Goal: Information Seeking & Learning: Learn about a topic

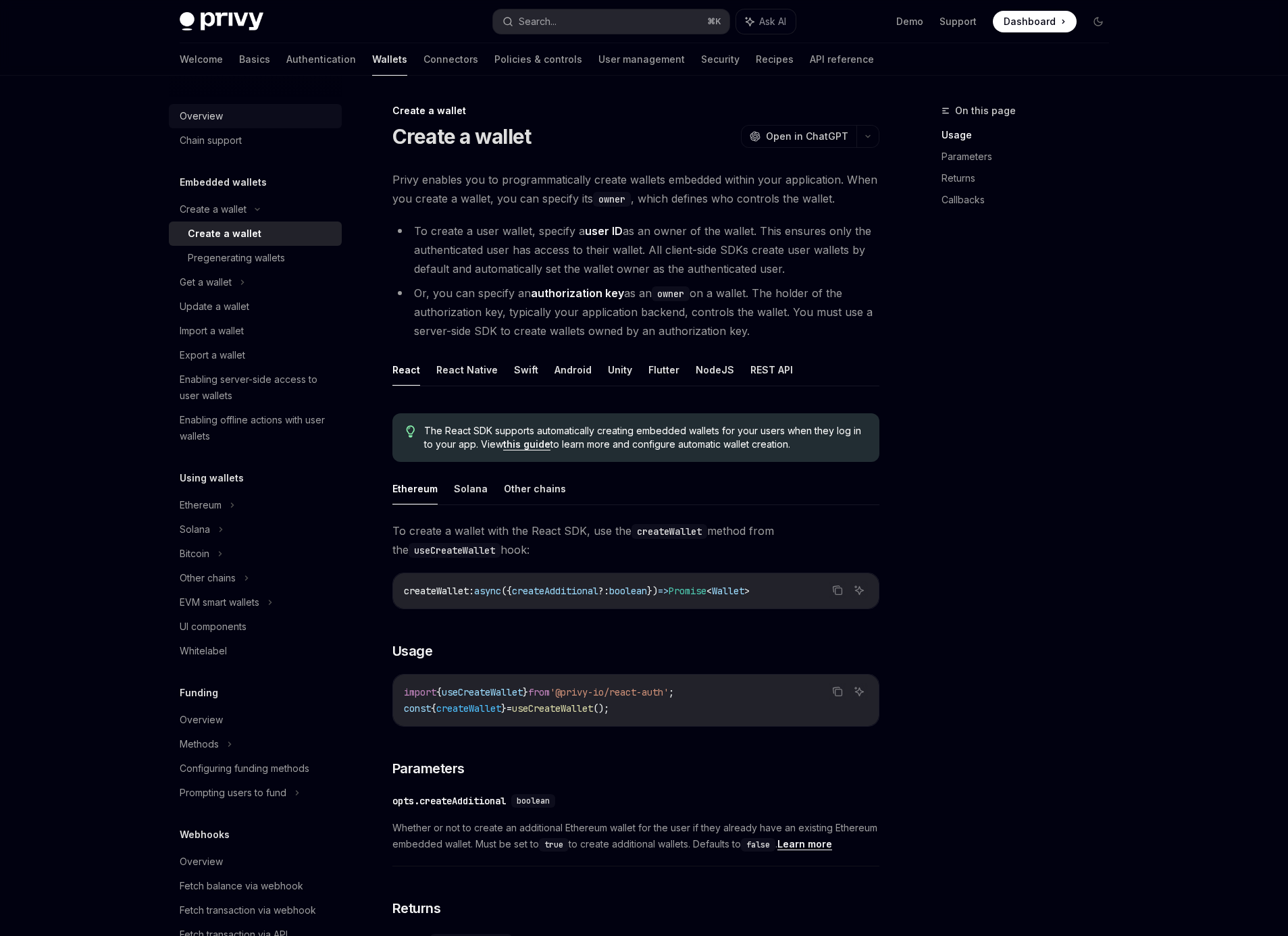
click at [196, 116] on div "Overview" at bounding box center [200, 116] width 43 height 16
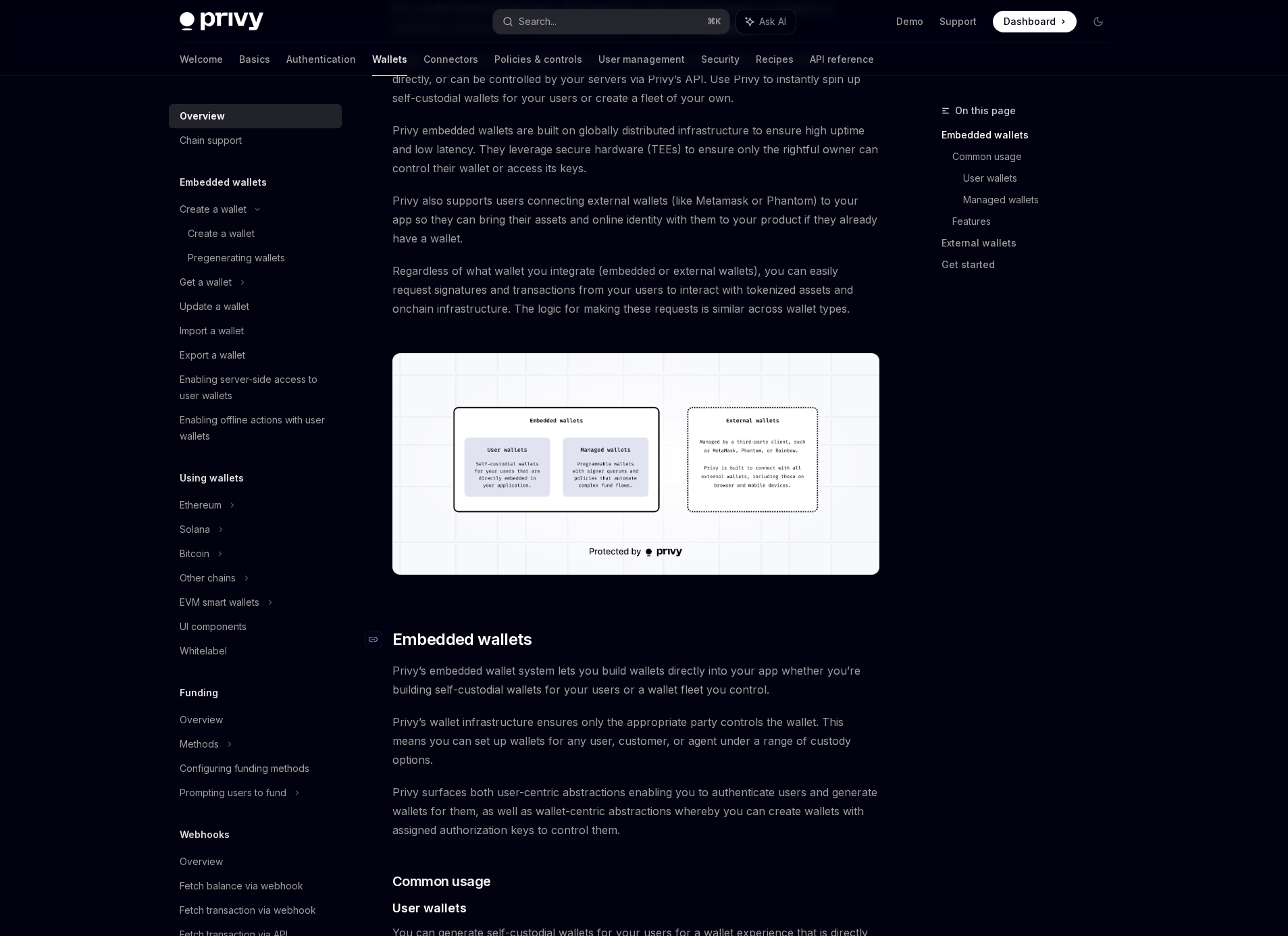
scroll to position [310, 0]
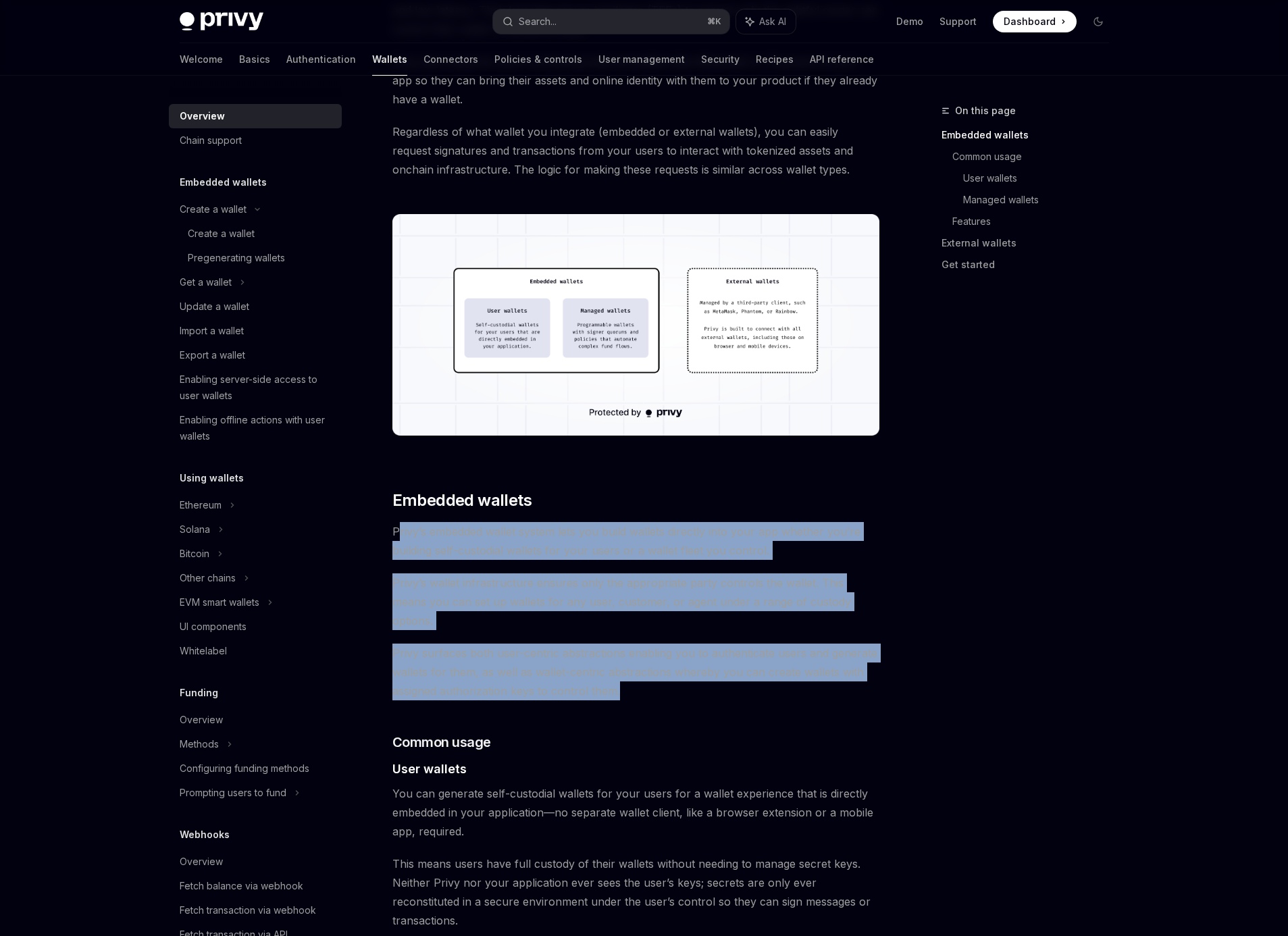
drag, startPoint x: 396, startPoint y: 528, endPoint x: 629, endPoint y: 678, distance: 277.1
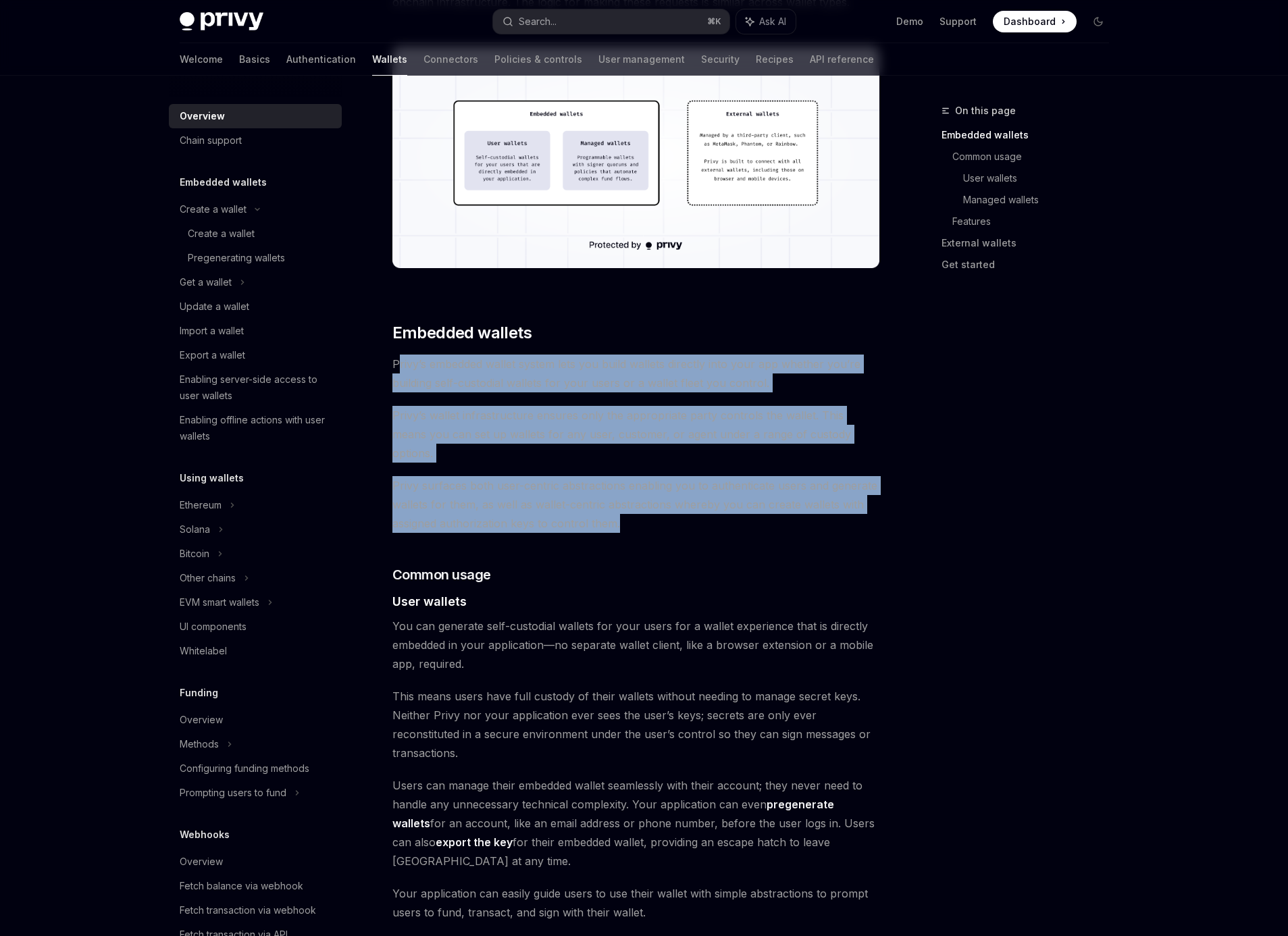
scroll to position [547, 0]
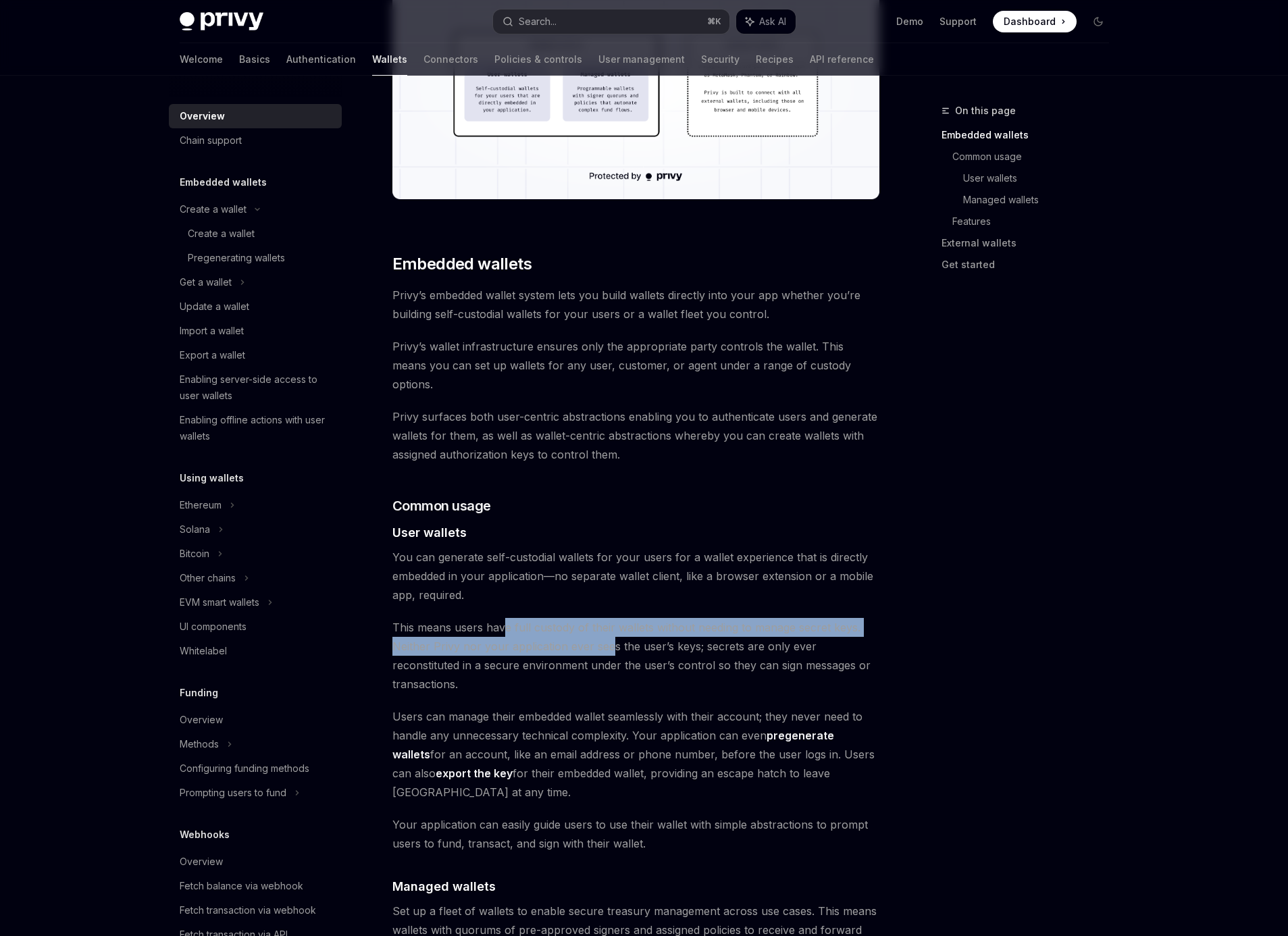
drag, startPoint x: 504, startPoint y: 612, endPoint x: 635, endPoint y: 639, distance: 133.8
click at [608, 632] on span "This means users have full custody of their wallets without needing to manage s…" at bounding box center [636, 656] width 487 height 76
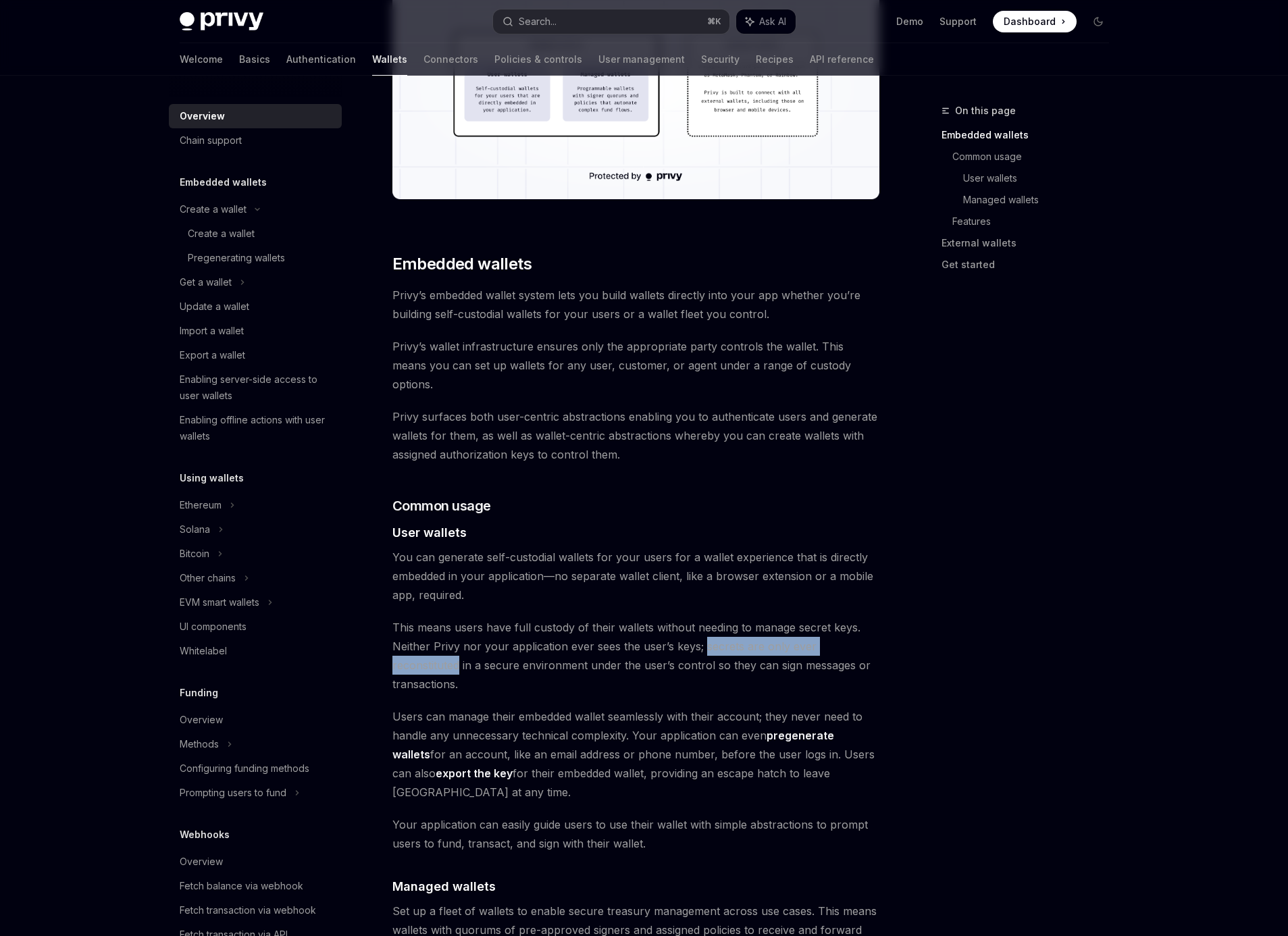
drag, startPoint x: 742, startPoint y: 630, endPoint x: 913, endPoint y: 629, distance: 171.0
click at [913, 629] on div "On this page Embedded wallets Common usage User wallets Managed wallets Feature…" at bounding box center [644, 891] width 951 height 2725
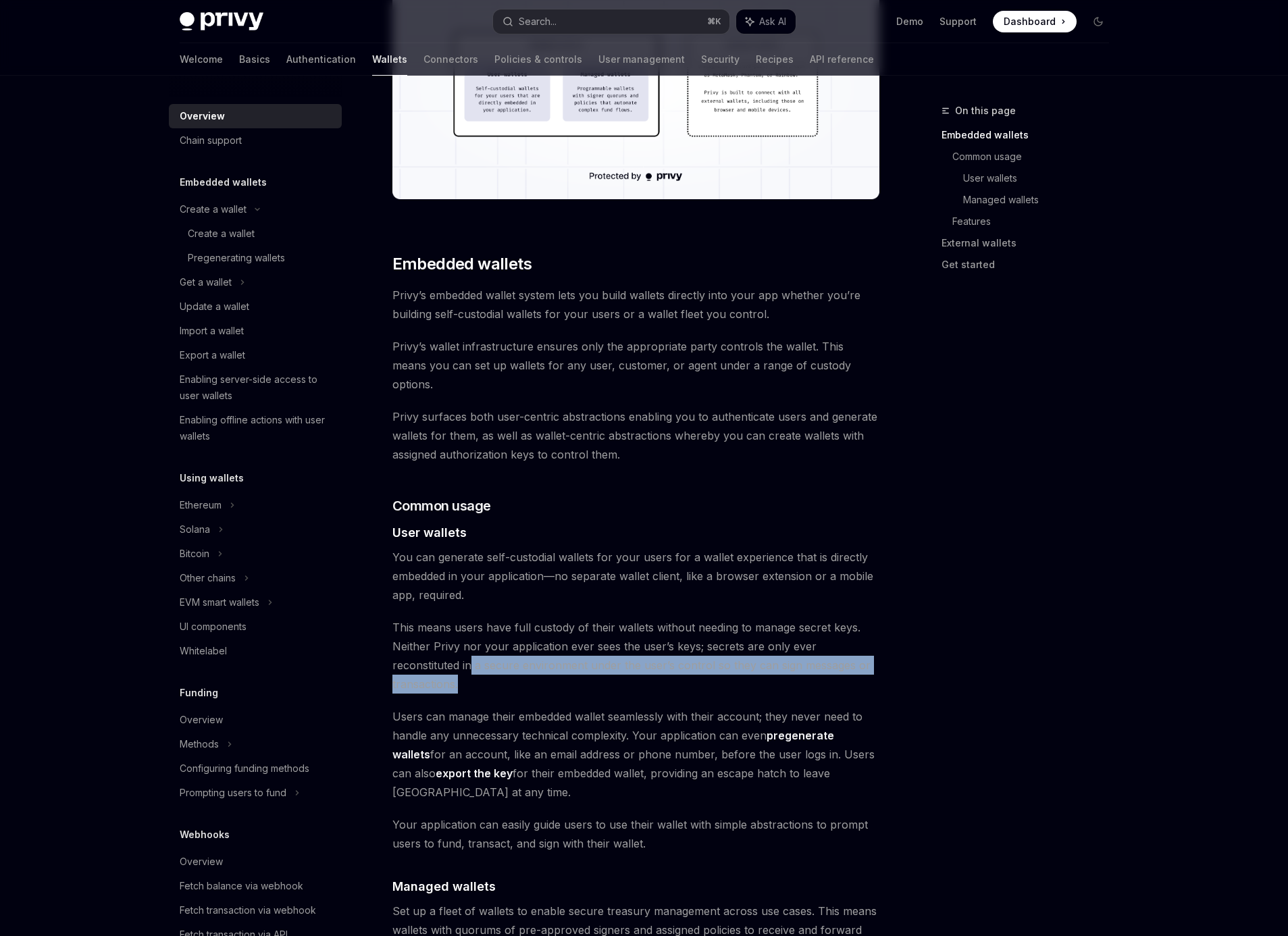
drag, startPoint x: 399, startPoint y: 646, endPoint x: 886, endPoint y: 649, distance: 487.0
click at [886, 649] on div "On this page Embedded wallets Common usage User wallets Managed wallets Feature…" at bounding box center [644, 891] width 951 height 2725
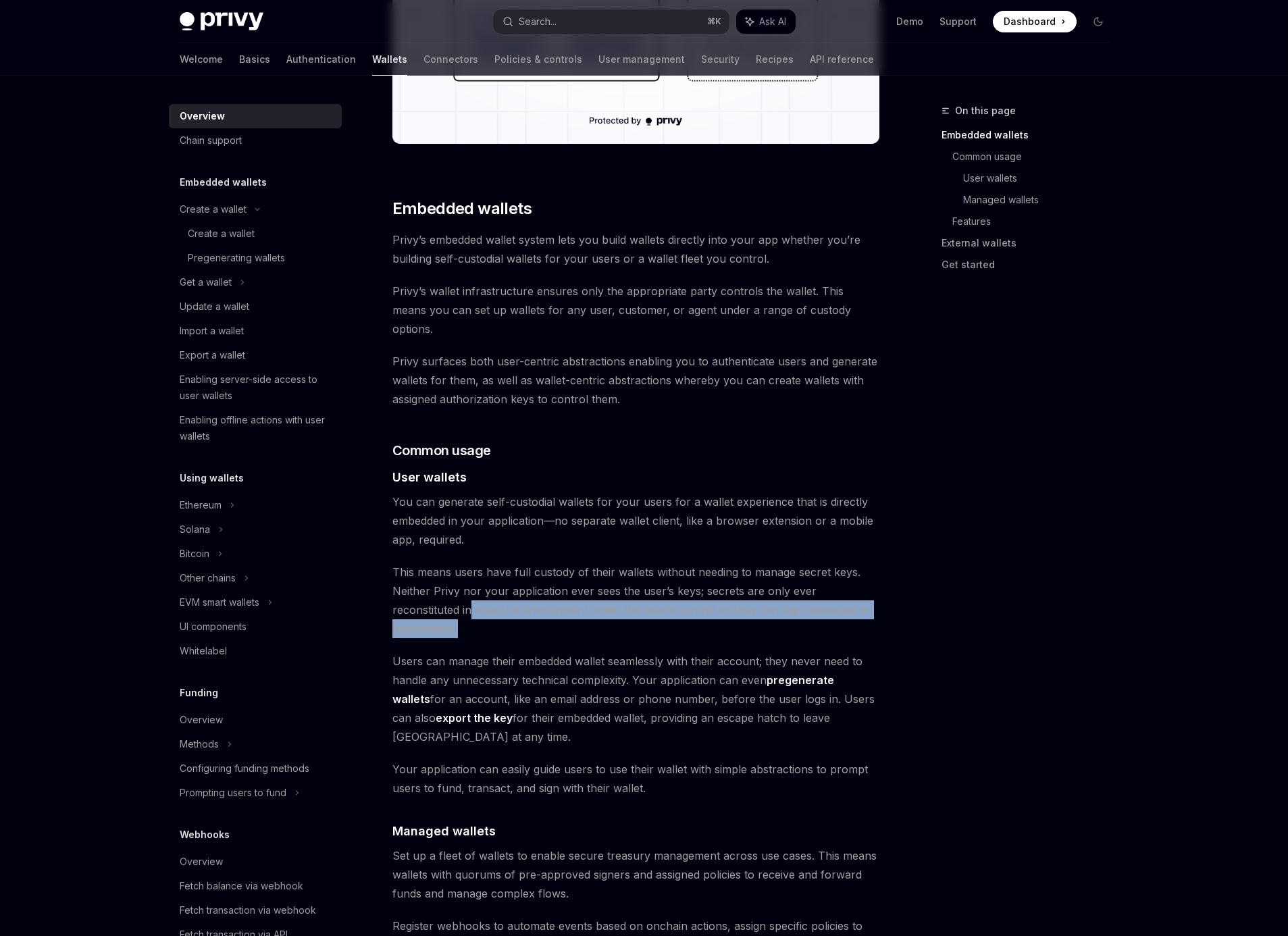
scroll to position [660, 0]
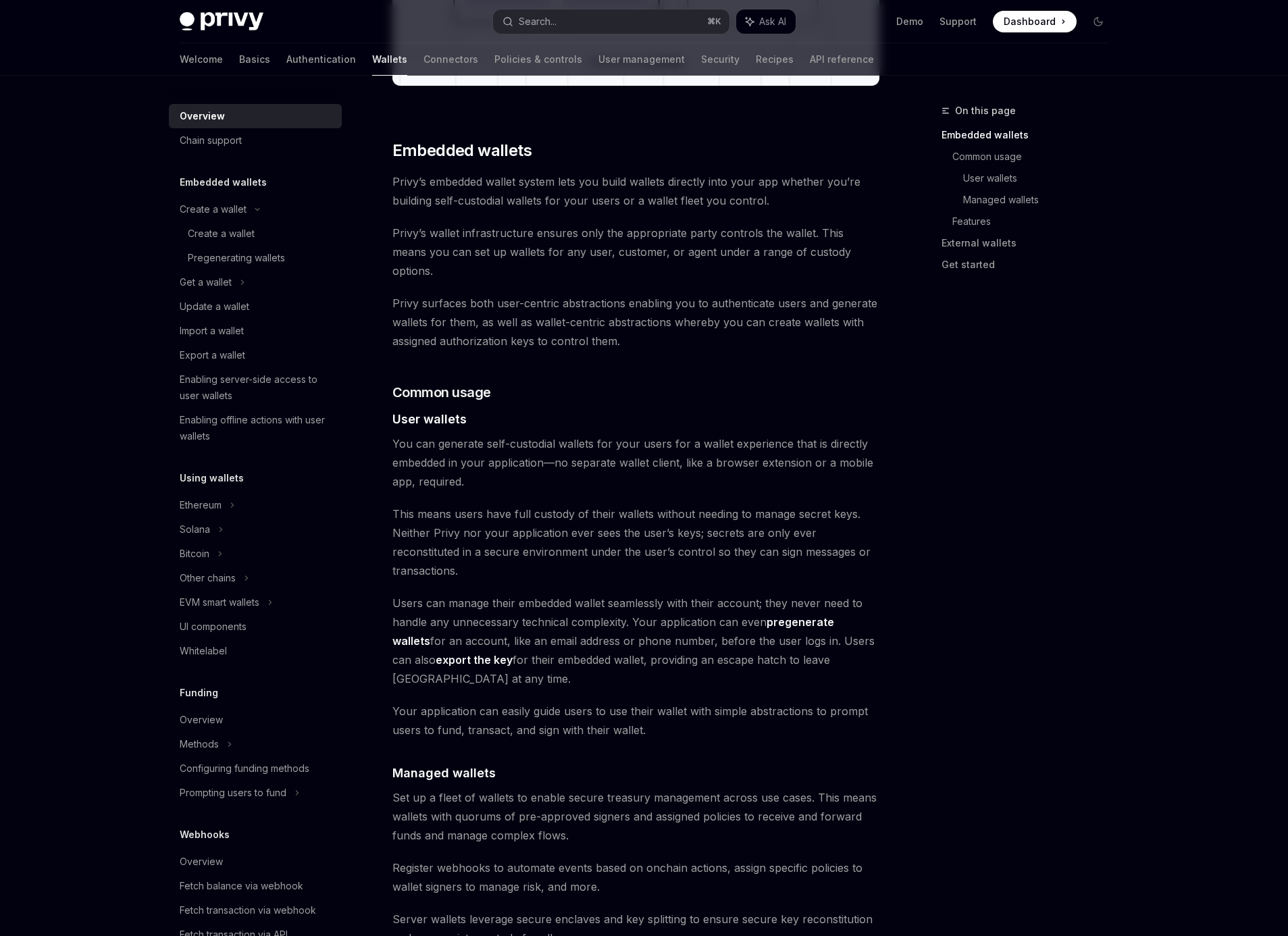
click at [402, 594] on span "Users can manage their embedded wallet seamlessly with their account; they neve…" at bounding box center [636, 642] width 487 height 95
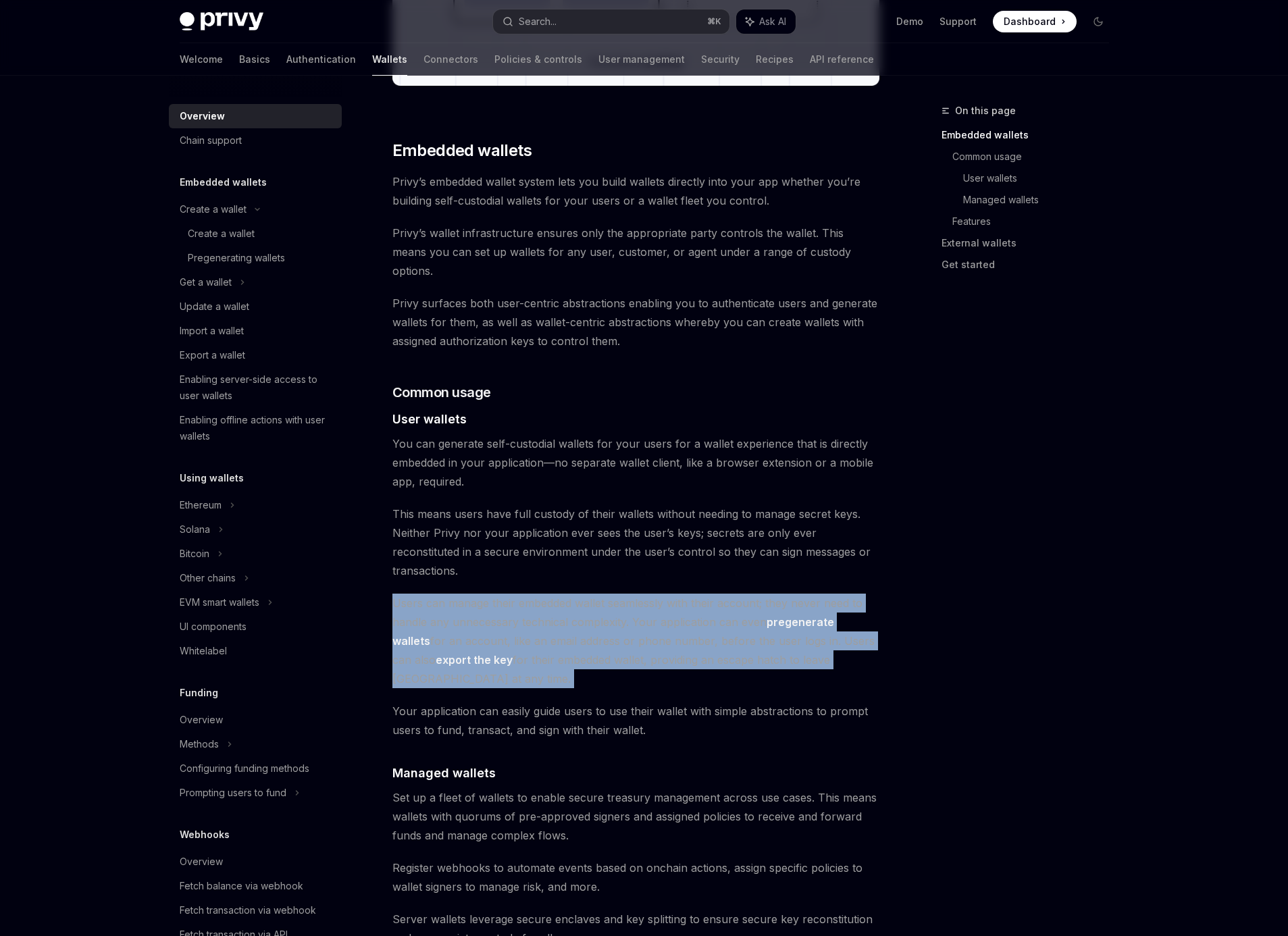
click at [402, 594] on span "Users can manage their embedded wallet seamlessly with their account; they neve…" at bounding box center [636, 642] width 487 height 95
click at [545, 612] on span "Users can manage their embedded wallet seamlessly with their account; they neve…" at bounding box center [636, 642] width 487 height 95
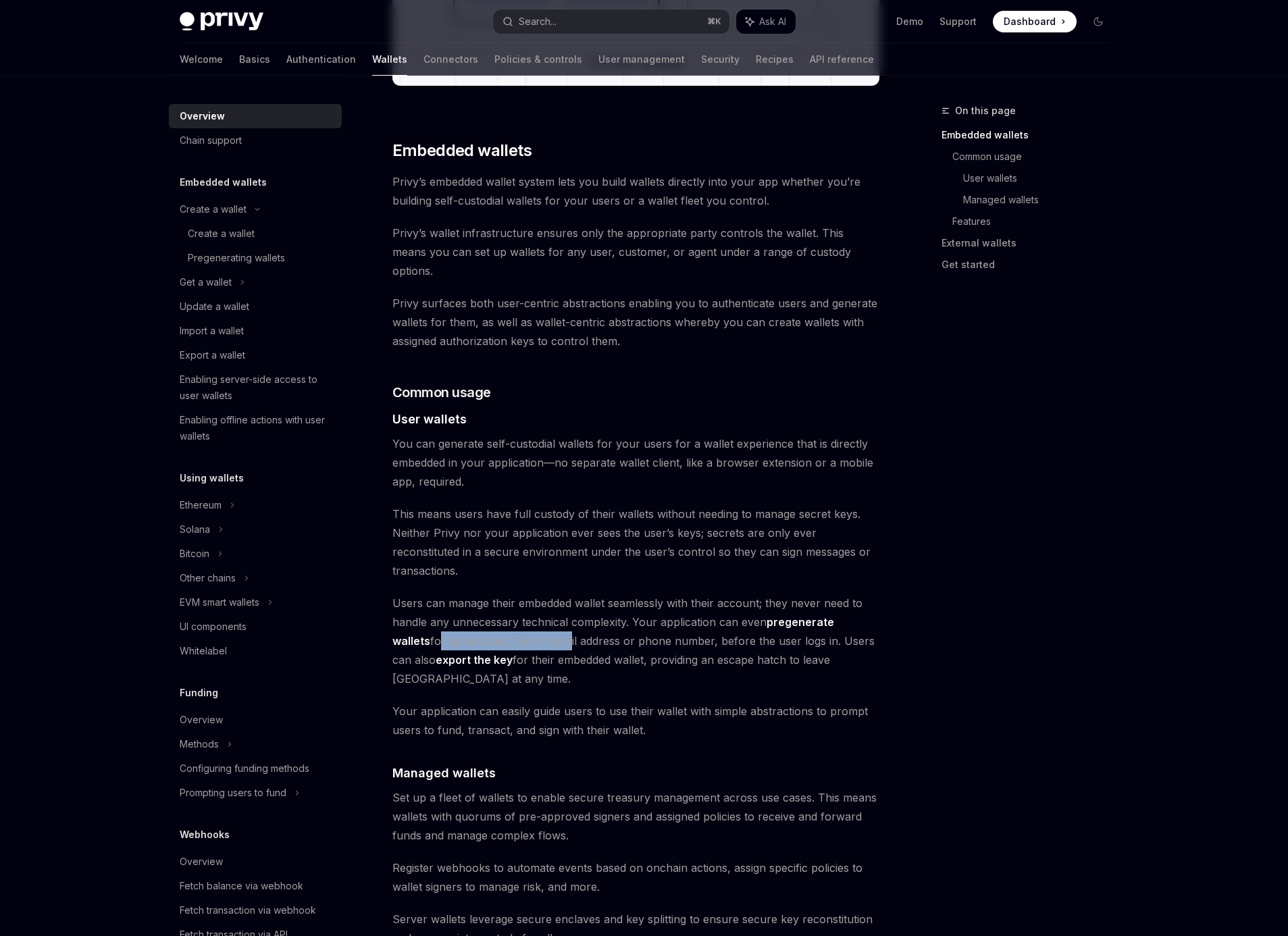
drag, startPoint x: 394, startPoint y: 606, endPoint x: 547, endPoint y: 606, distance: 153.0
click at [527, 608] on span "Users can manage their embedded wallet seamlessly with their account; they neve…" at bounding box center [636, 642] width 487 height 95
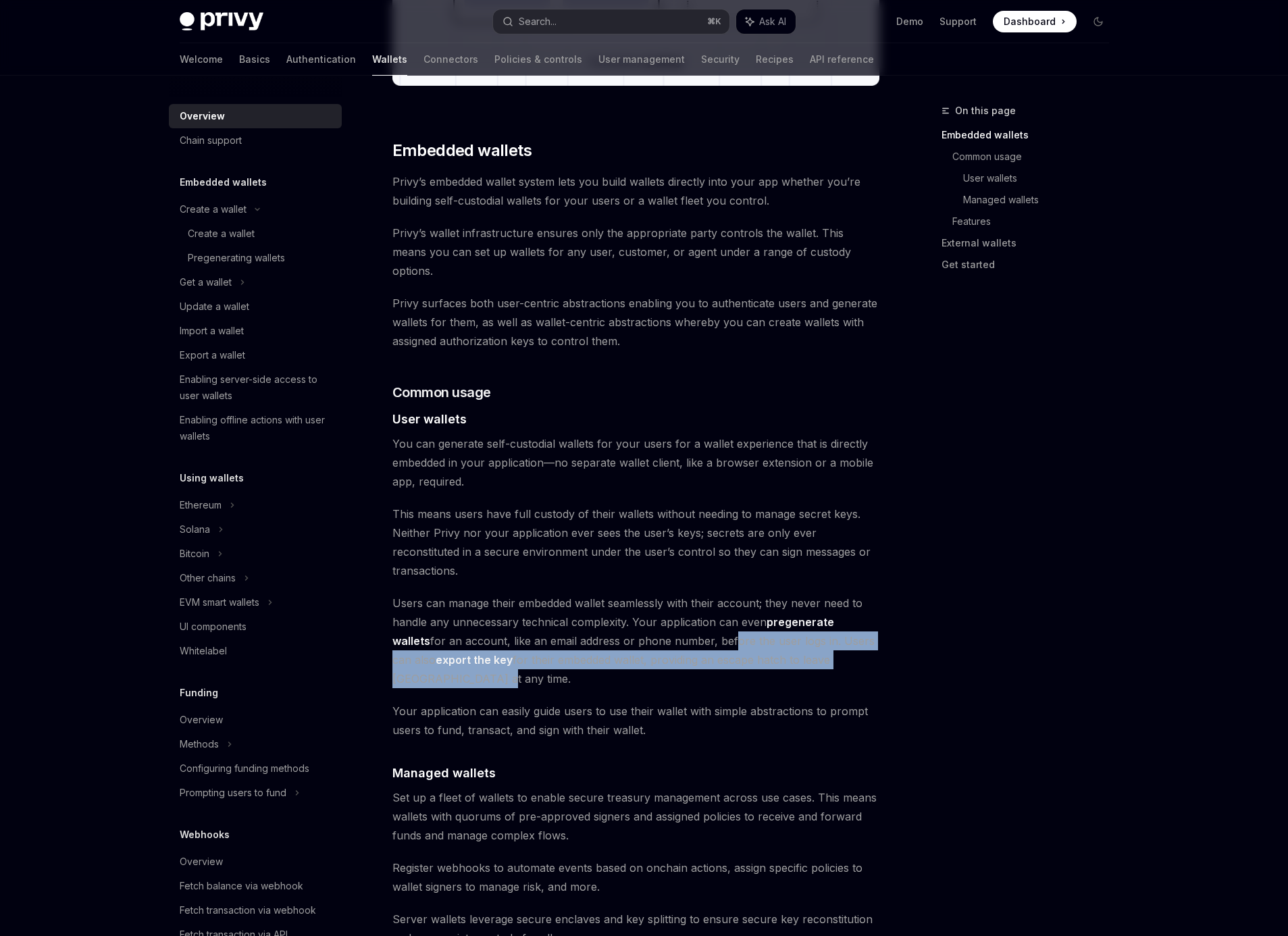
drag, startPoint x: 693, startPoint y: 609, endPoint x: 898, endPoint y: 624, distance: 205.5
click at [898, 624] on div "On this page Embedded wallets Common usage User wallets Managed wallets Feature…" at bounding box center [644, 778] width 951 height 2725
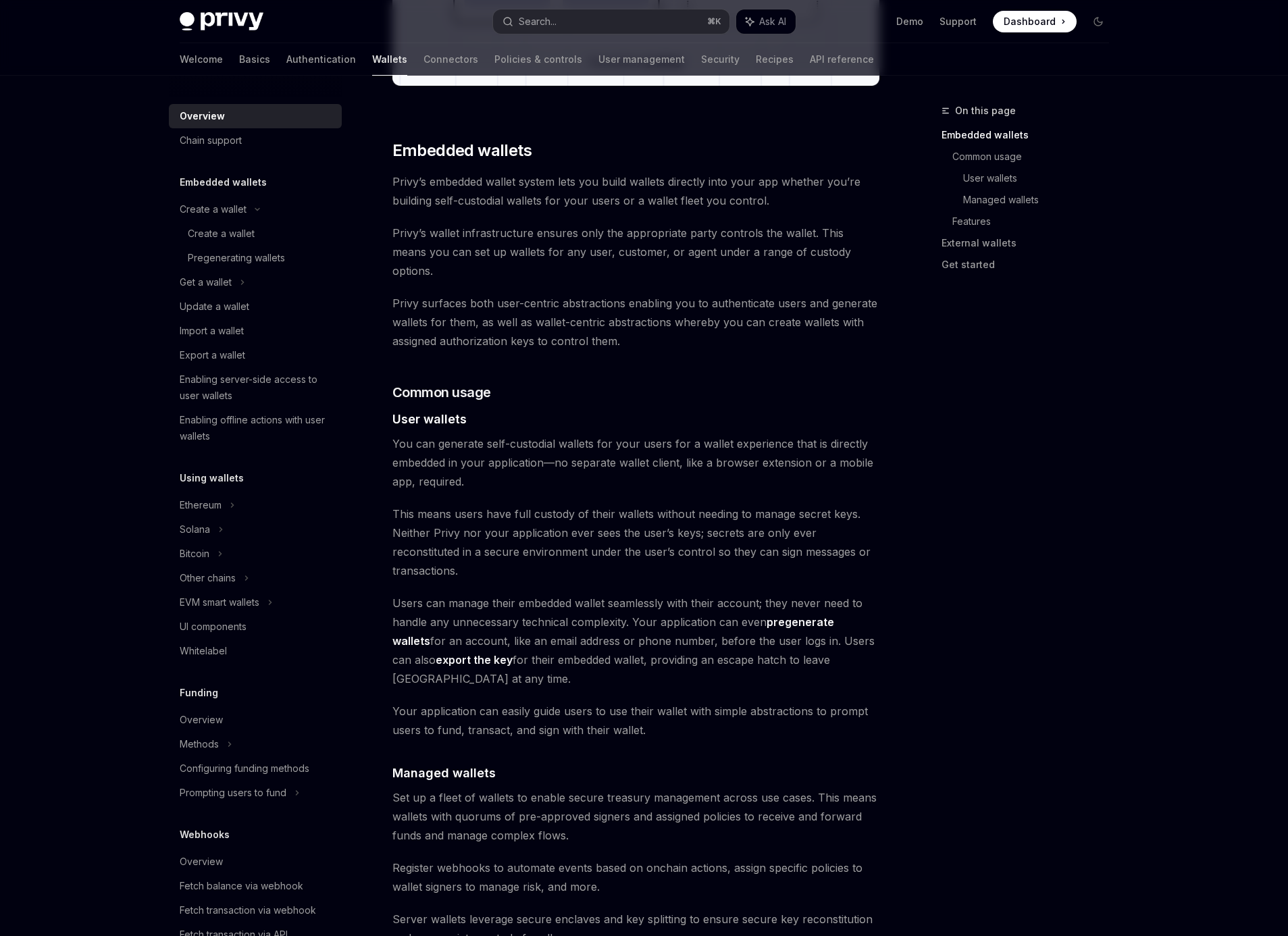
click at [609, 641] on div "Privy builds wallet infrastructure that empowers users and applications to tran…" at bounding box center [636, 725] width 487 height 2429
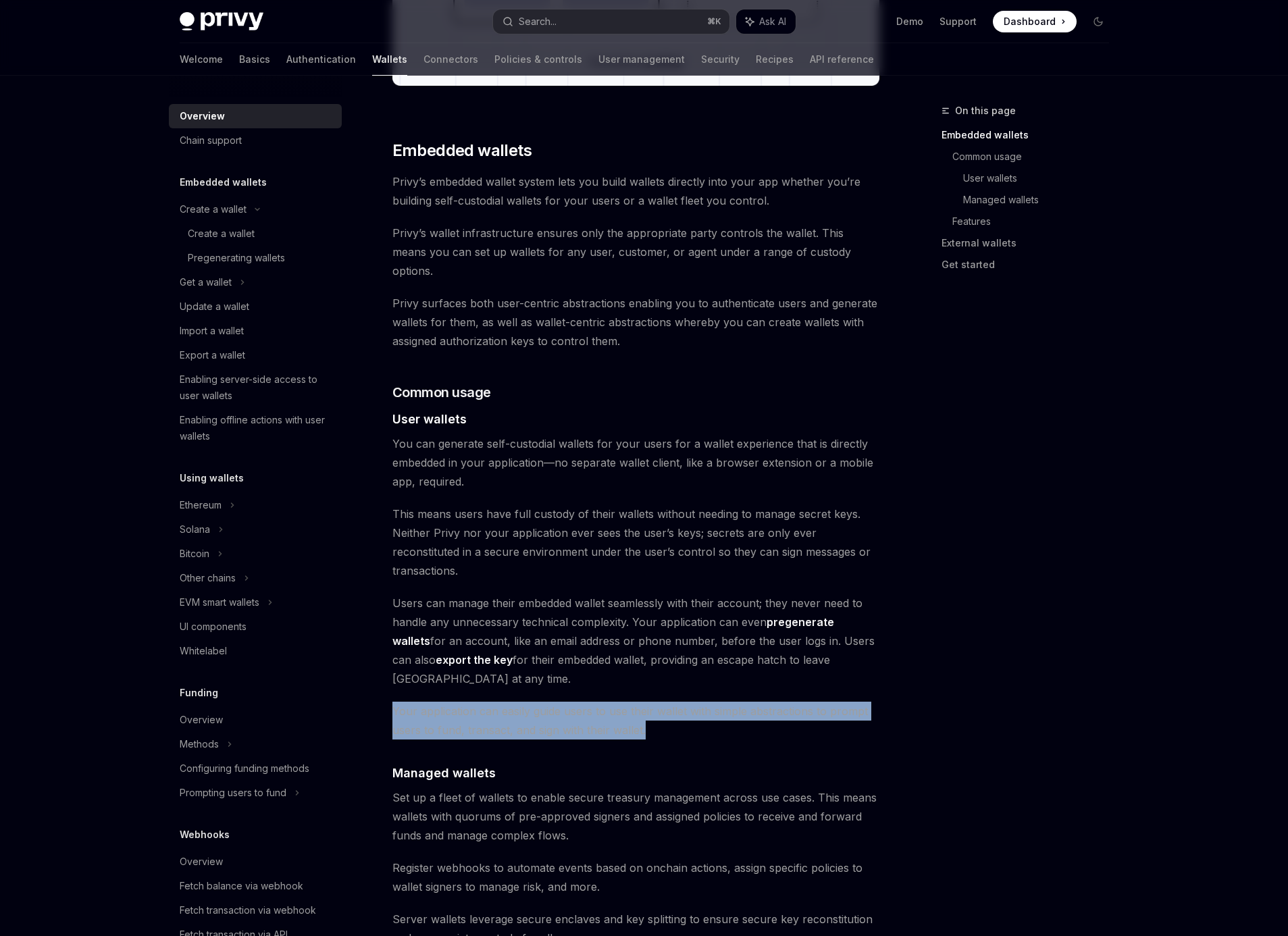
drag, startPoint x: 406, startPoint y: 651, endPoint x: 676, endPoint y: 671, distance: 270.7
click at [667, 671] on div "Overview OpenAI Open in ChatGPT OpenAI Open in ChatGPT Privy builds wallet infr…" at bounding box center [509, 791] width 746 height 2697
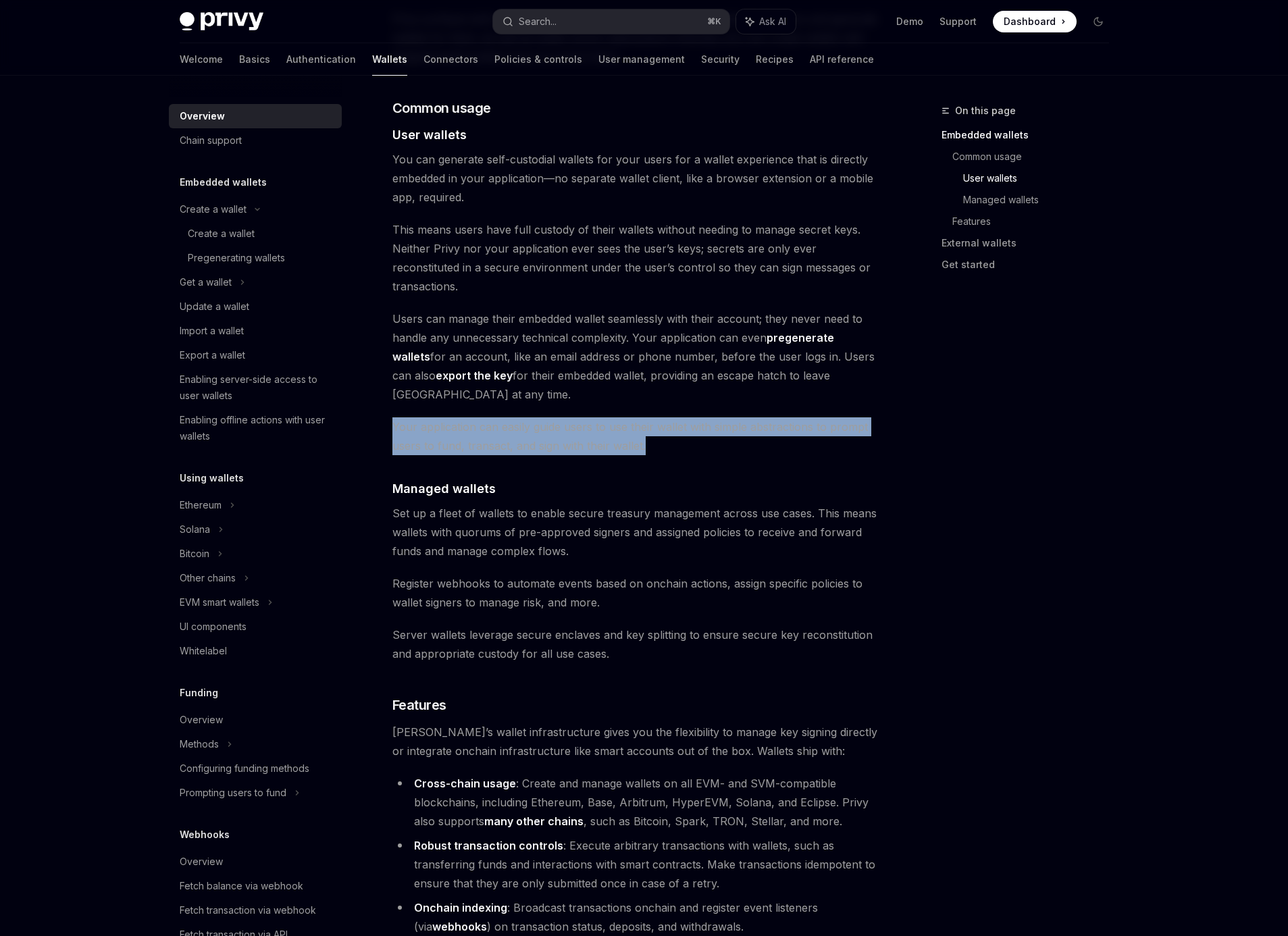
scroll to position [962, 0]
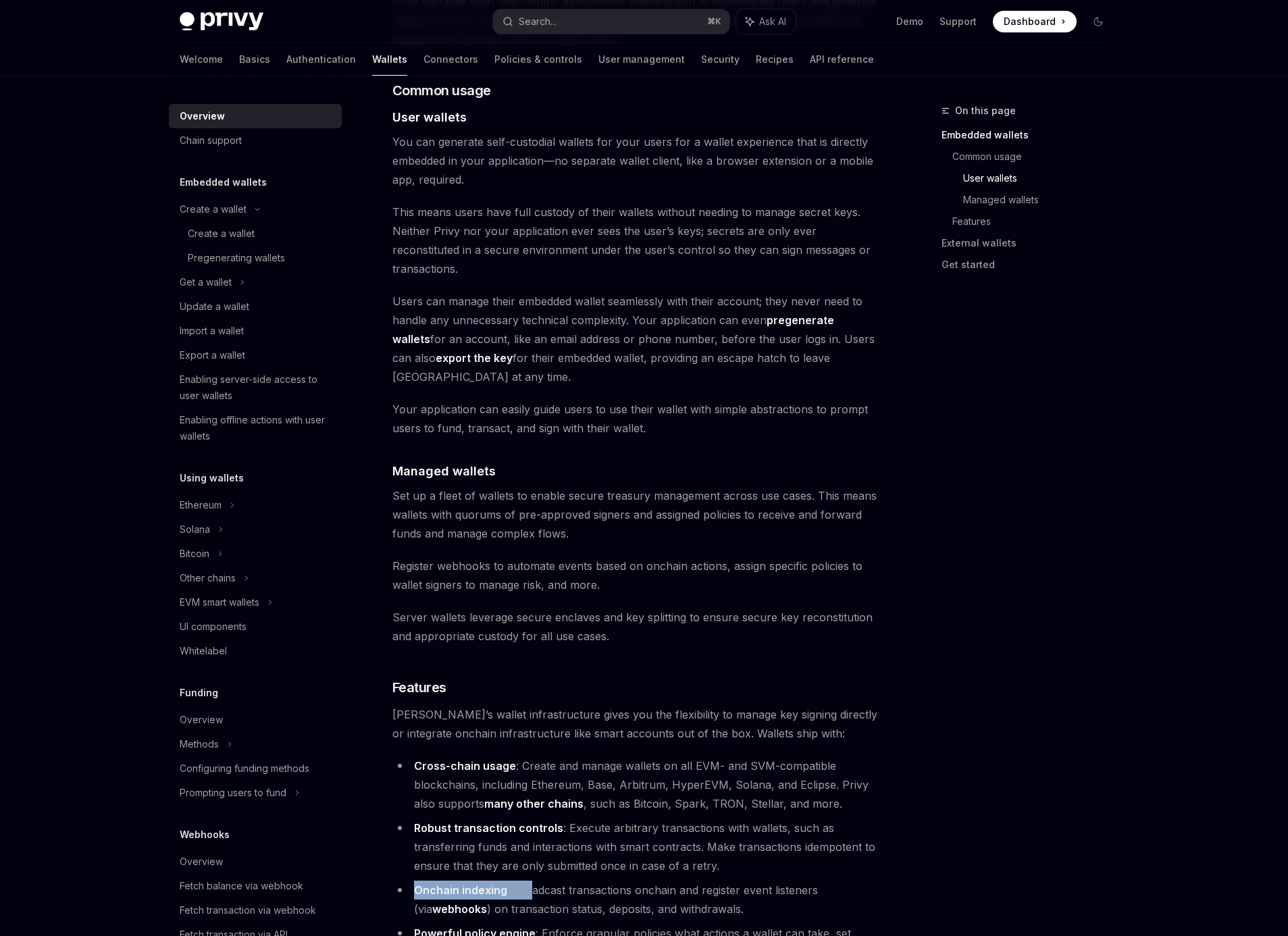
drag, startPoint x: 416, startPoint y: 838, endPoint x: 527, endPoint y: 833, distance: 111.1
click at [527, 881] on li "Onchain indexing : Broadcast transactions onchain and register event listeners …" at bounding box center [636, 899] width 487 height 38
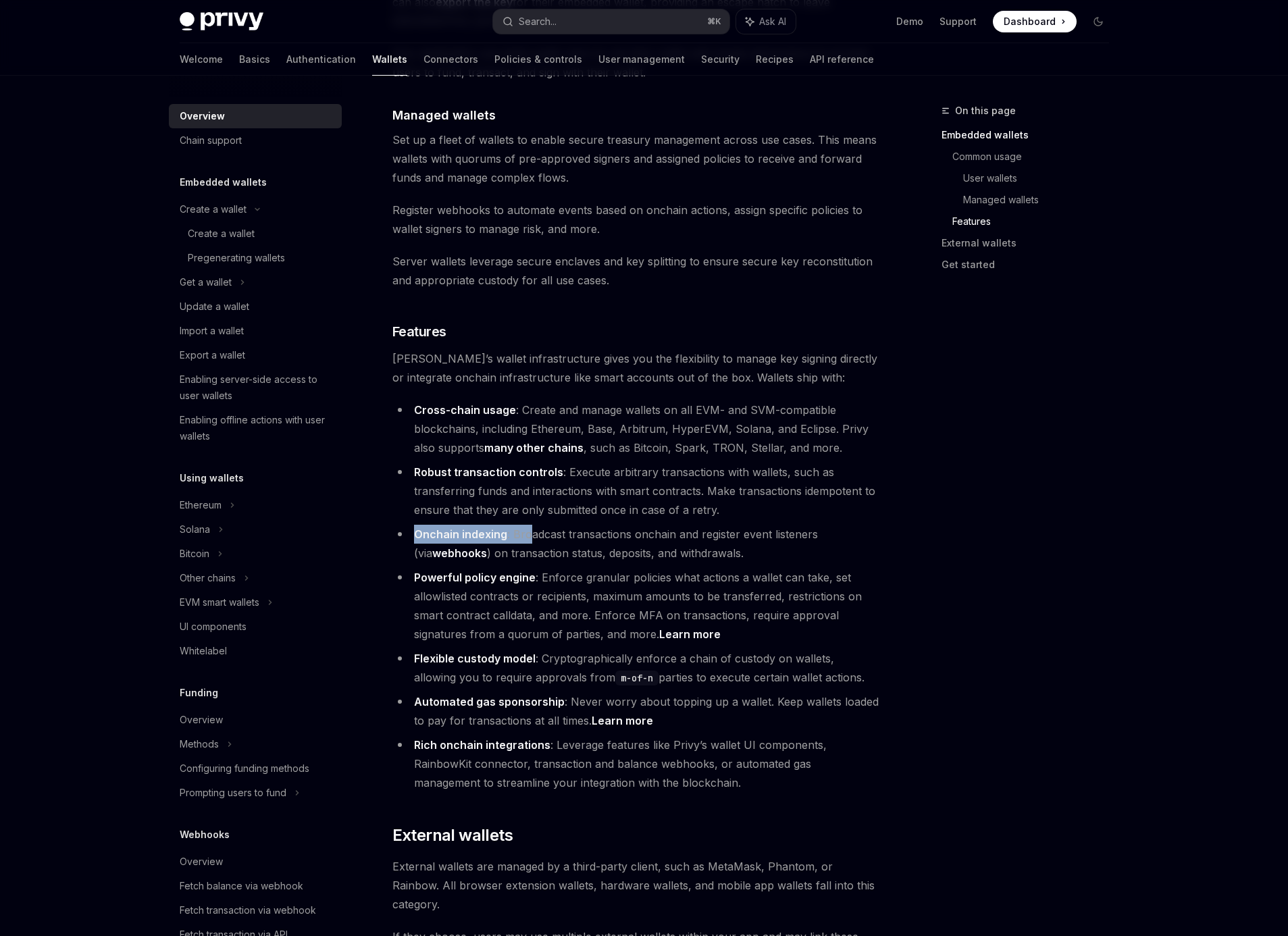
scroll to position [1789, 0]
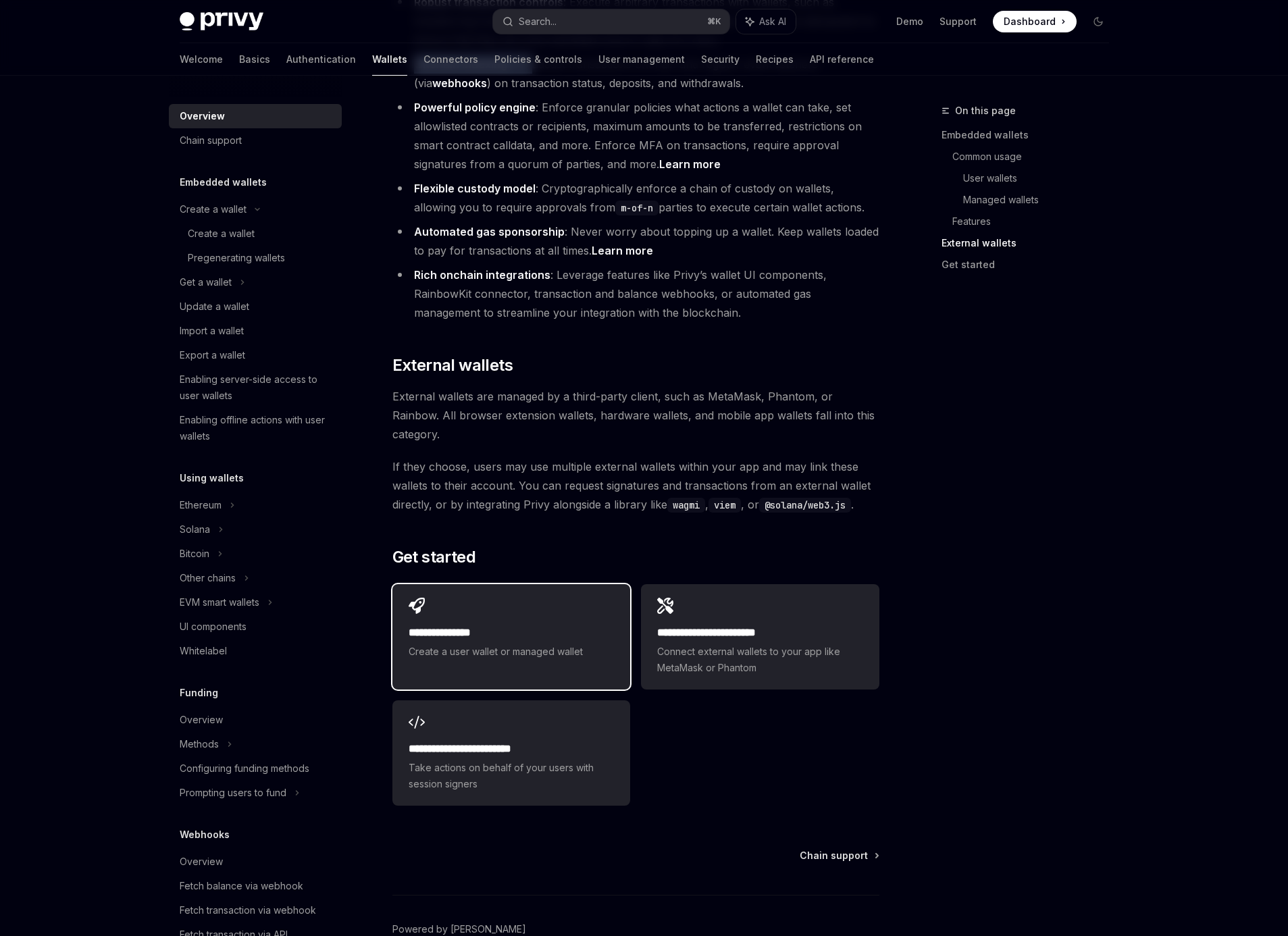
click at [509, 625] on div "**********" at bounding box center [511, 642] width 206 height 35
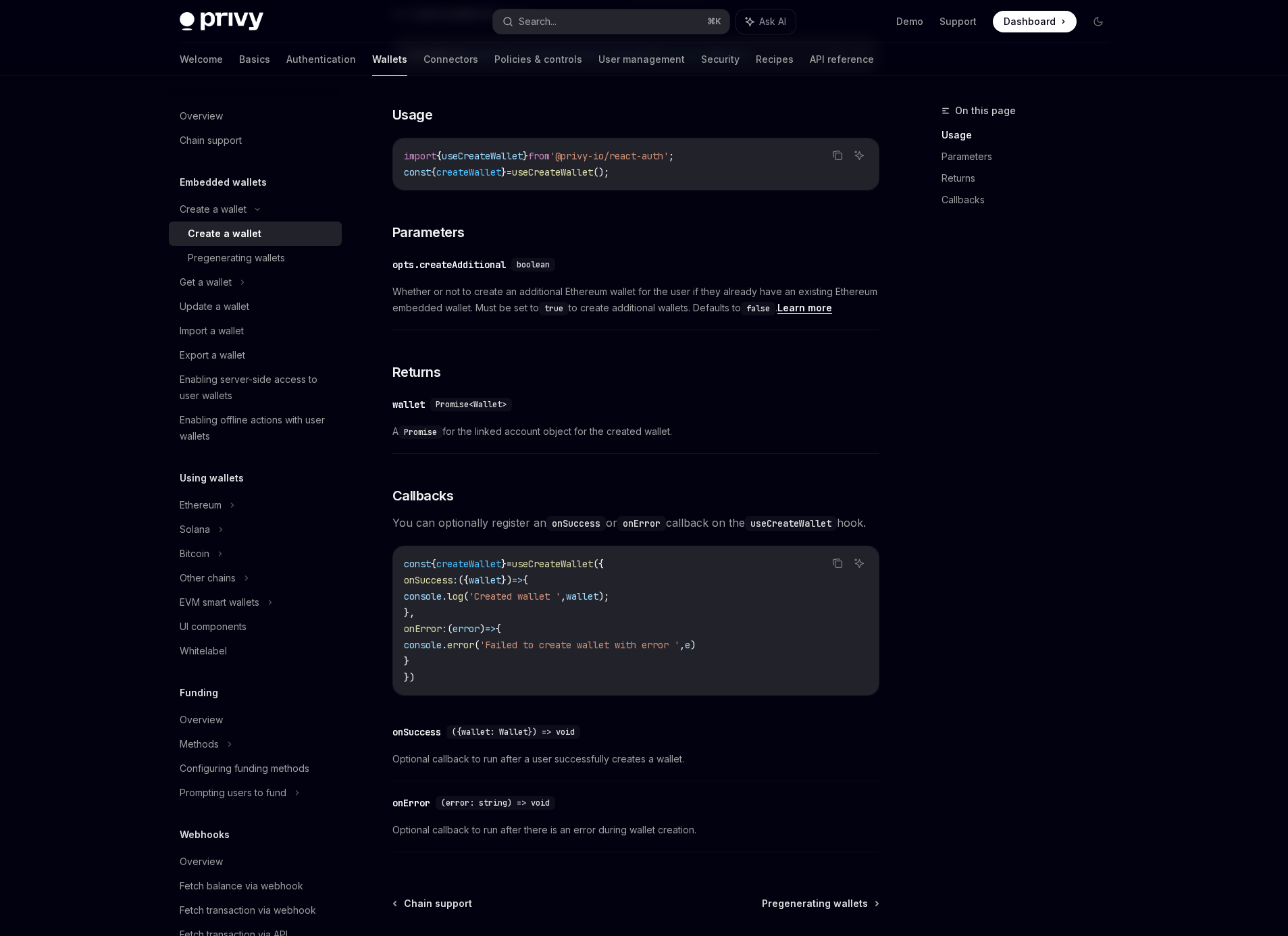
scroll to position [679, 0]
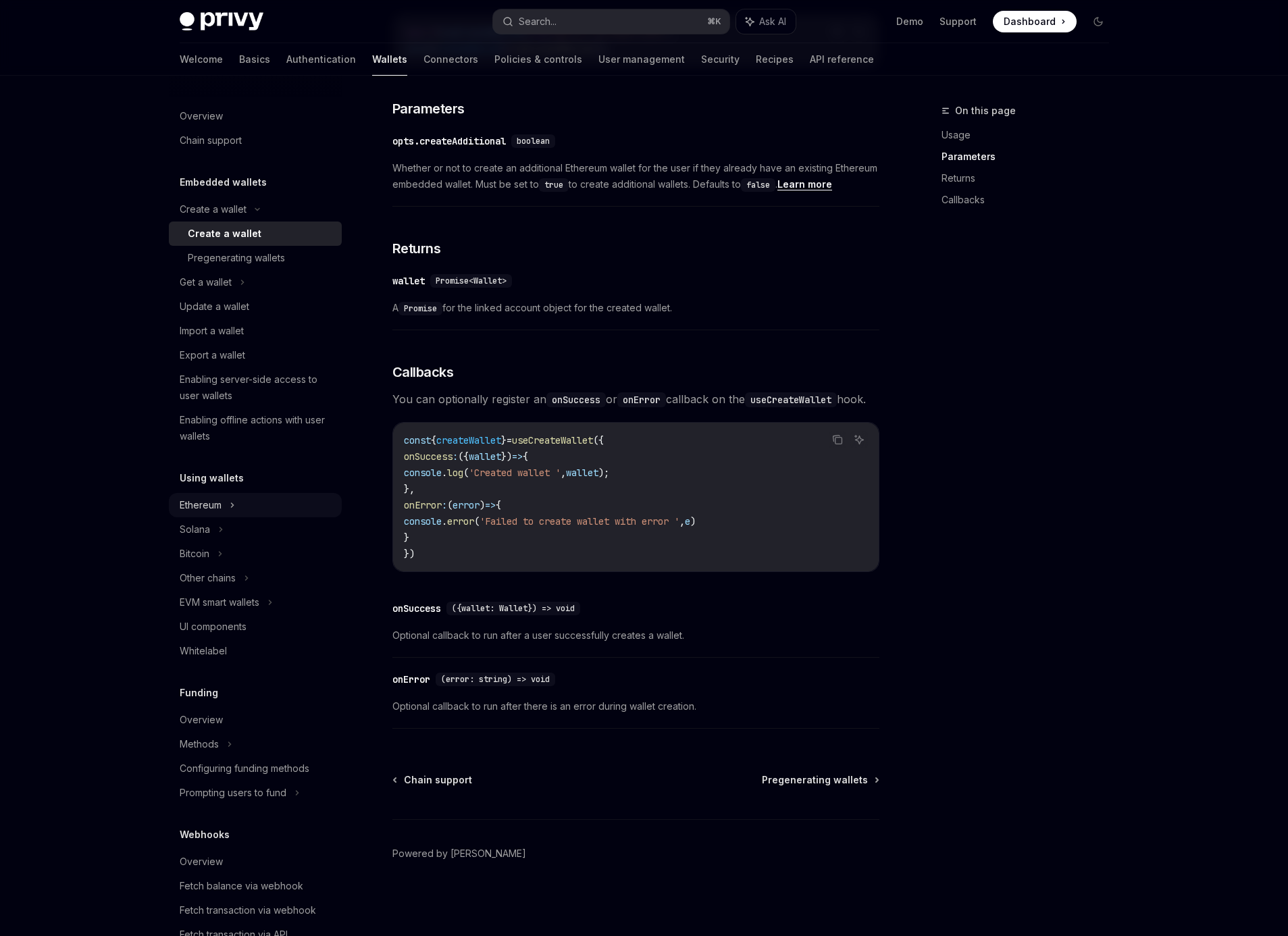
click at [221, 218] on div "Ethereum" at bounding box center [213, 209] width 67 height 16
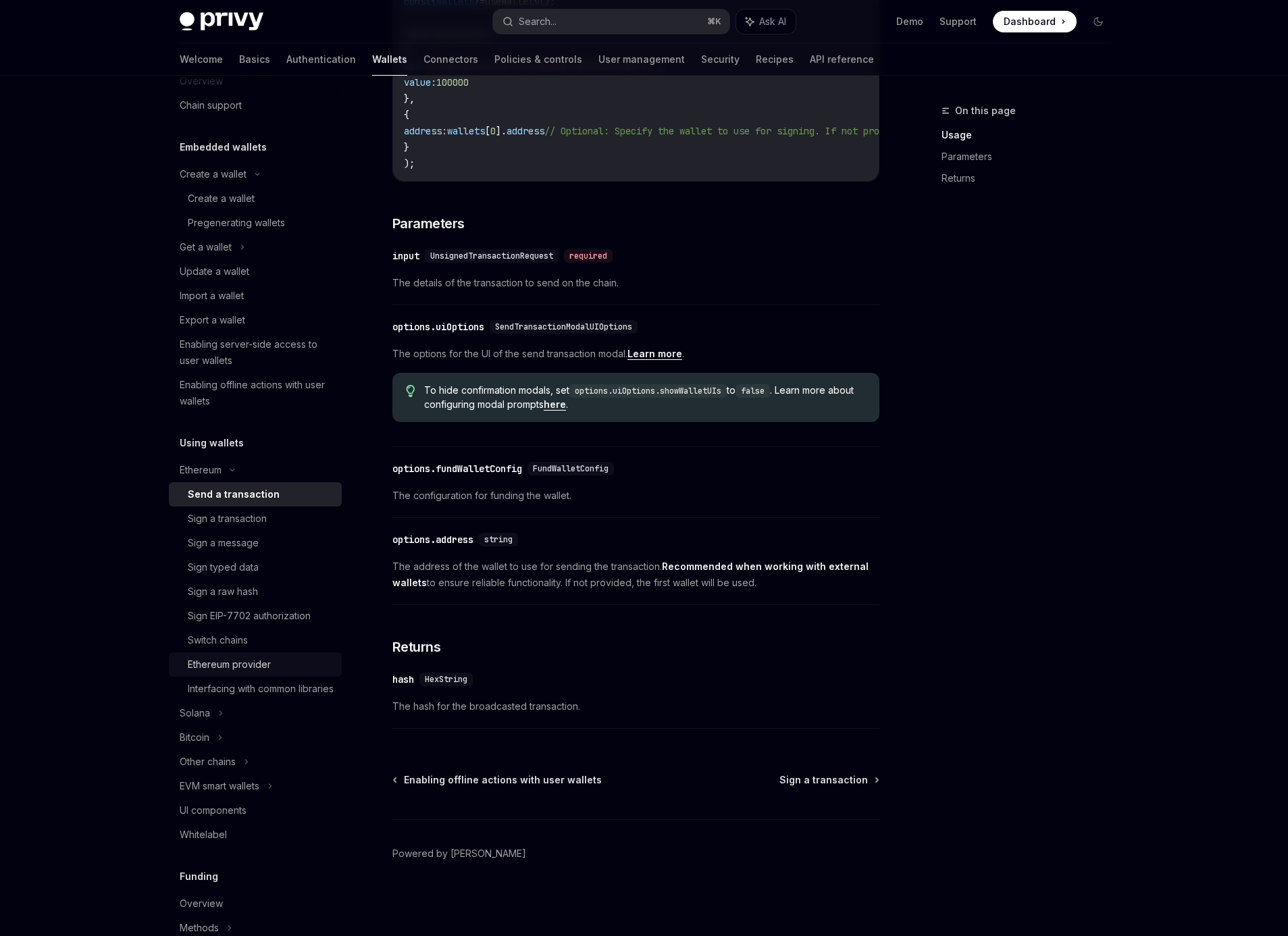
scroll to position [66, 0]
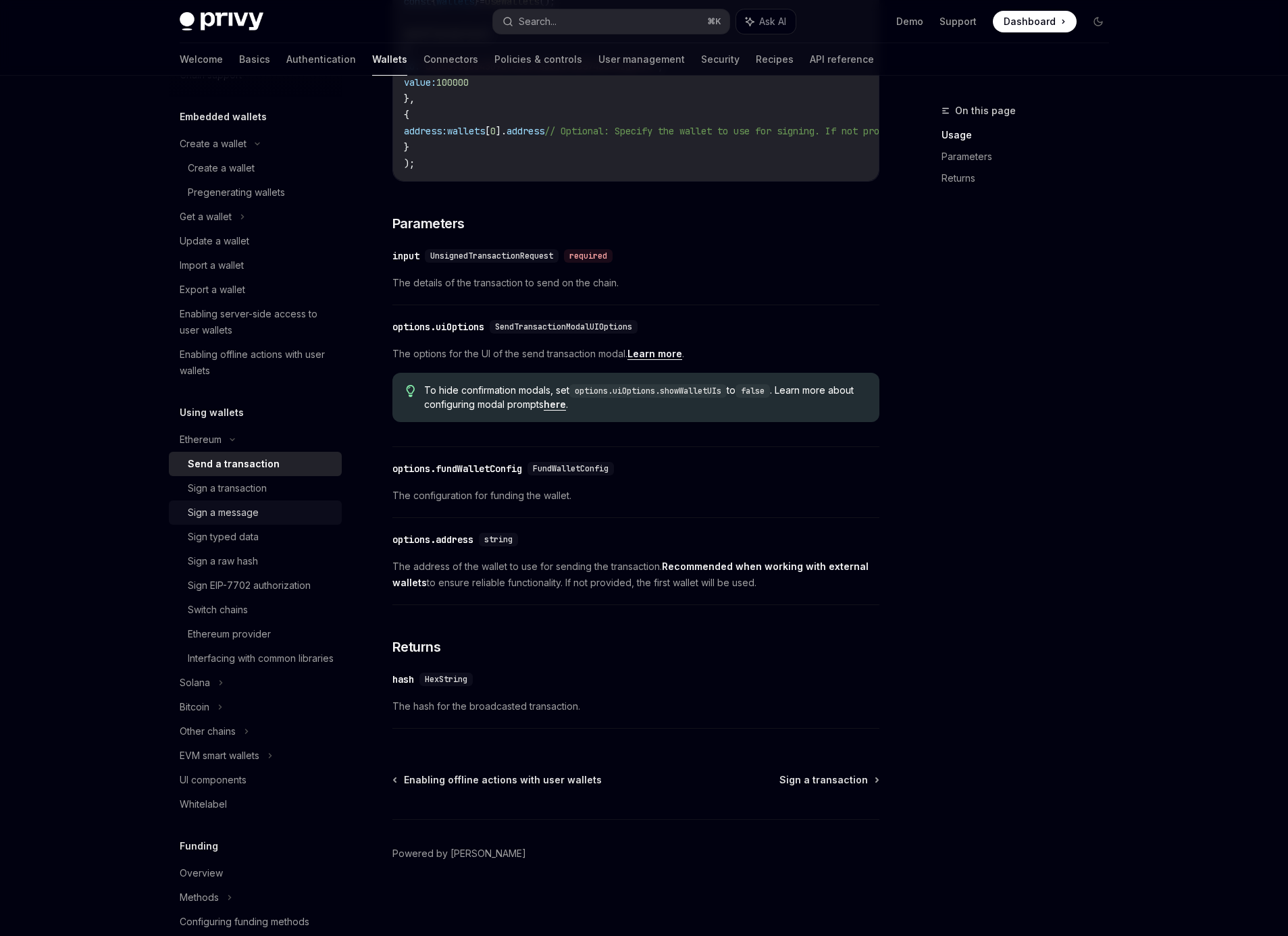
click at [232, 505] on div "Sign a message" at bounding box center [223, 512] width 71 height 16
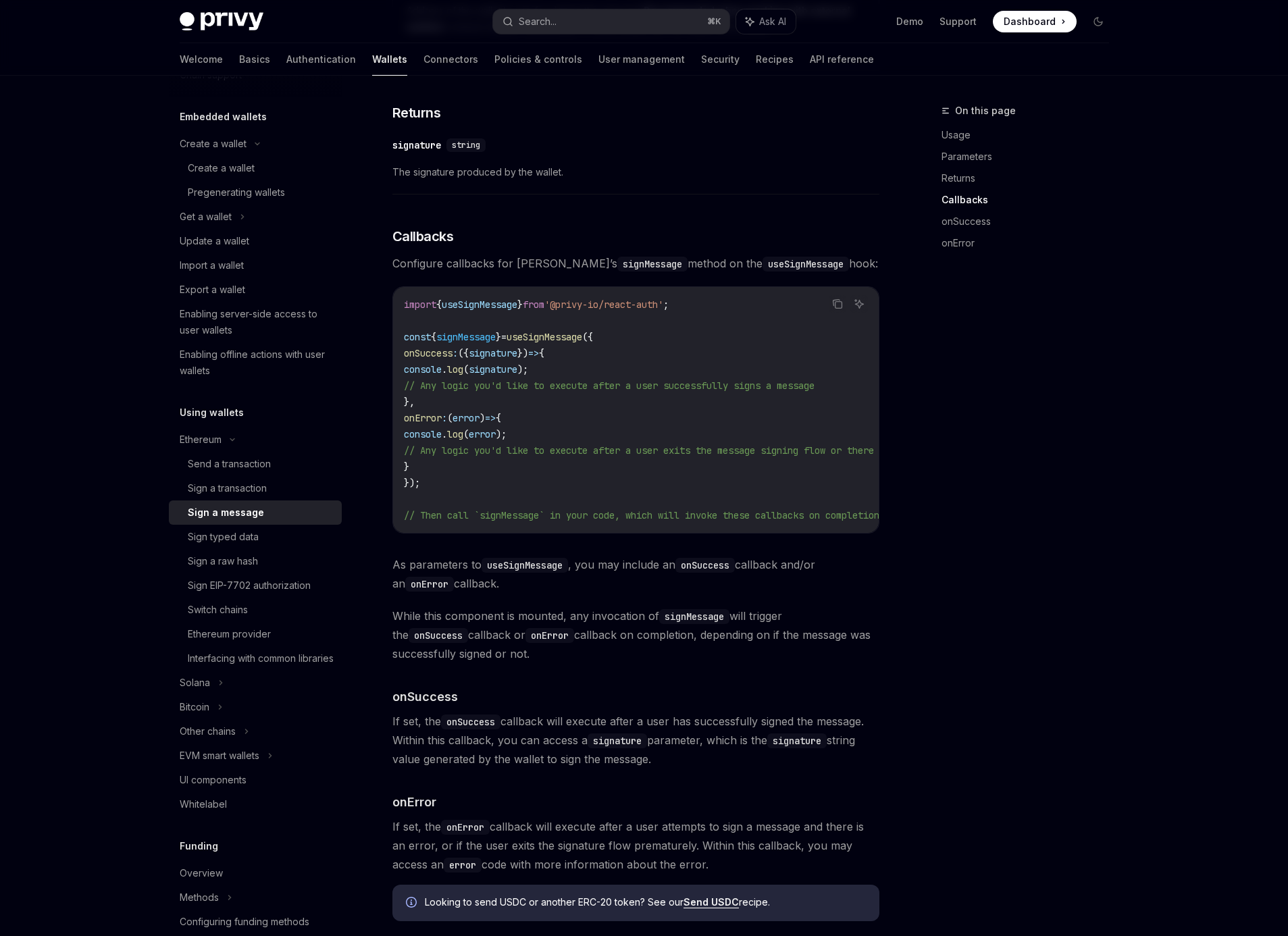
scroll to position [1220, 0]
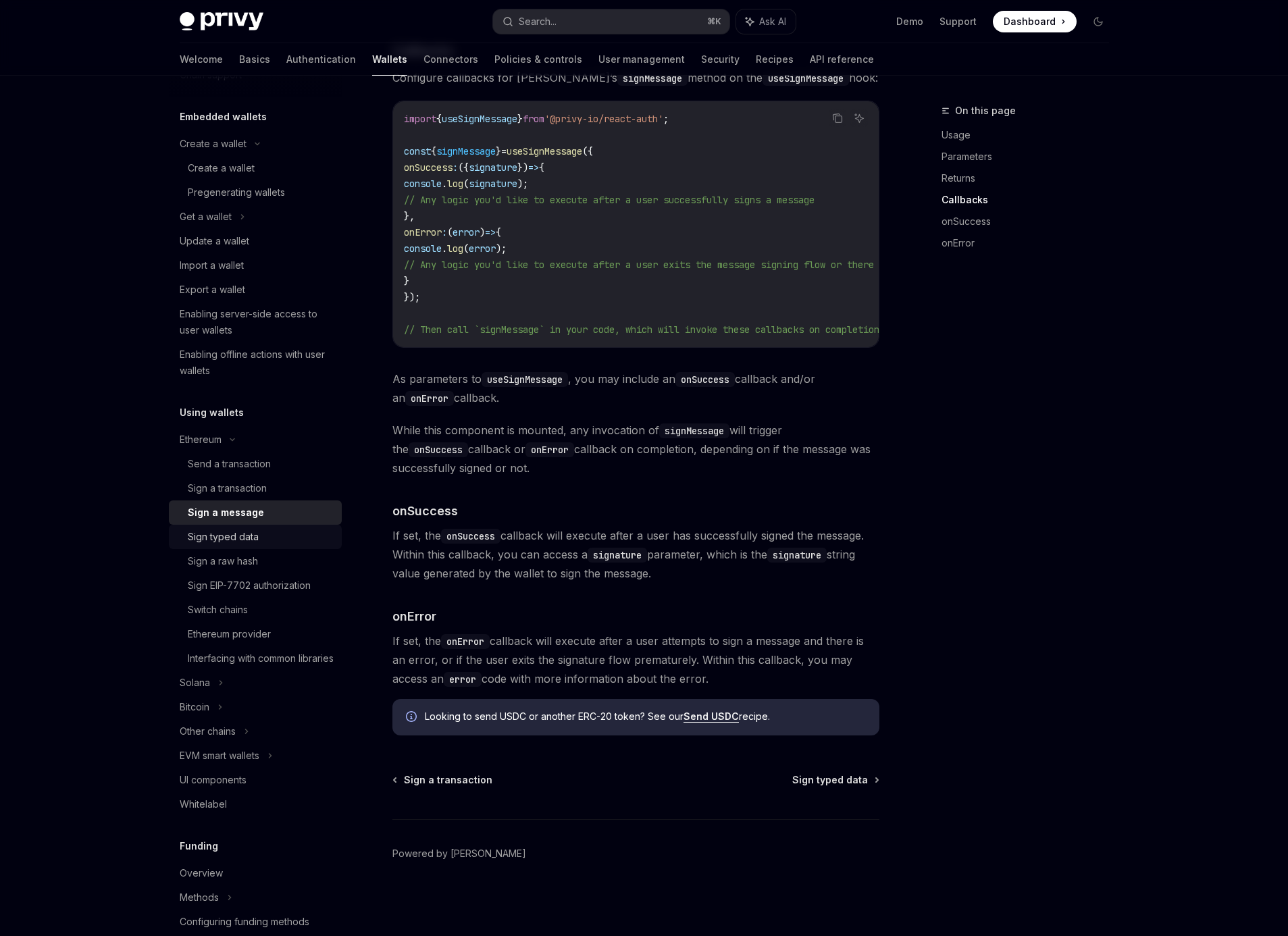
click at [213, 539] on div "Sign typed data" at bounding box center [223, 537] width 71 height 16
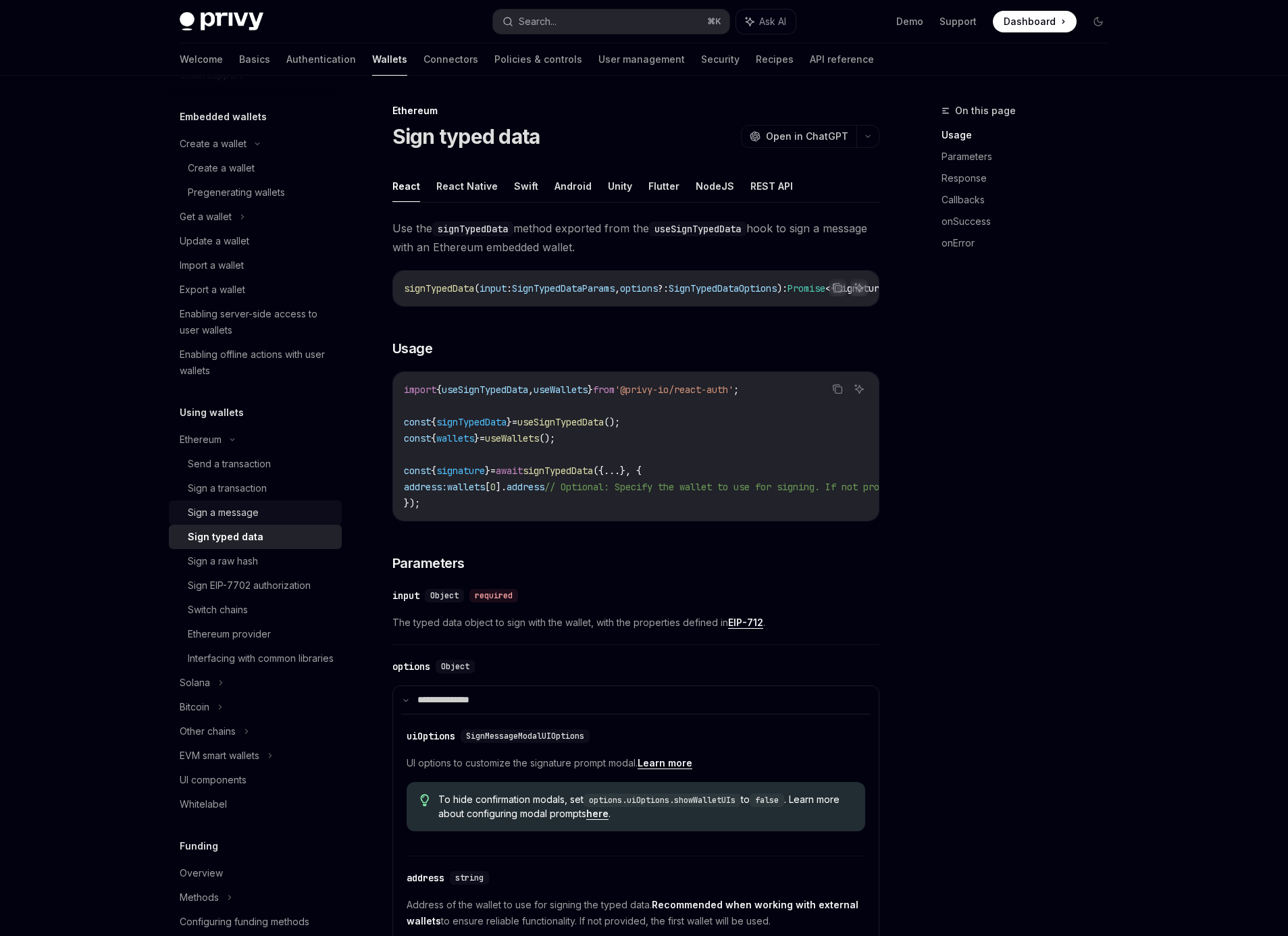
click at [223, 520] on div "Sign a message" at bounding box center [223, 512] width 71 height 16
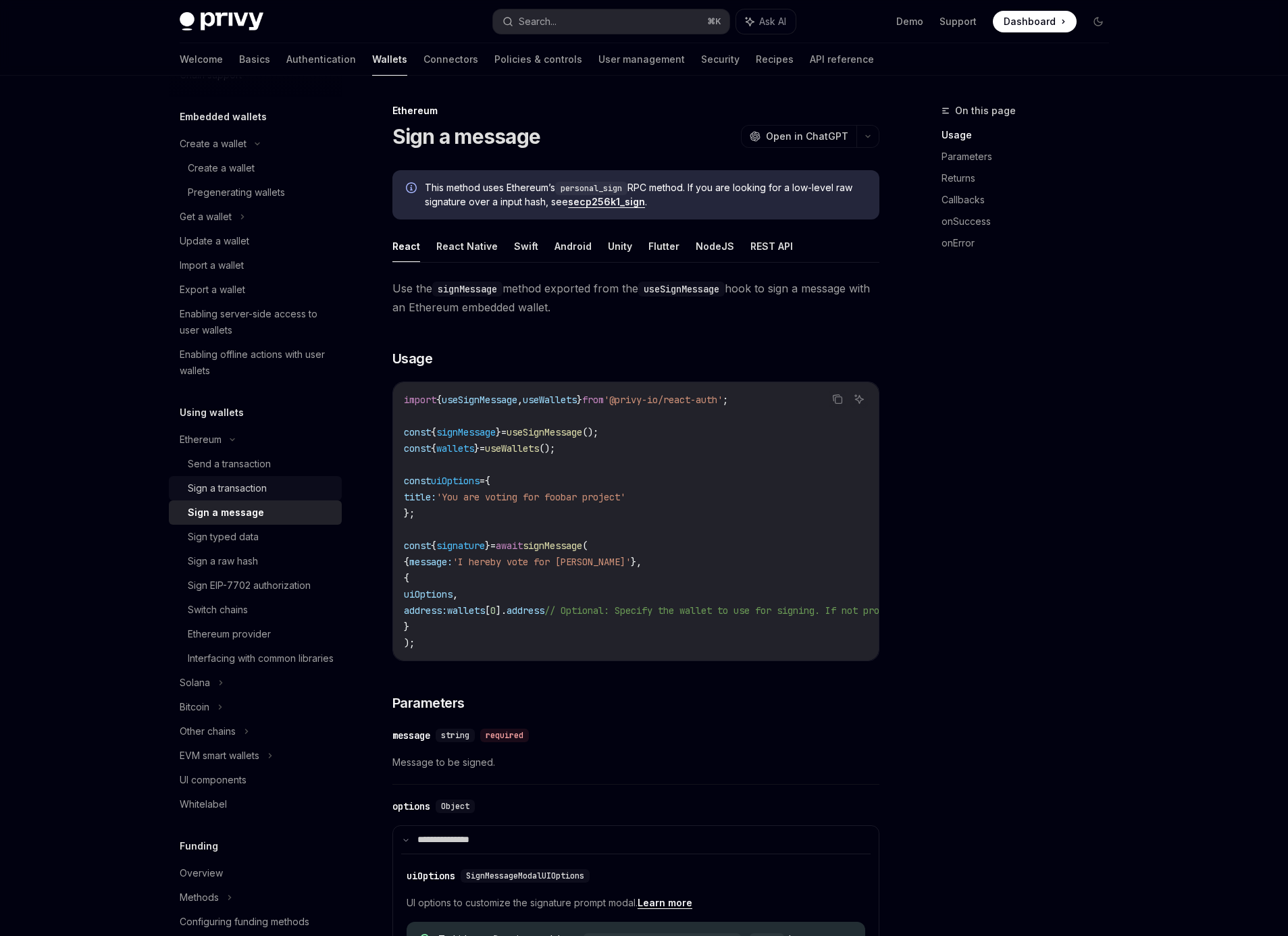
click at [232, 487] on div "Sign a transaction" at bounding box center [228, 489] width 79 height 16
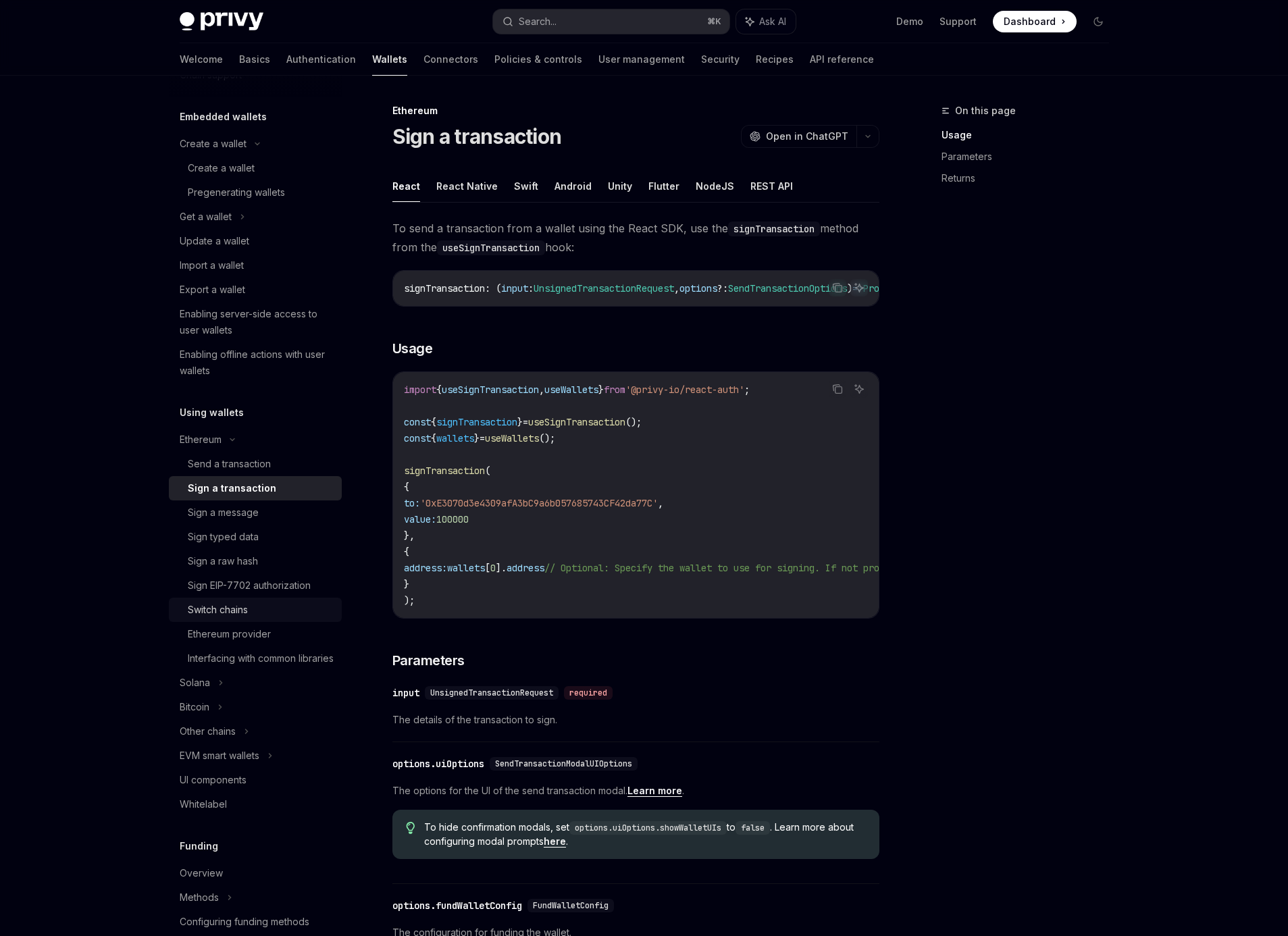
click at [223, 610] on div "Switch chains" at bounding box center [218, 610] width 60 height 16
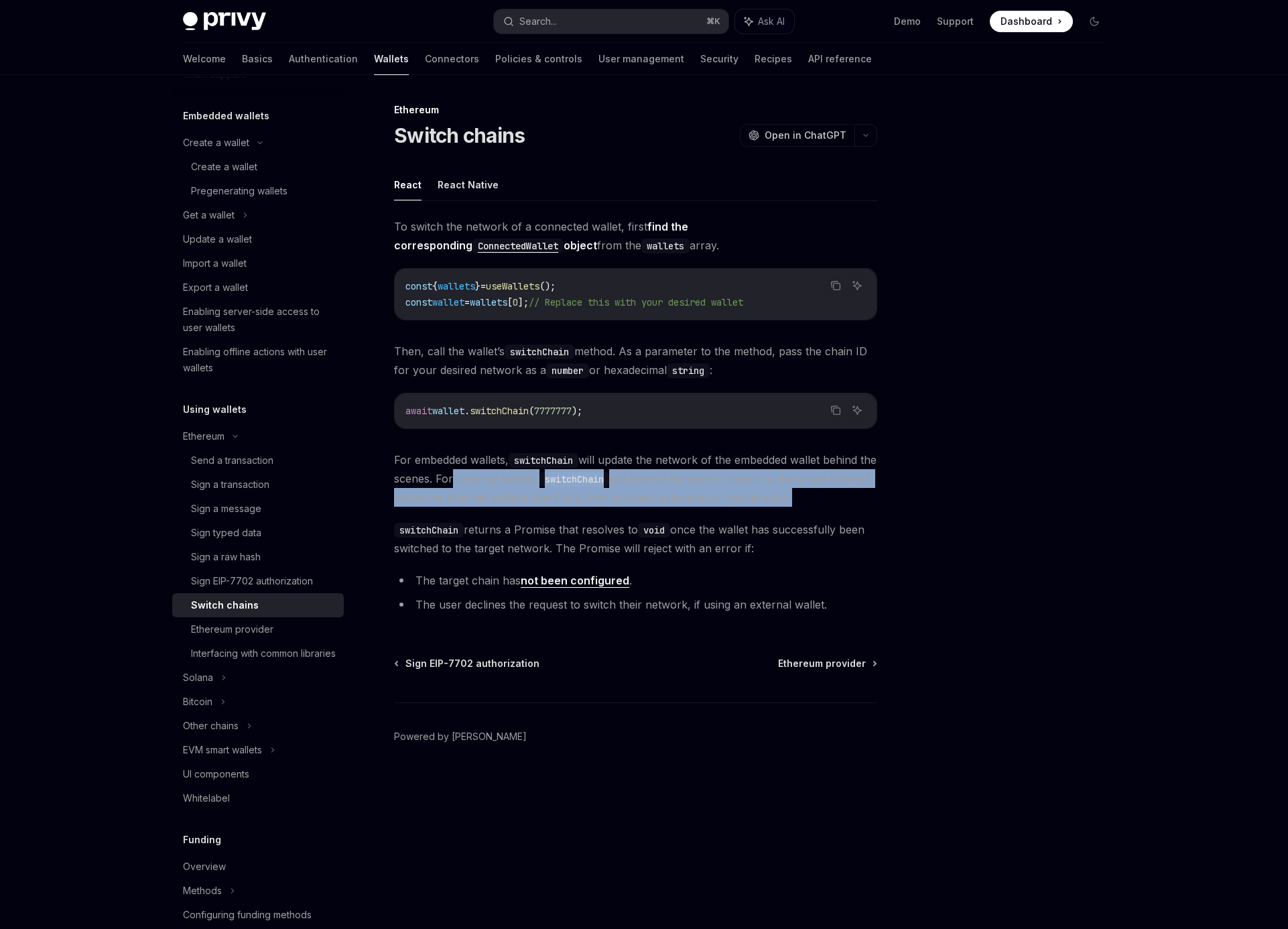
drag, startPoint x: 470, startPoint y: 484, endPoint x: 749, endPoint y: 514, distance: 280.6
click at [749, 514] on div "To switch the network of a connected wallet, first find the corresponding Conne…" at bounding box center [636, 418] width 483 height 402
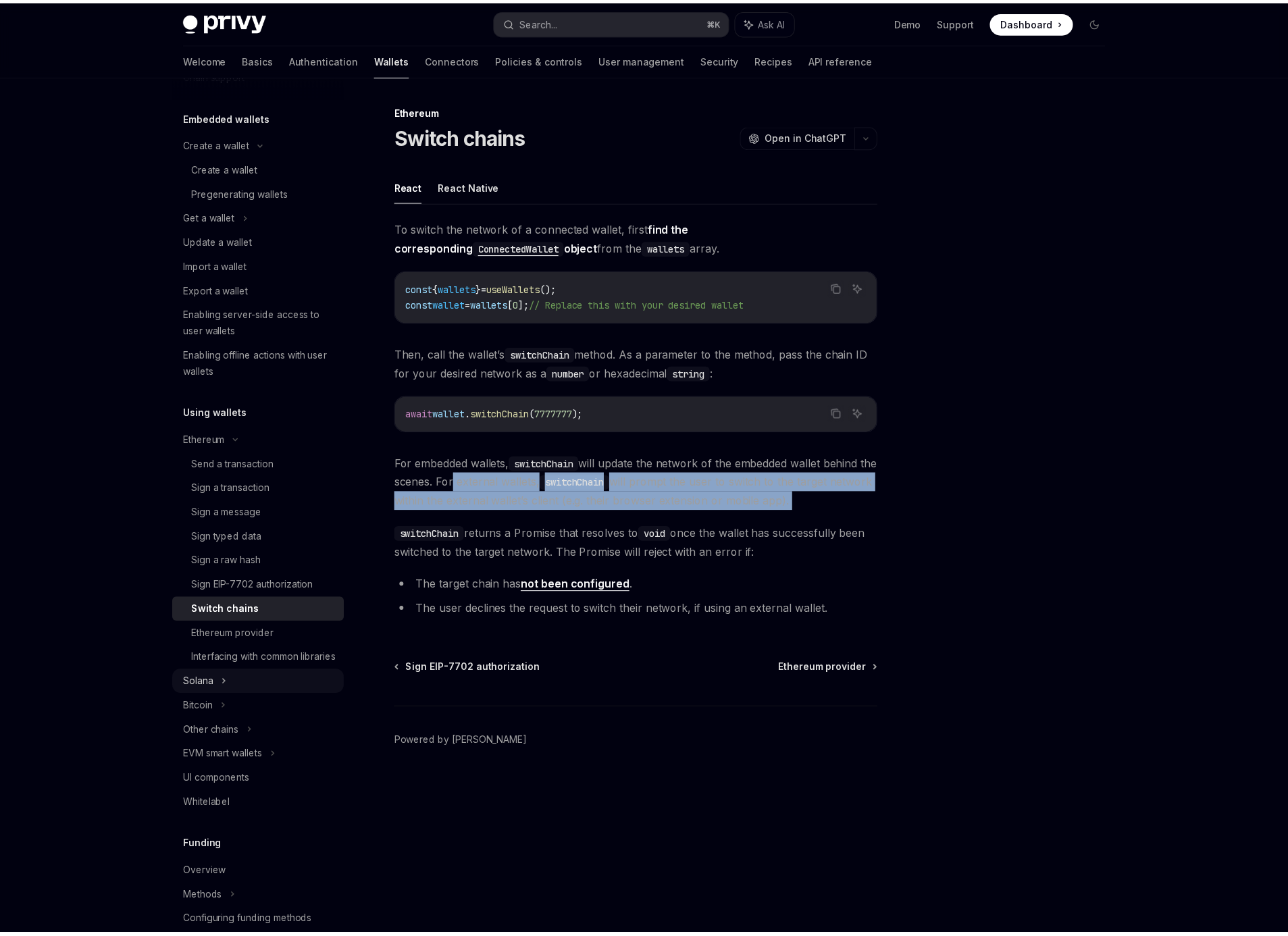
scroll to position [83, 0]
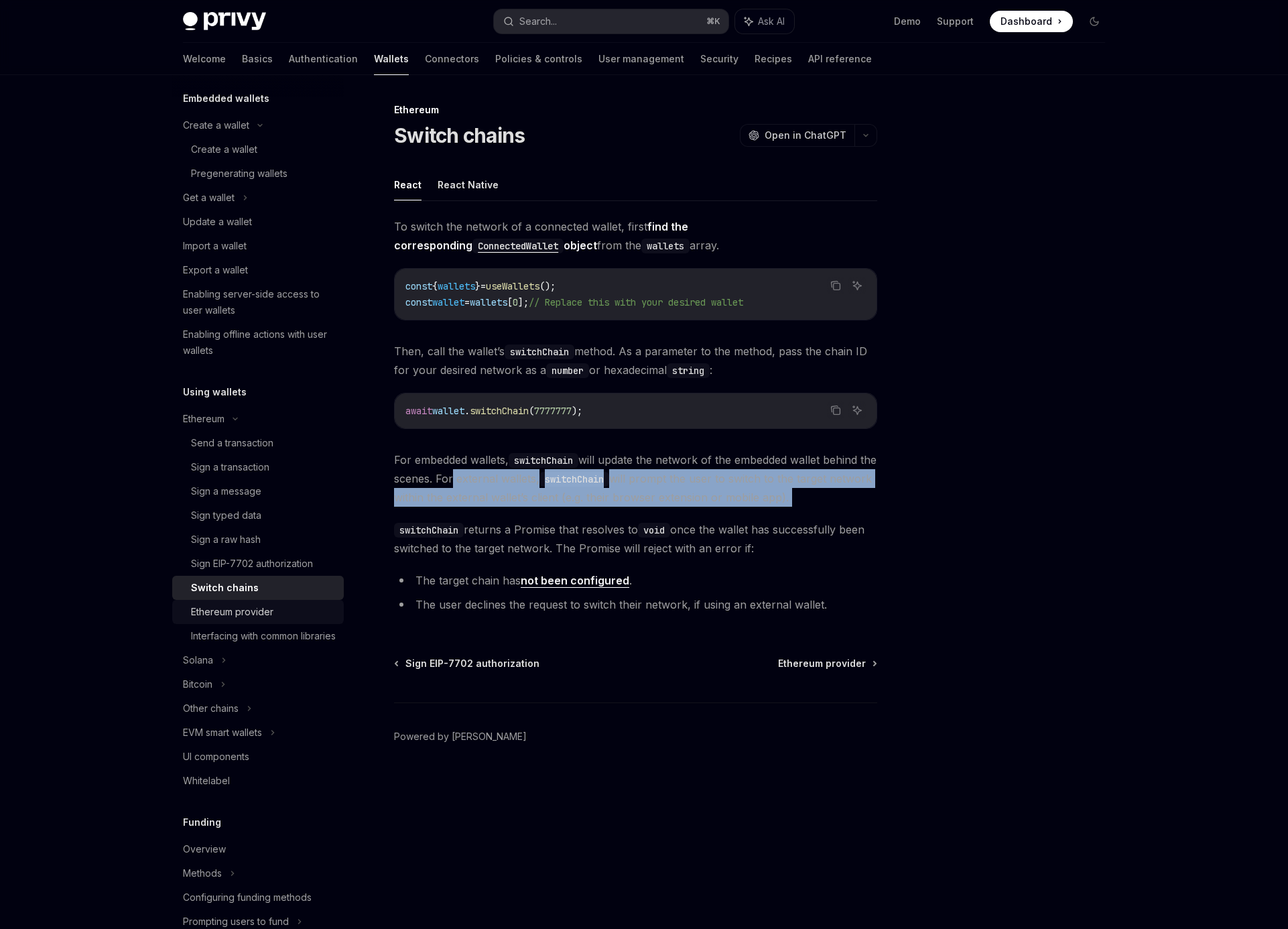
click at [248, 616] on div "Ethereum provider" at bounding box center [232, 612] width 83 height 16
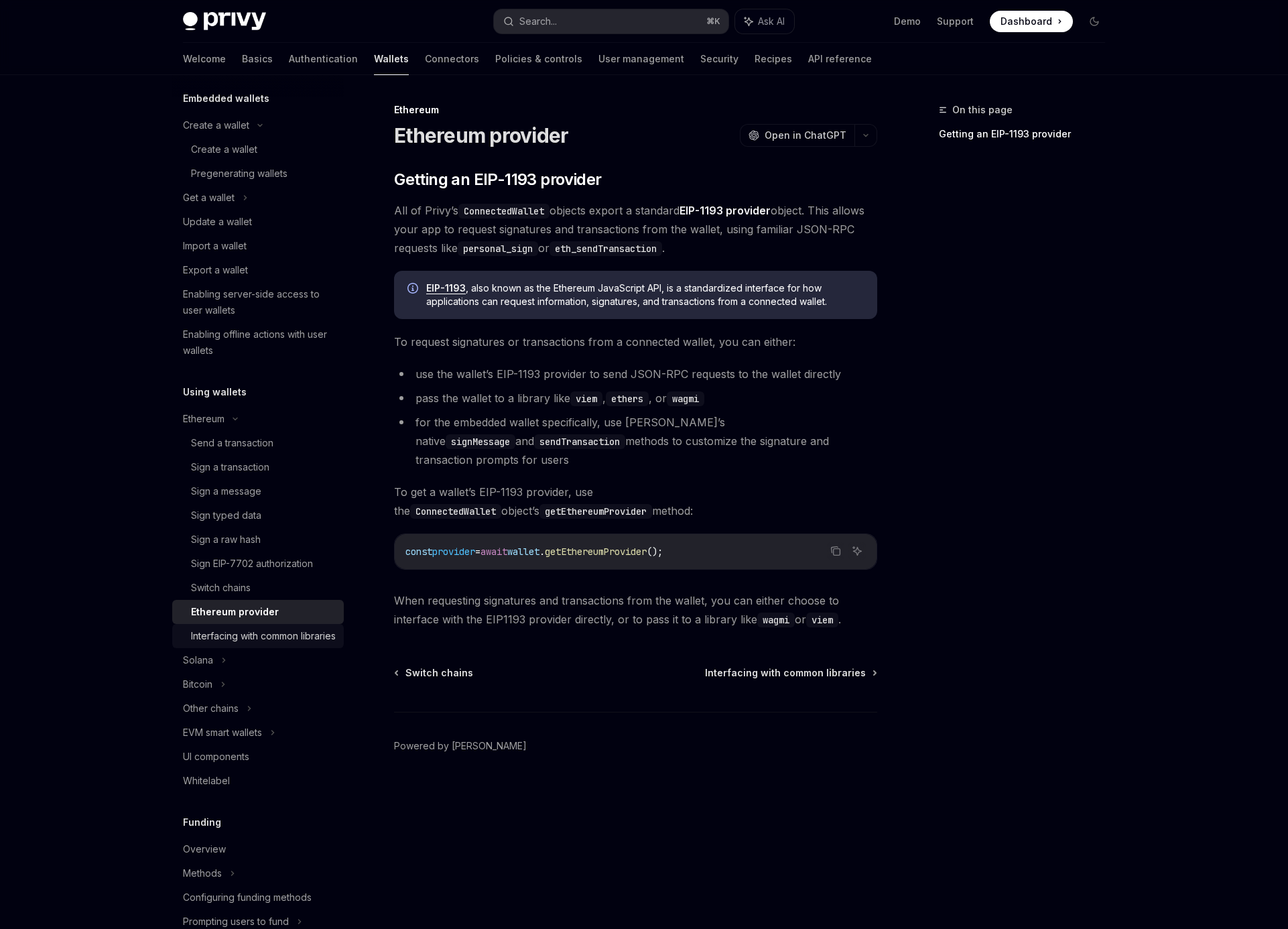
click at [268, 636] on div "Interfacing with common libraries" at bounding box center [263, 636] width 145 height 16
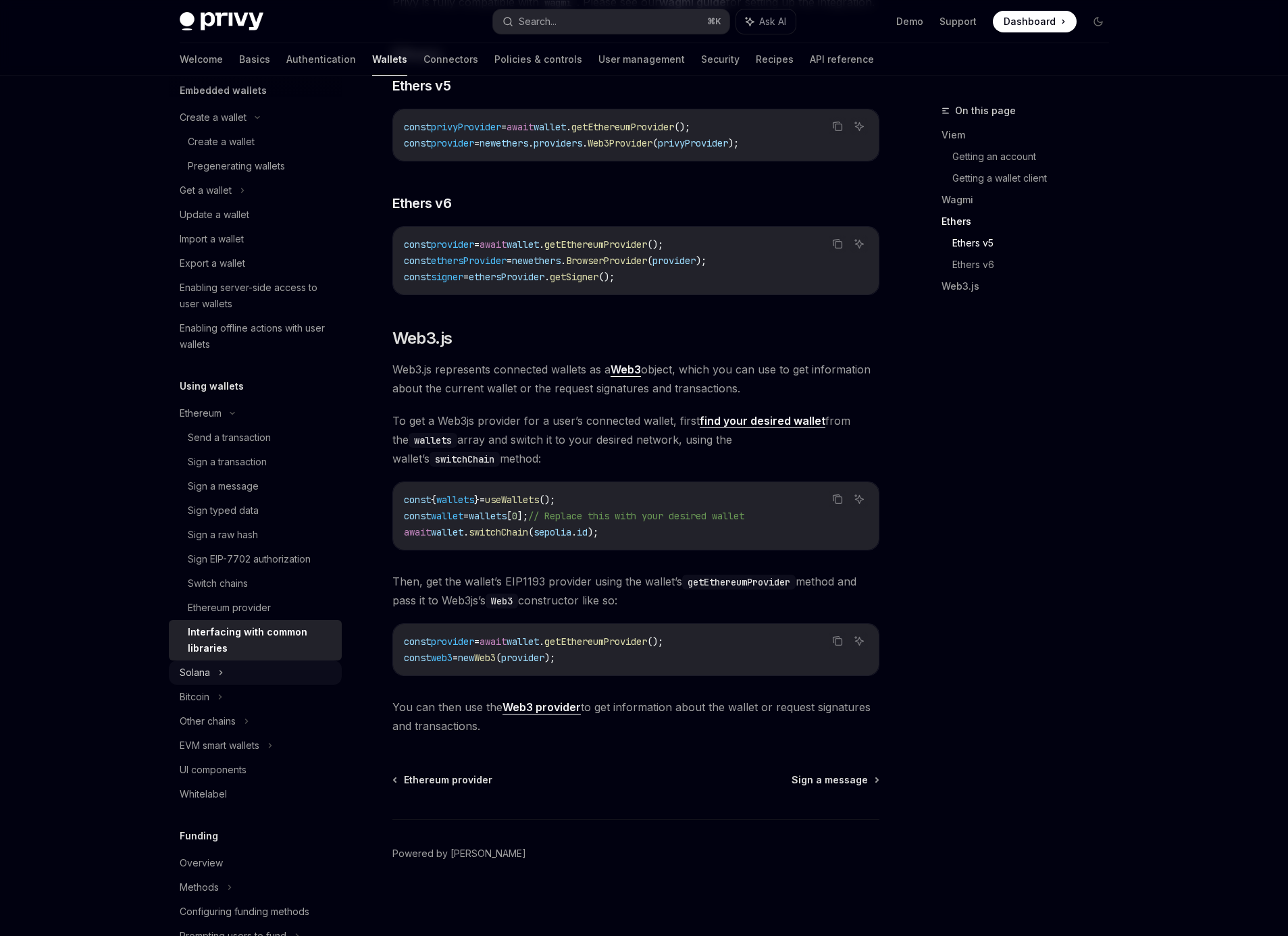
scroll to position [101, 0]
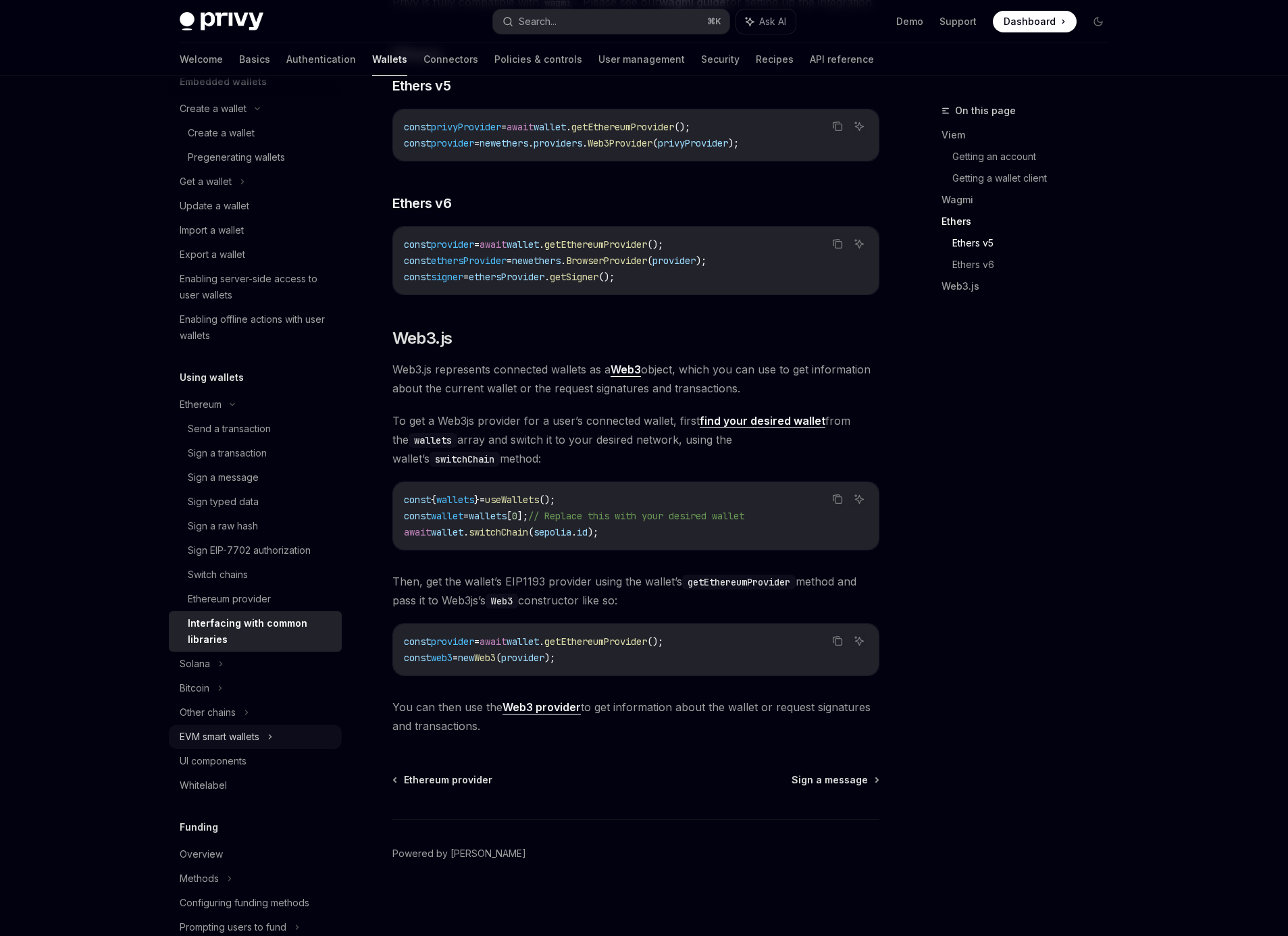
click at [263, 729] on div "EVM smart wallets" at bounding box center [255, 737] width 173 height 25
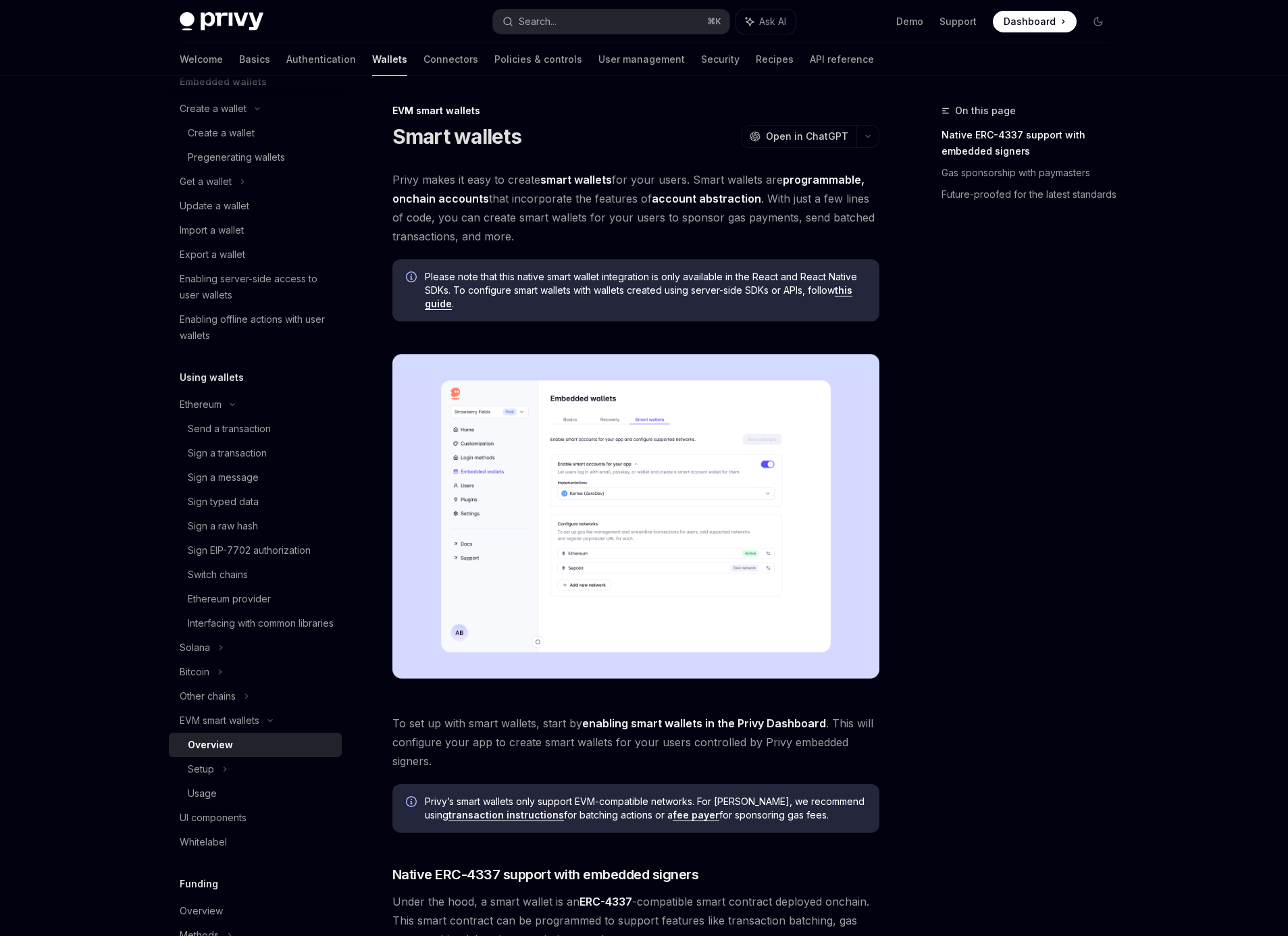
click at [632, 479] on img at bounding box center [636, 517] width 487 height 325
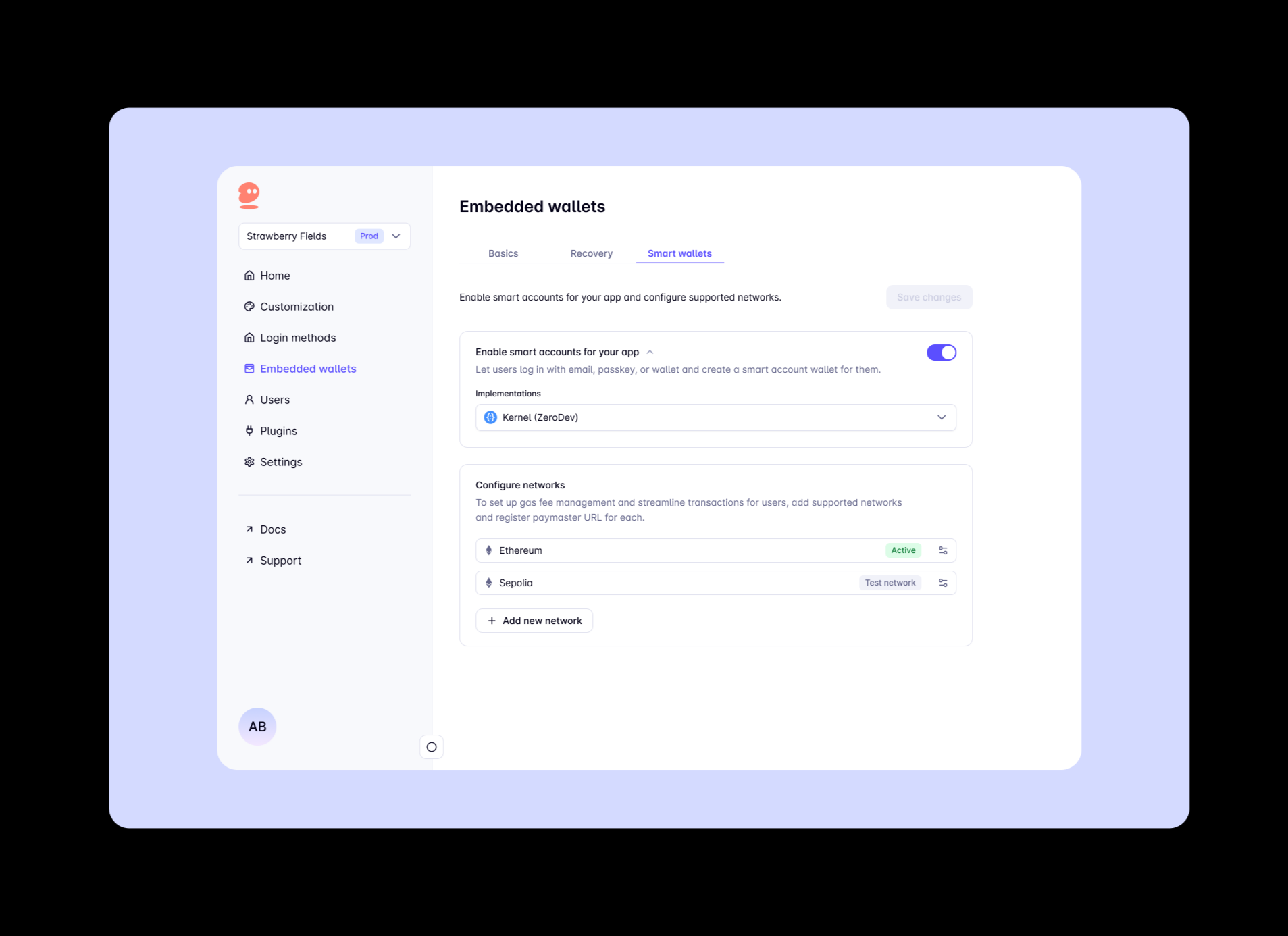
click at [699, 520] on img at bounding box center [649, 468] width 1081 height 722
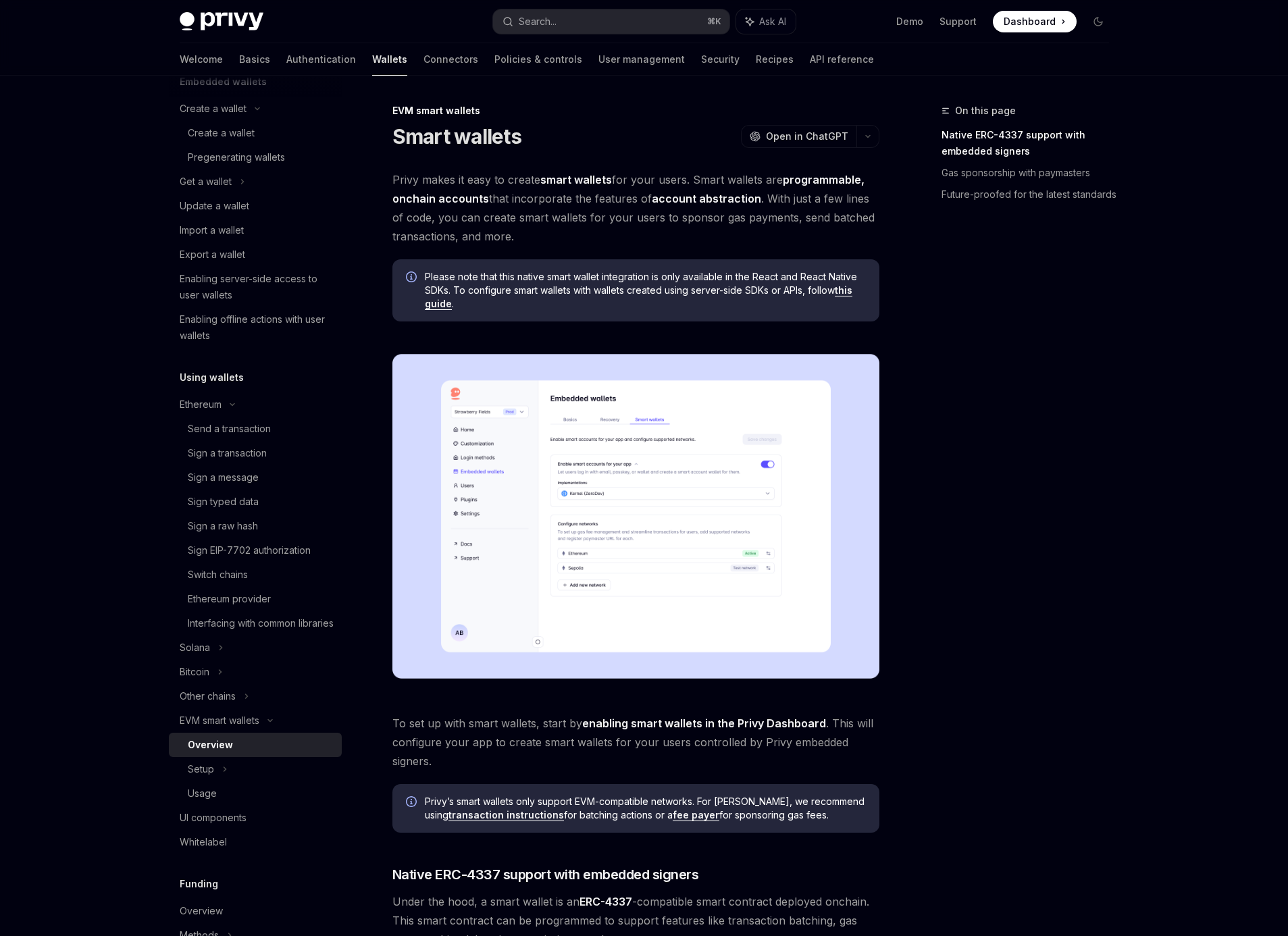
click at [647, 520] on img at bounding box center [636, 517] width 487 height 325
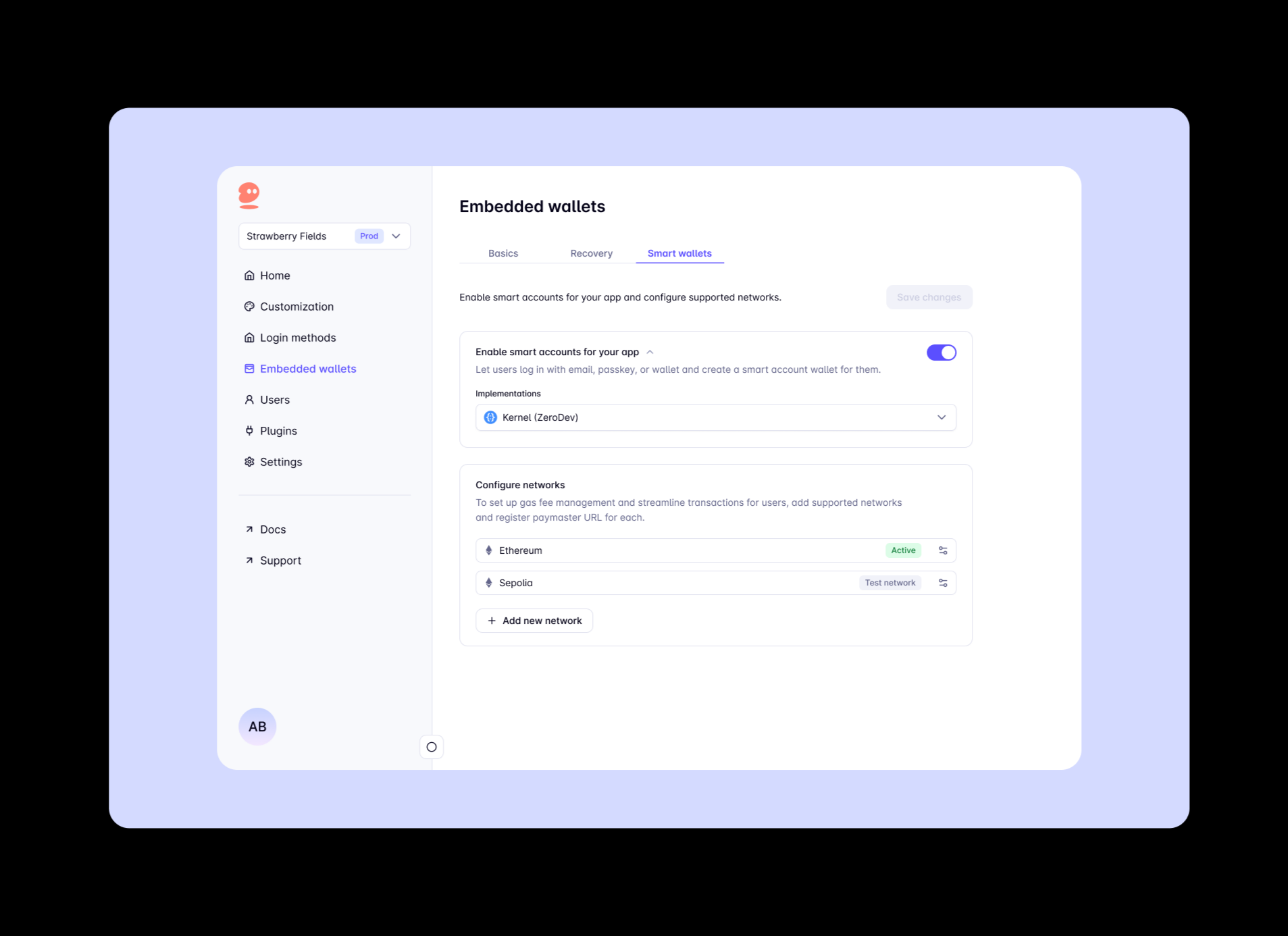
click at [1113, 368] on img at bounding box center [649, 468] width 1081 height 722
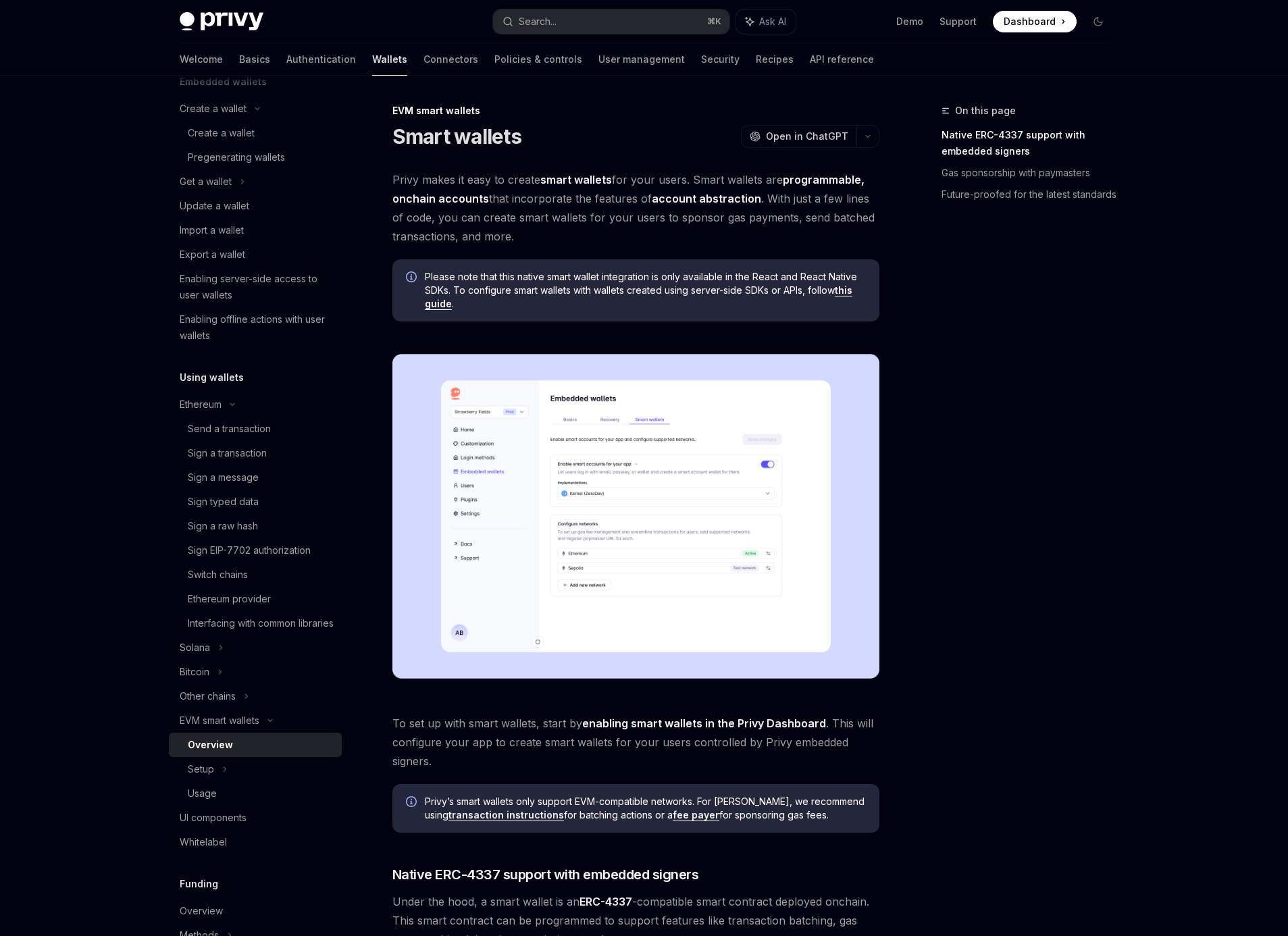
drag, startPoint x: 419, startPoint y: 216, endPoint x: 493, endPoint y: 240, distance: 77.8
click at [493, 240] on span "Privy makes it easy to create smart wallets for your users. Smart wallets are p…" at bounding box center [636, 208] width 487 height 76
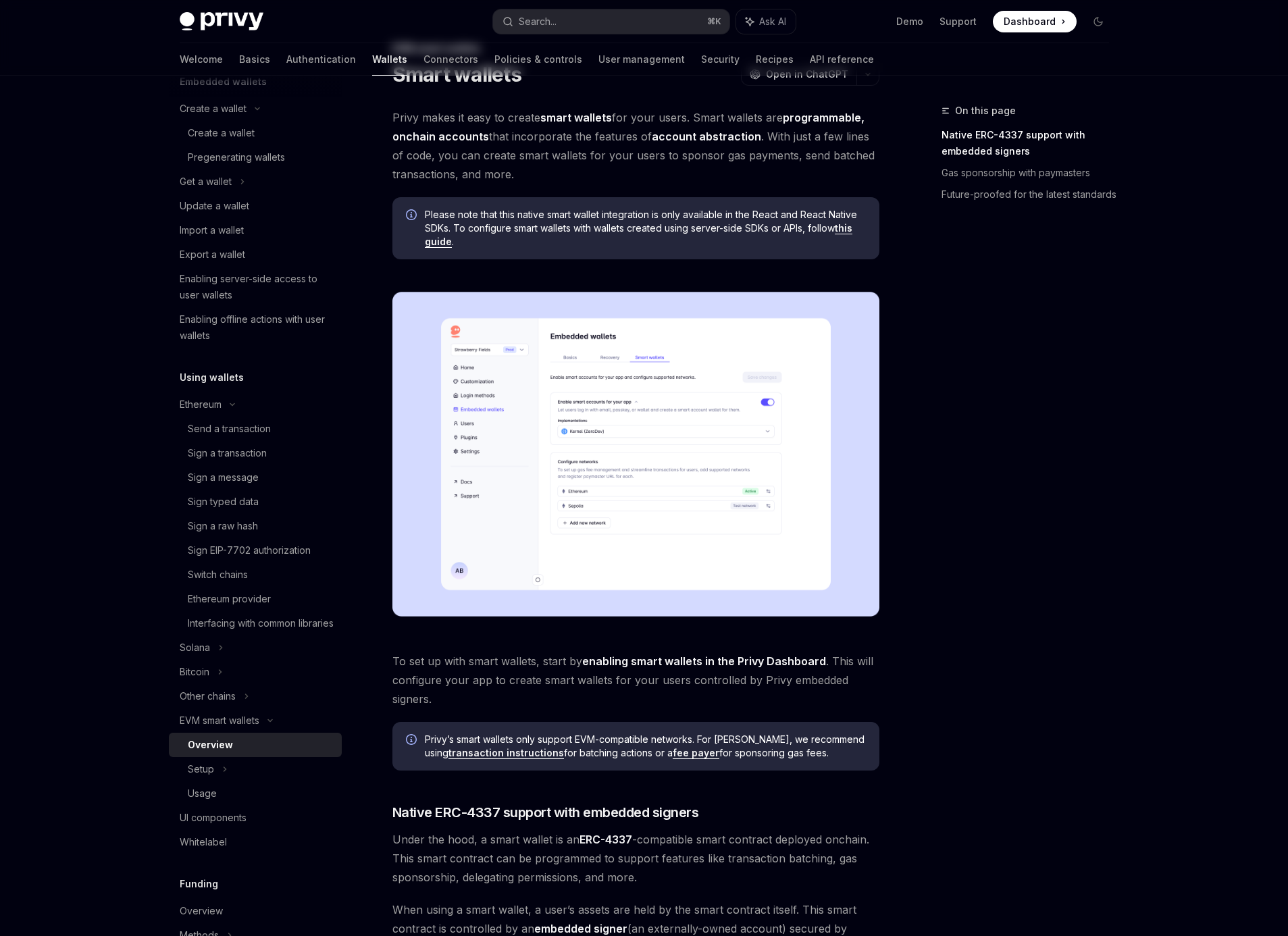
scroll to position [340, 0]
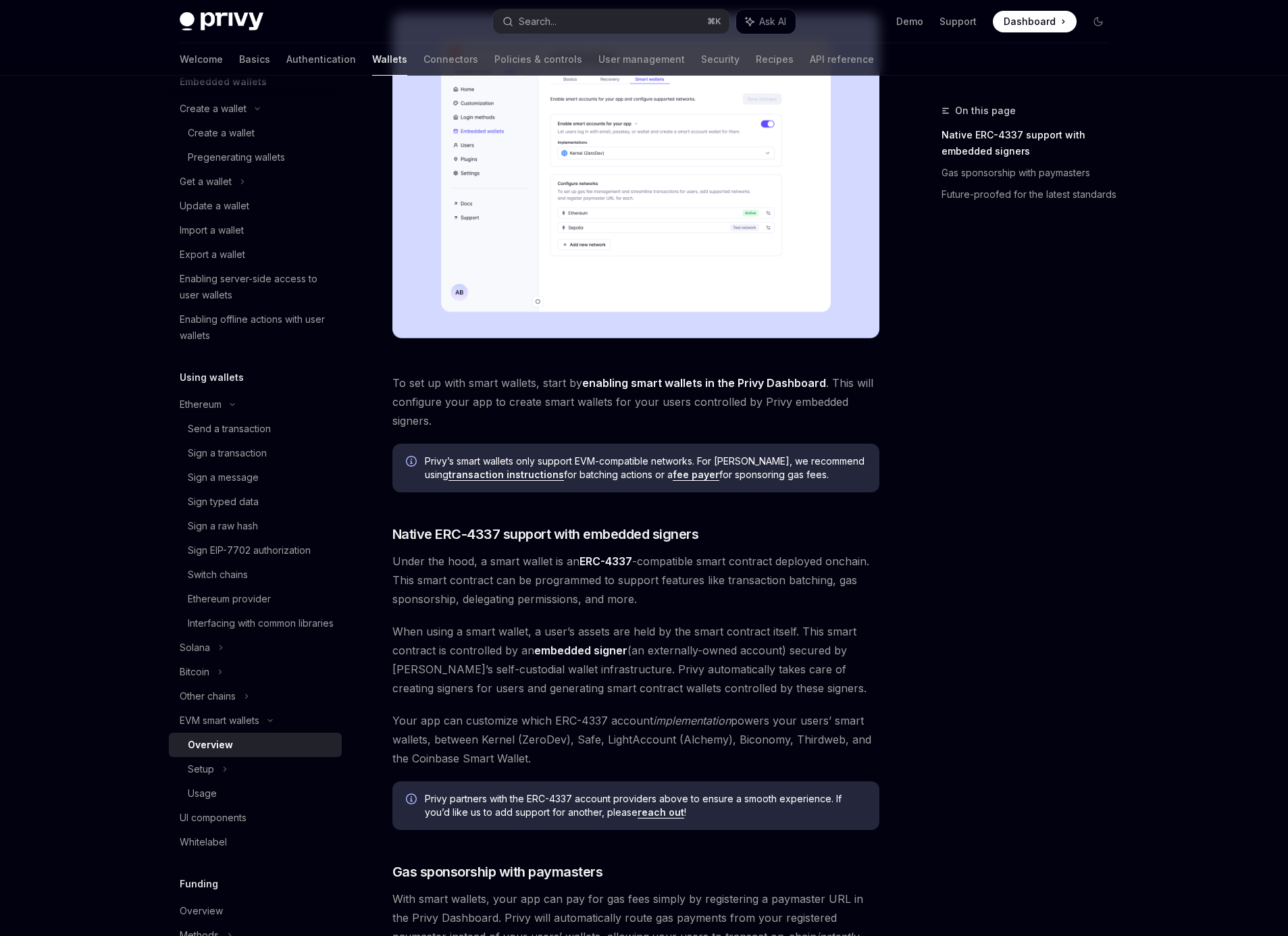
drag, startPoint x: 422, startPoint y: 384, endPoint x: 582, endPoint y: 393, distance: 160.3
click at [582, 393] on span "To set up with smart wallets, start by enabling smart wallets in the Privy Dash…" at bounding box center [636, 402] width 487 height 57
drag, startPoint x: 856, startPoint y: 391, endPoint x: 870, endPoint y: 420, distance: 32.2
click at [870, 420] on span "To set up with smart wallets, start by enabling smart wallets in the Privy Dash…" at bounding box center [636, 402] width 487 height 57
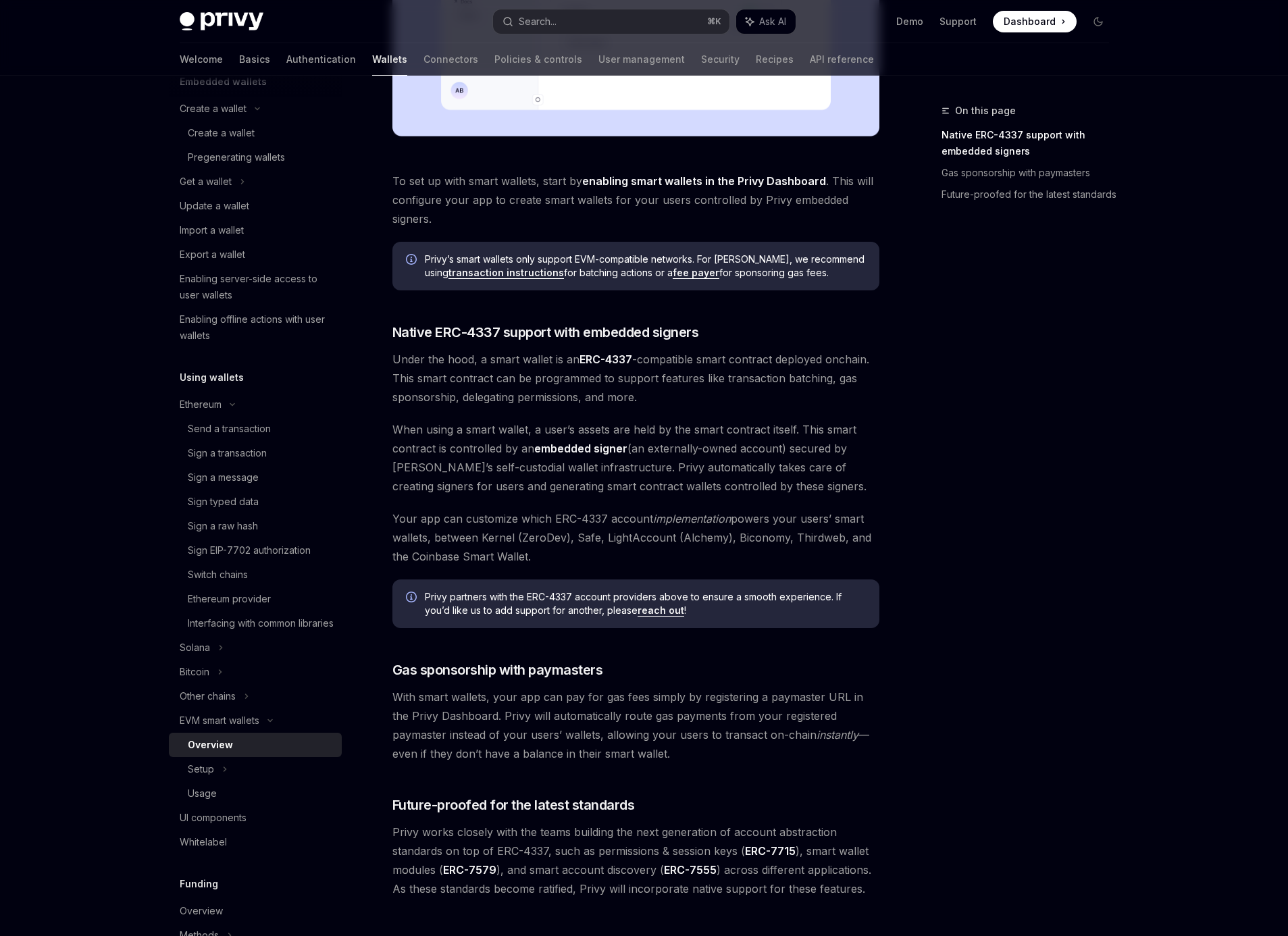
scroll to position [612, 0]
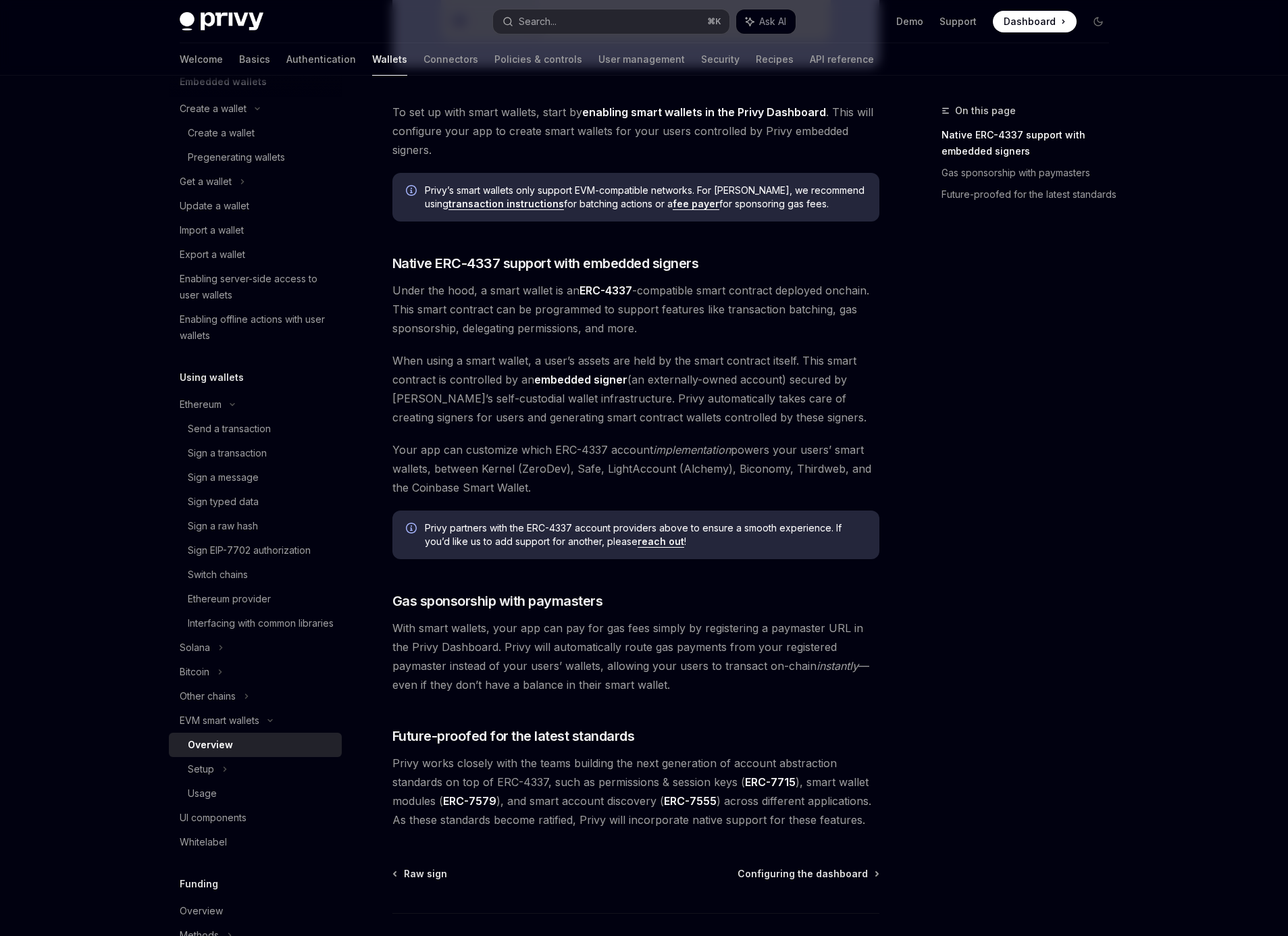
drag, startPoint x: 395, startPoint y: 630, endPoint x: 604, endPoint y: 718, distance: 226.8
click at [604, 718] on div "Privy makes it easy to create smart wallets for your users. Smart wallets are p…" at bounding box center [636, 194] width 487 height 1271
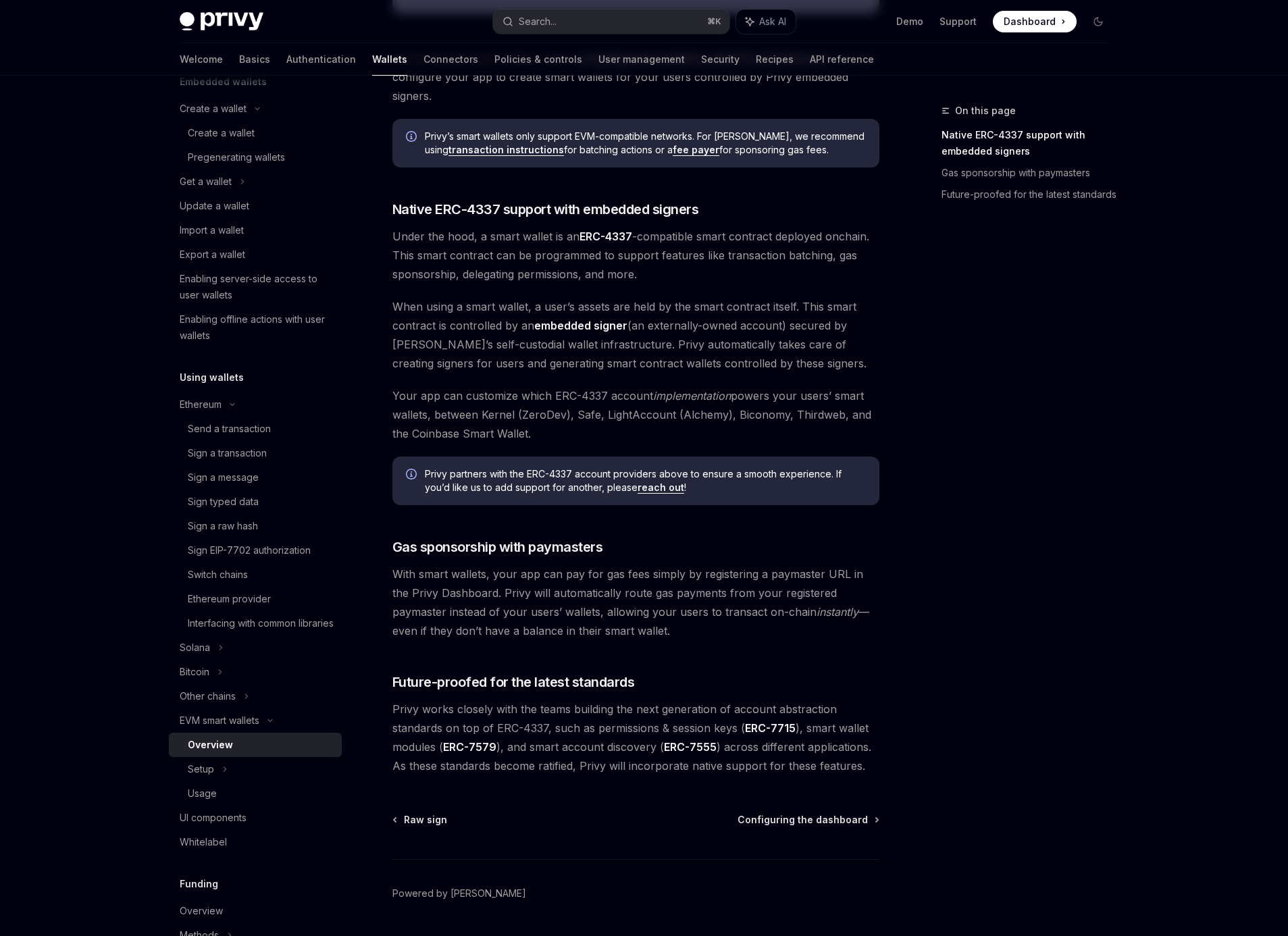
scroll to position [706, 0]
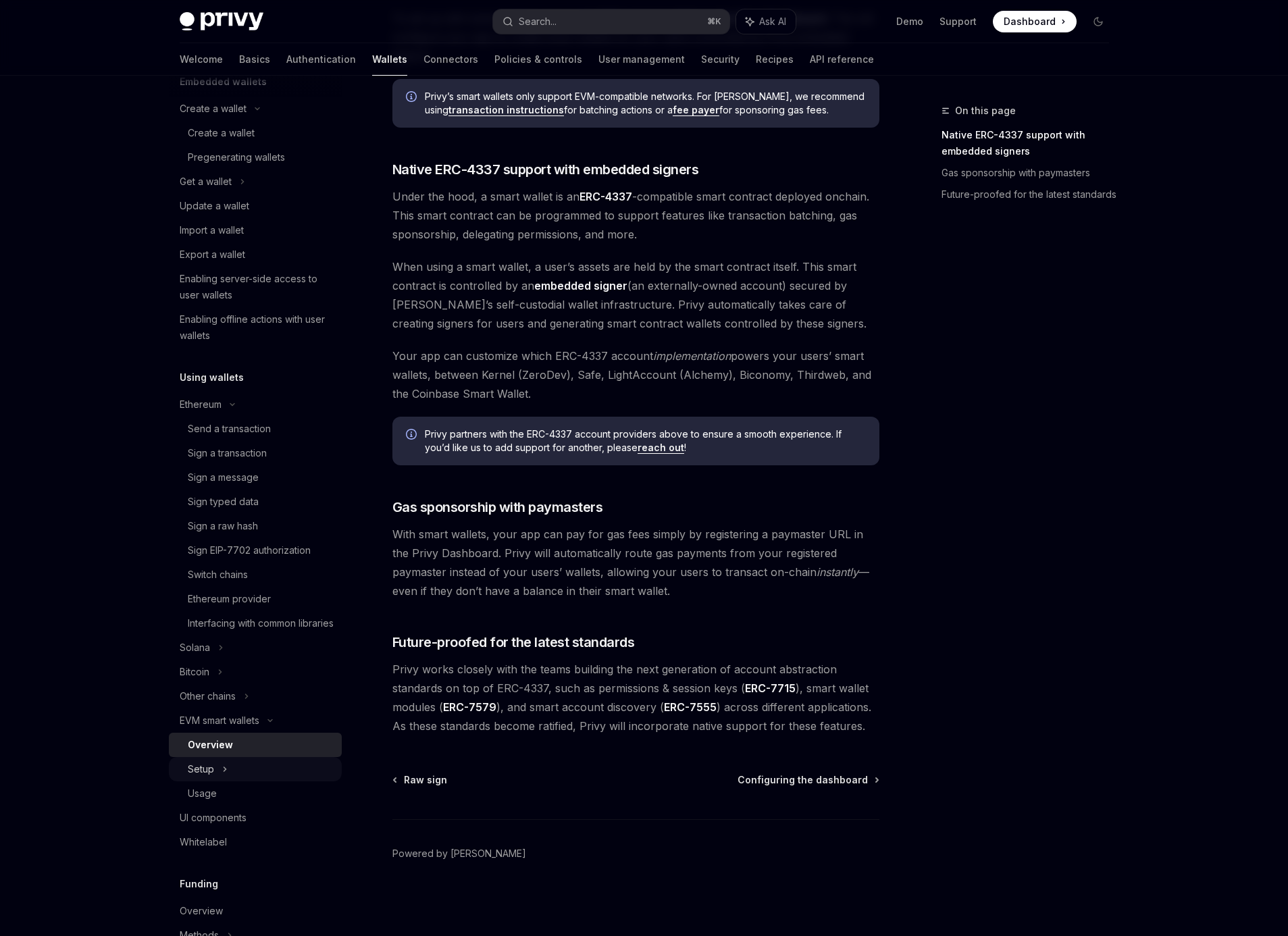
click at [278, 781] on div "Setup" at bounding box center [255, 770] width 173 height 25
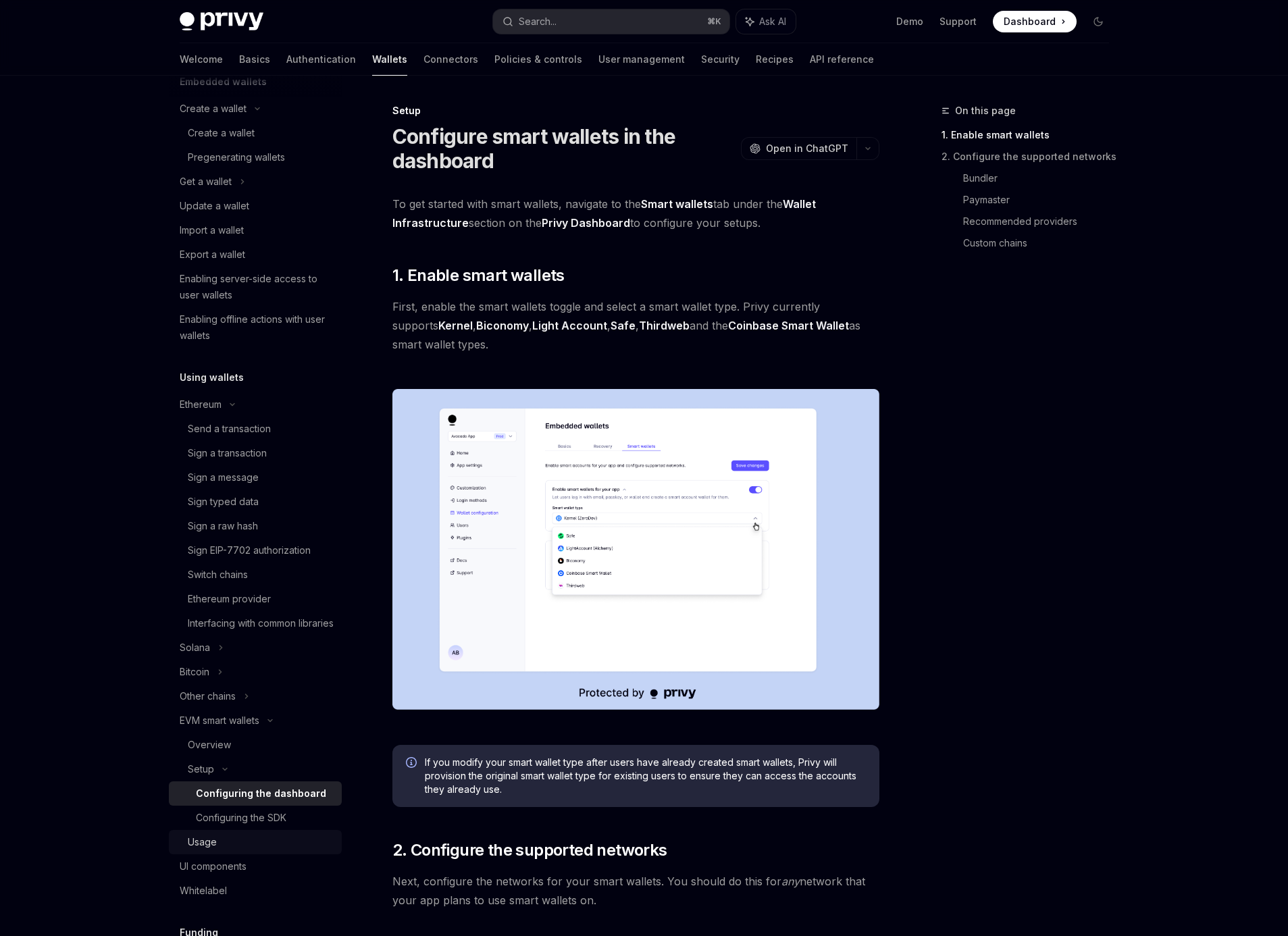
click at [243, 854] on link "Usage" at bounding box center [255, 843] width 173 height 25
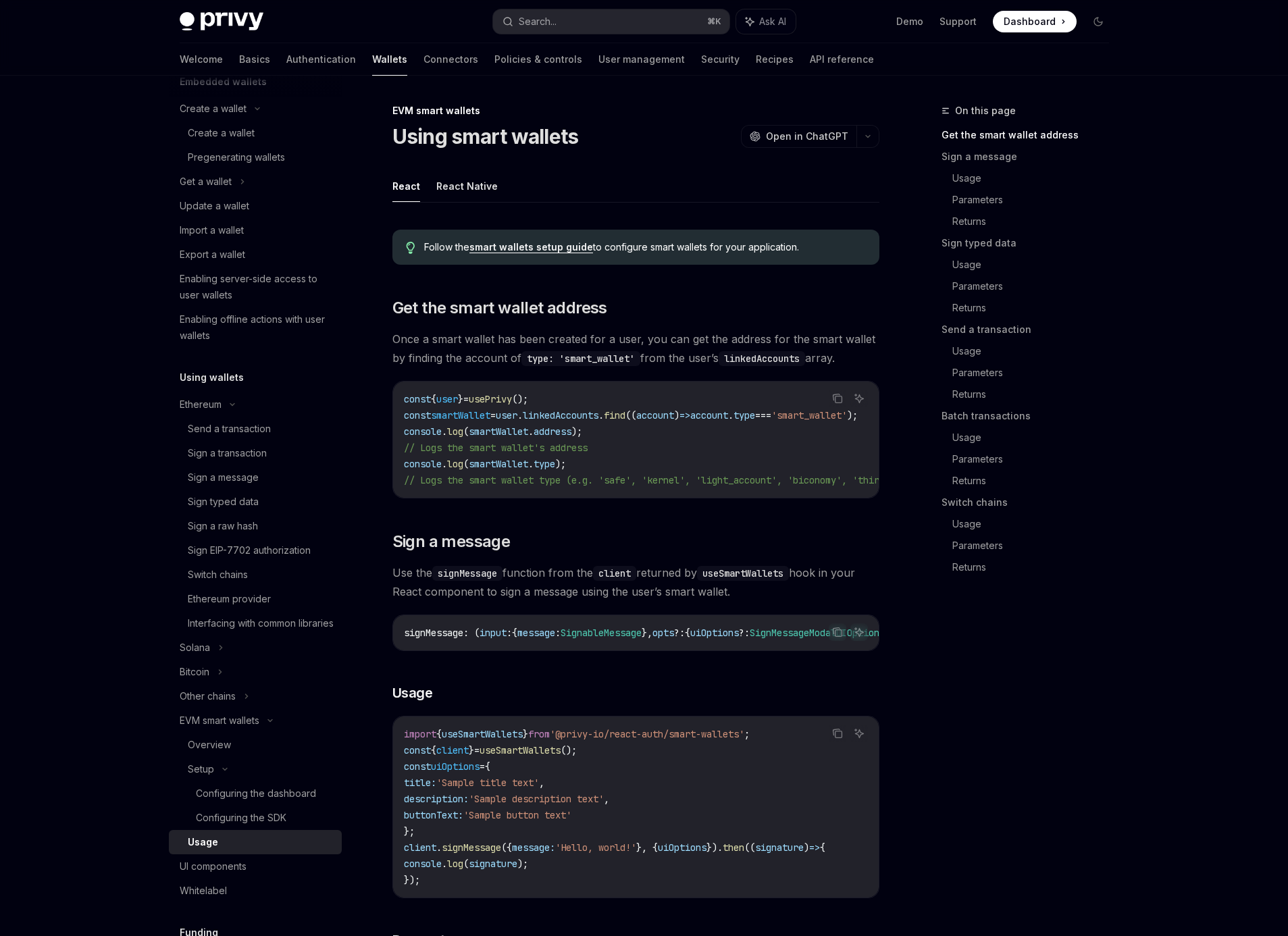
drag, startPoint x: 653, startPoint y: 496, endPoint x: 710, endPoint y: 497, distance: 57.0
click at [710, 497] on div "const { user } = usePrivy (); const smartWallet = user . linkedAccounts . find …" at bounding box center [635, 439] width 486 height 116
drag, startPoint x: 703, startPoint y: 649, endPoint x: 758, endPoint y: 647, distance: 55.0
click at [760, 646] on div "signMessage : ( input : { message : SignableMessage }, opts ?: { uiOptions ?: S…" at bounding box center [635, 633] width 486 height 35
drag, startPoint x: 739, startPoint y: 649, endPoint x: 794, endPoint y: 649, distance: 55.0
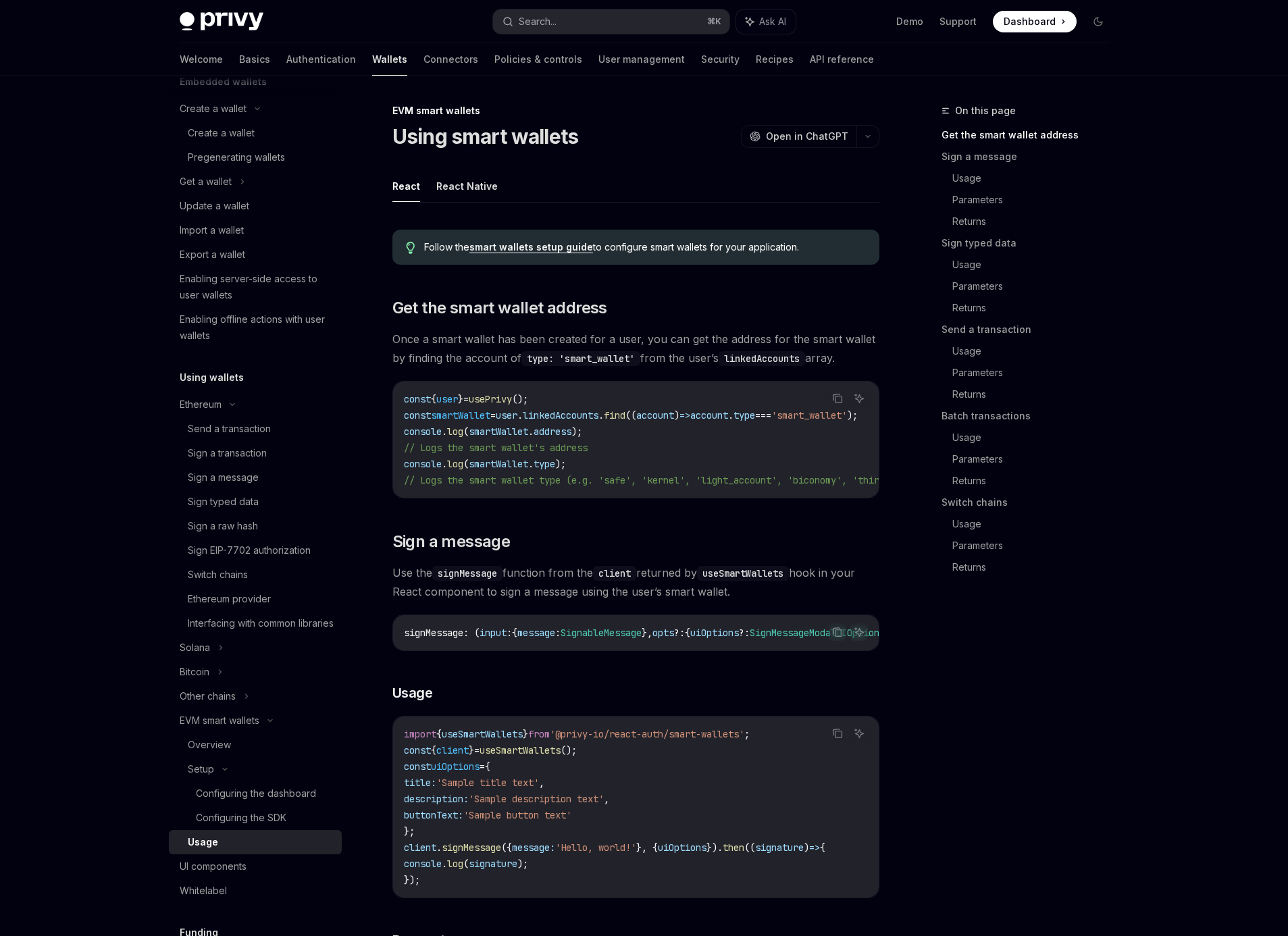
click at [794, 649] on div "signMessage : ( input : { message : SignableMessage }, opts ?: { uiOptions ?: S…" at bounding box center [635, 633] width 486 height 35
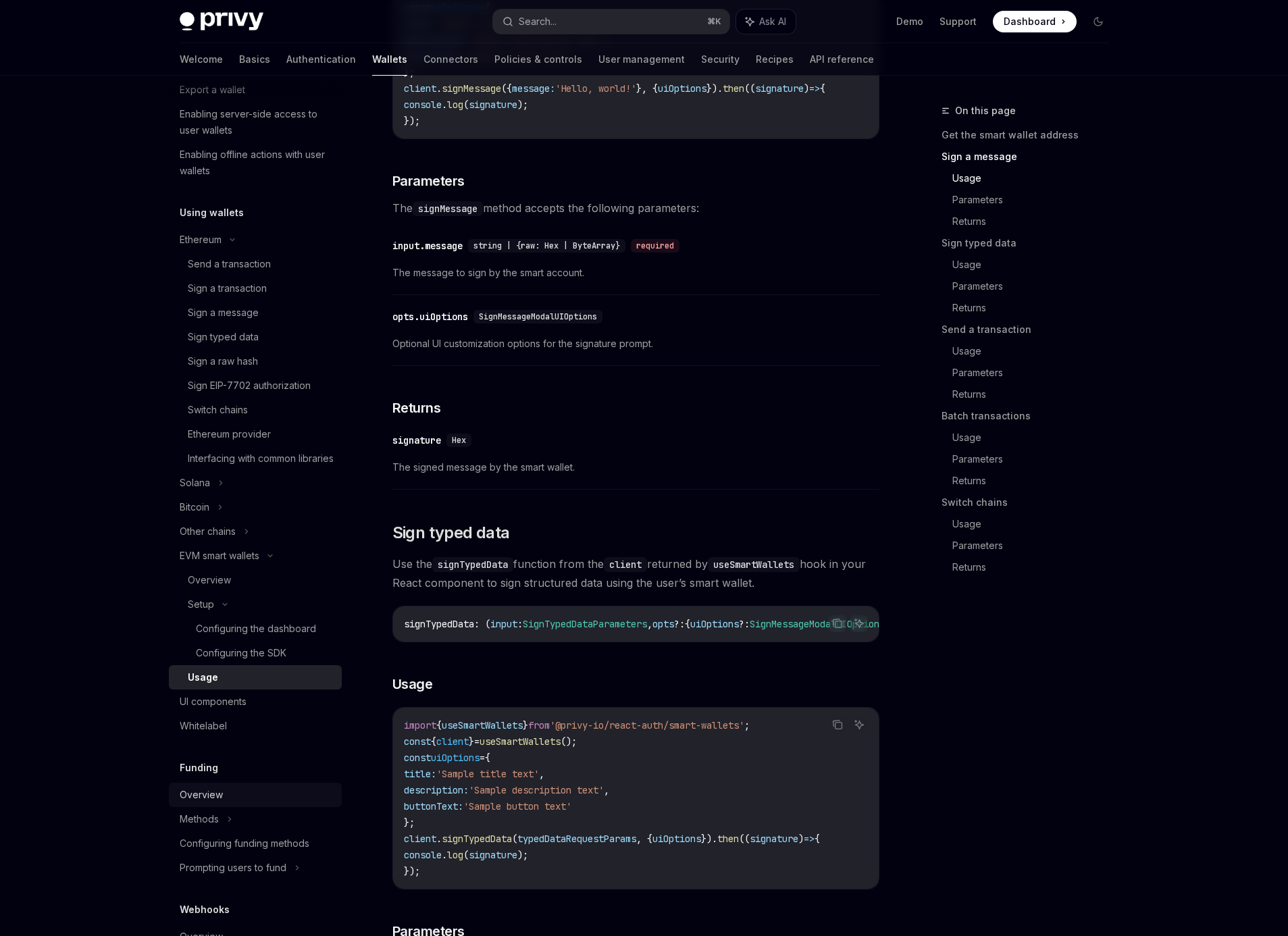
scroll to position [274, 0]
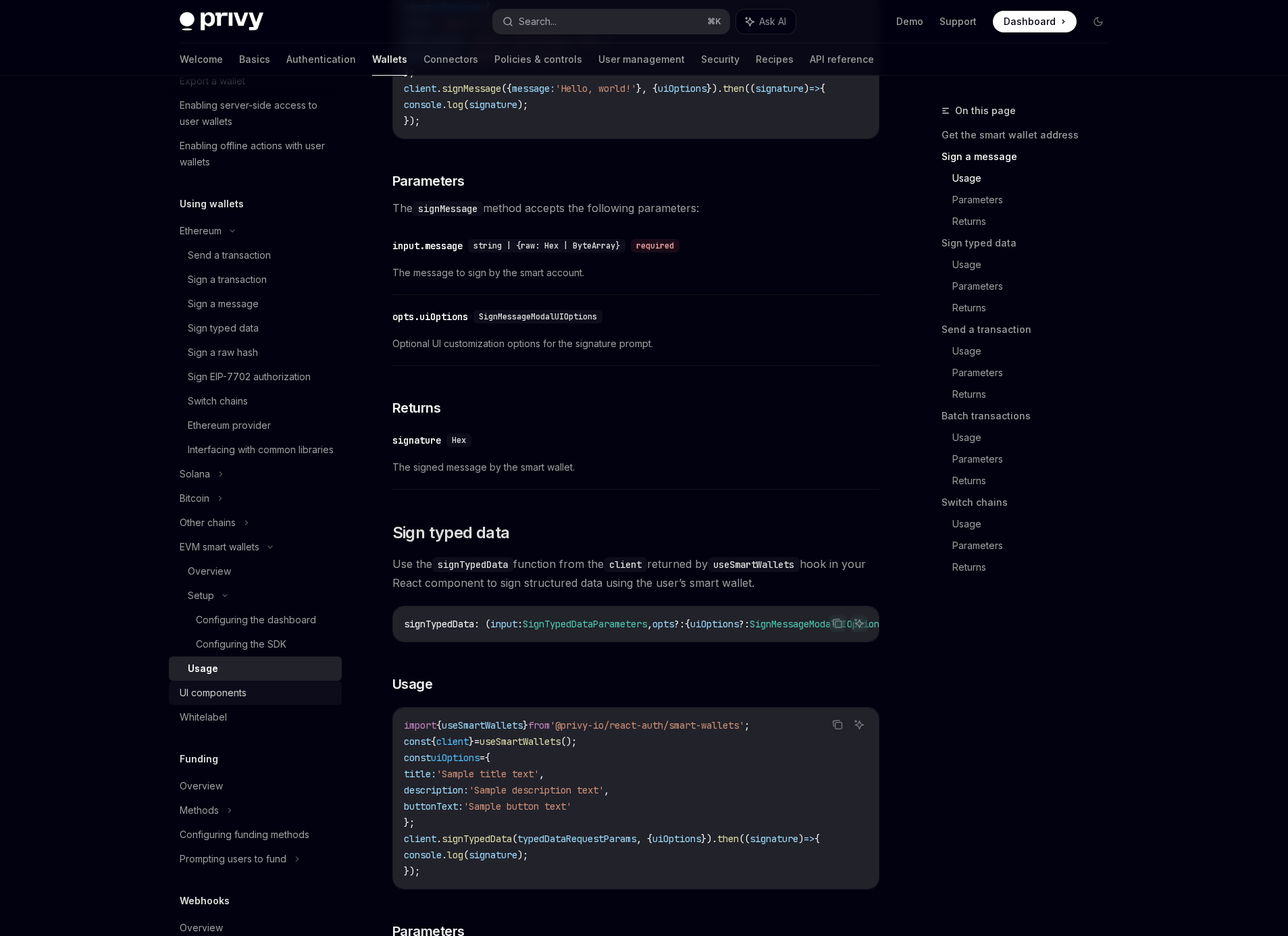
click at [230, 701] on div "UI components" at bounding box center [213, 693] width 67 height 16
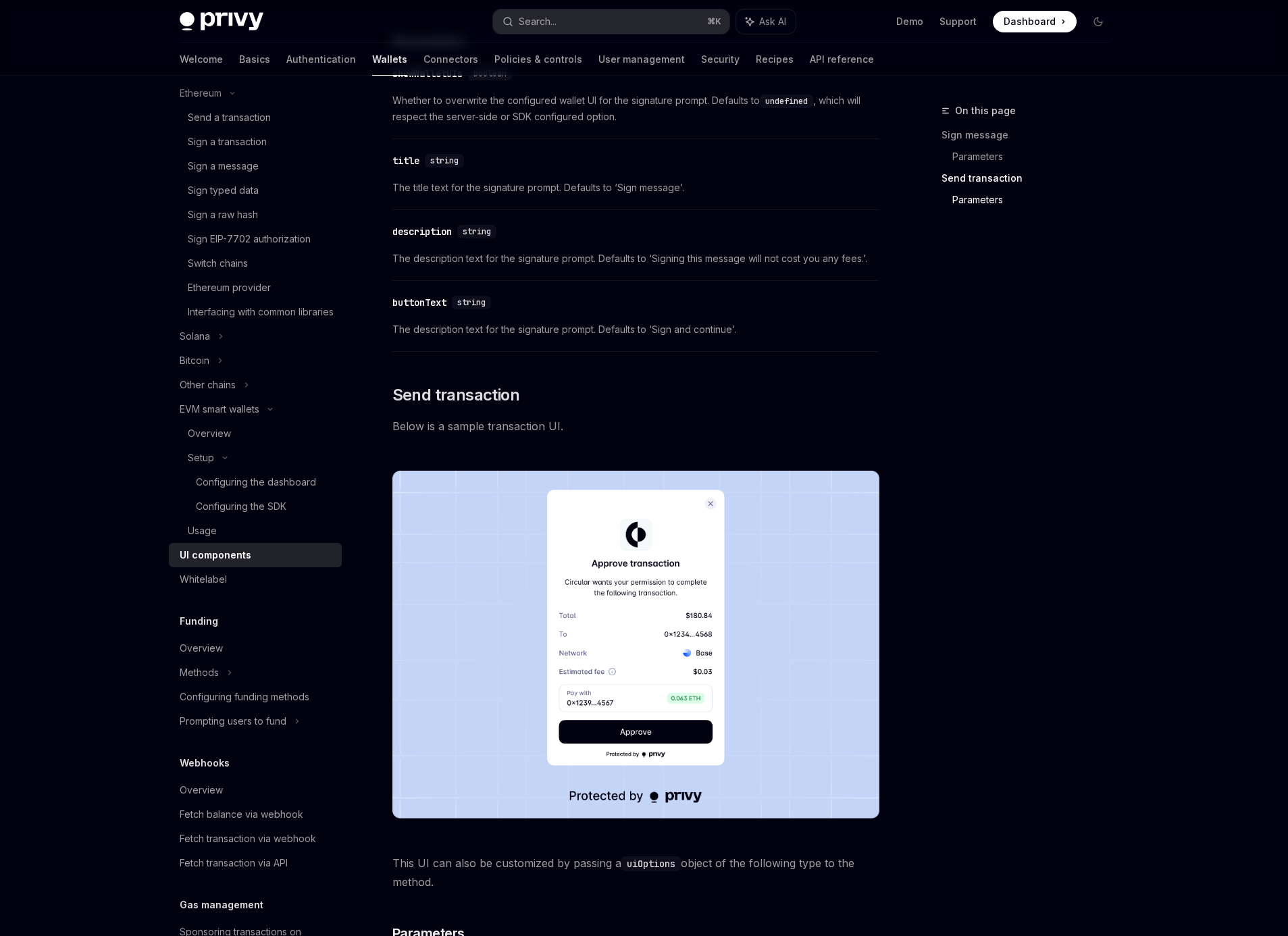
scroll to position [966, 0]
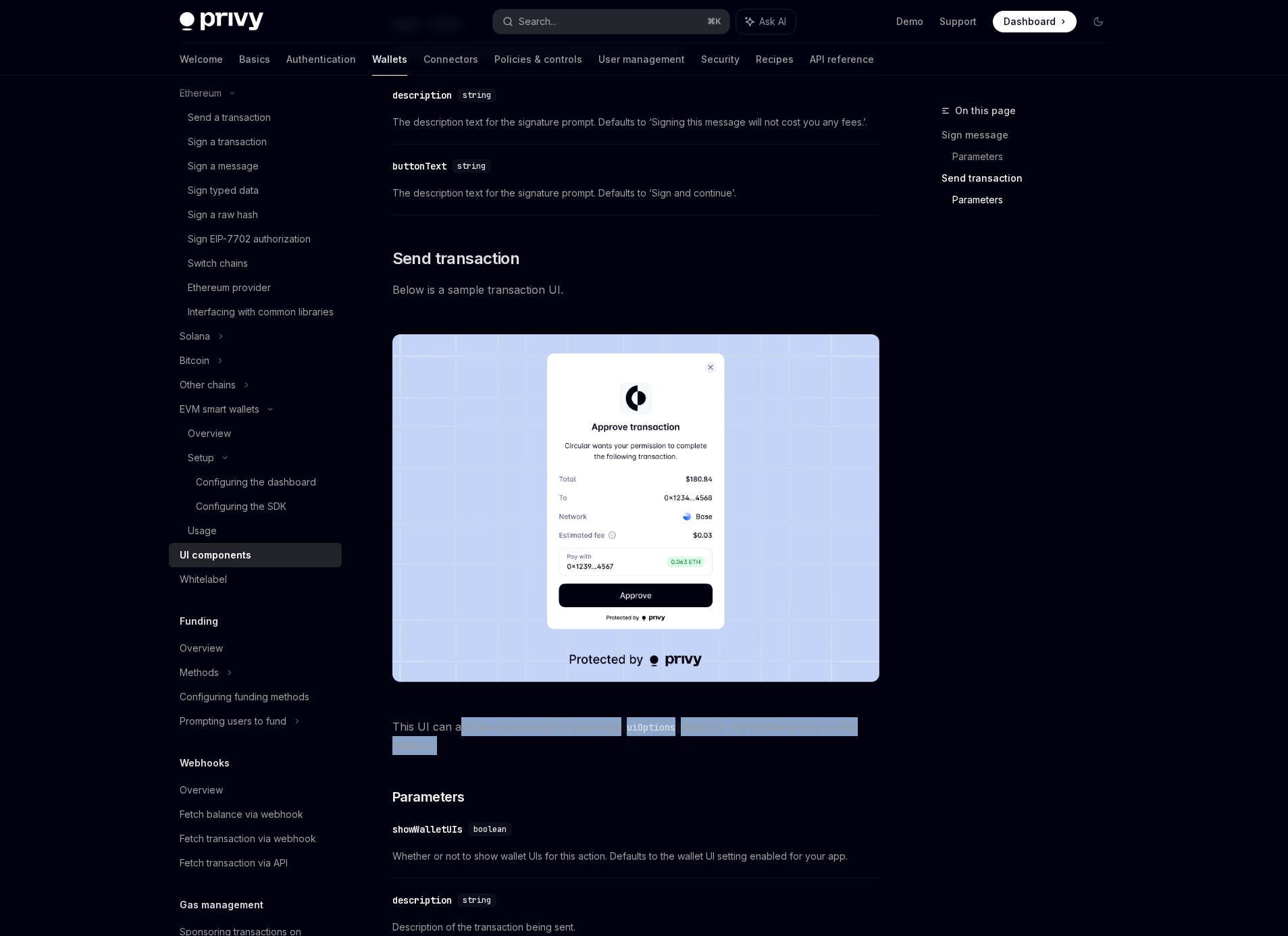
drag, startPoint x: 462, startPoint y: 726, endPoint x: 771, endPoint y: 767, distance: 311.7
click at [771, 767] on div "Privy comes with out-of-the-box UIs for signing messages and sending transactio…" at bounding box center [636, 586] width 487 height 2667
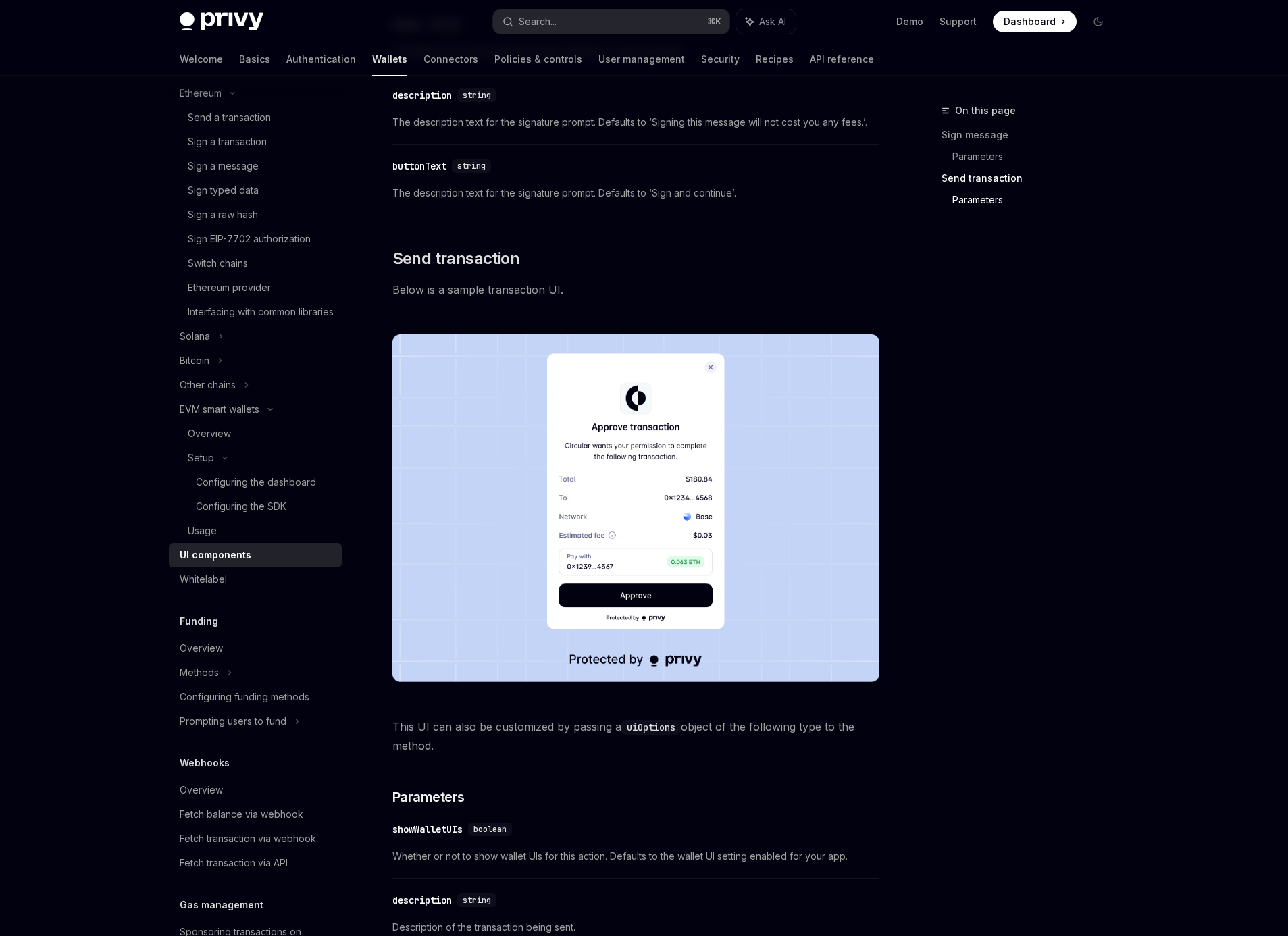
click at [771, 767] on div "Privy comes with out-of-the-box UIs for signing messages and sending transactio…" at bounding box center [636, 586] width 487 height 2667
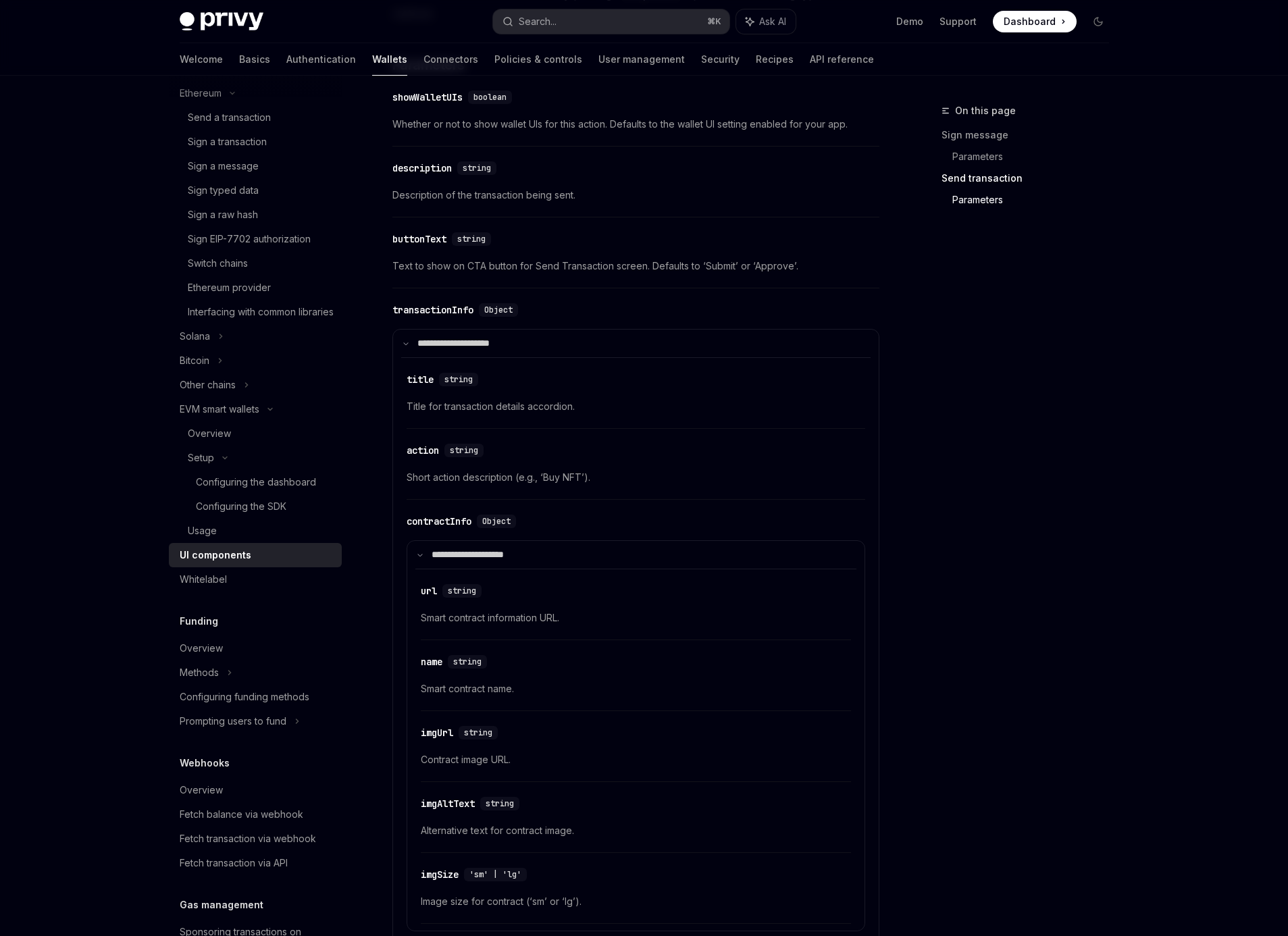
scroll to position [2150, 0]
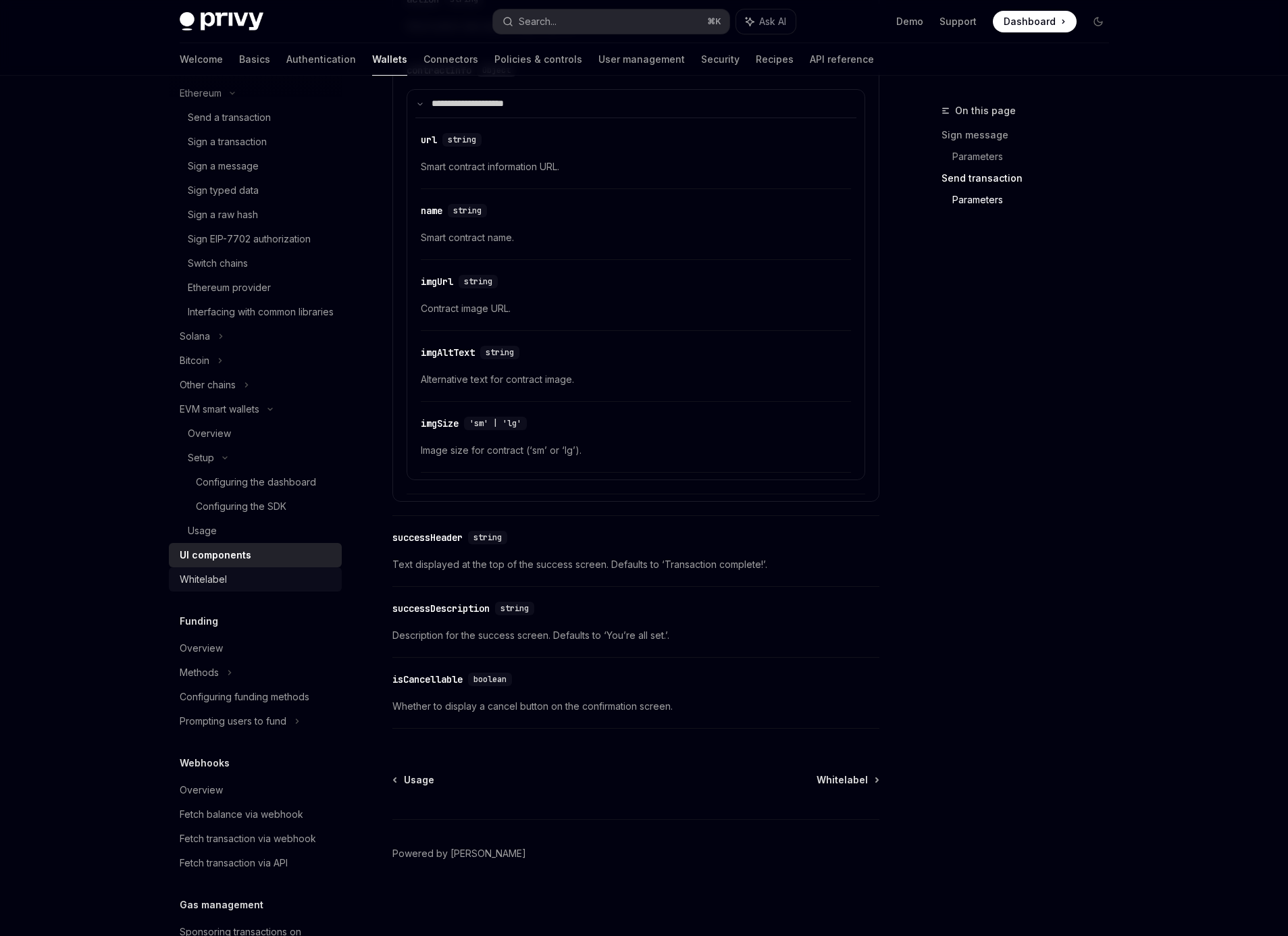
click at [227, 588] on div "Whitelabel" at bounding box center [256, 579] width 154 height 16
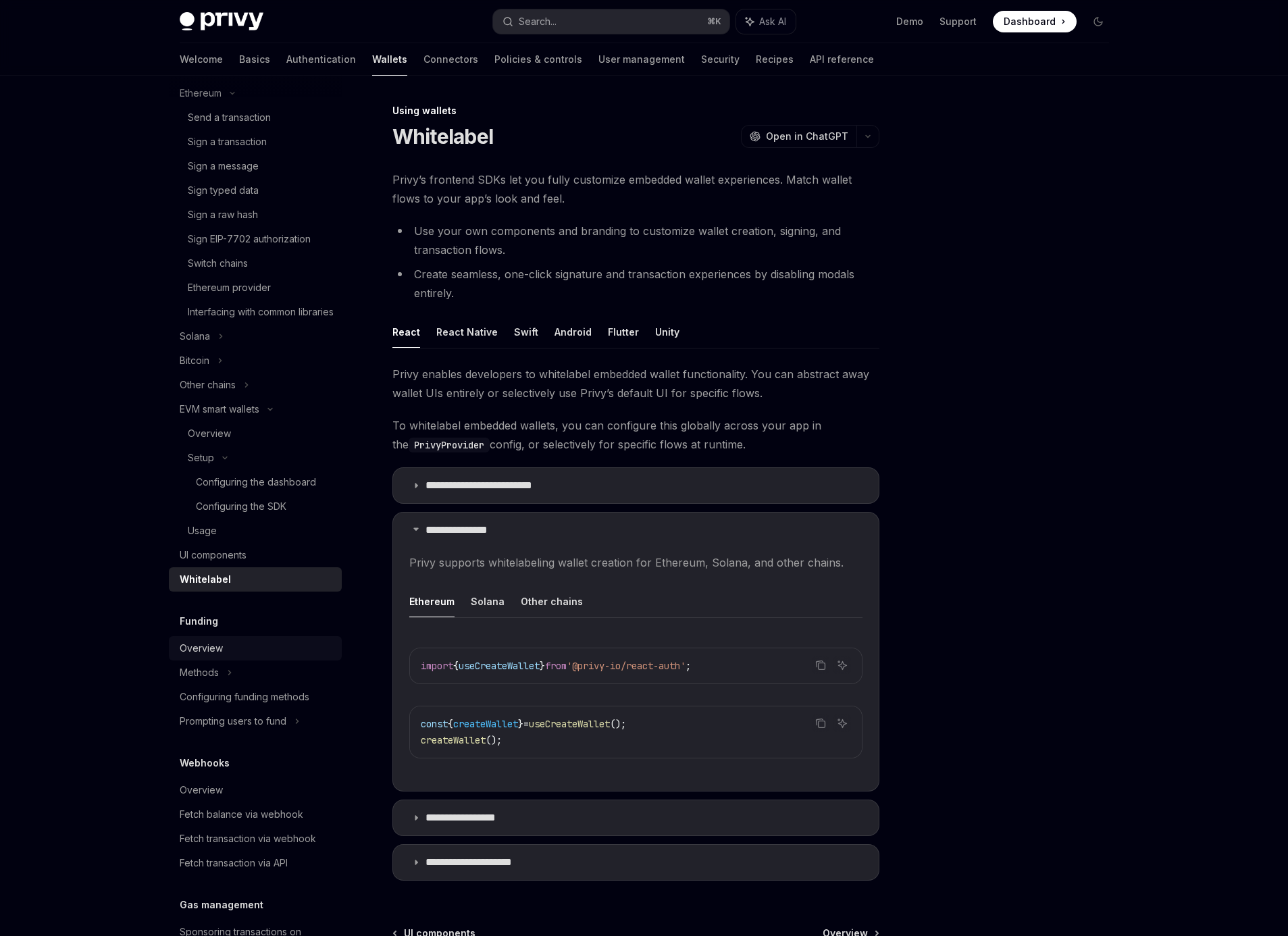
click at [221, 657] on div "Overview" at bounding box center [200, 649] width 43 height 16
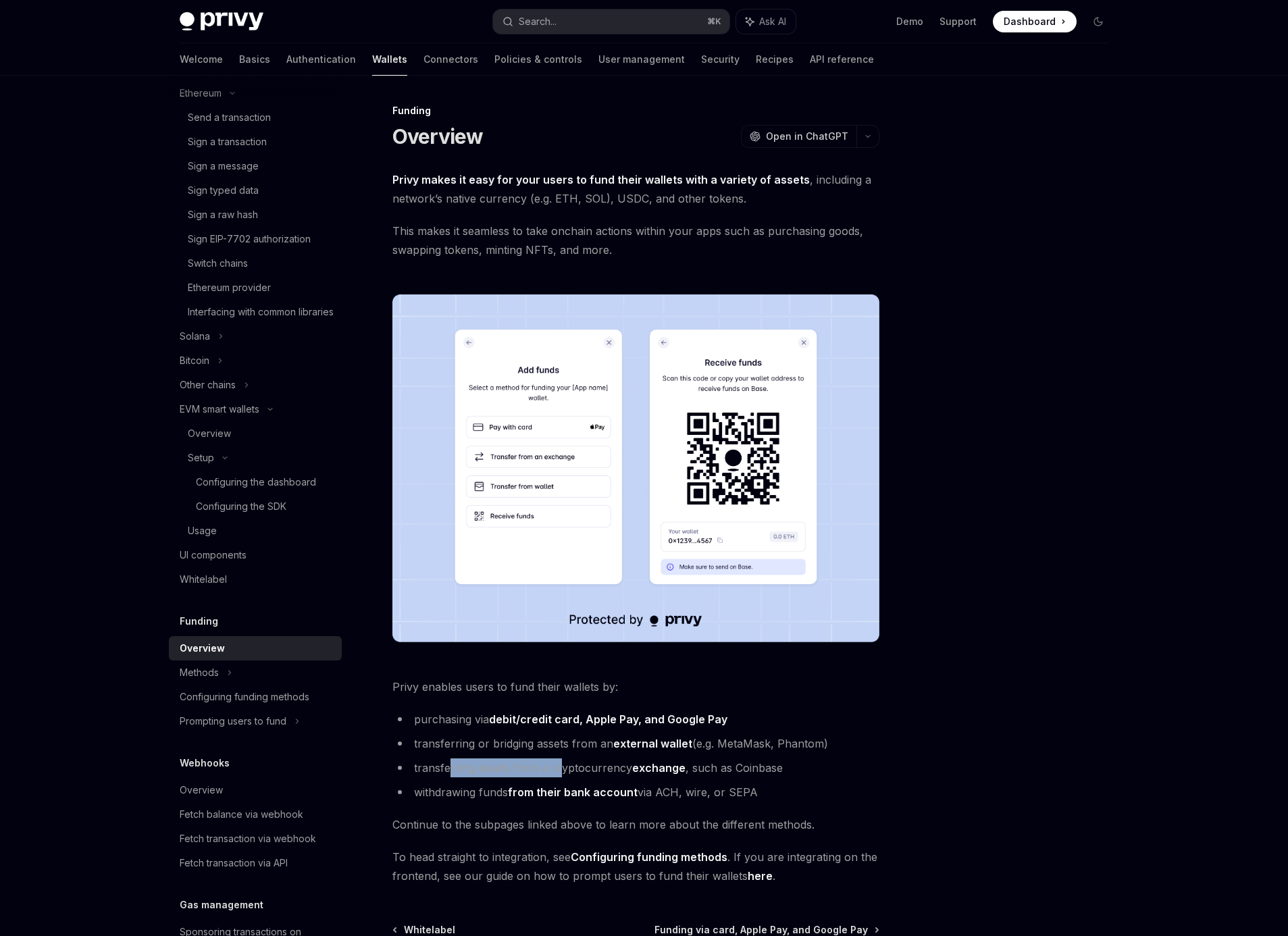
drag, startPoint x: 448, startPoint y: 771, endPoint x: 561, endPoint y: 770, distance: 113.0
click at [561, 770] on li "transferring assets from a cryptocurrency exchange , such as Coinbase" at bounding box center [636, 768] width 487 height 19
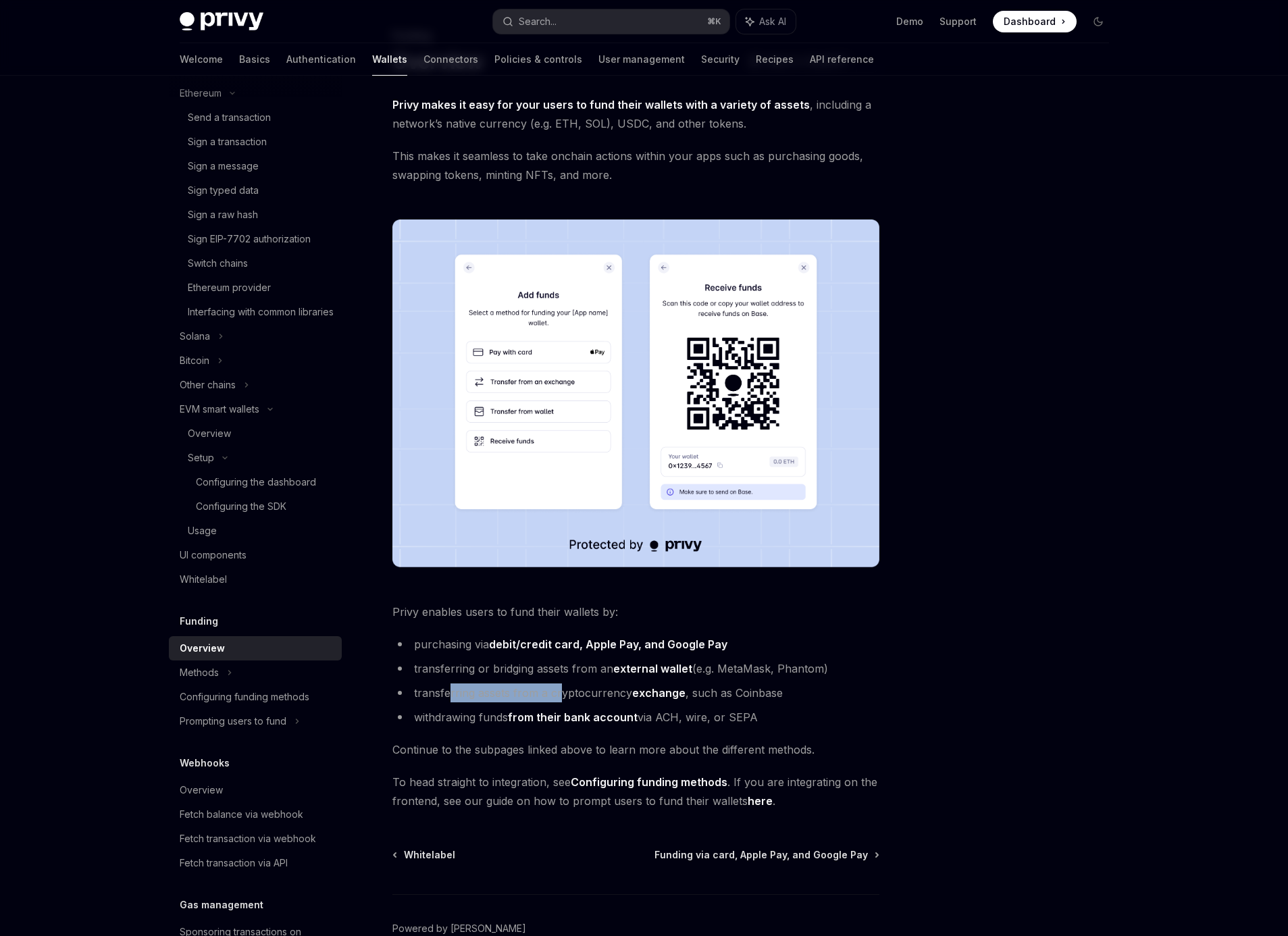
scroll to position [150, 0]
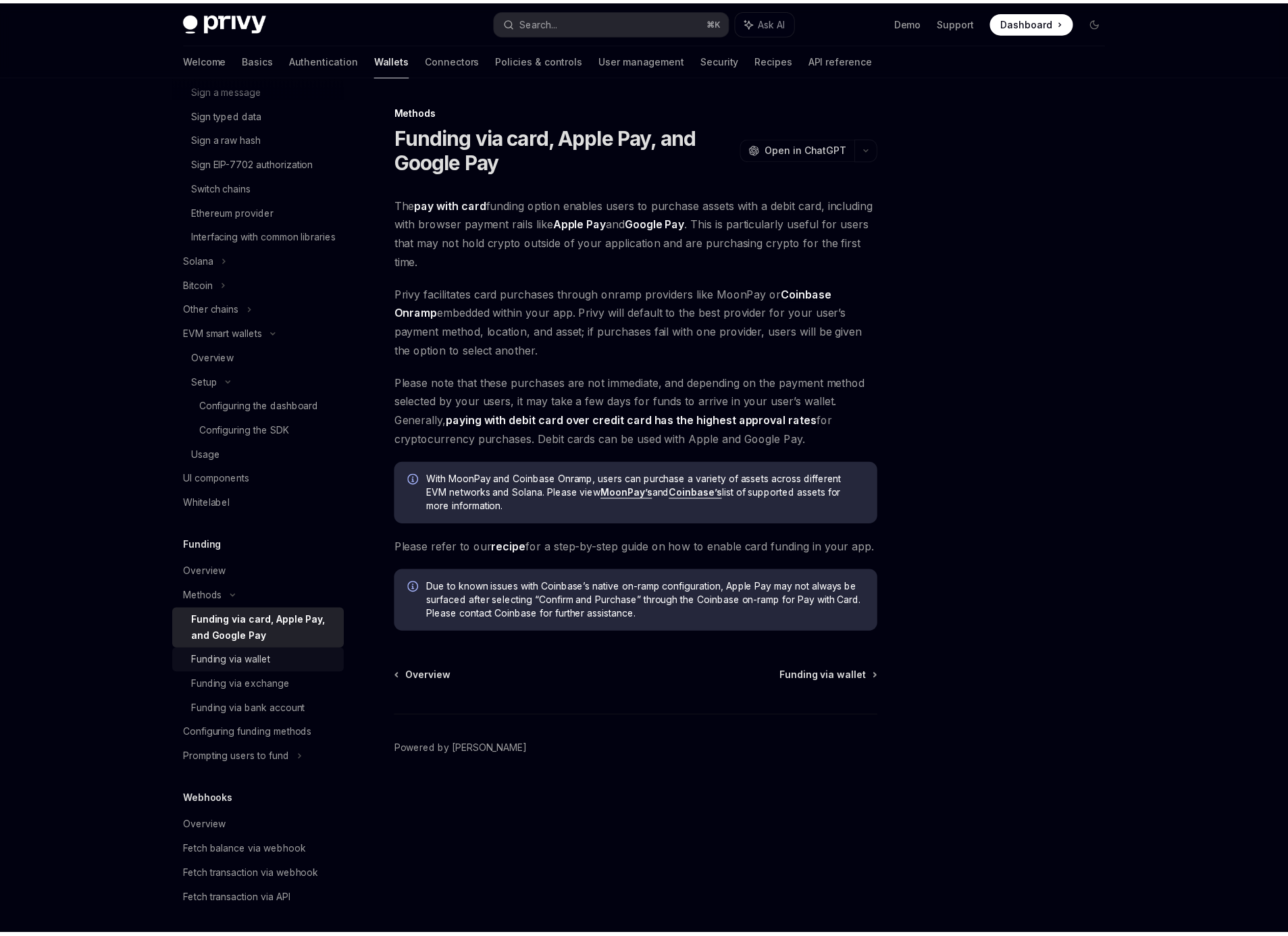
scroll to position [557, 0]
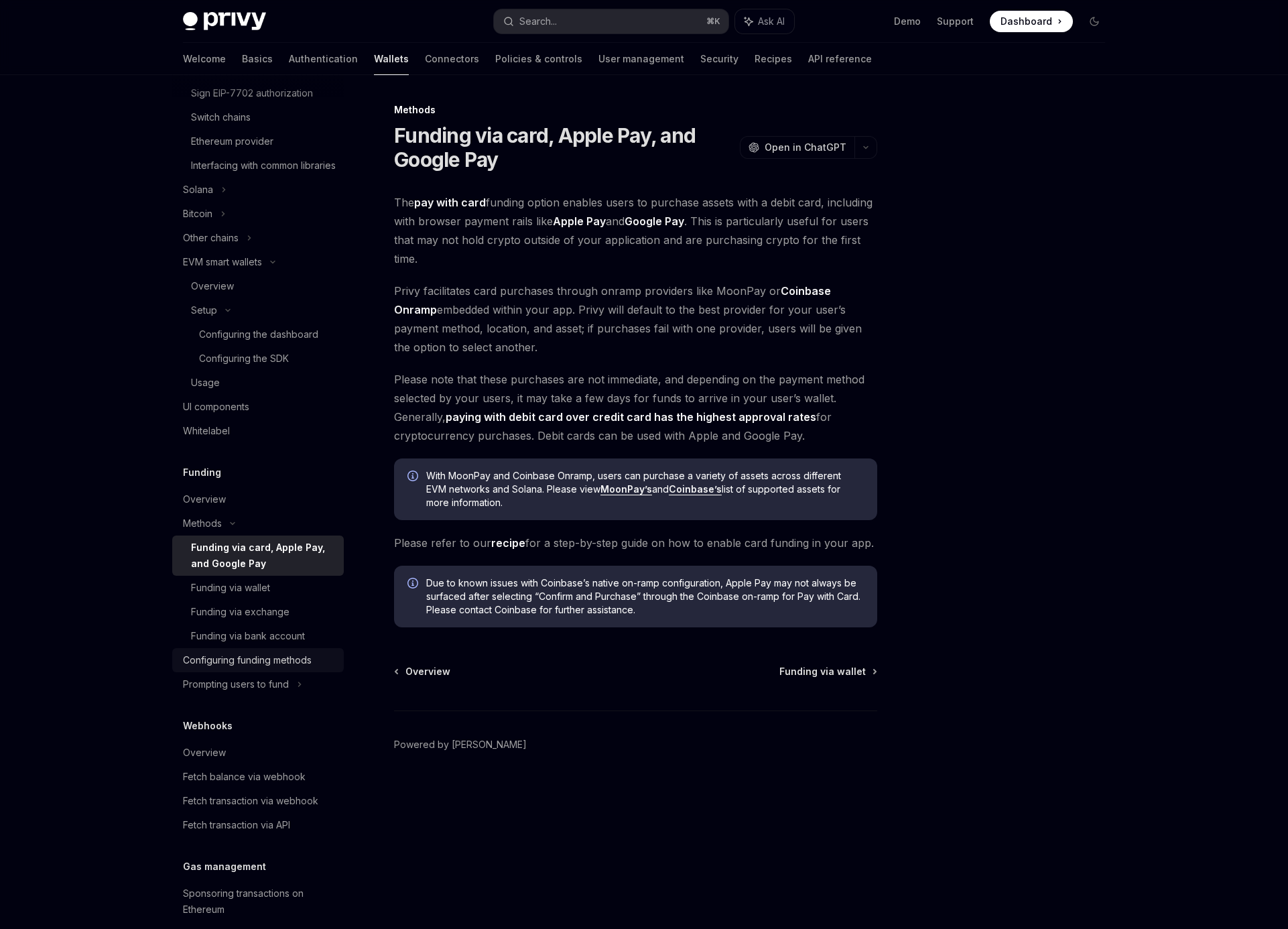
click at [248, 668] on div "Configuring funding methods" at bounding box center [248, 660] width 129 height 16
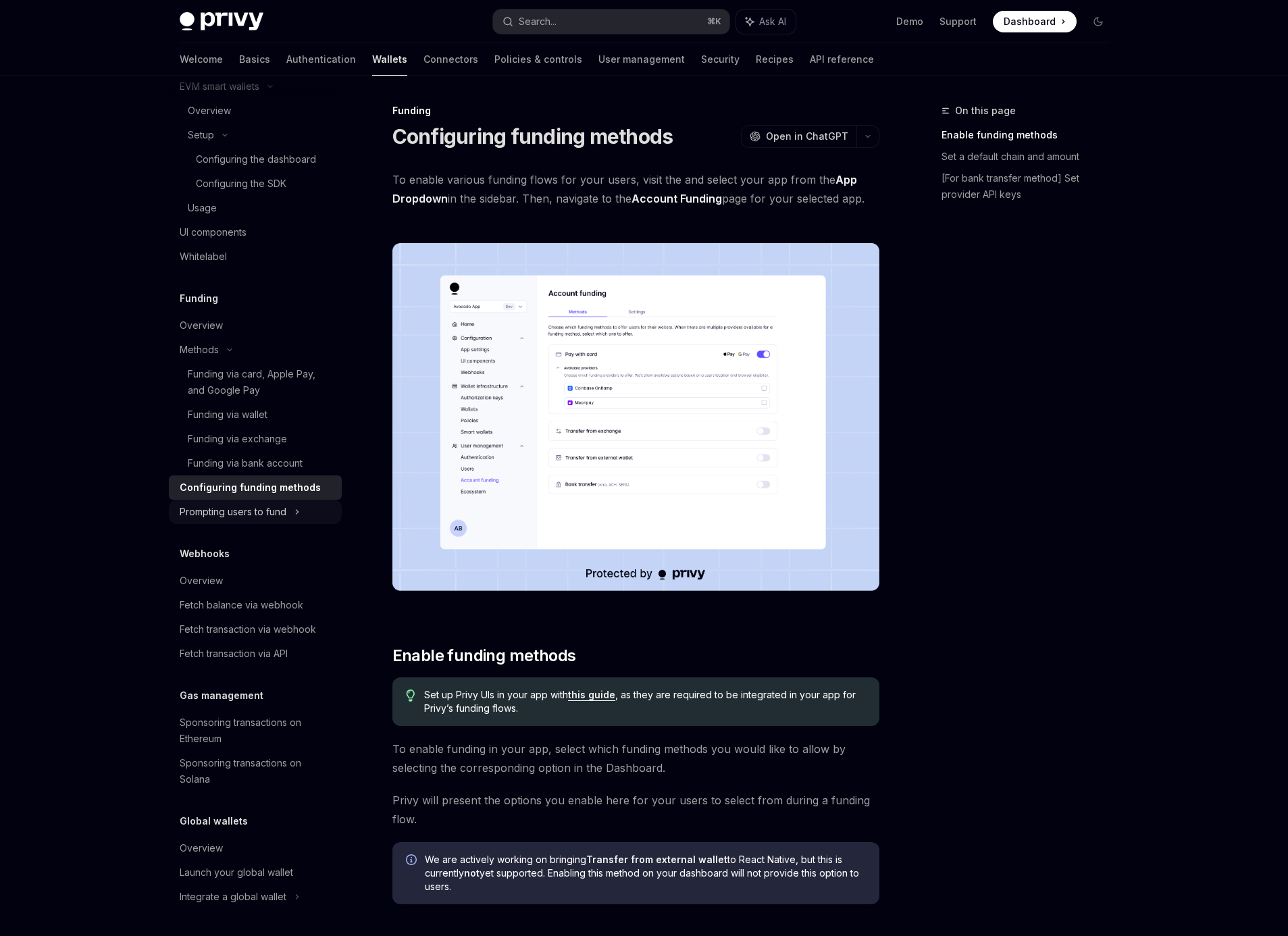
scroll to position [9, 0]
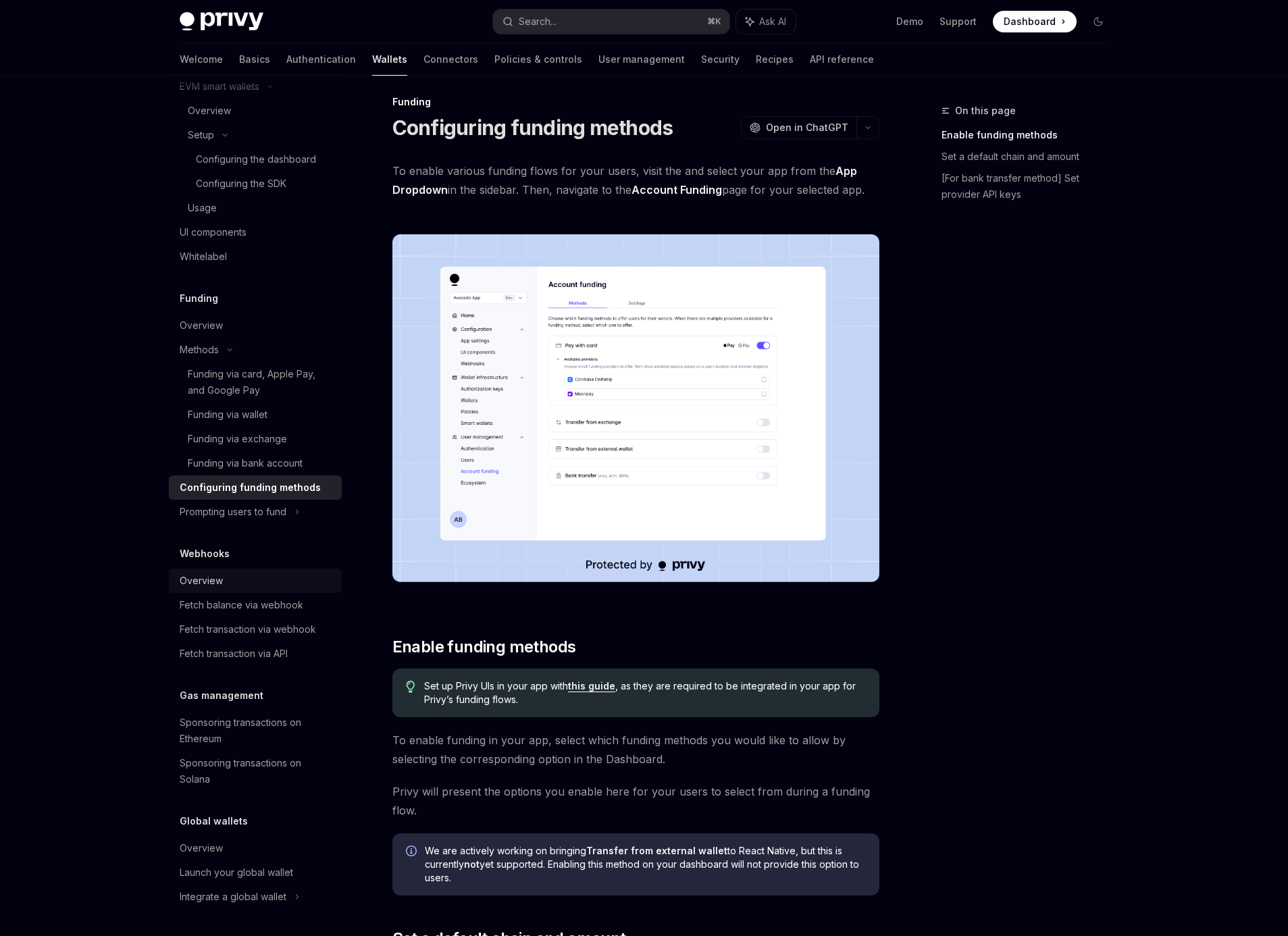
click at [214, 580] on div "Overview" at bounding box center [200, 581] width 43 height 16
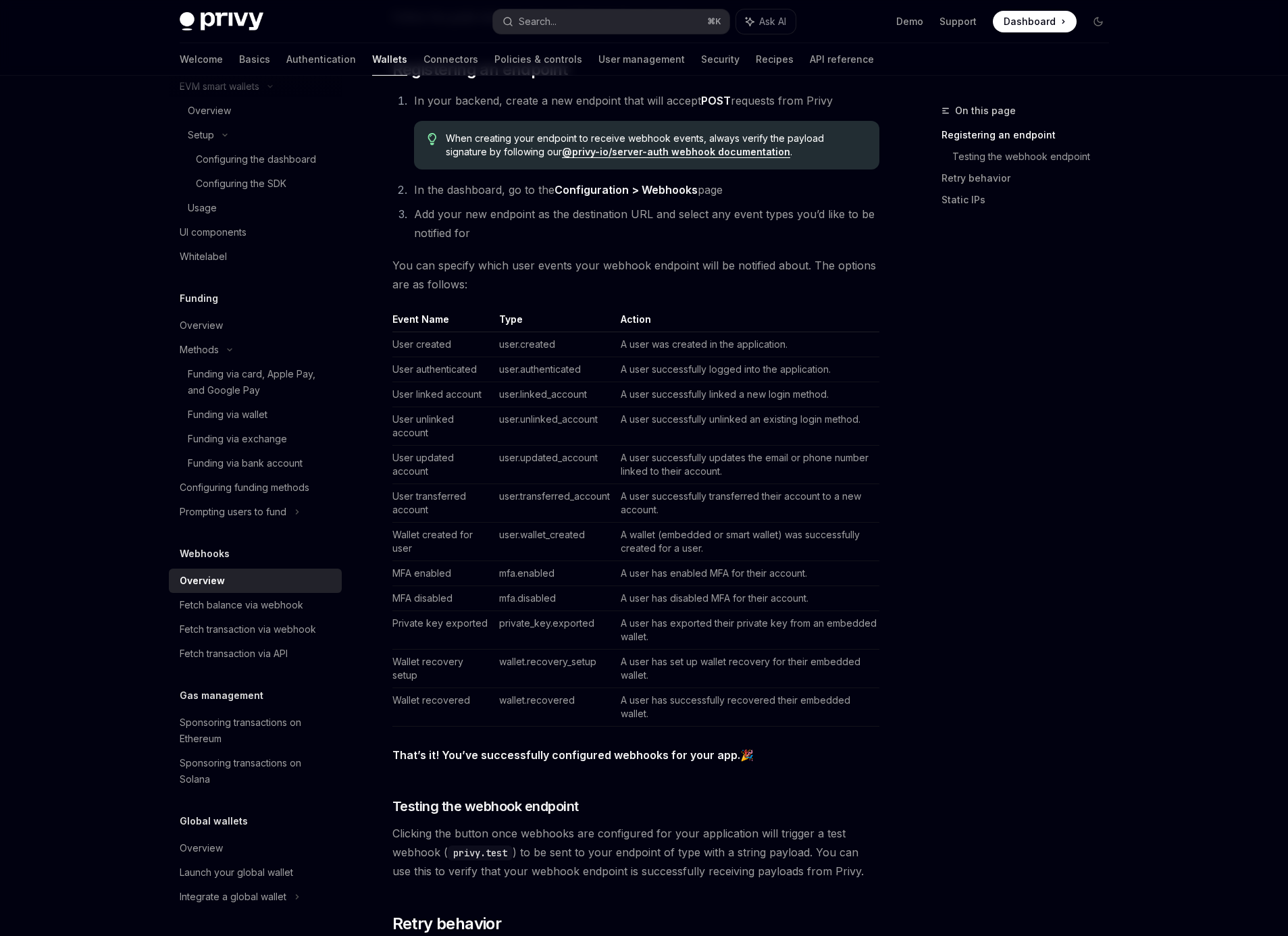
scroll to position [403, 0]
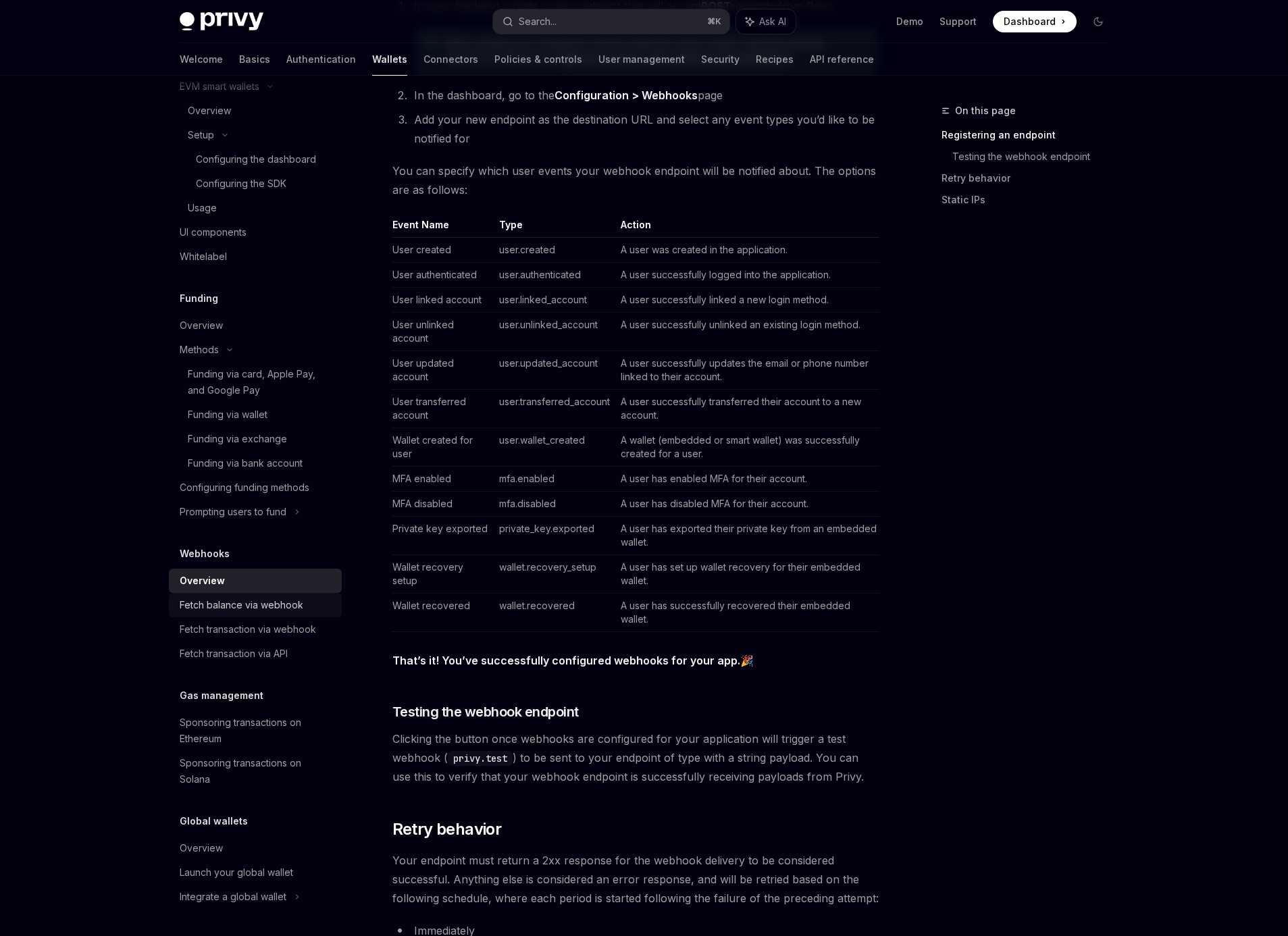
click at [280, 603] on div "Fetch balance via webhook" at bounding box center [241, 606] width 124 height 16
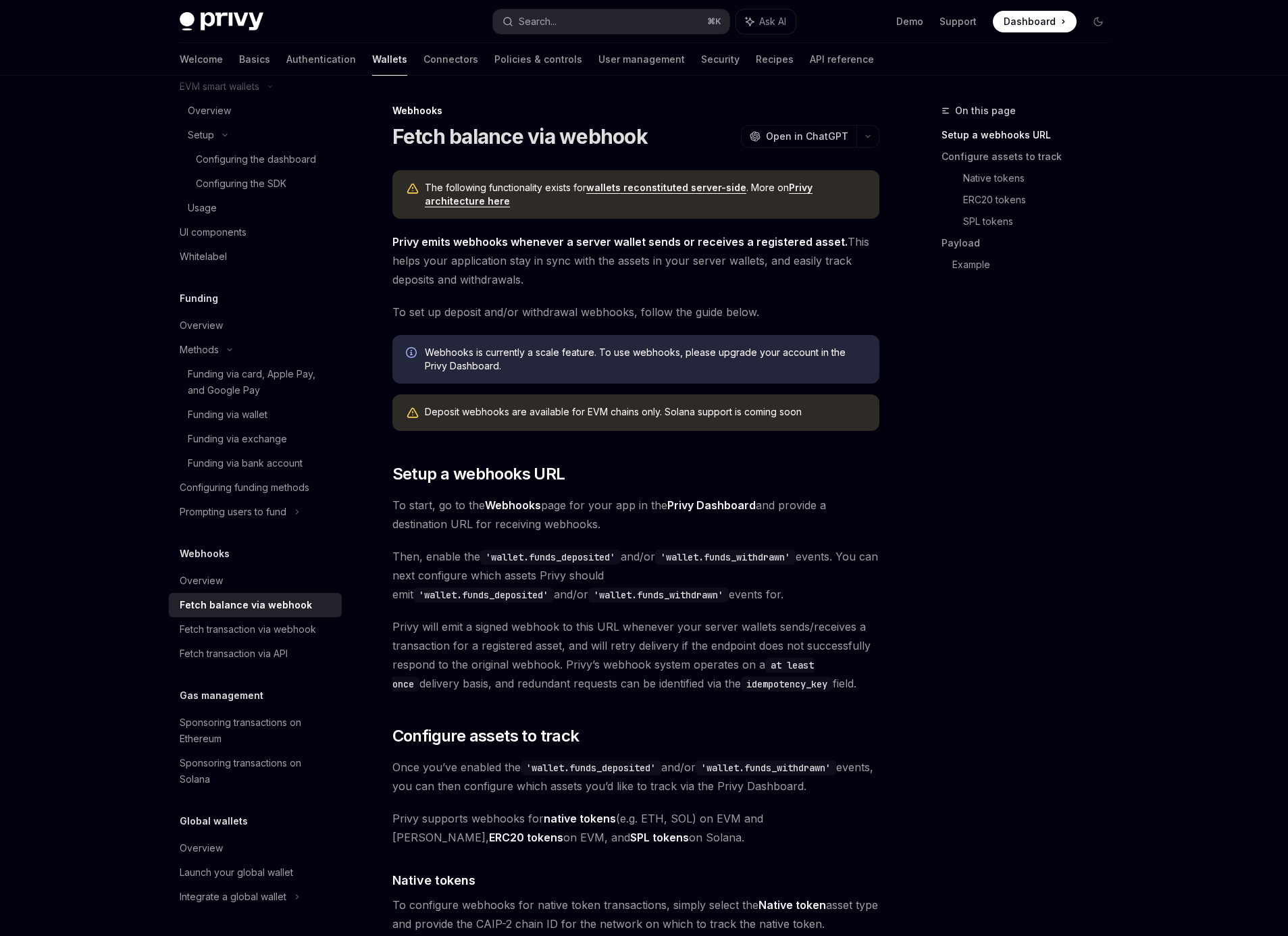
click at [468, 201] on link "Privy architecture here" at bounding box center [619, 194] width 387 height 25
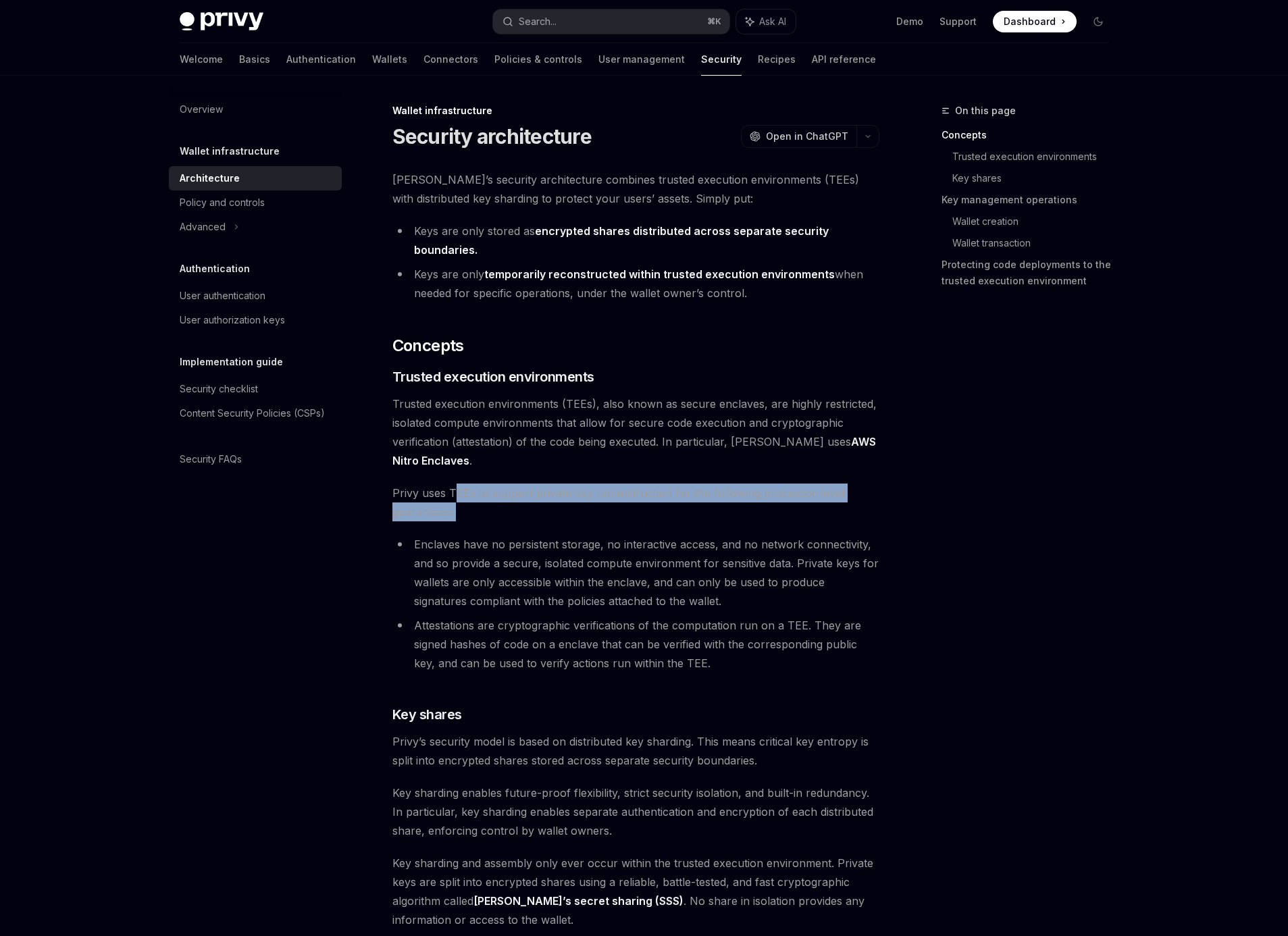
drag, startPoint x: 464, startPoint y: 492, endPoint x: 548, endPoint y: 526, distance: 90.6
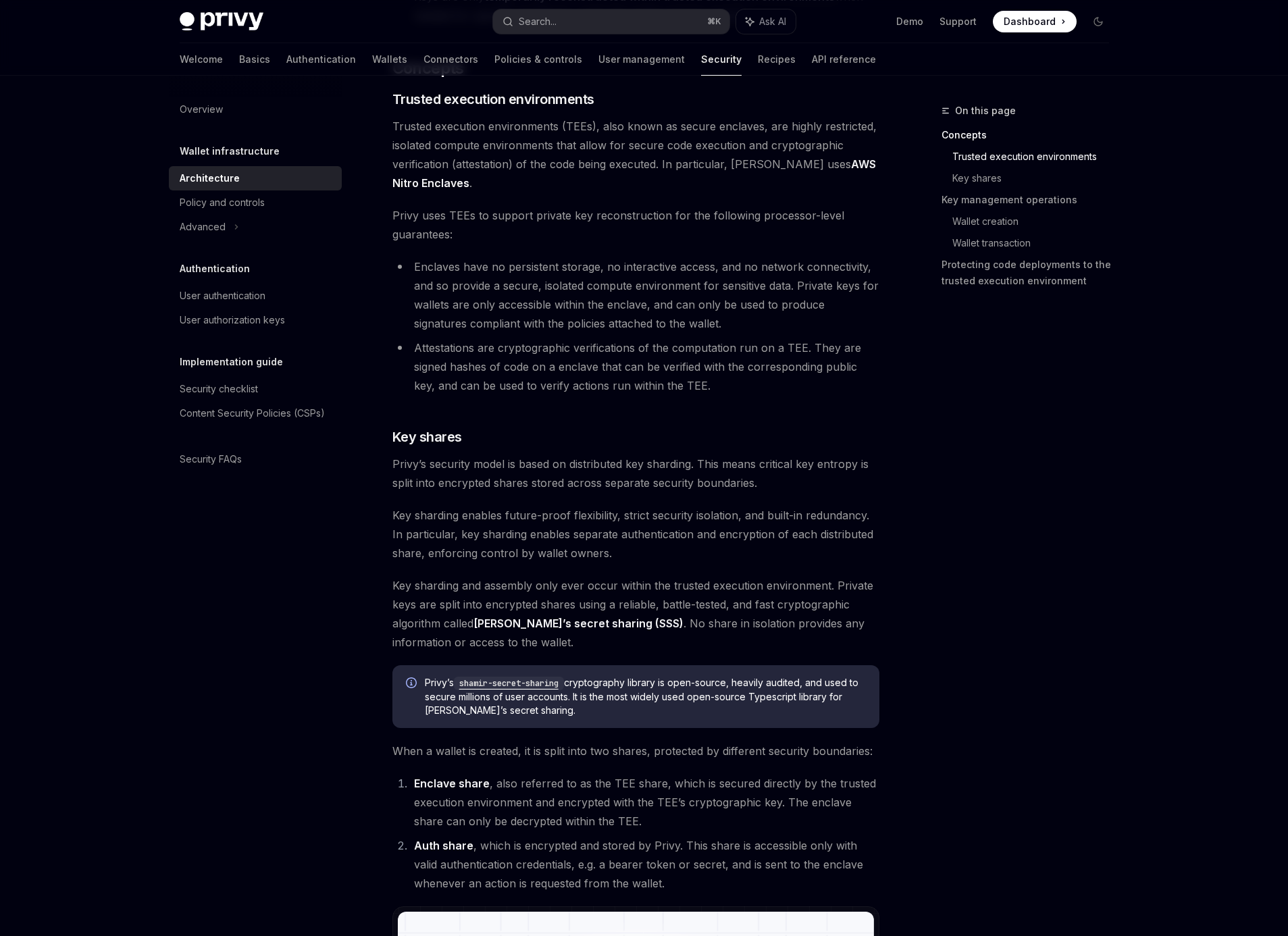
click at [492, 260] on li "Enclaves have no persistent storage, no interactive access, and no network conn…" at bounding box center [636, 295] width 487 height 76
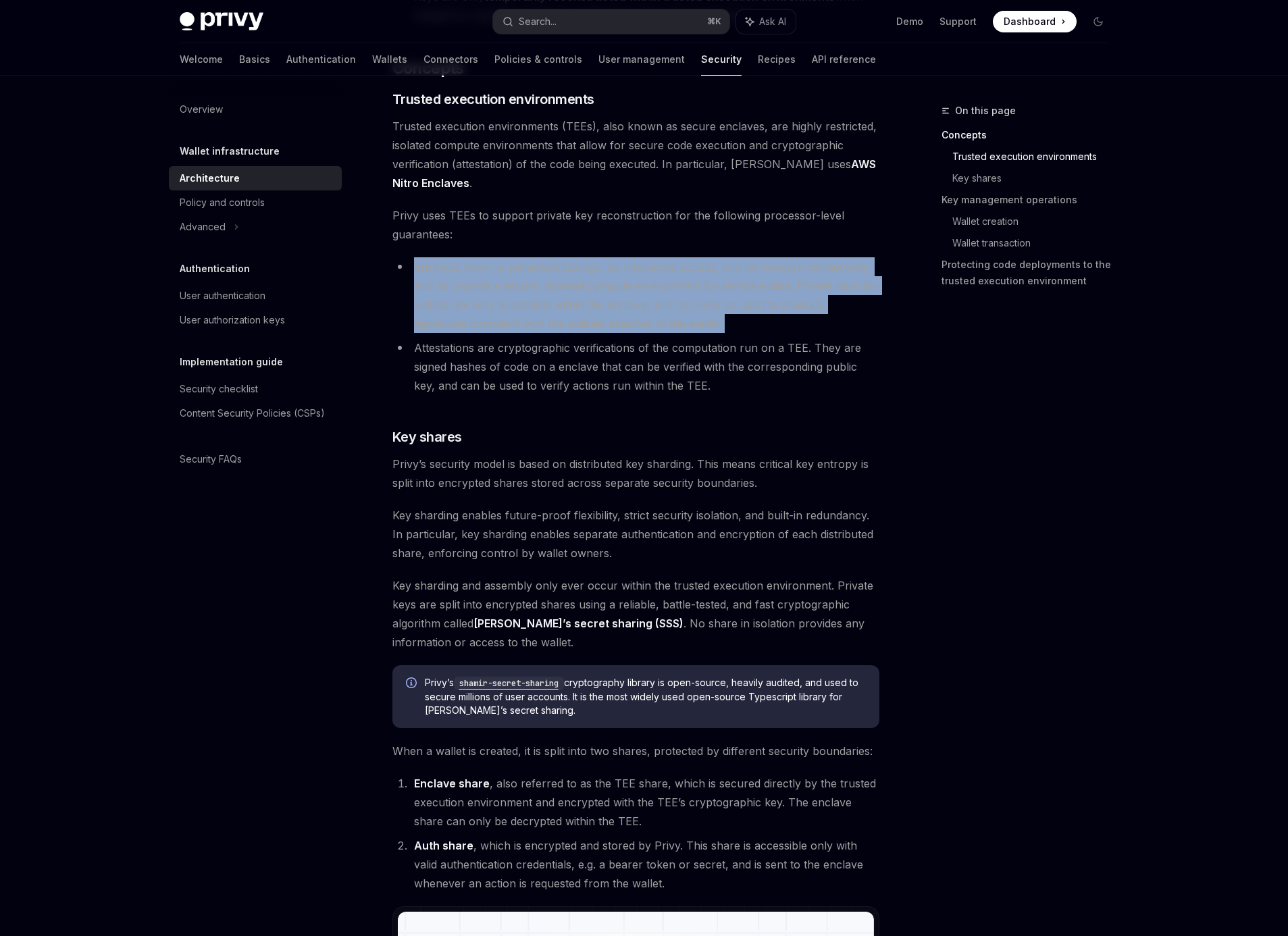
click at [492, 260] on li "Enclaves have no persistent storage, no interactive access, and no network conn…" at bounding box center [636, 295] width 487 height 76
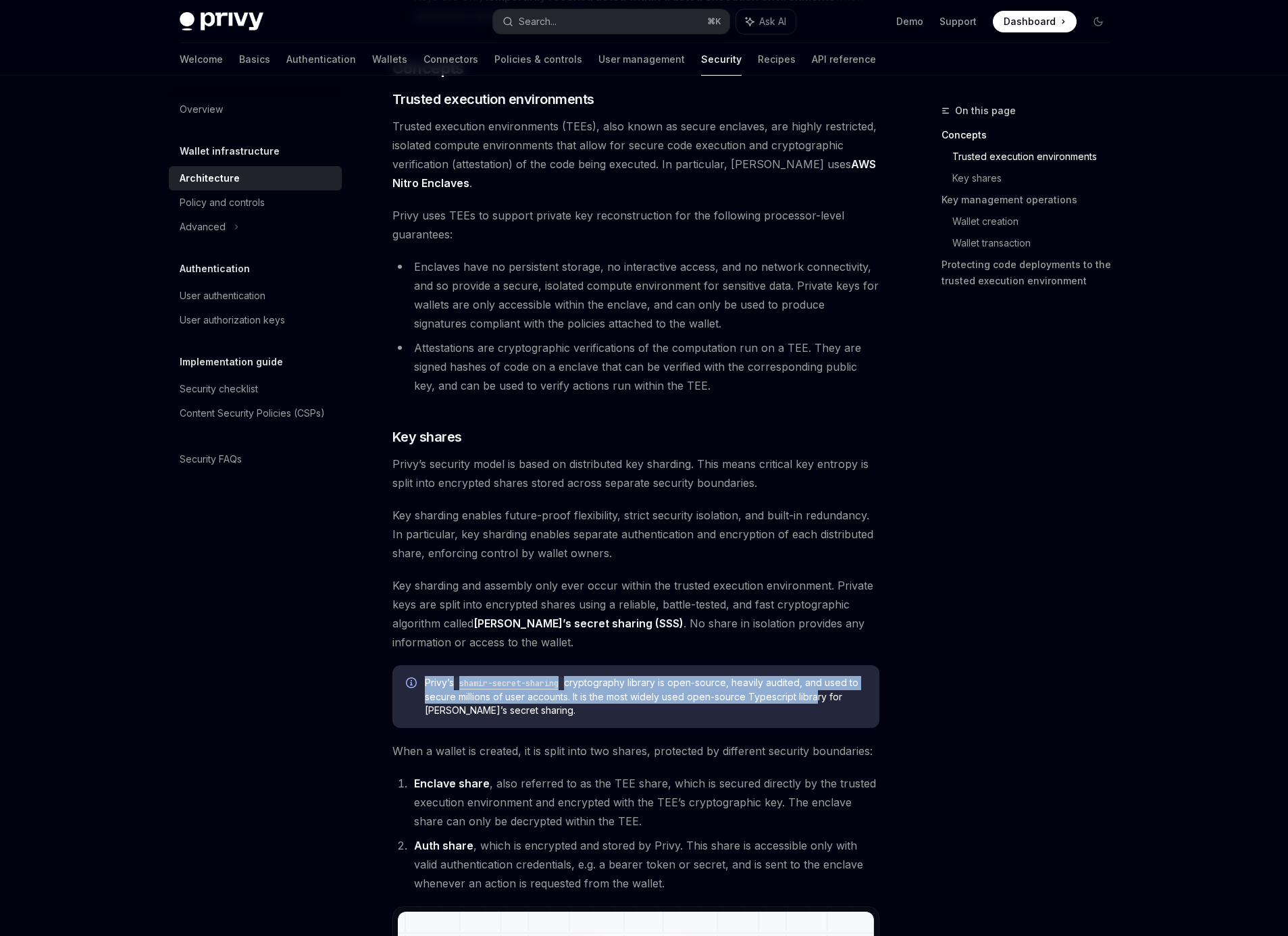
drag, startPoint x: 790, startPoint y: 679, endPoint x: 825, endPoint y: 697, distance: 39.4
click at [825, 697] on div "[PERSON_NAME]’s shamir-secret-sharing cryptography library is open-source, heav…" at bounding box center [636, 696] width 487 height 62
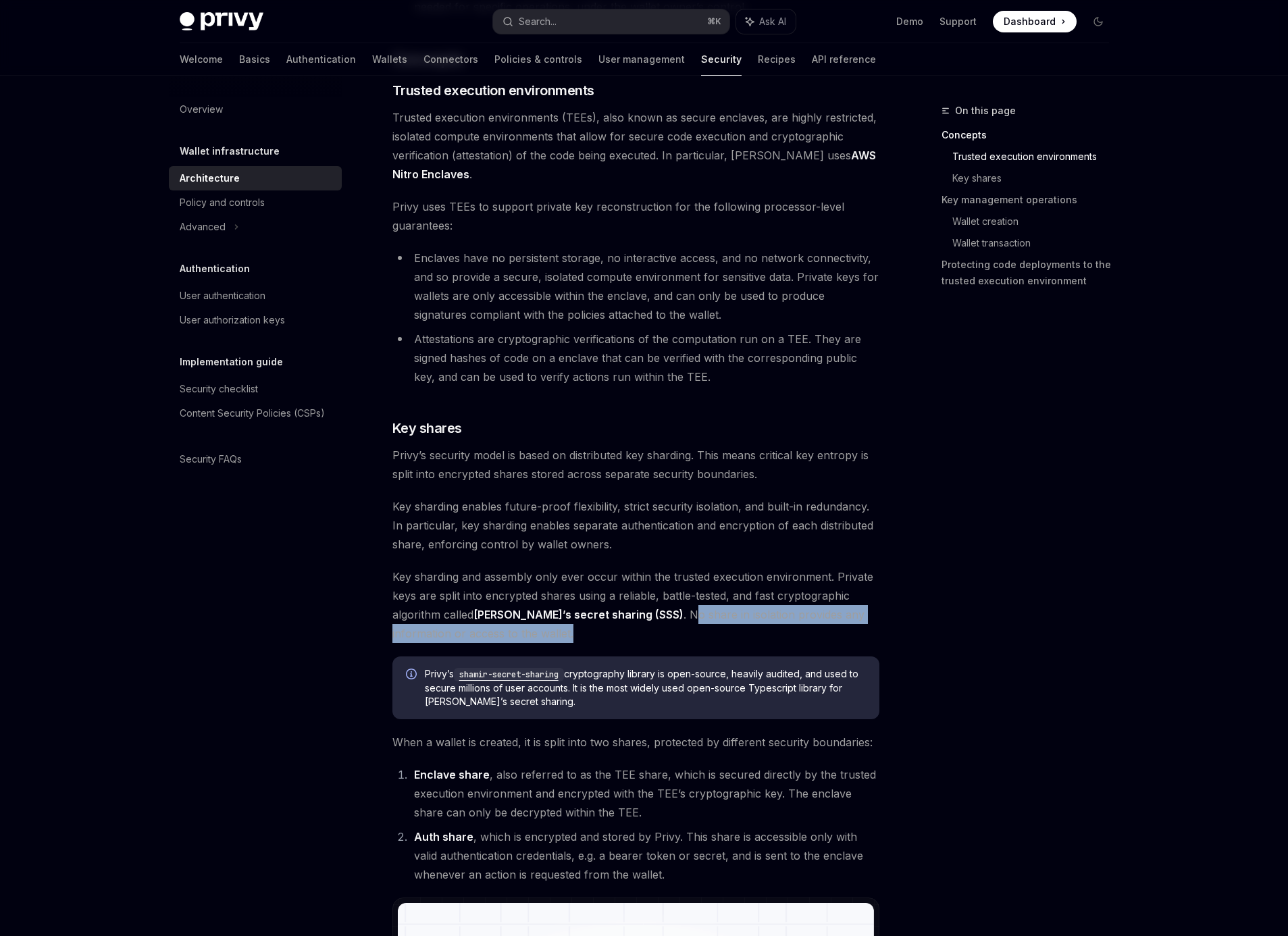
drag, startPoint x: 645, startPoint y: 616, endPoint x: 820, endPoint y: 638, distance: 176.4
click at [820, 638] on span "Key sharding and assembly only ever occur within the trusted execution environm…" at bounding box center [636, 606] width 487 height 76
click at [765, 615] on span "Key sharding and assembly only ever occur within the trusted execution environm…" at bounding box center [636, 606] width 487 height 76
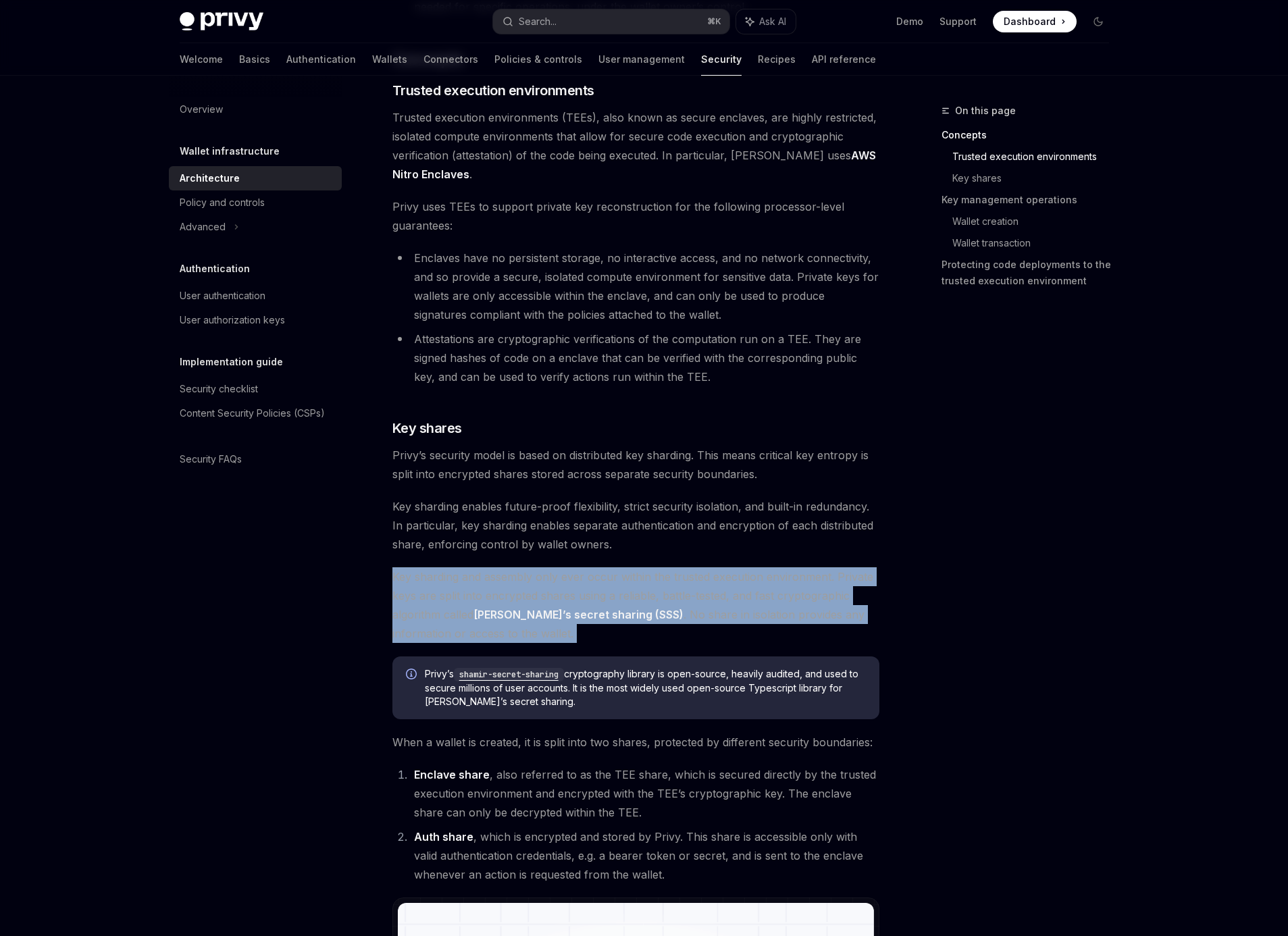
click at [765, 615] on span "Key sharding and assembly only ever occur within the trusted execution environm…" at bounding box center [636, 606] width 487 height 76
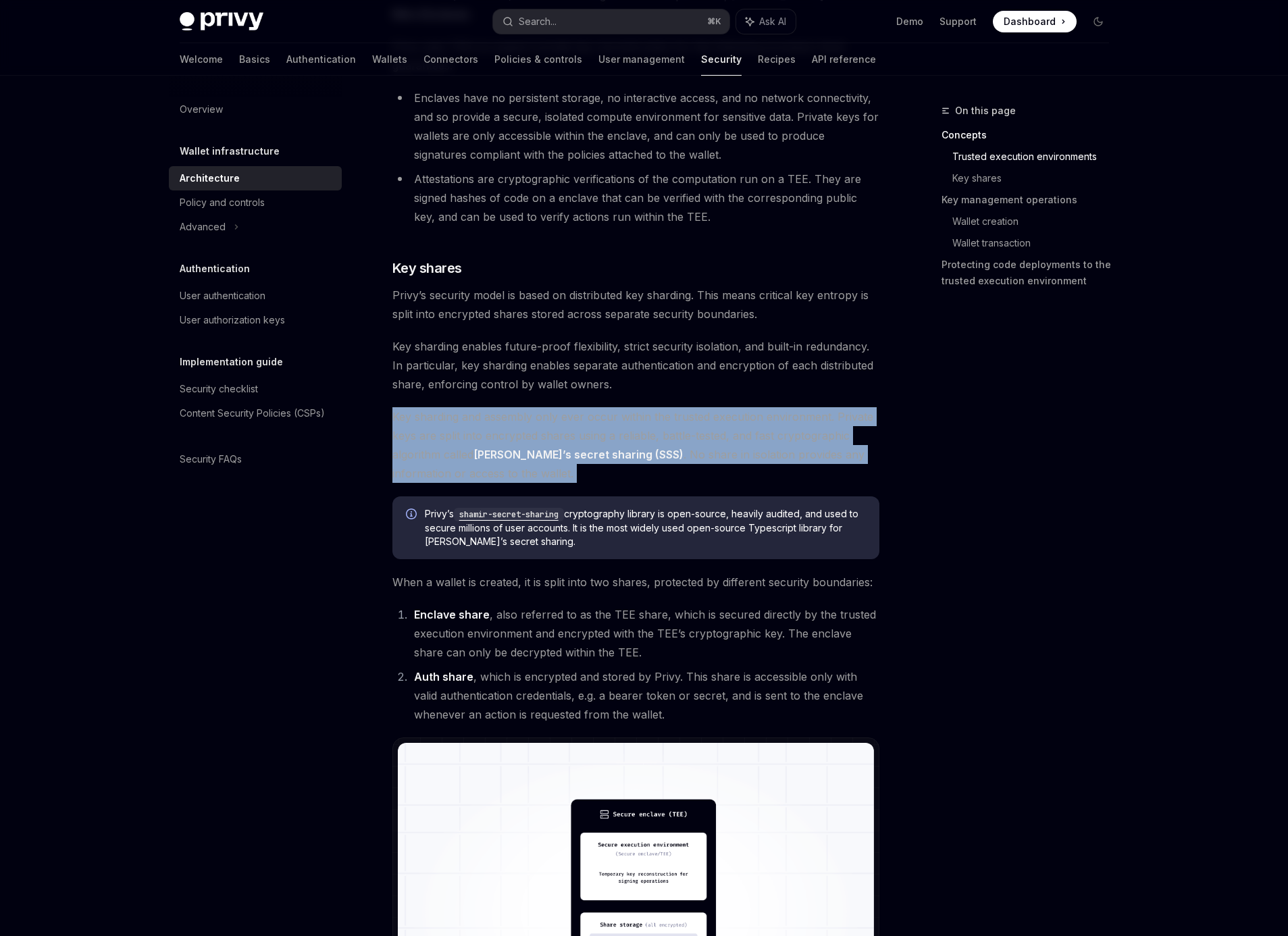
scroll to position [464, 0]
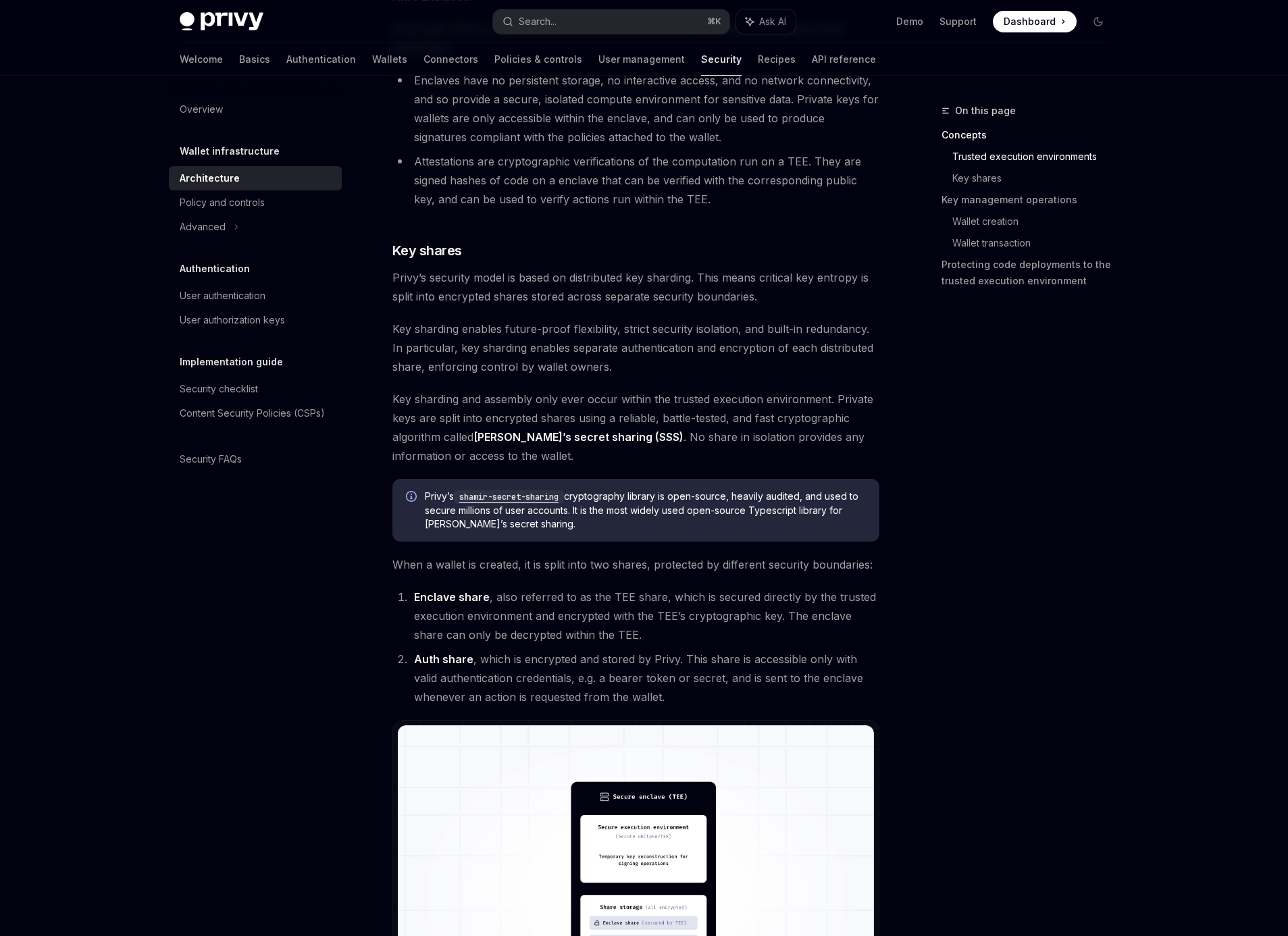
drag, startPoint x: 445, startPoint y: 571, endPoint x: 897, endPoint y: 567, distance: 452.0
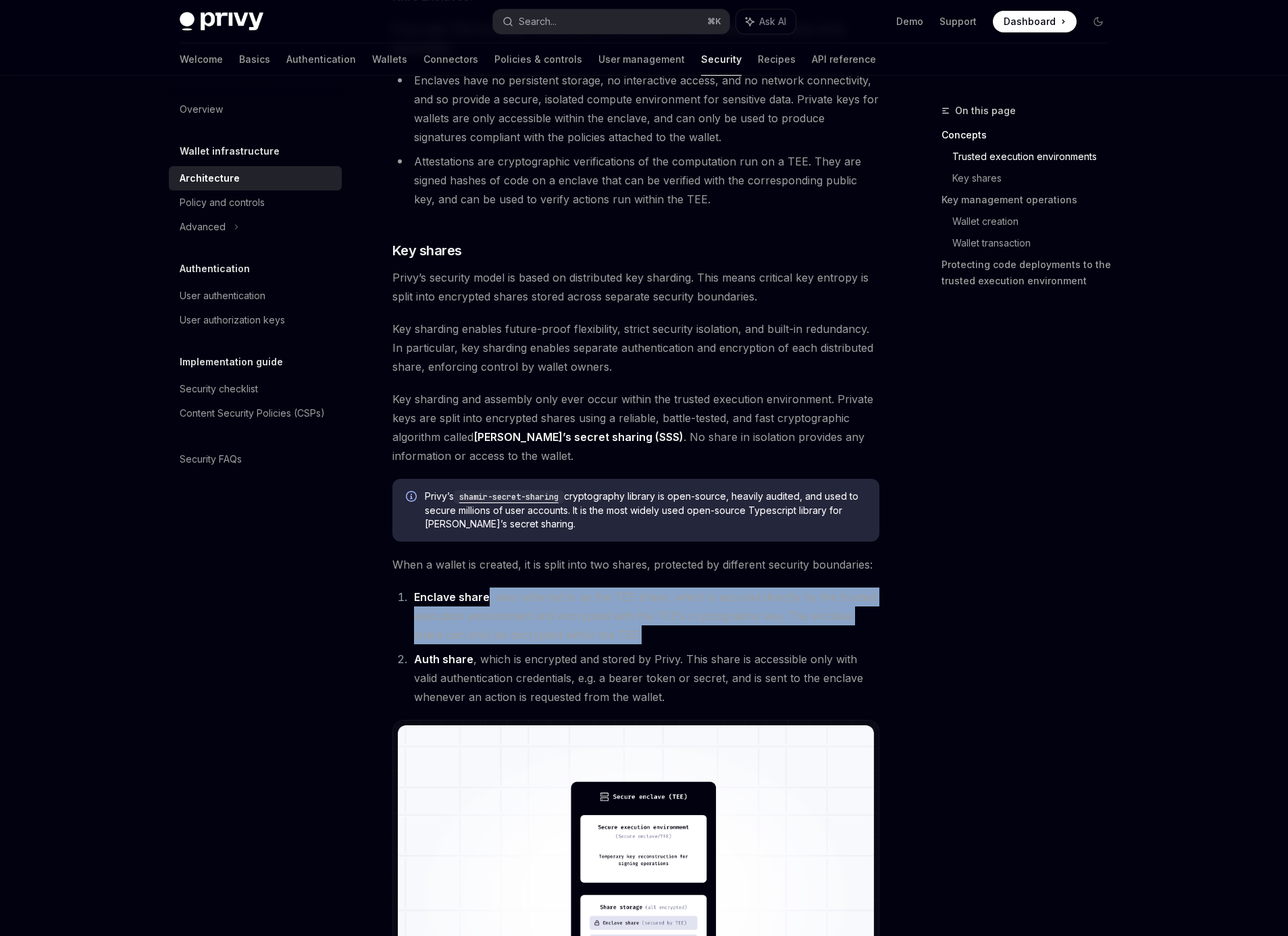
drag, startPoint x: 492, startPoint y: 600, endPoint x: 662, endPoint y: 642, distance: 175.1
click at [643, 644] on li "Enclave share , also referred to as the TEE share, which is secured directly by…" at bounding box center [645, 616] width 469 height 57
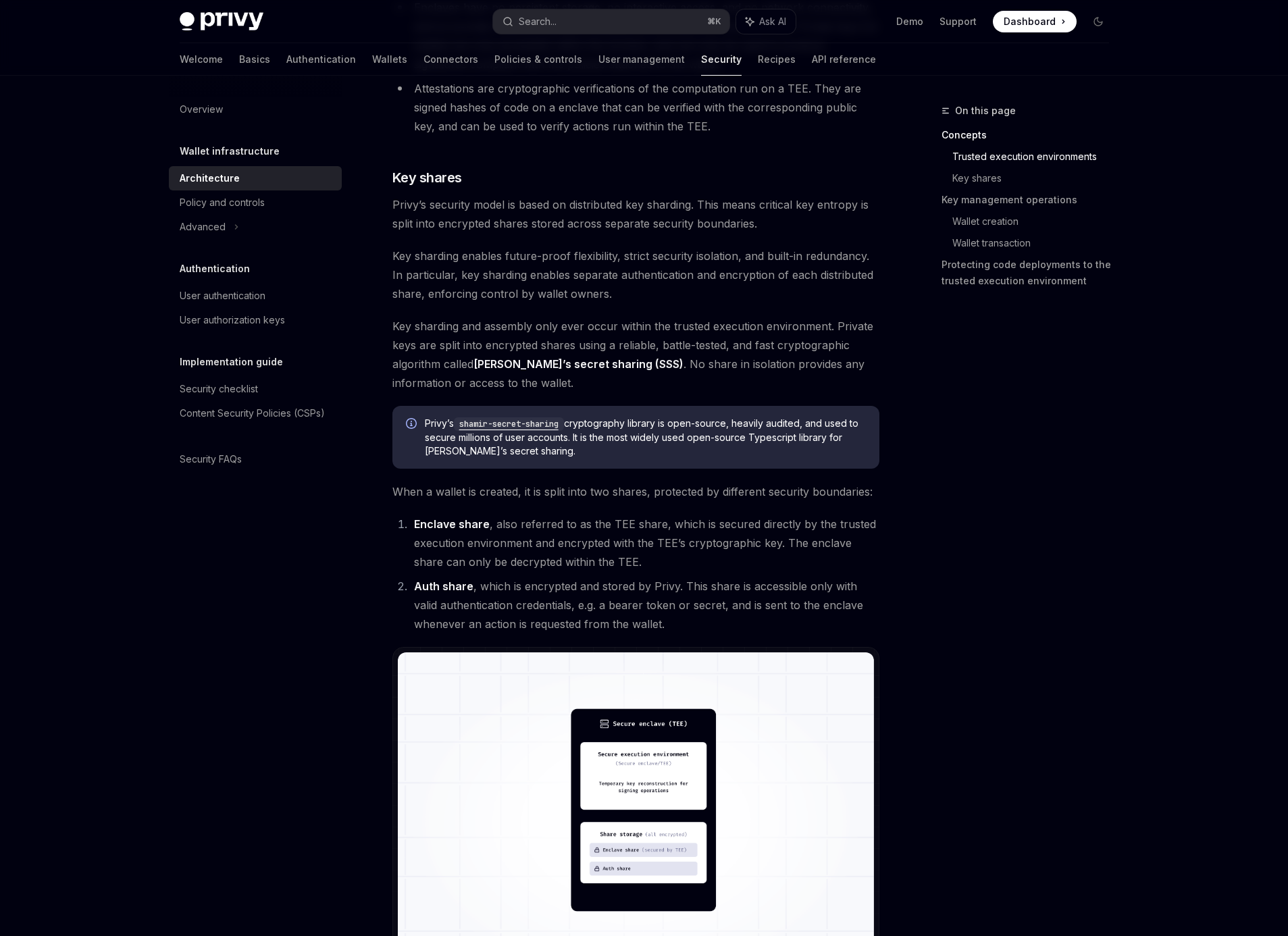
click at [486, 592] on li "Auth share , which is encrypted and stored by Privy. This share is accessible o…" at bounding box center [645, 605] width 469 height 57
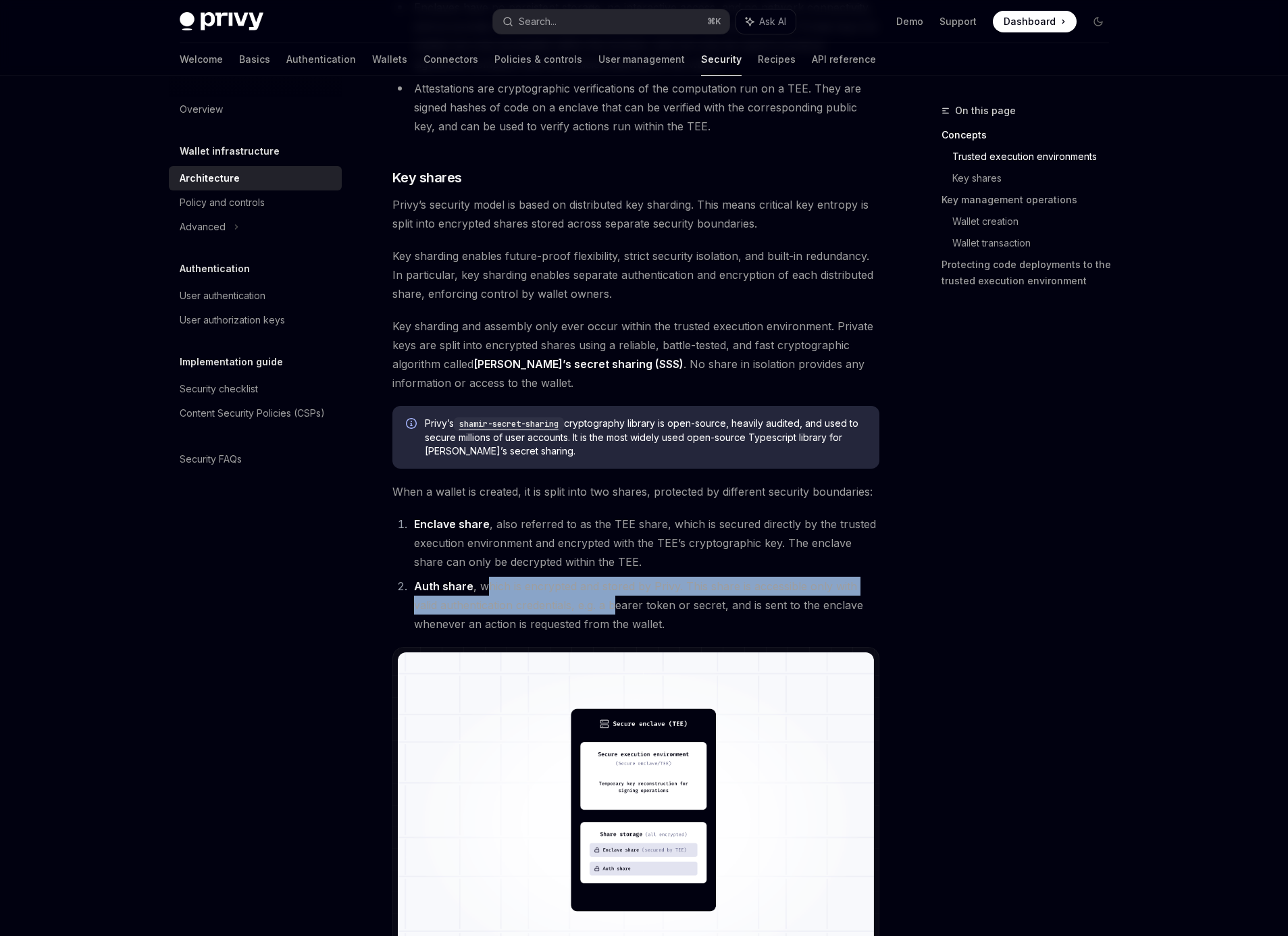
drag, startPoint x: 482, startPoint y: 589, endPoint x: 614, endPoint y: 608, distance: 133.4
click at [614, 608] on li "Auth share , which is encrypted and stored by Privy. This share is accessible o…" at bounding box center [645, 605] width 469 height 57
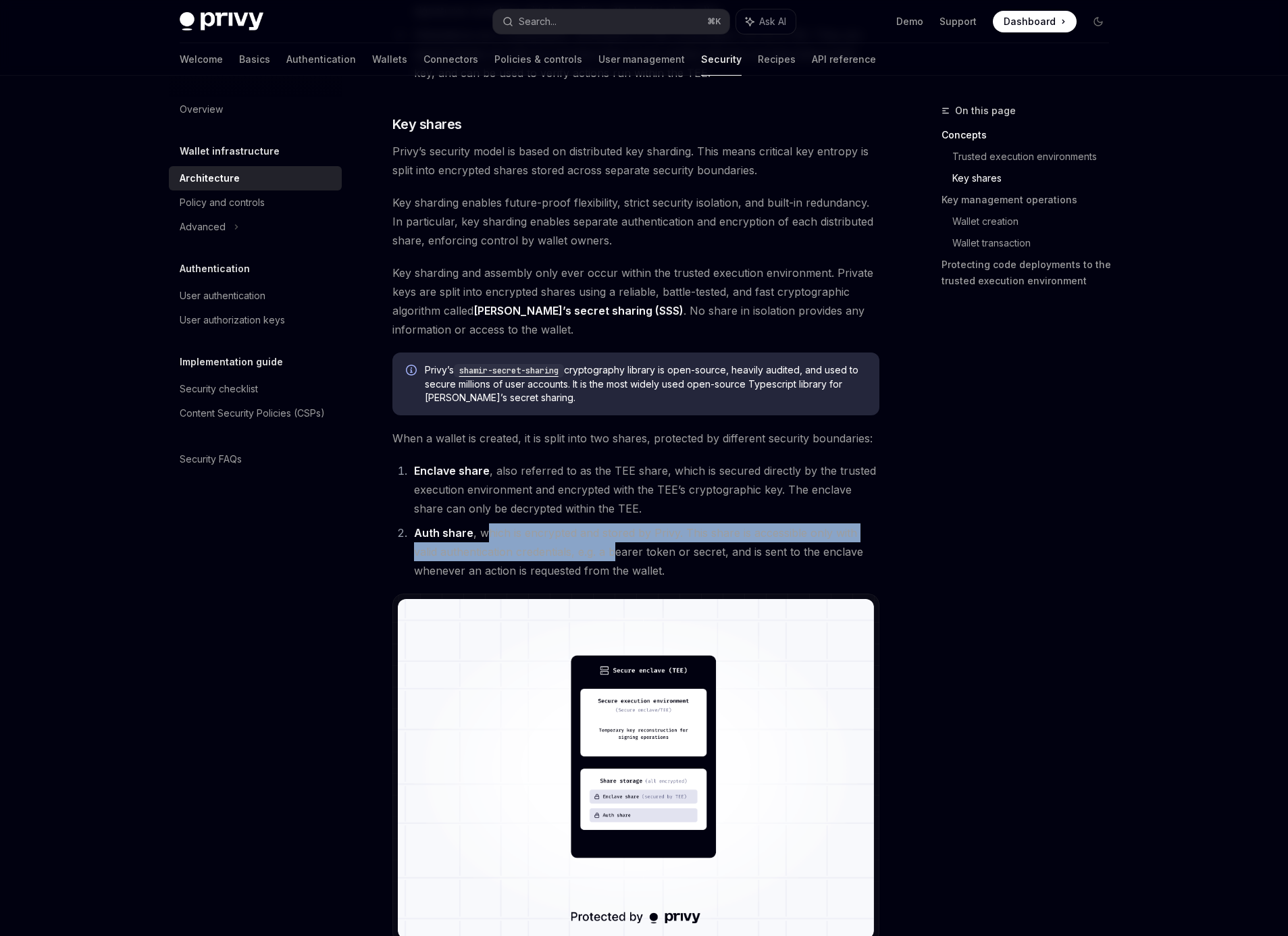
scroll to position [729, 0]
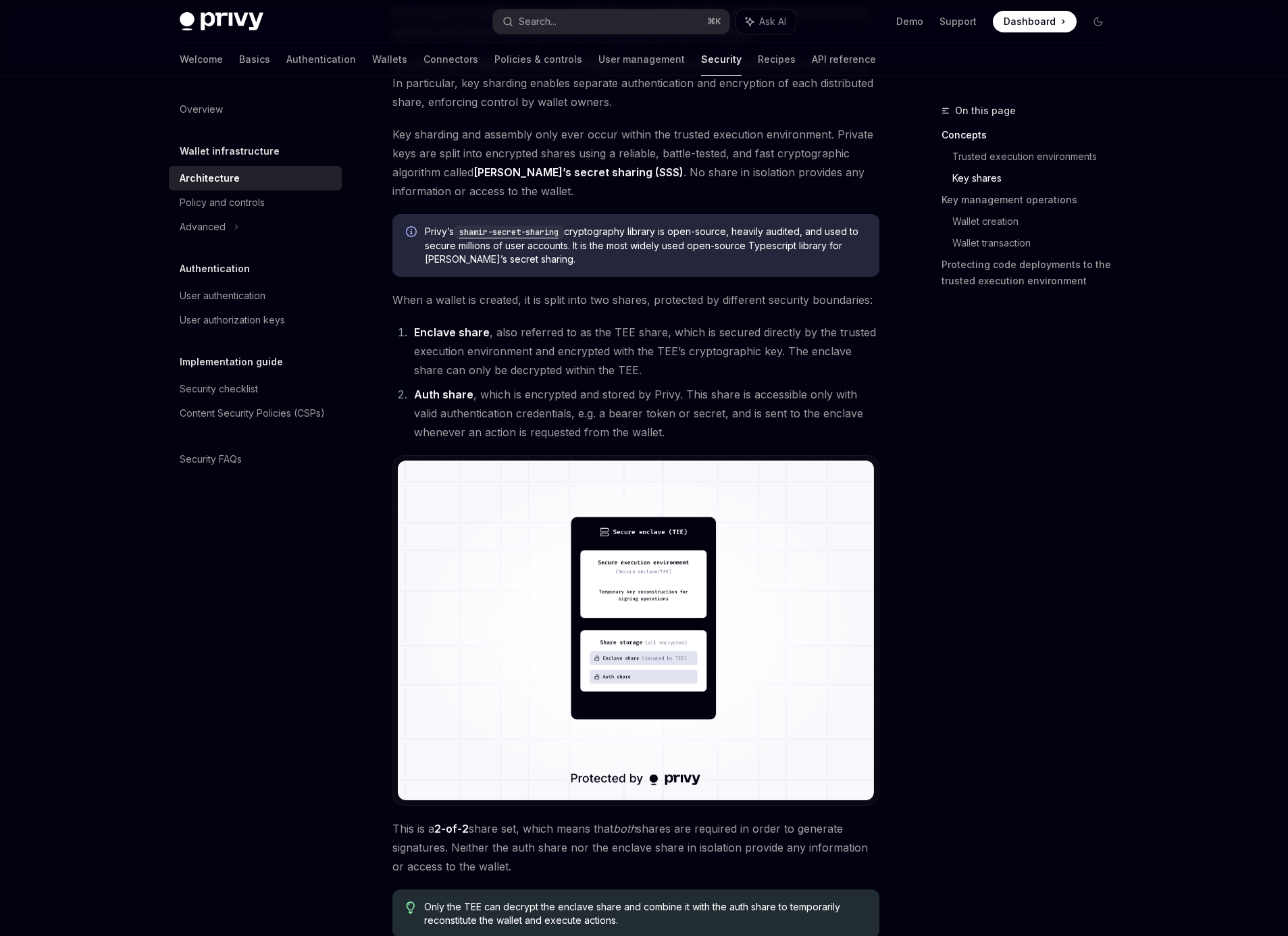
click at [651, 574] on img at bounding box center [636, 630] width 476 height 340
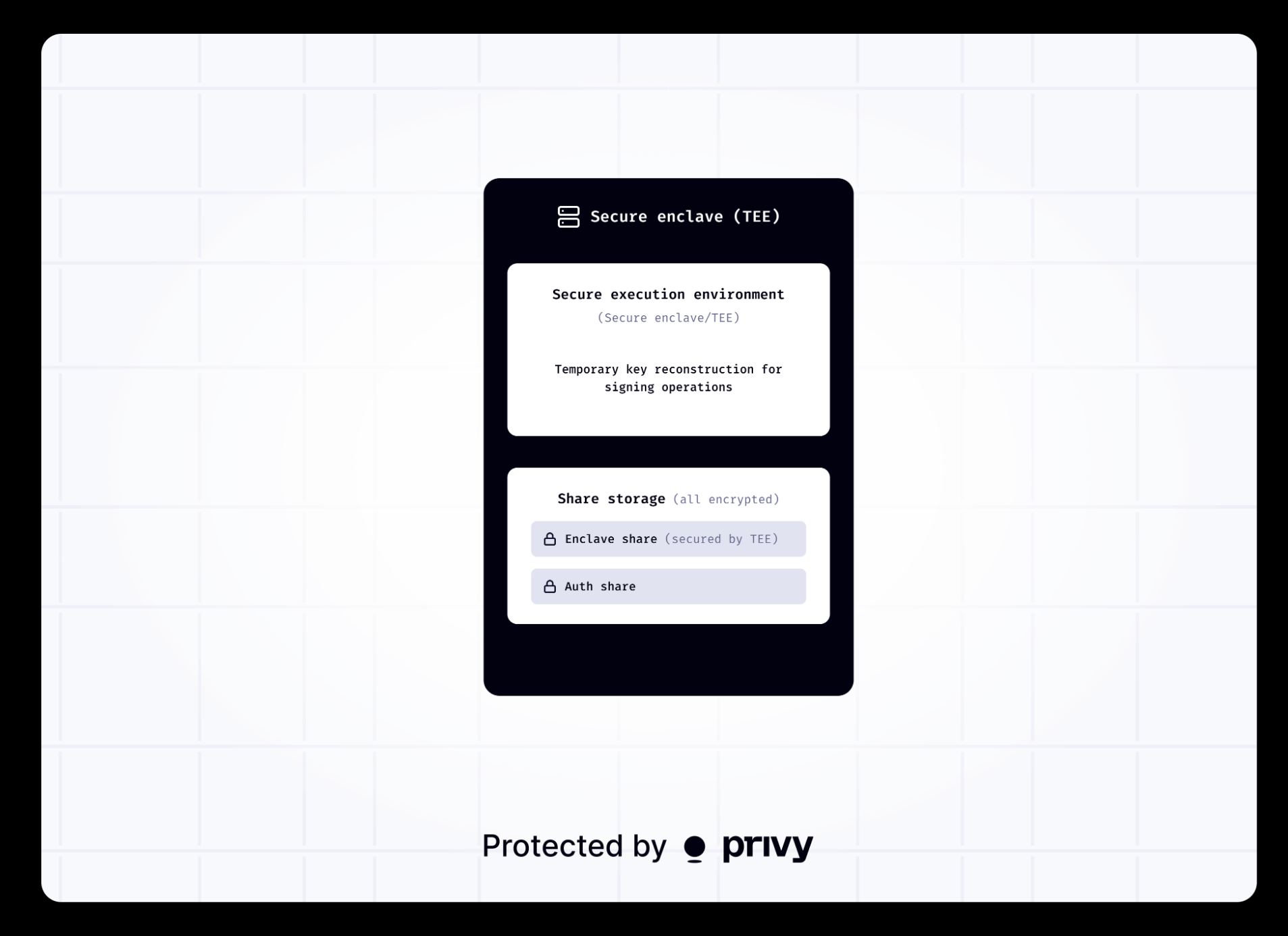
click at [430, 507] on img at bounding box center [649, 468] width 1216 height 869
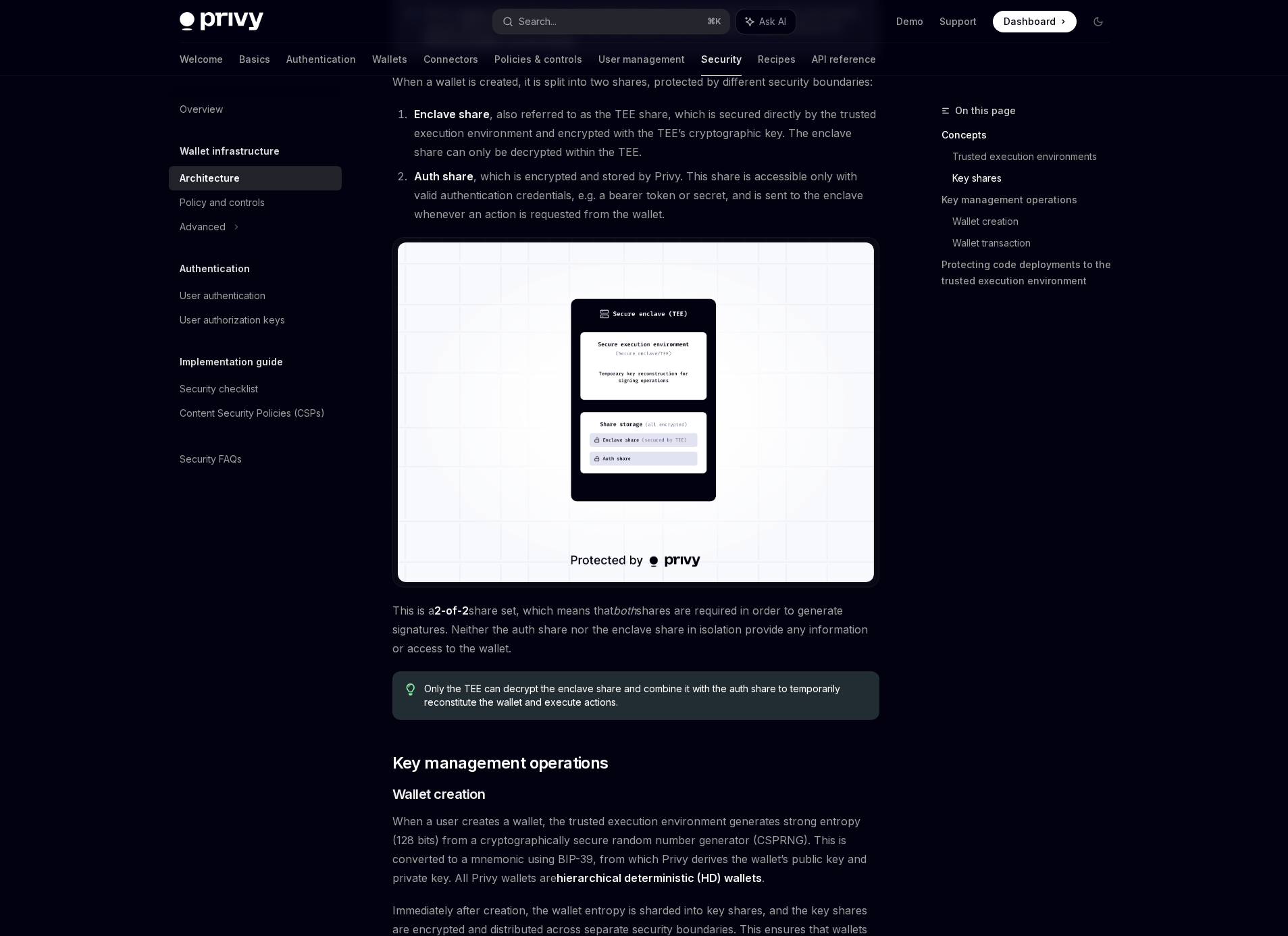
scroll to position [1017, 0]
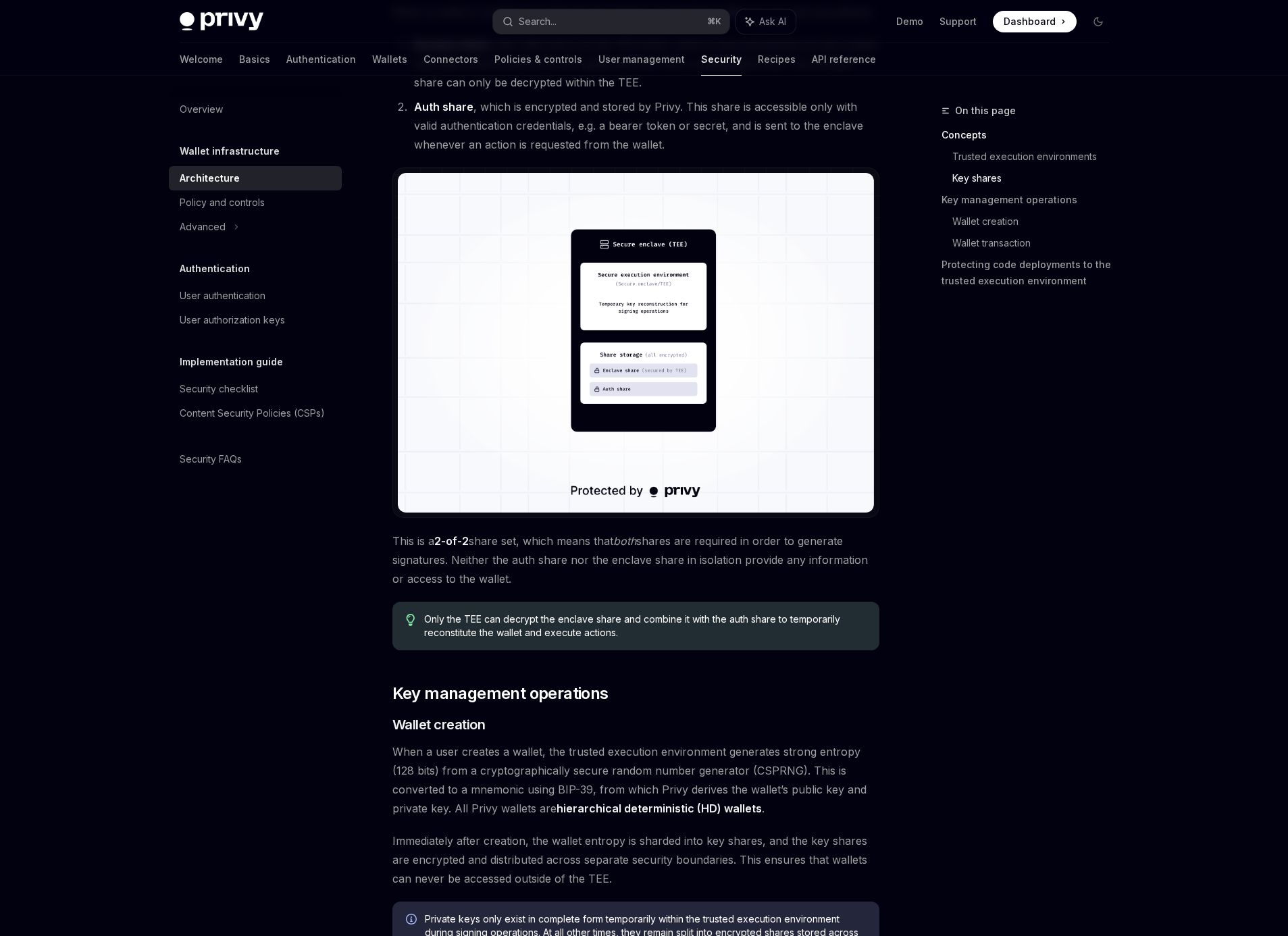
drag, startPoint x: 395, startPoint y: 539, endPoint x: 561, endPoint y: 571, distance: 169.1
click at [561, 571] on span "This is a 2-of-2 share set, which means that both shares are required in order …" at bounding box center [636, 560] width 487 height 57
drag, startPoint x: 403, startPoint y: 753, endPoint x: 553, endPoint y: 761, distance: 150.2
click at [552, 761] on span "When a user creates a wallet, the trusted execution environment generates stron…" at bounding box center [636, 780] width 487 height 76
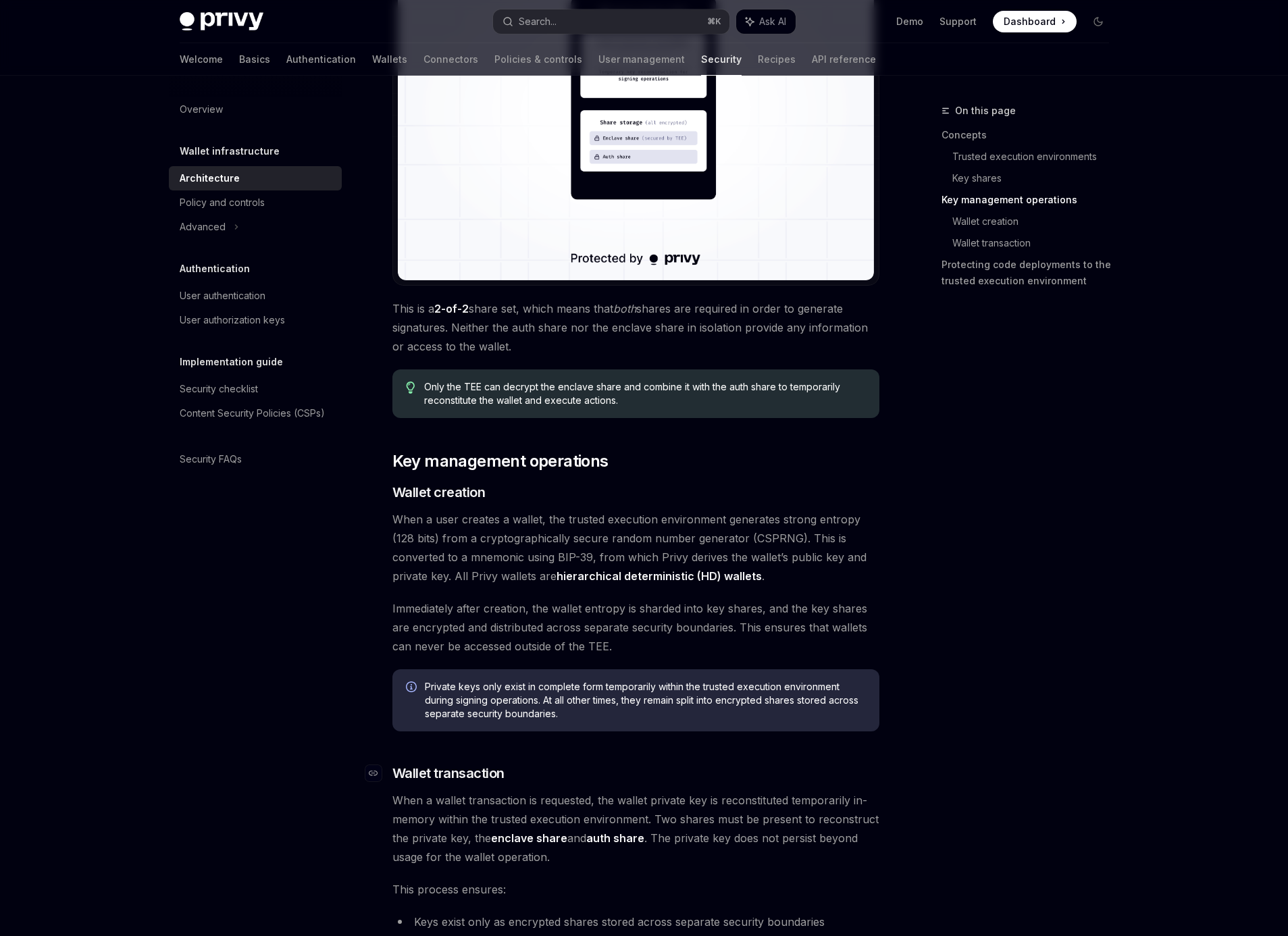
scroll to position [1266, 0]
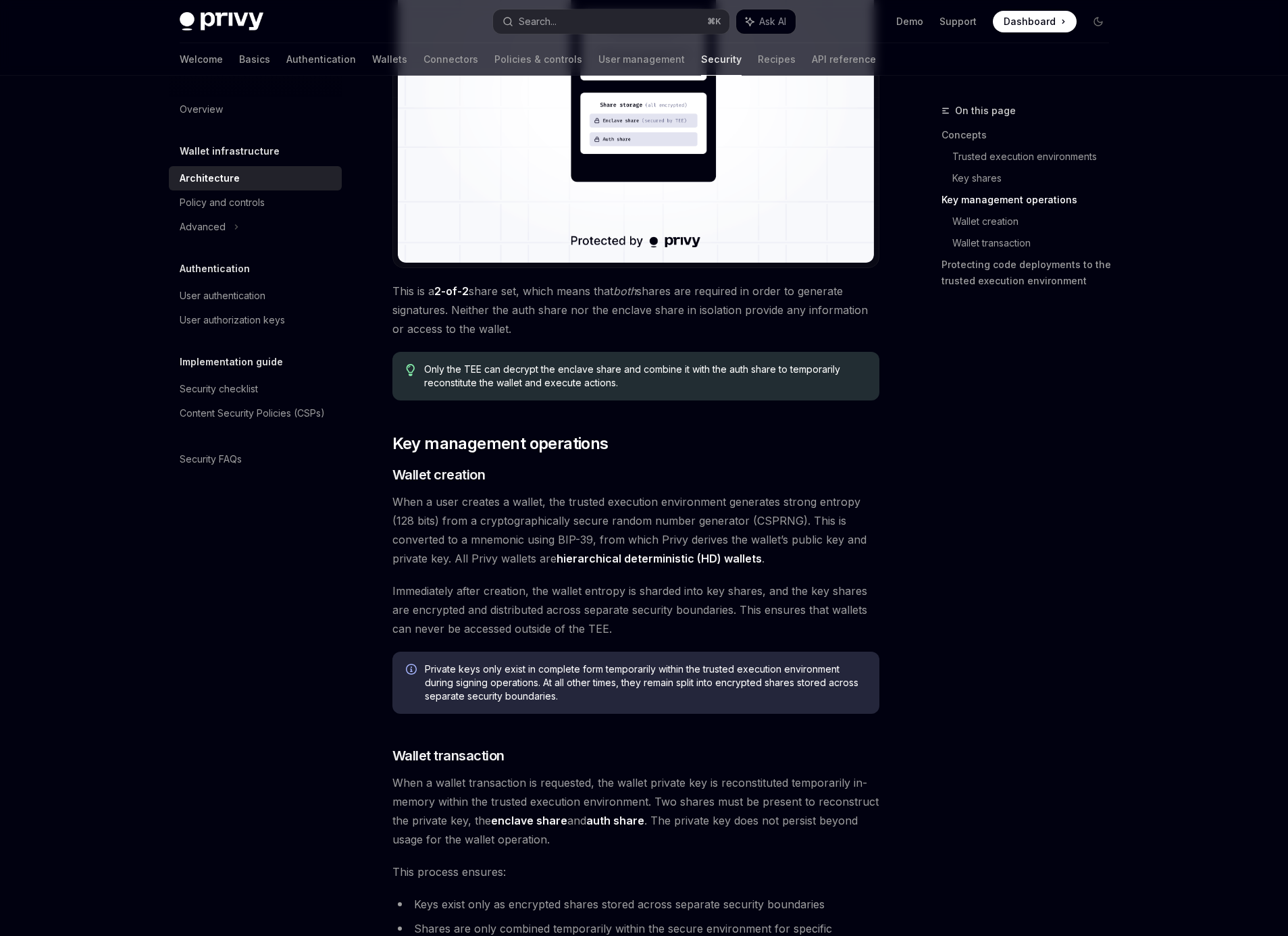
drag, startPoint x: 598, startPoint y: 670, endPoint x: 656, endPoint y: 695, distance: 63.2
click at [656, 695] on span "Private keys only exist in complete form temporarily within the trusted executi…" at bounding box center [646, 683] width 441 height 40
click at [447, 697] on span "Private keys only exist in complete form temporarily within the trusted executi…" at bounding box center [646, 683] width 441 height 40
drag, startPoint x: 568, startPoint y: 684, endPoint x: 624, endPoint y: 698, distance: 57.7
click at [624, 698] on span "Private keys only exist in complete form temporarily within the trusted executi…" at bounding box center [646, 683] width 441 height 40
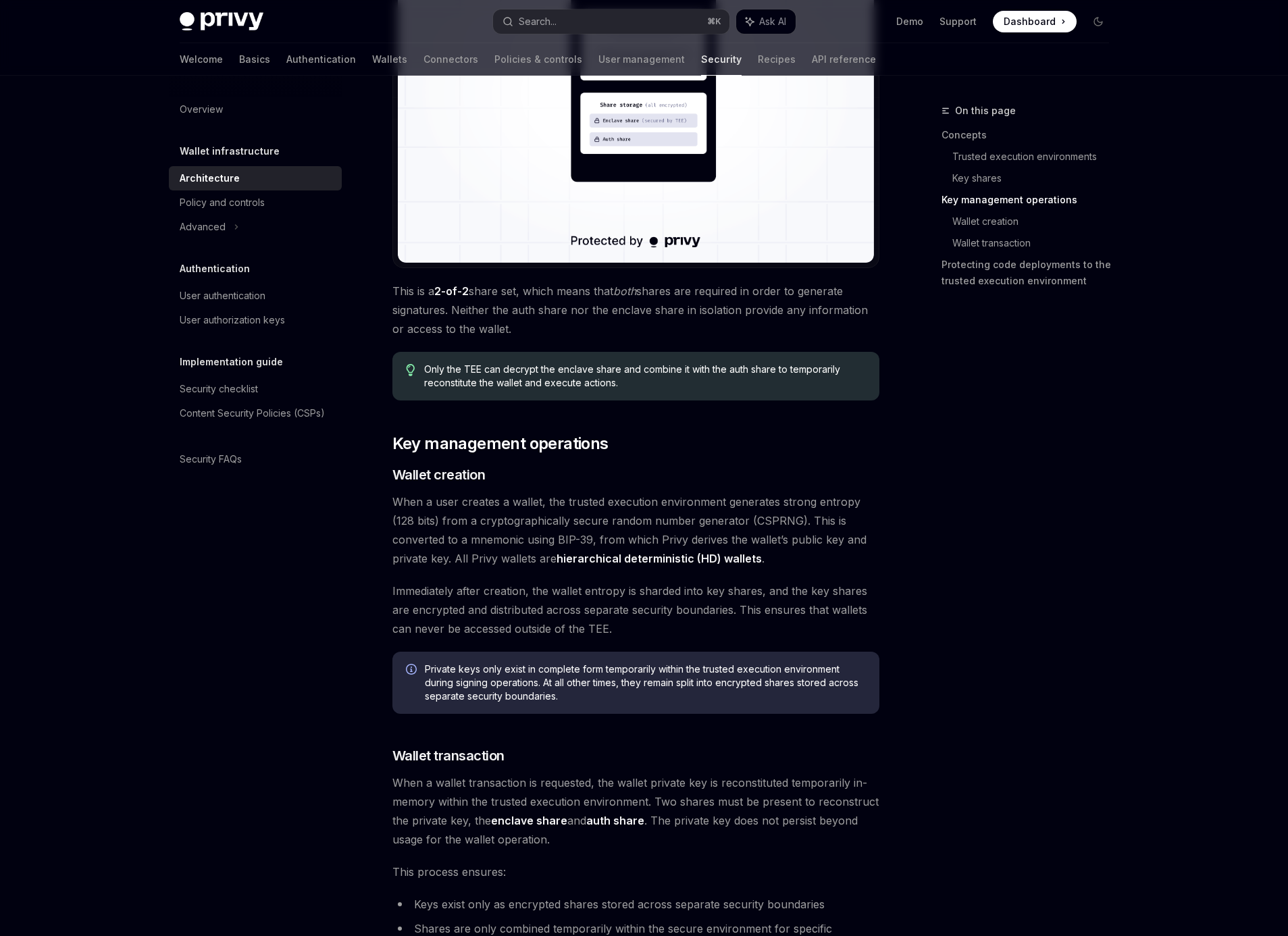
click at [551, 697] on span "Private keys only exist in complete form temporarily within the trusted executi…" at bounding box center [646, 683] width 441 height 40
drag, startPoint x: 550, startPoint y: 700, endPoint x: 408, endPoint y: 676, distance: 144.0
click at [408, 676] on div "Private keys only exist in complete form temporarily within the trusted executi…" at bounding box center [636, 683] width 487 height 62
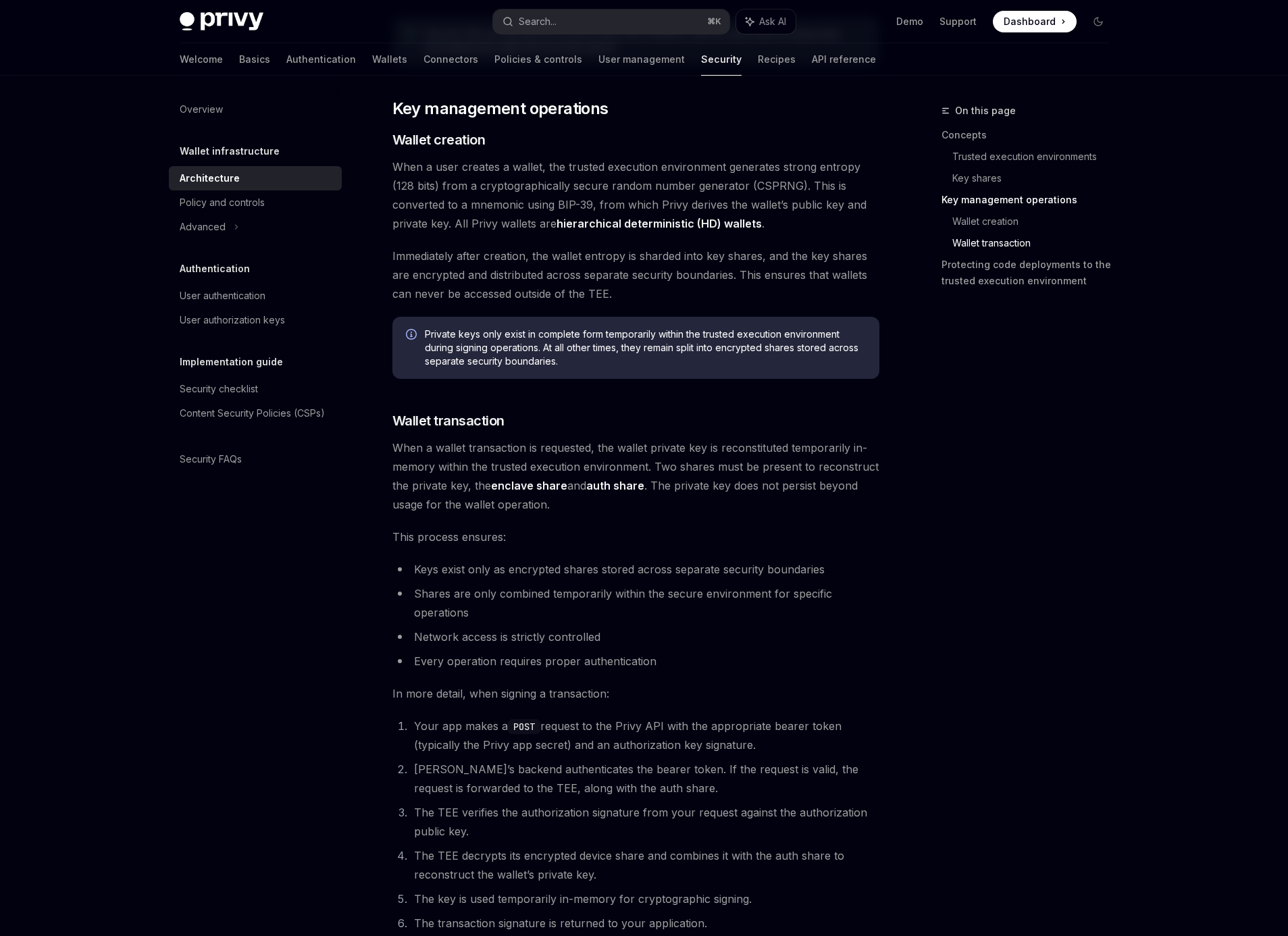
scroll to position [1643, 0]
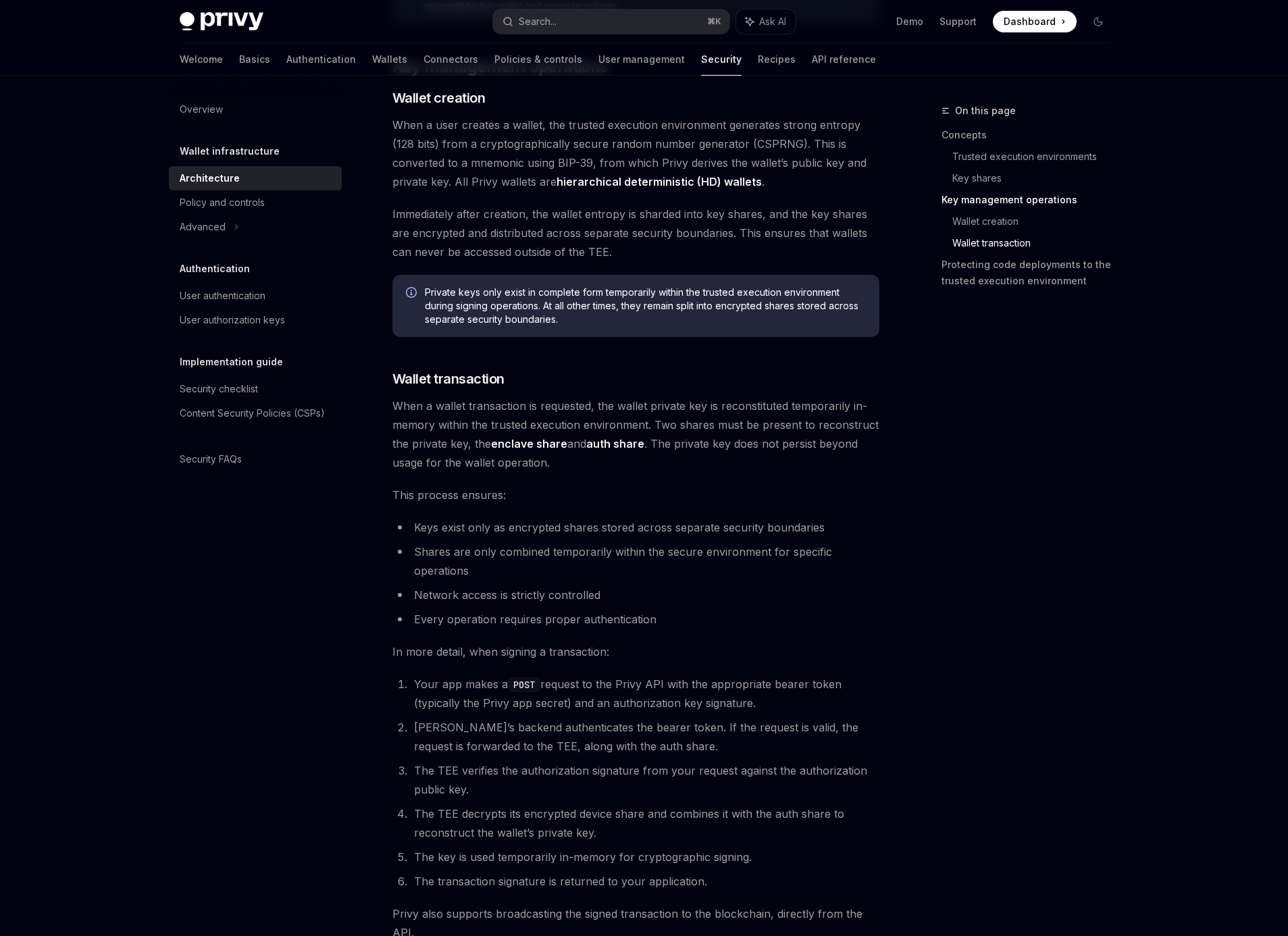
drag, startPoint x: 474, startPoint y: 547, endPoint x: 557, endPoint y: 632, distance: 118.8
click at [557, 632] on div "[PERSON_NAME]’s security architecture combines trusted execution environments (…" at bounding box center [636, 42] width 487 height 3032
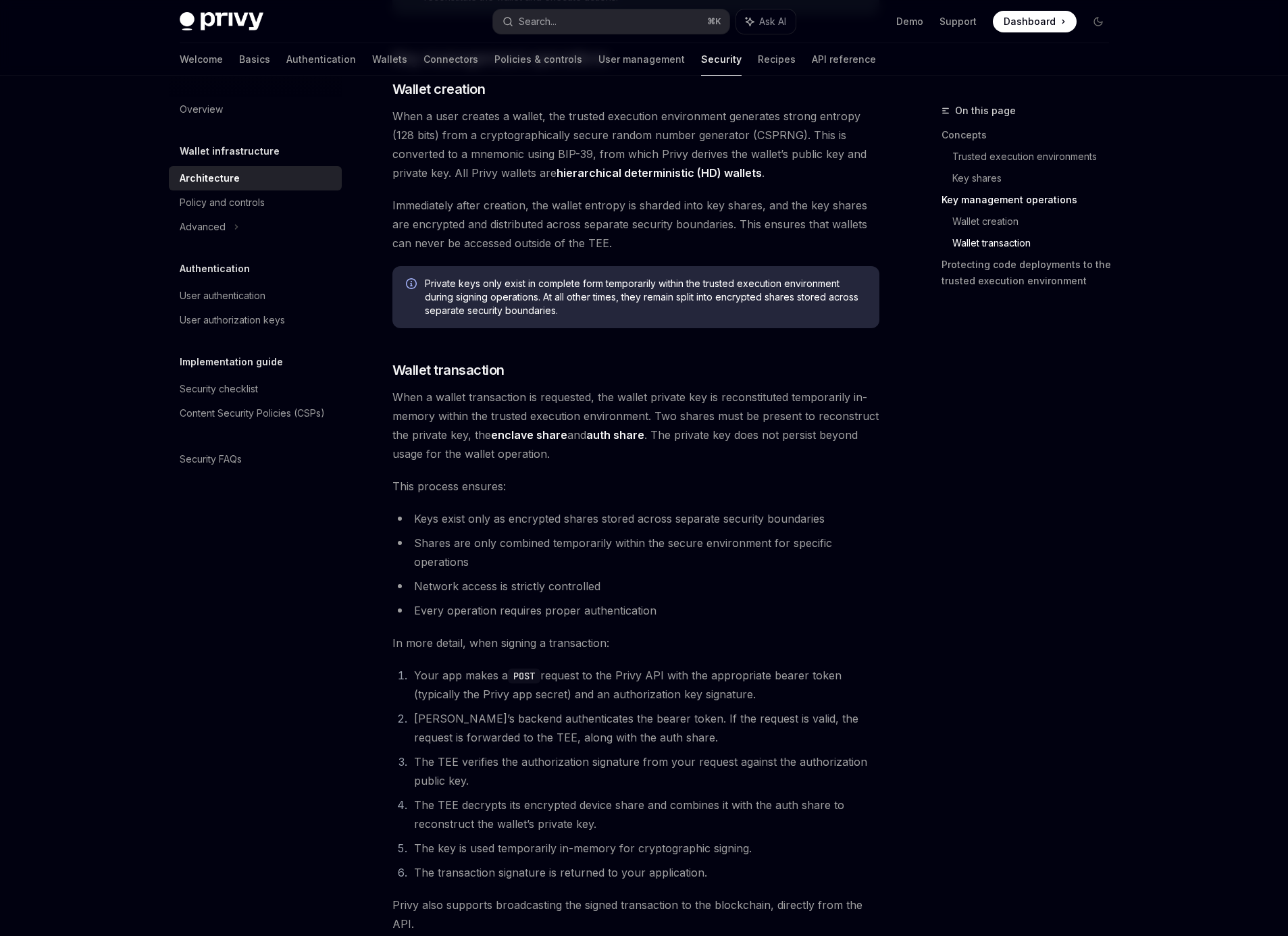
scroll to position [1688, 0]
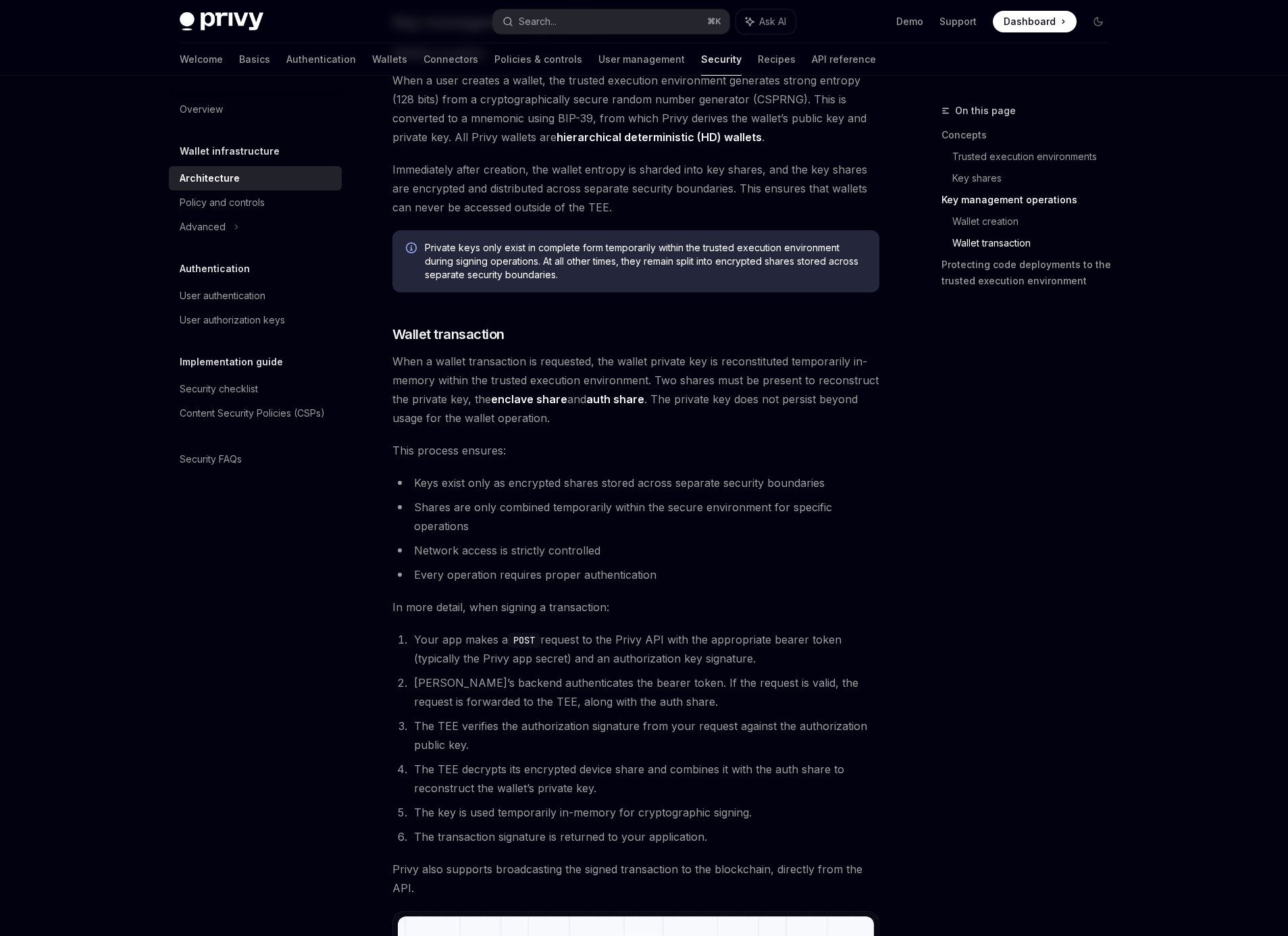
click at [434, 612] on span "In more detail, when signing a transaction:" at bounding box center [636, 607] width 487 height 19
drag, startPoint x: 469, startPoint y: 638, endPoint x: 775, endPoint y: 653, distance: 306.4
click at [775, 654] on li "Your app makes a POST request to the Privy API with the appropriate bearer toke…" at bounding box center [645, 649] width 469 height 38
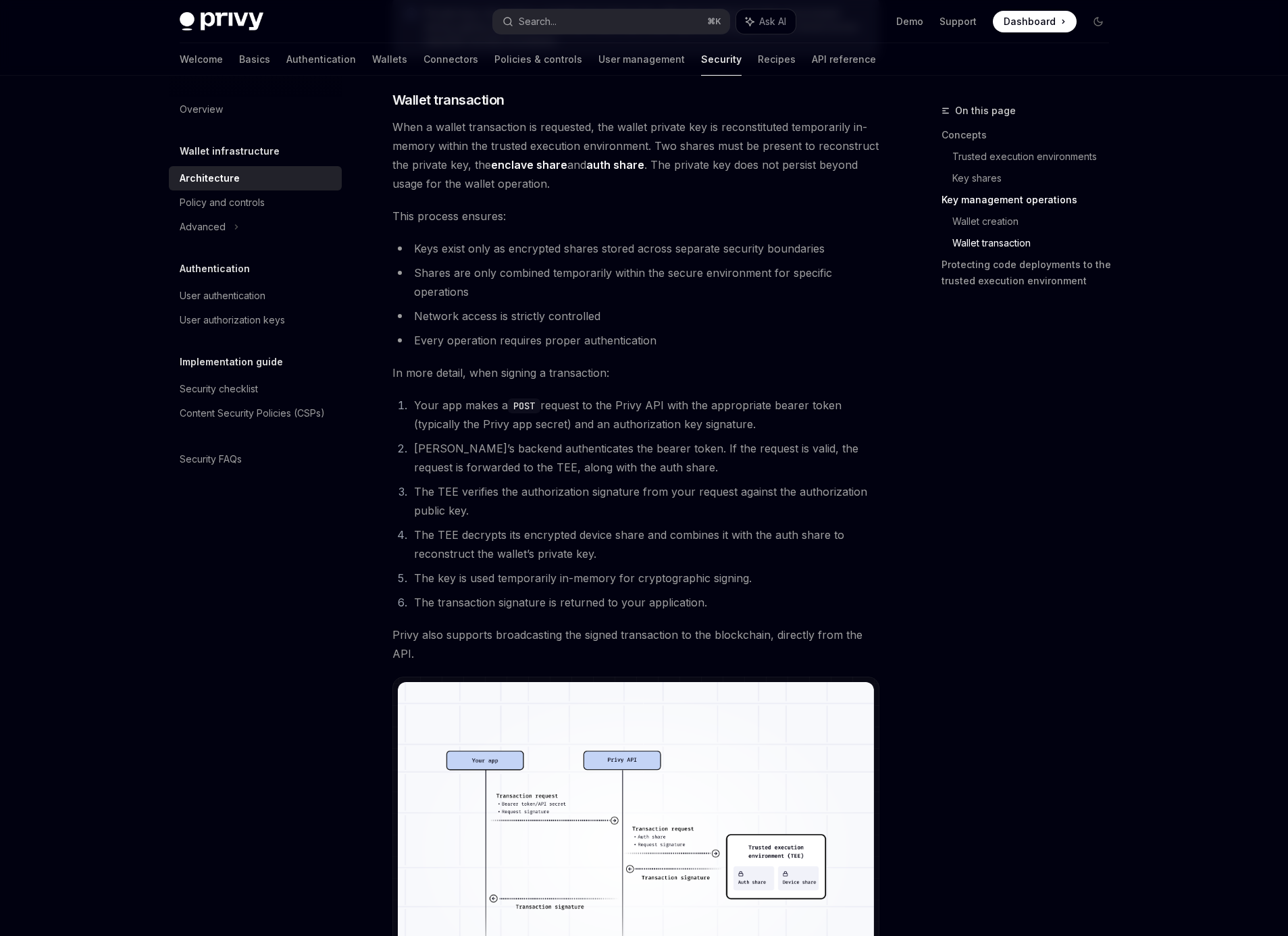
click at [582, 457] on li "[PERSON_NAME]’s backend authenticates the bearer token. If the request is valid…" at bounding box center [645, 458] width 469 height 38
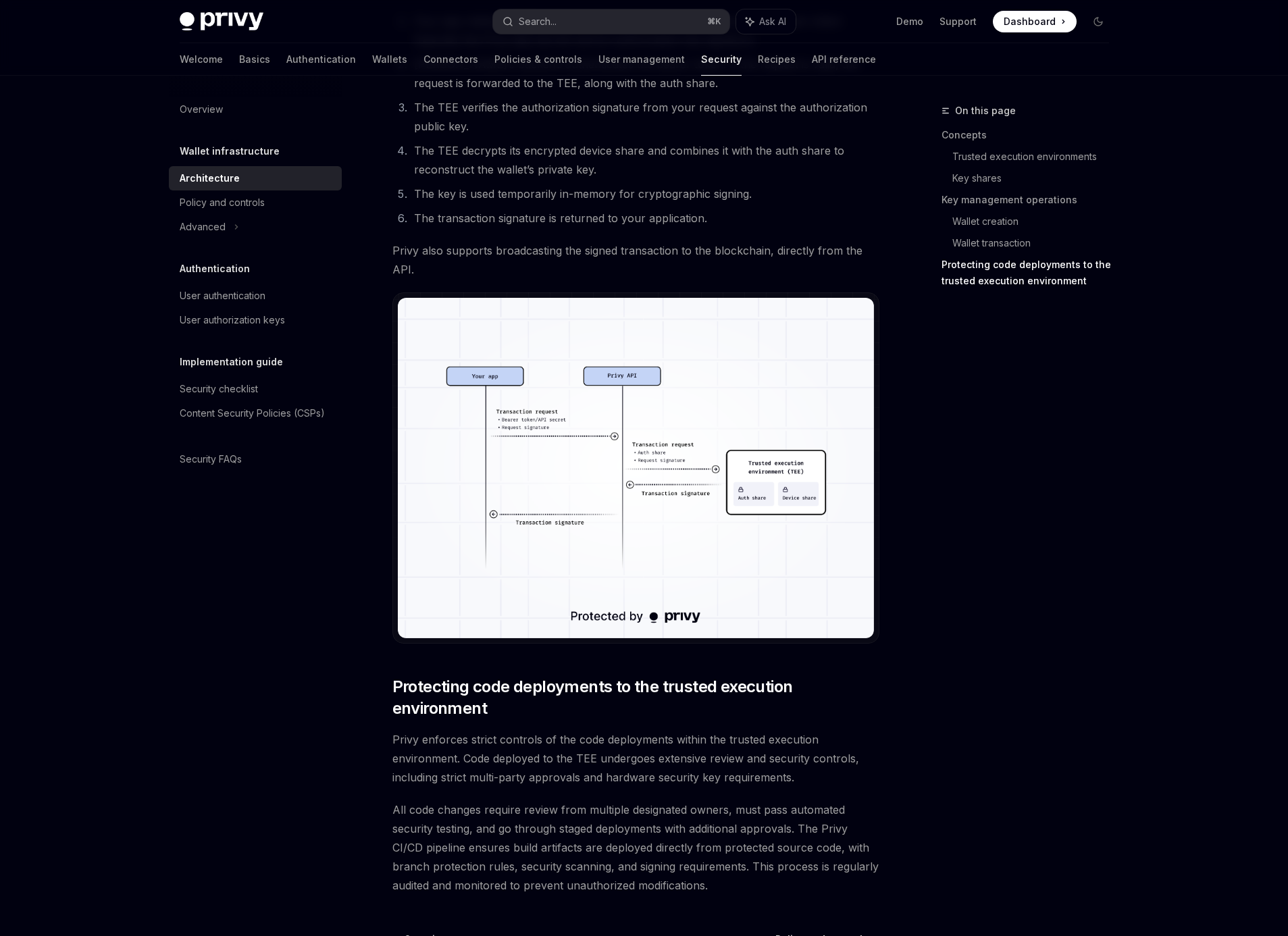
scroll to position [2316, 0]
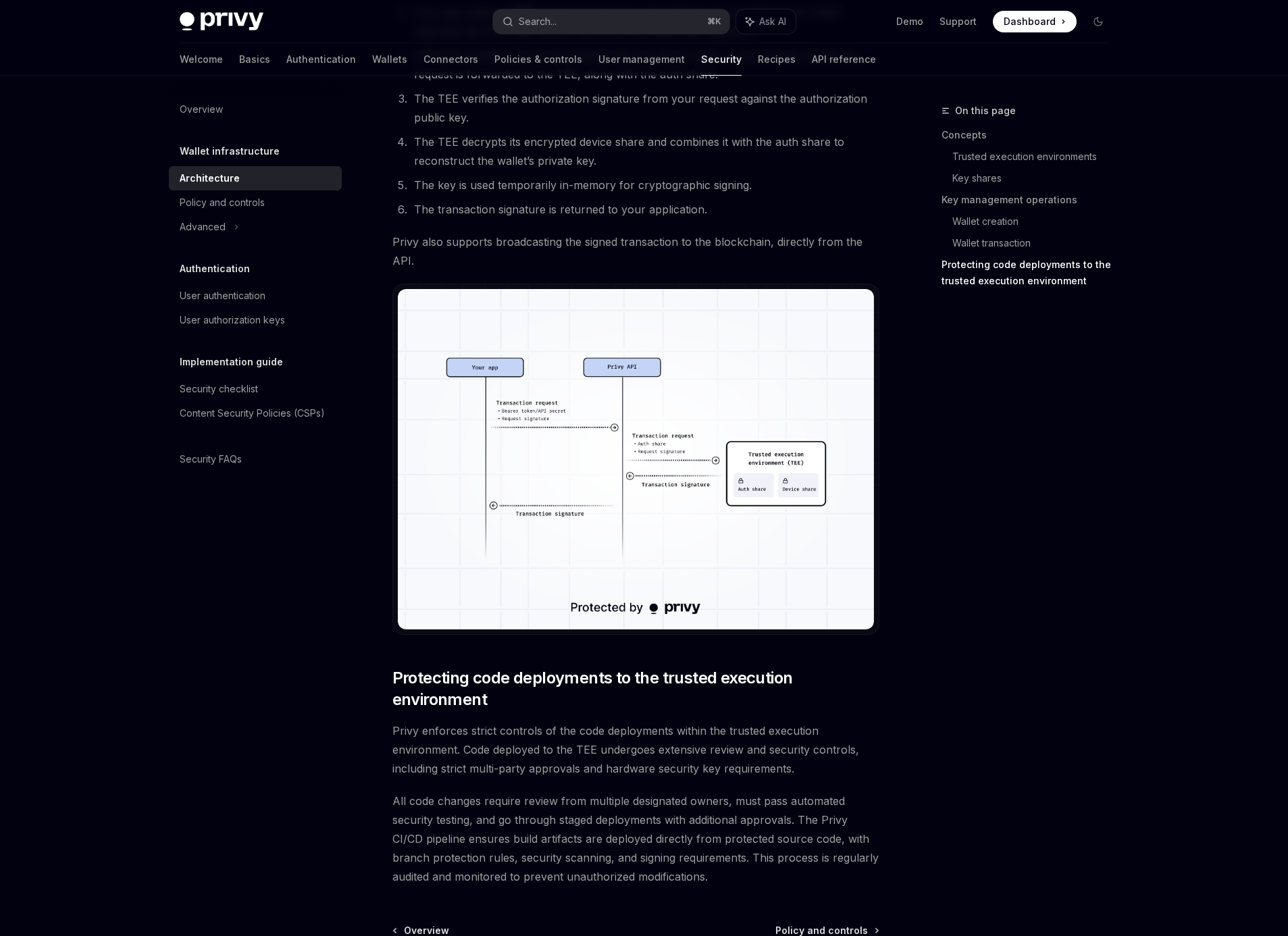
drag, startPoint x: 491, startPoint y: 680, endPoint x: 576, endPoint y: 716, distance: 92.3
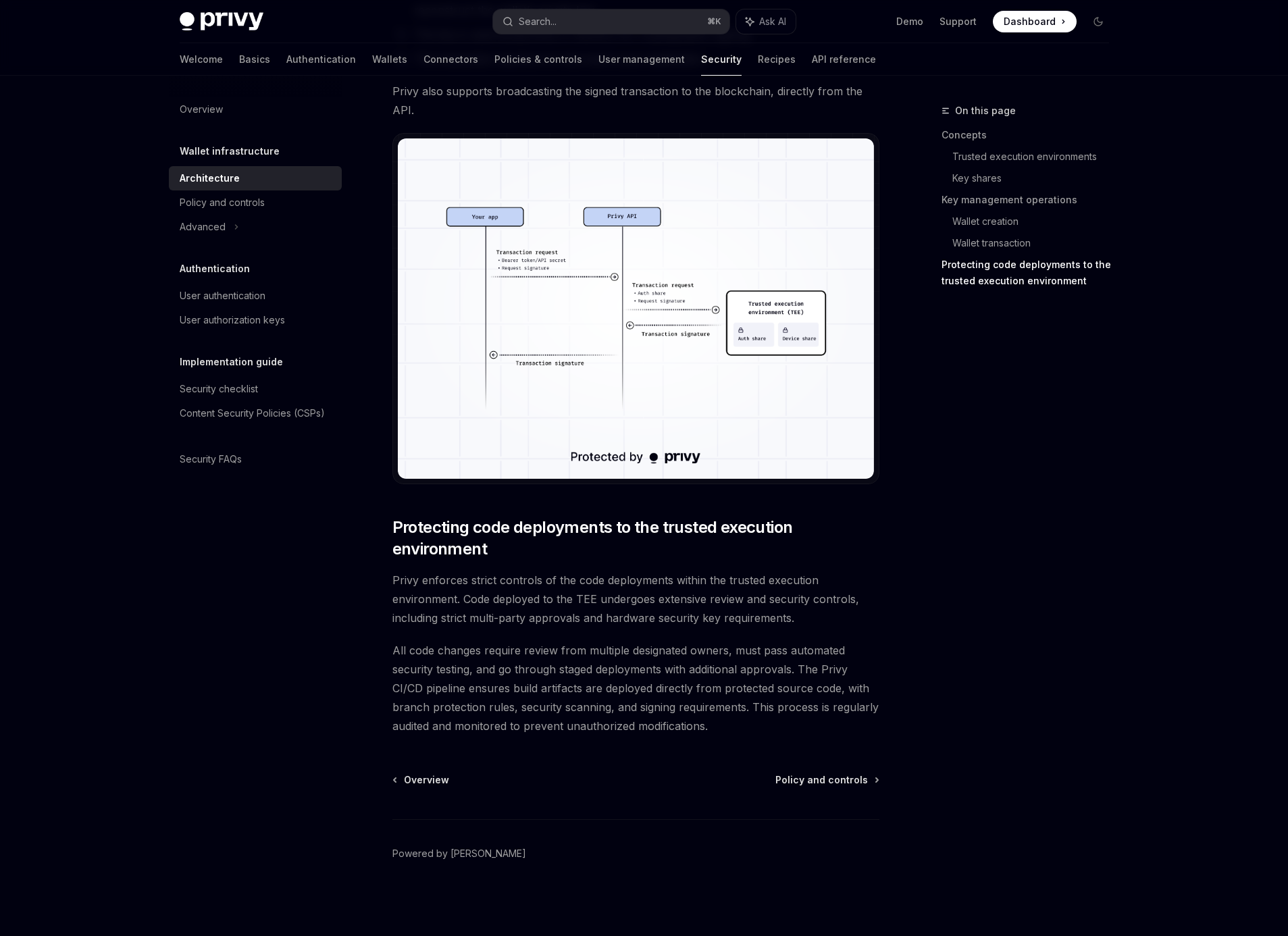
click at [457, 624] on span "Privy enforces strict controls of the code deployments within the trusted execu…" at bounding box center [636, 599] width 487 height 57
drag, startPoint x: 394, startPoint y: 530, endPoint x: 382, endPoint y: 525, distance: 13.0
drag, startPoint x: 411, startPoint y: 652, endPoint x: 477, endPoint y: 662, distance: 66.8
click at [477, 662] on span "All code changes require review from multiple designated owners, must pass auto…" at bounding box center [636, 688] width 487 height 95
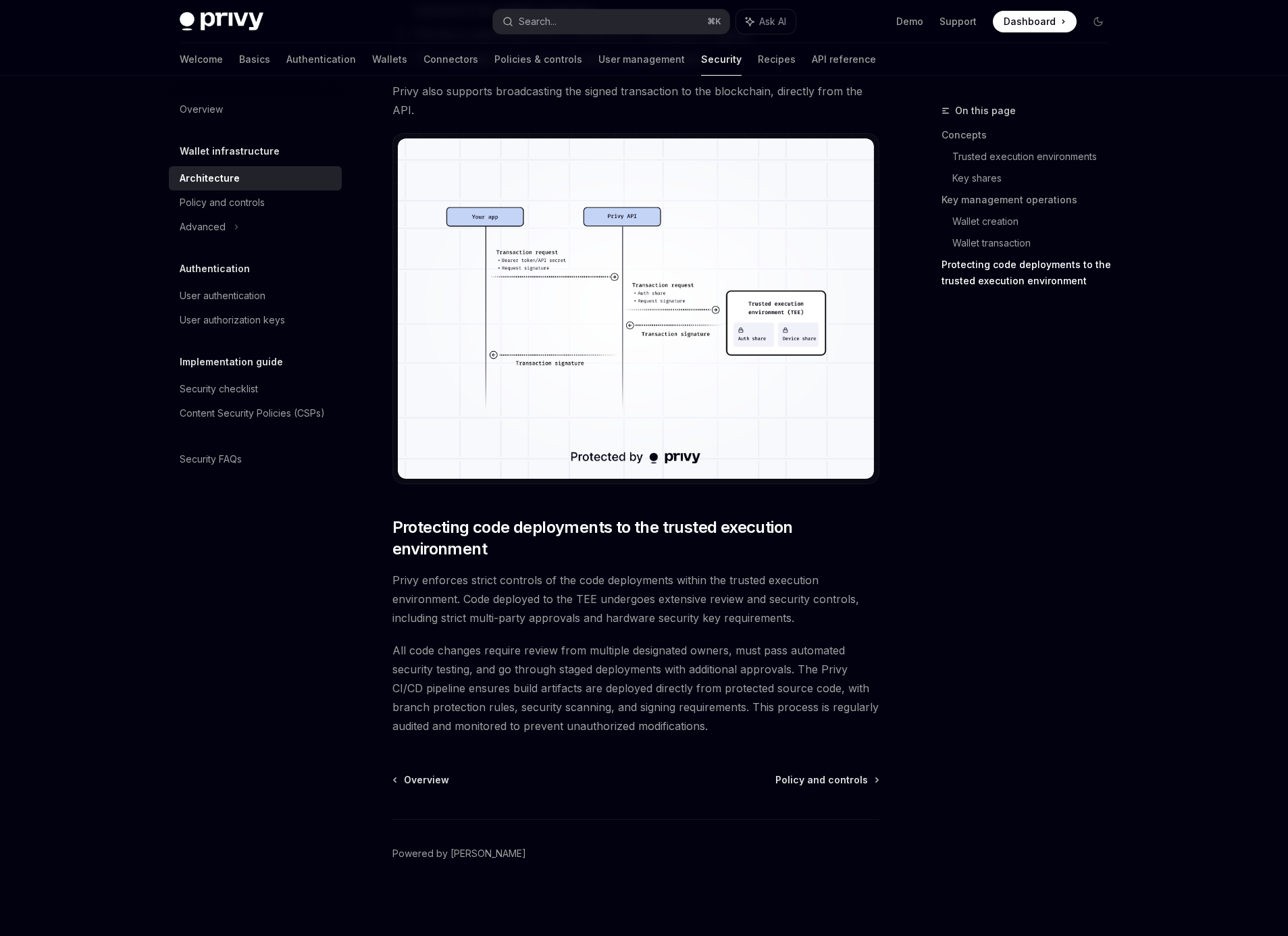
click at [423, 676] on span "All code changes require review from multiple designated owners, must pass auto…" at bounding box center [636, 688] width 487 height 95
drag, startPoint x: 398, startPoint y: 686, endPoint x: 667, endPoint y: 704, distance: 269.6
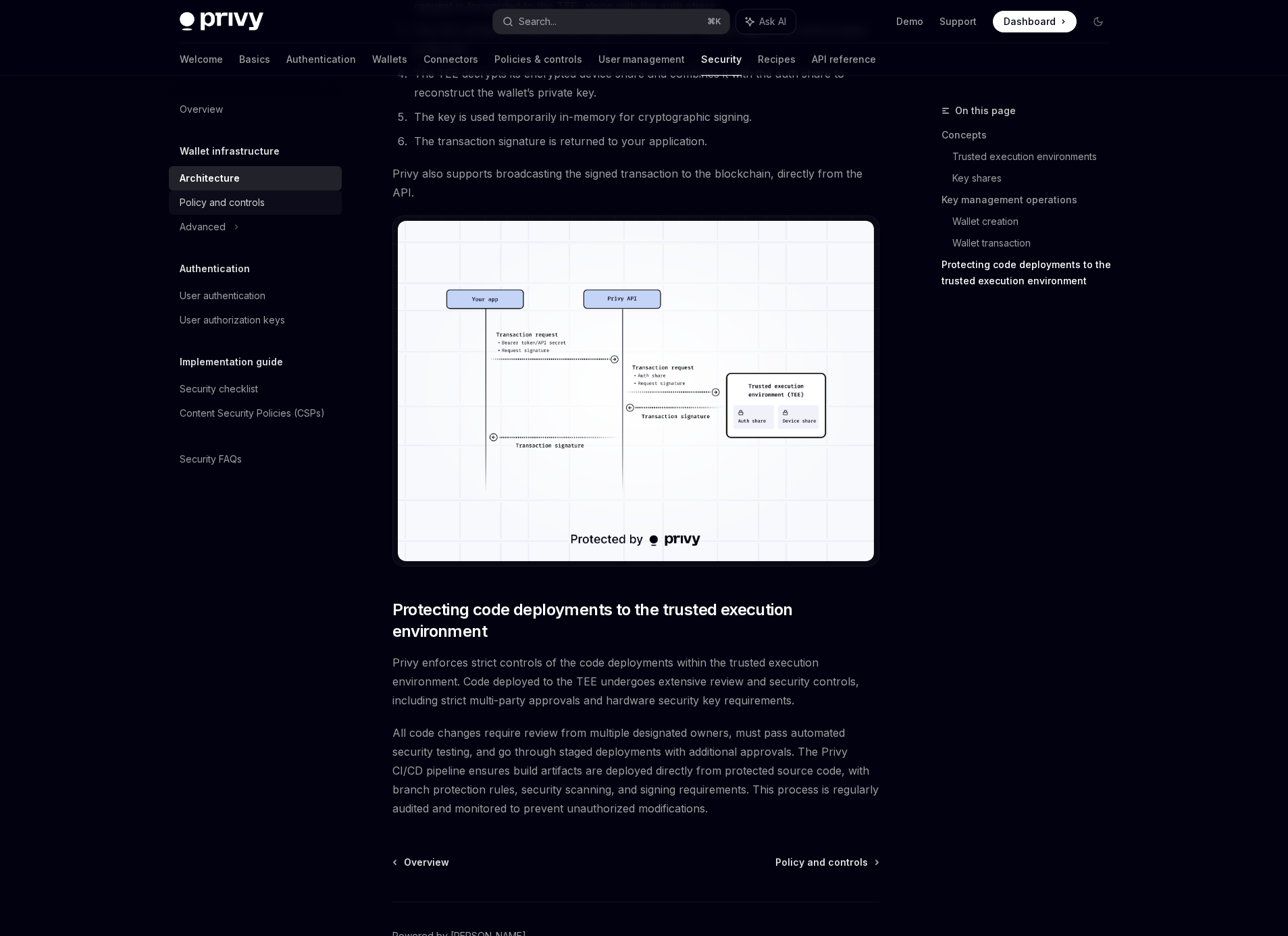
click at [241, 208] on div "Policy and controls" at bounding box center [221, 202] width 85 height 16
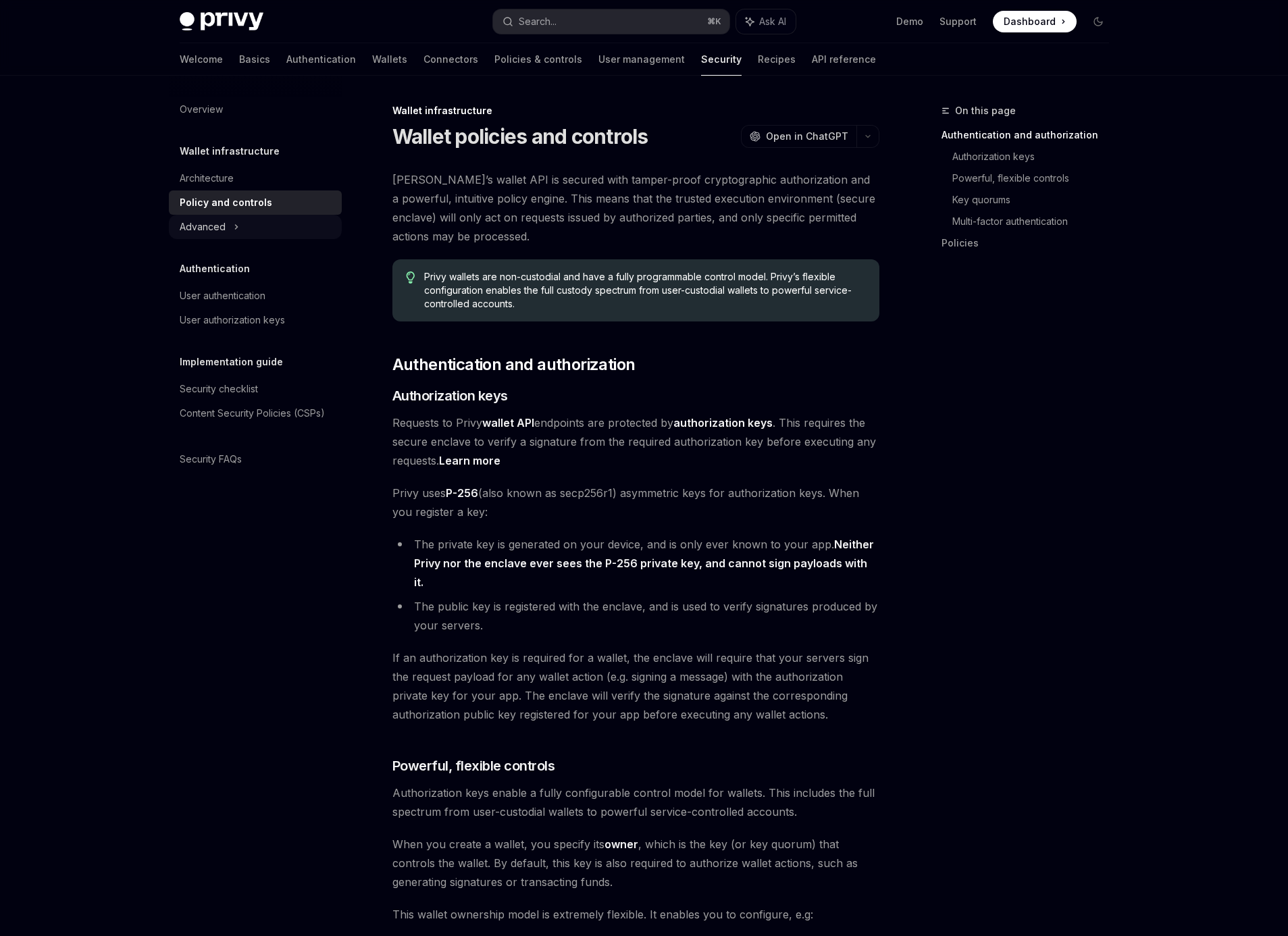
click at [221, 227] on div "Advanced" at bounding box center [202, 227] width 46 height 16
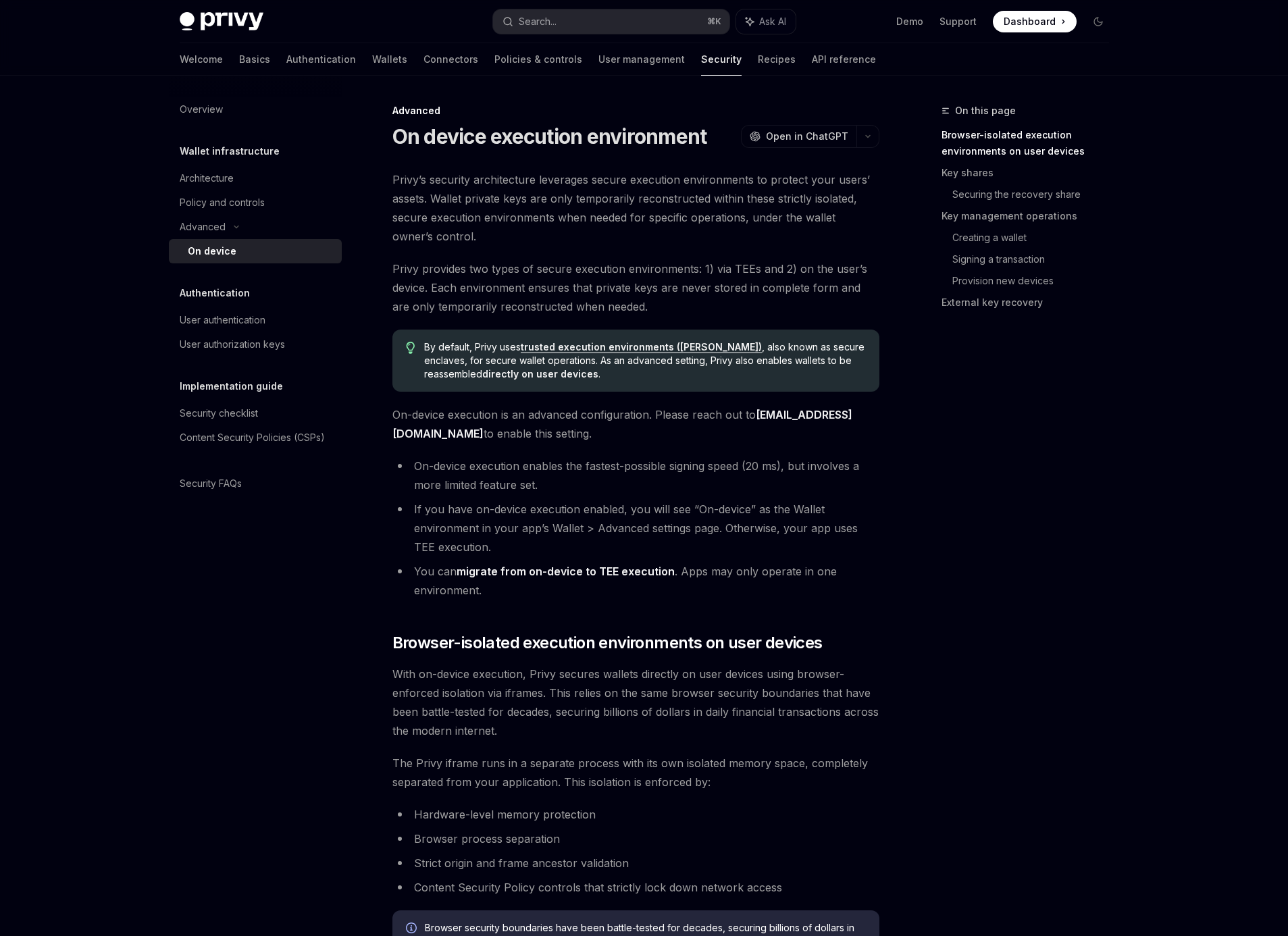
click at [217, 252] on div "On device" at bounding box center [212, 251] width 48 height 16
click at [621, 198] on span "Privy’s security architecture leverages secure execution environments to protec…" at bounding box center [636, 208] width 487 height 76
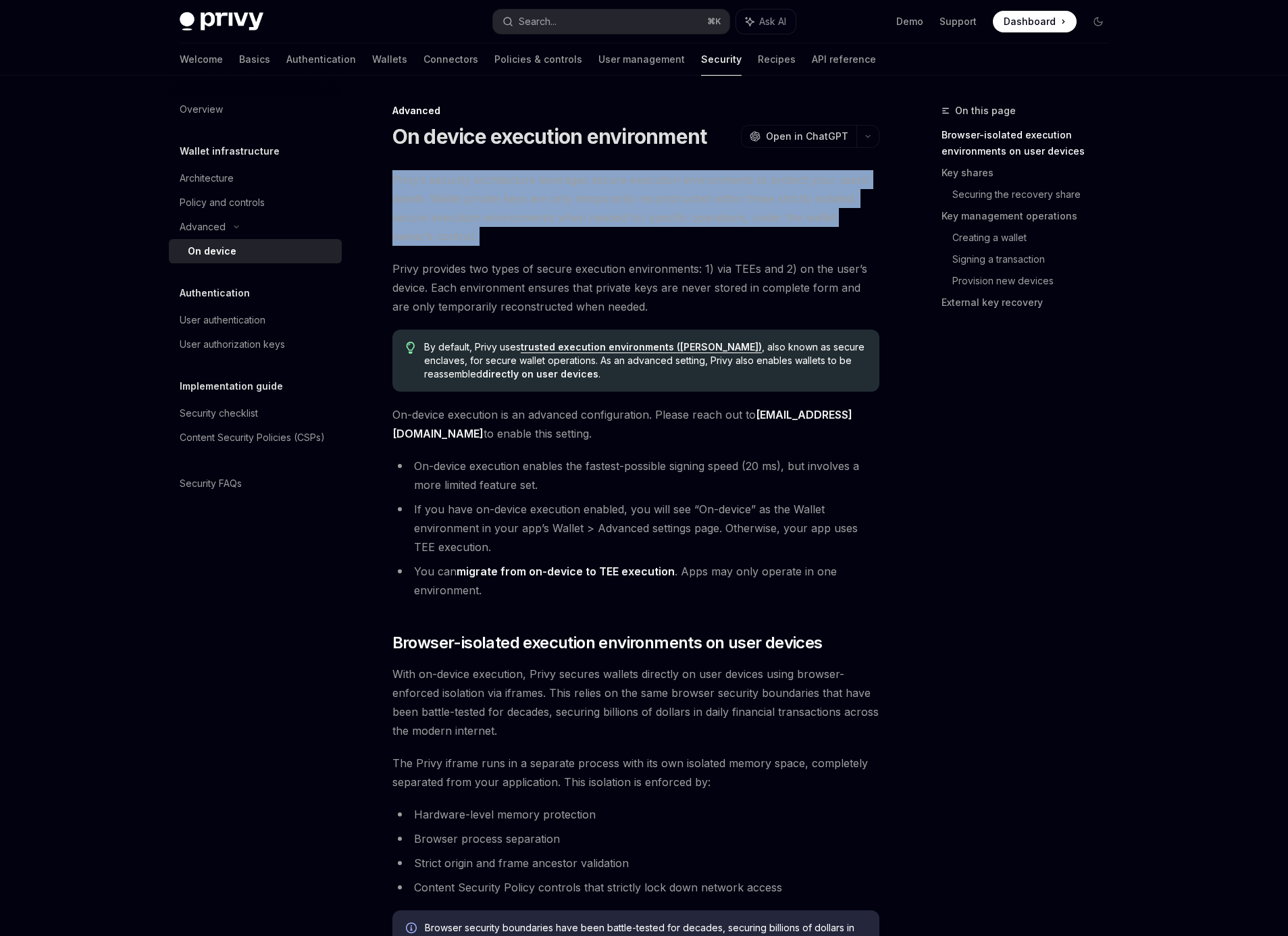
click at [621, 198] on span "Privy’s security architecture leverages secure execution environments to protec…" at bounding box center [636, 208] width 487 height 76
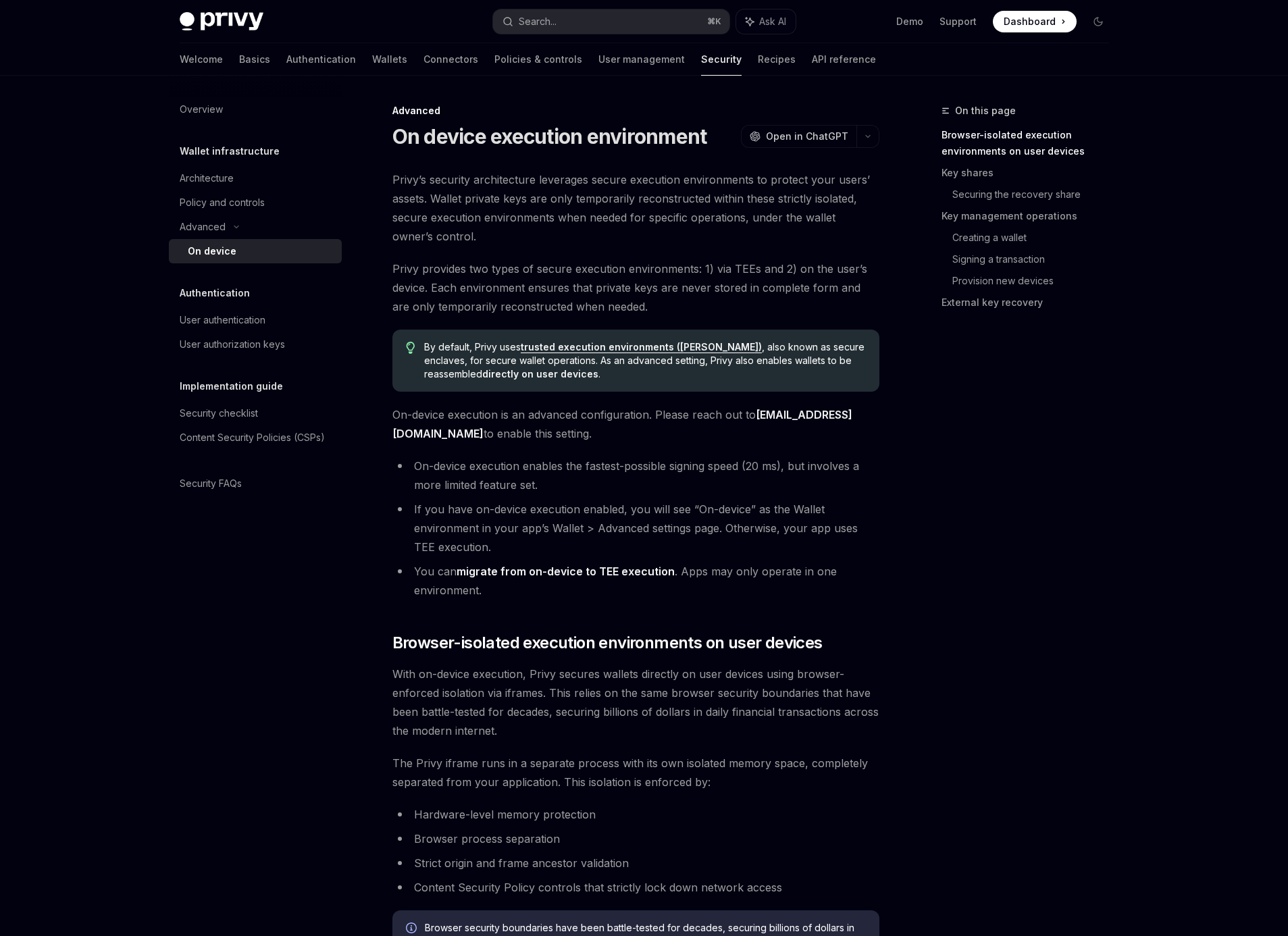
click at [452, 287] on span "Privy provides two types of secure execution environments: 1) via TEEs and 2) o…" at bounding box center [636, 287] width 487 height 57
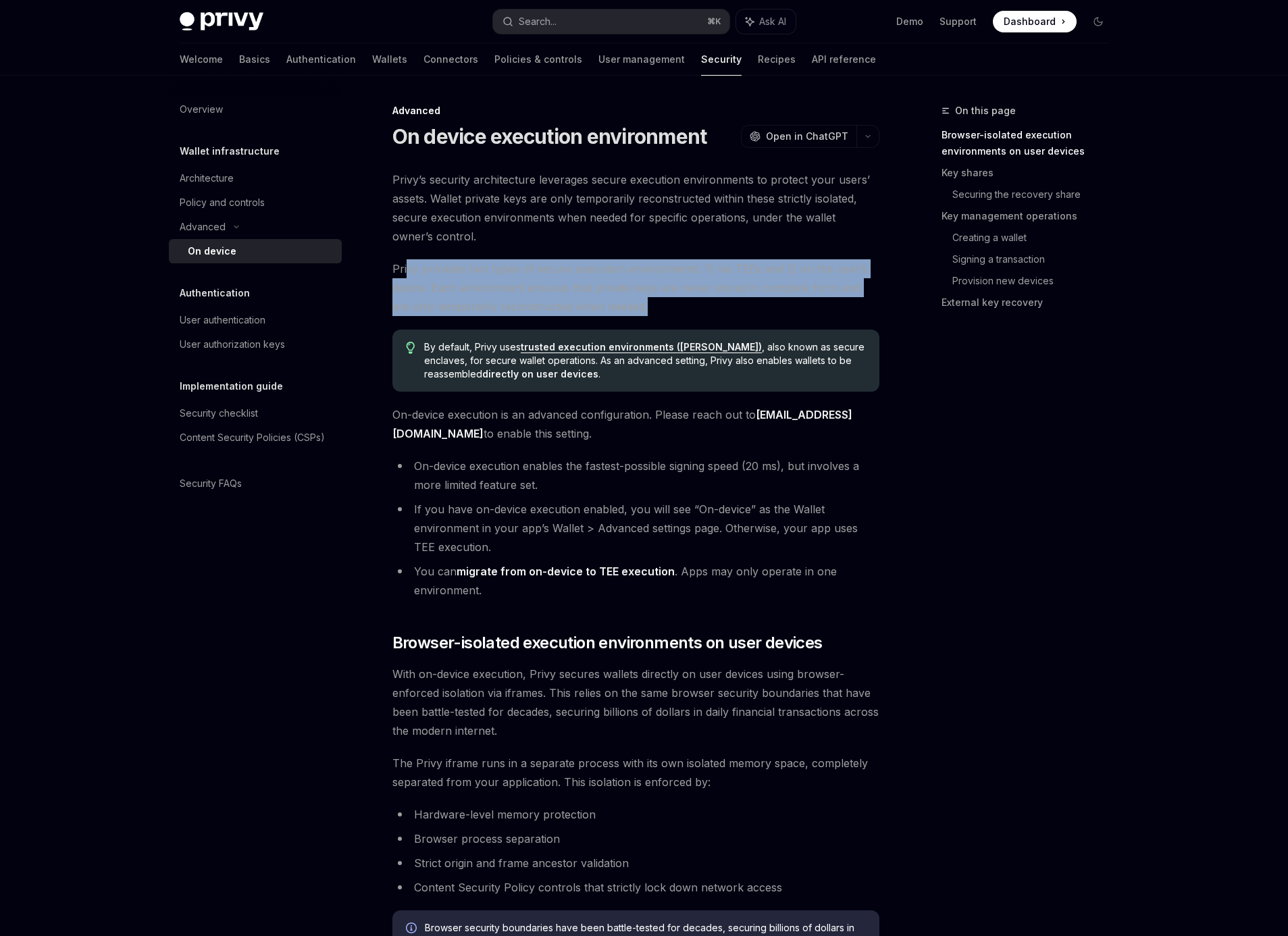
drag, startPoint x: 408, startPoint y: 269, endPoint x: 641, endPoint y: 306, distance: 235.9
click at [641, 306] on span "Privy provides two types of secure execution environments: 1) via TEEs and 2) o…" at bounding box center [636, 287] width 487 height 57
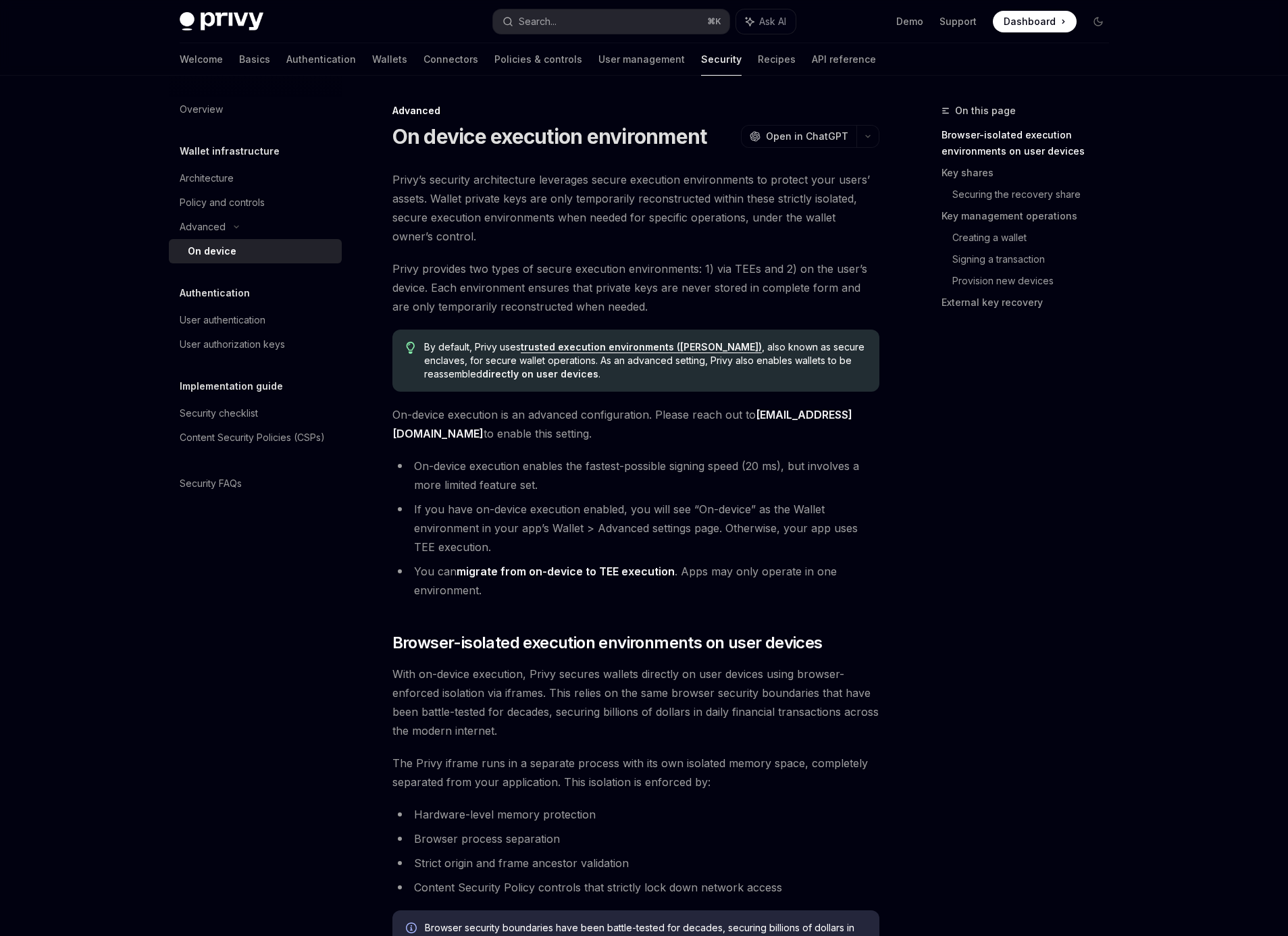
click at [521, 300] on span "Privy provides two types of secure execution environments: 1) via TEEs and 2) o…" at bounding box center [636, 287] width 487 height 57
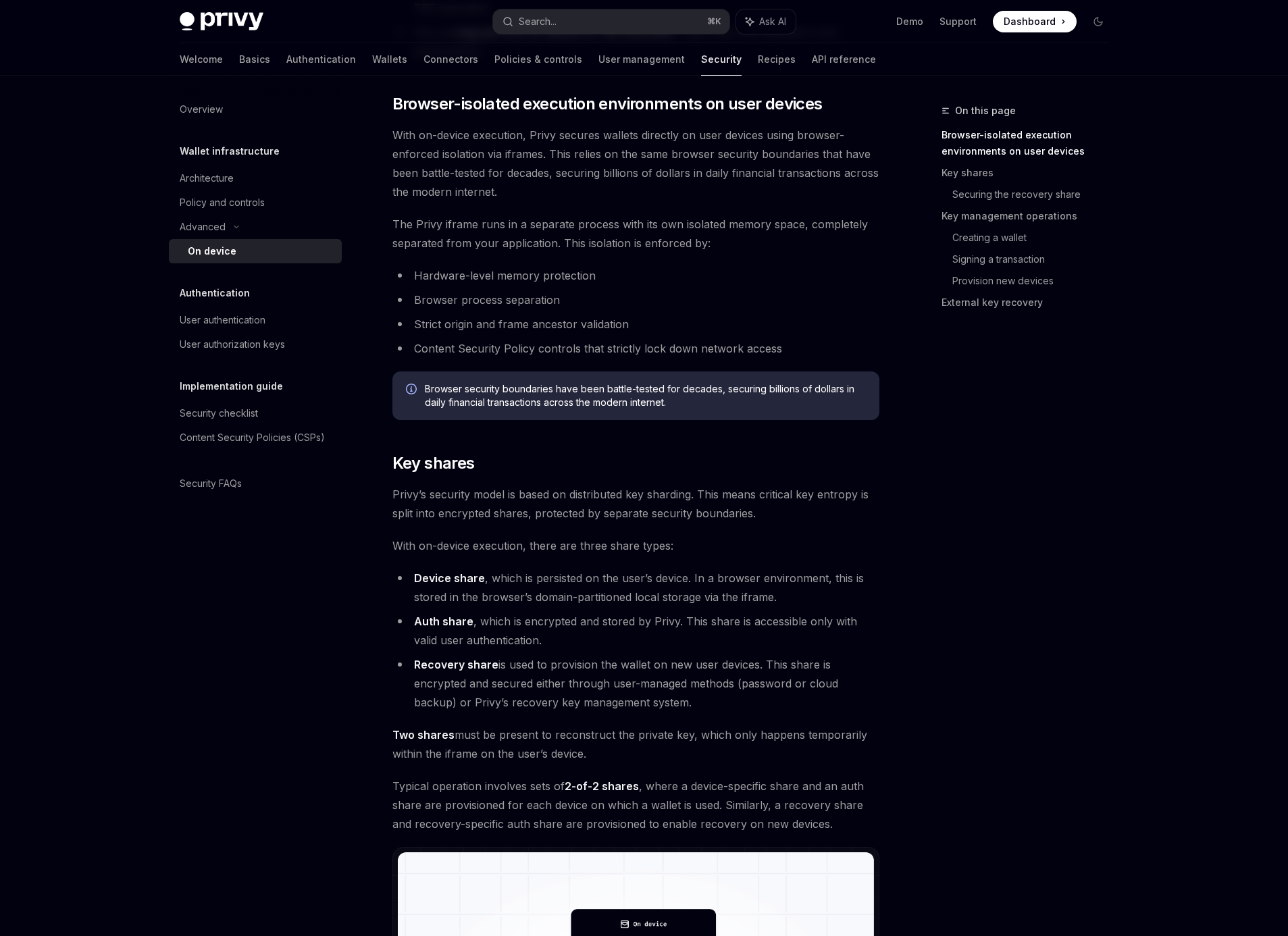
scroll to position [469, 0]
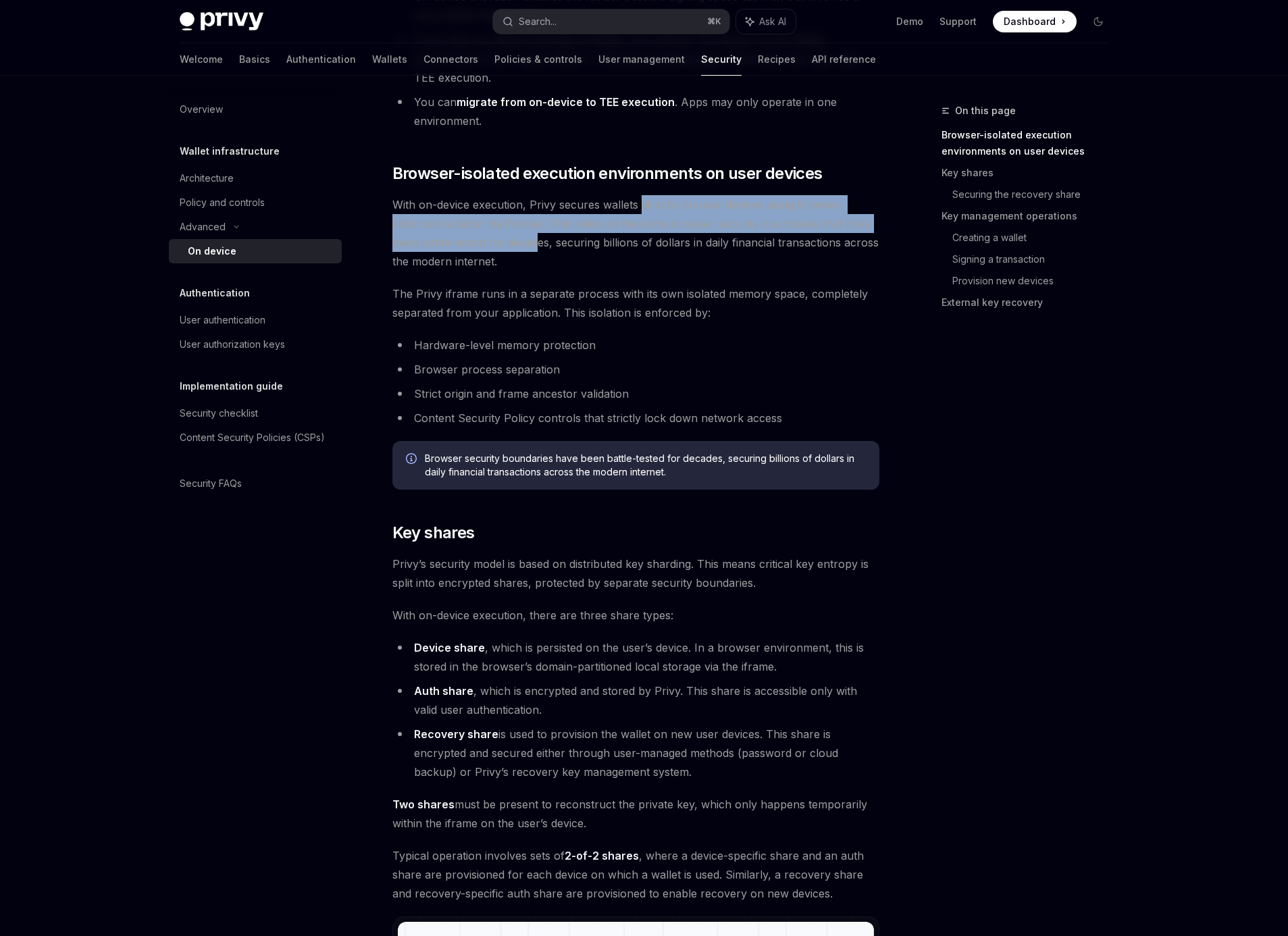
drag, startPoint x: 640, startPoint y: 207, endPoint x: 542, endPoint y: 230, distance: 100.7
click at [539, 230] on span "With on-device execution, Privy secures wallets directly on user devices using …" at bounding box center [636, 233] width 487 height 76
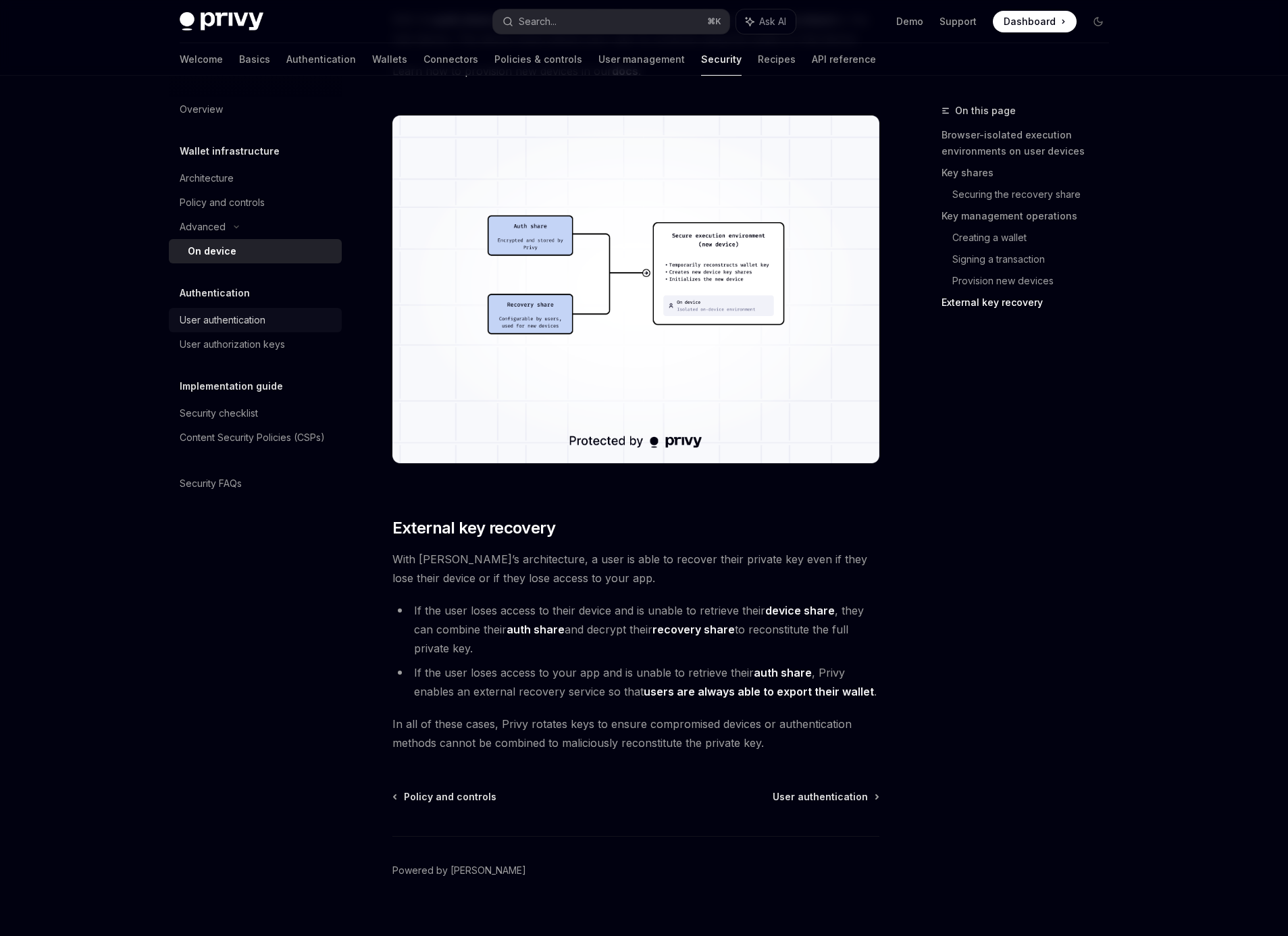
scroll to position [3022, 0]
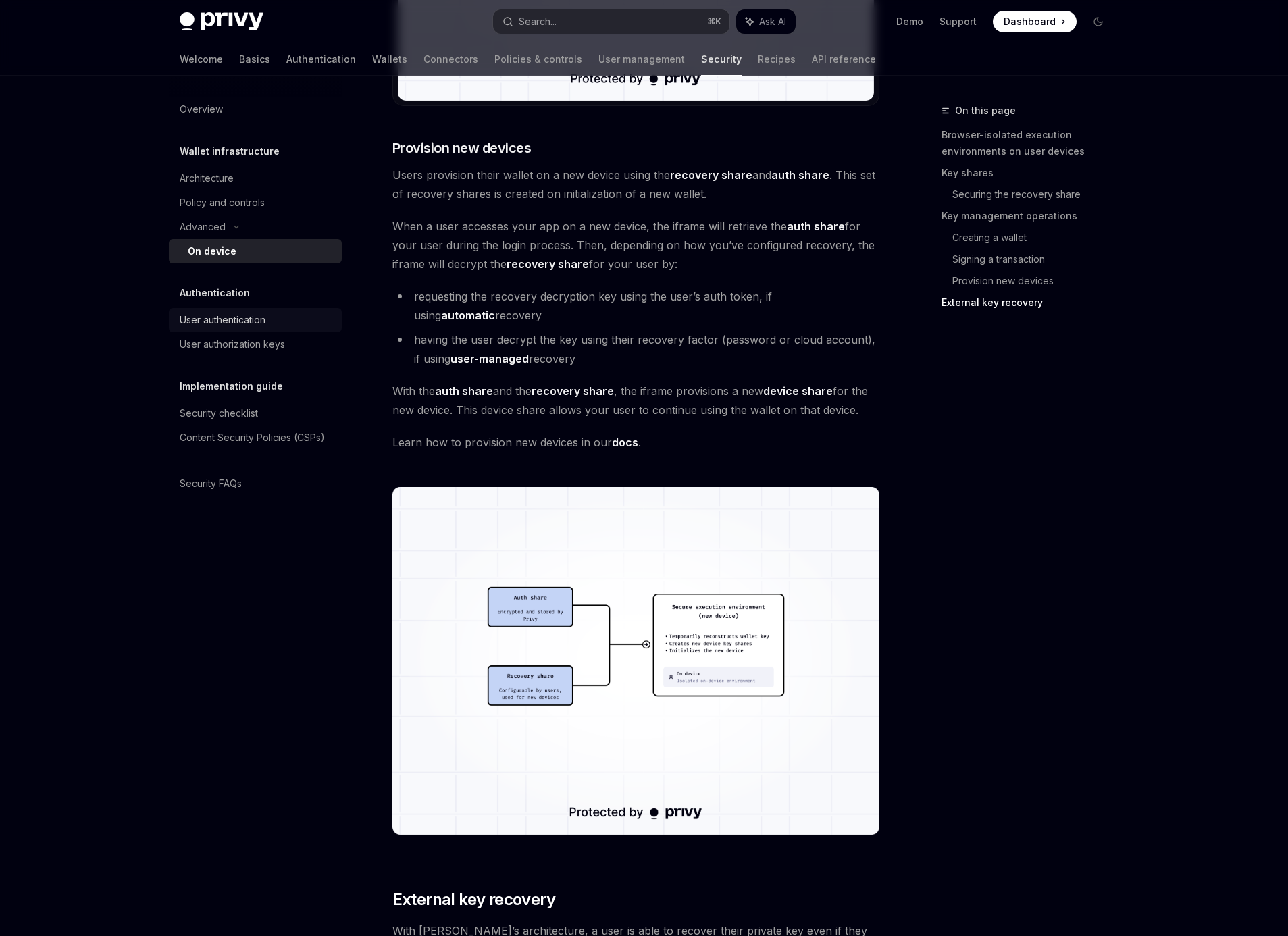
click at [221, 327] on div "User authentication" at bounding box center [222, 320] width 86 height 16
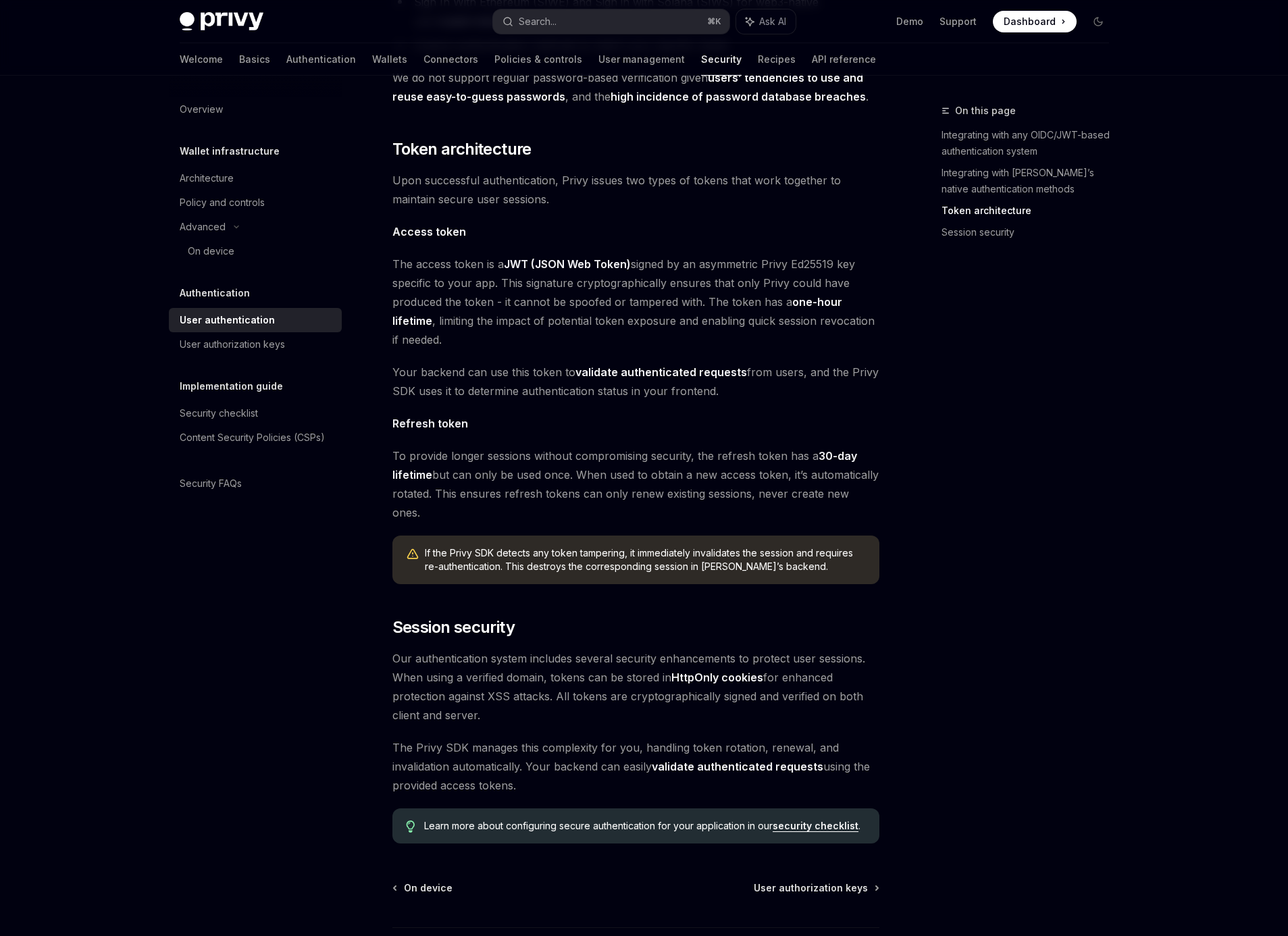
scroll to position [737, 0]
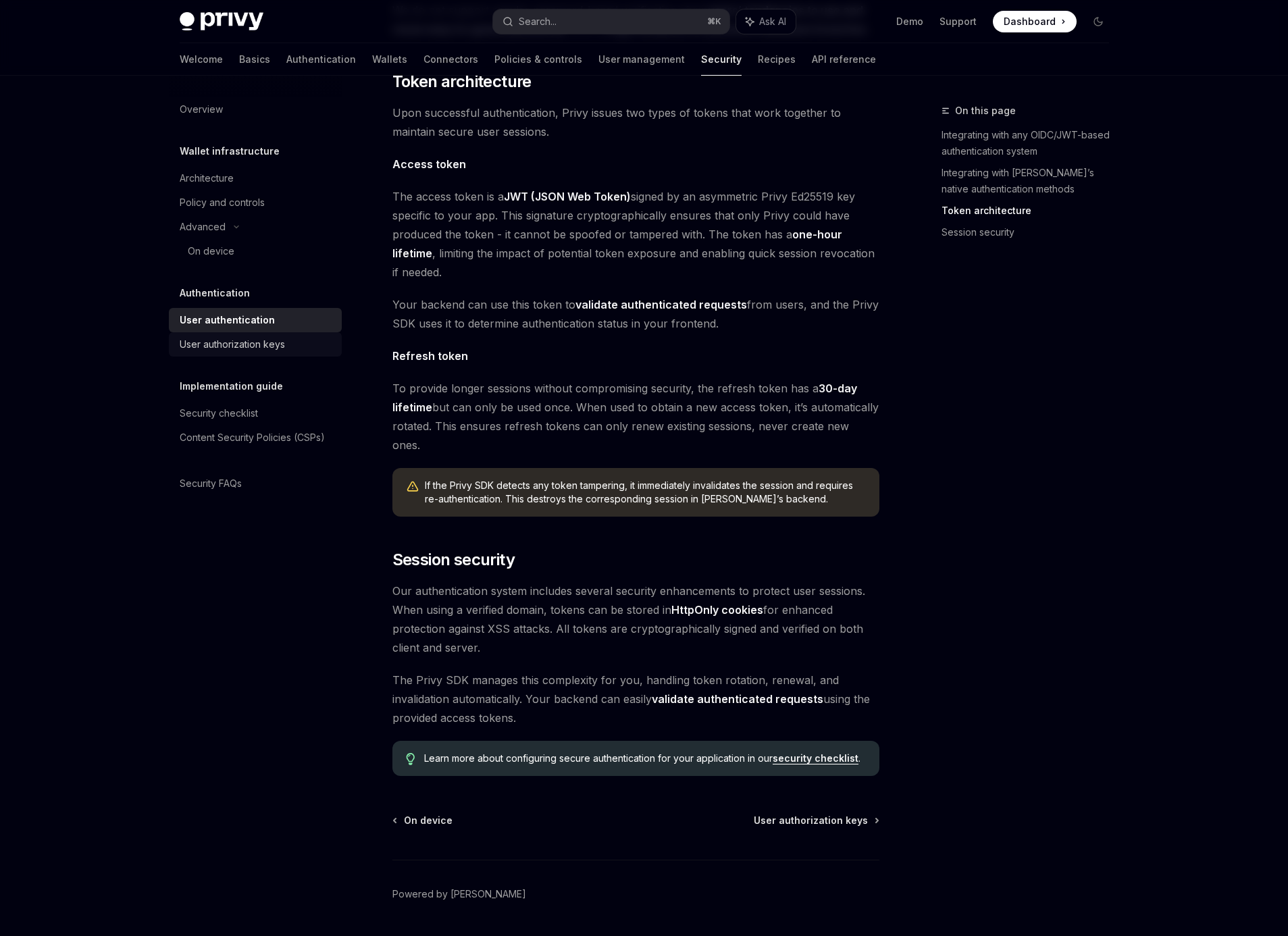
click at [257, 340] on div "User authorization keys" at bounding box center [232, 345] width 105 height 16
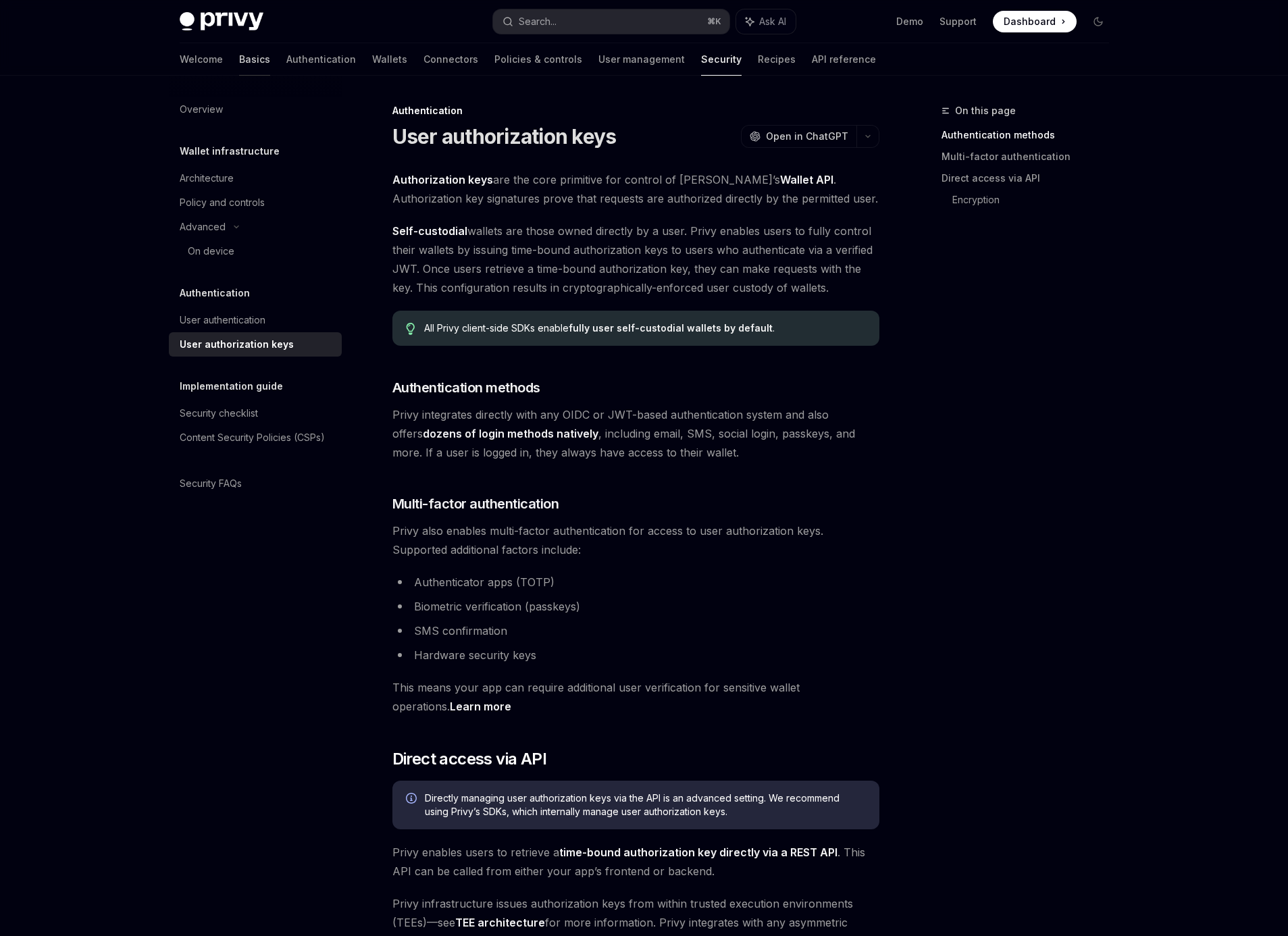
click at [239, 63] on link "Basics" at bounding box center [254, 59] width 31 height 33
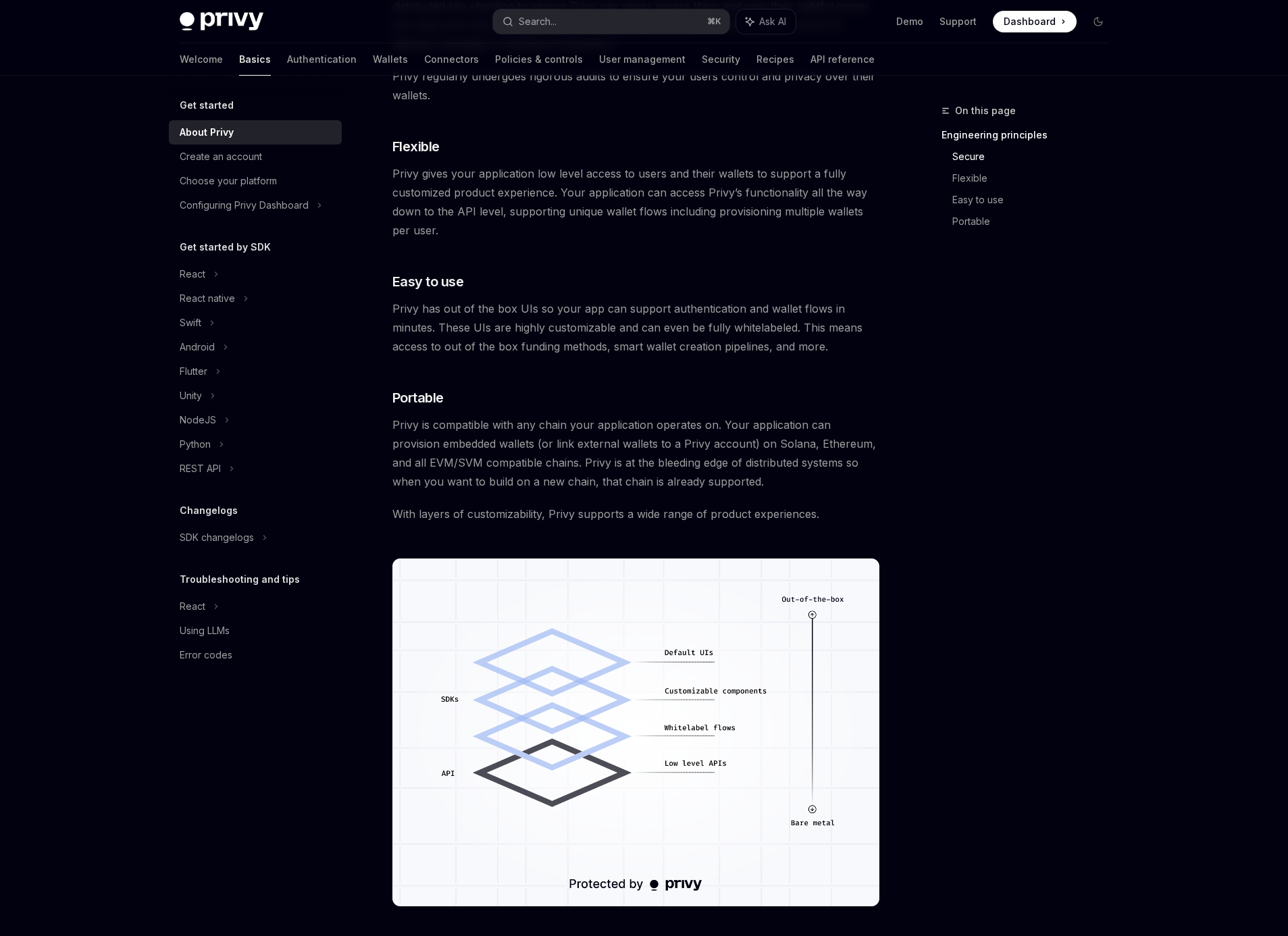
scroll to position [735, 0]
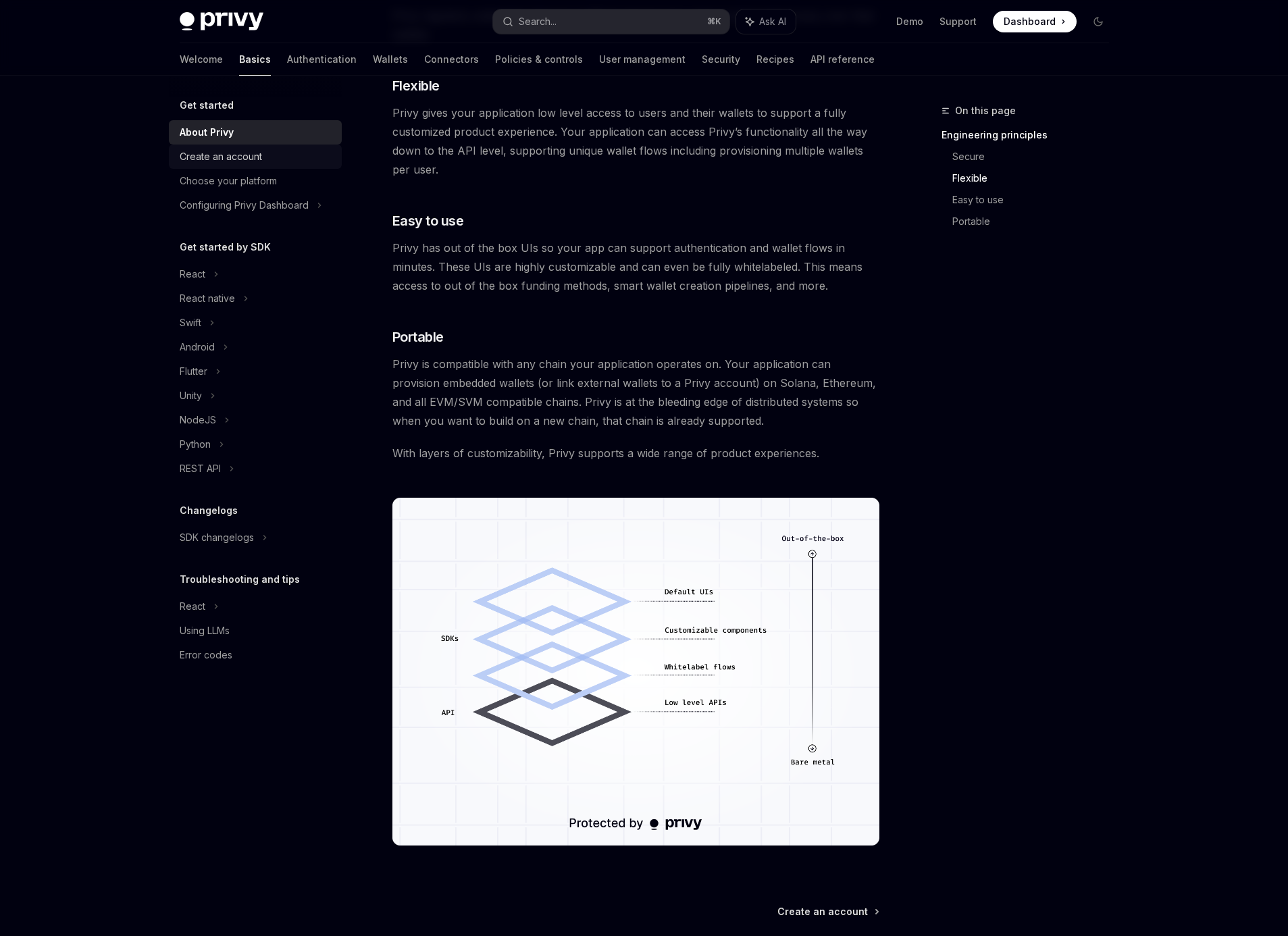
click at [214, 167] on link "Create an account" at bounding box center [255, 157] width 173 height 25
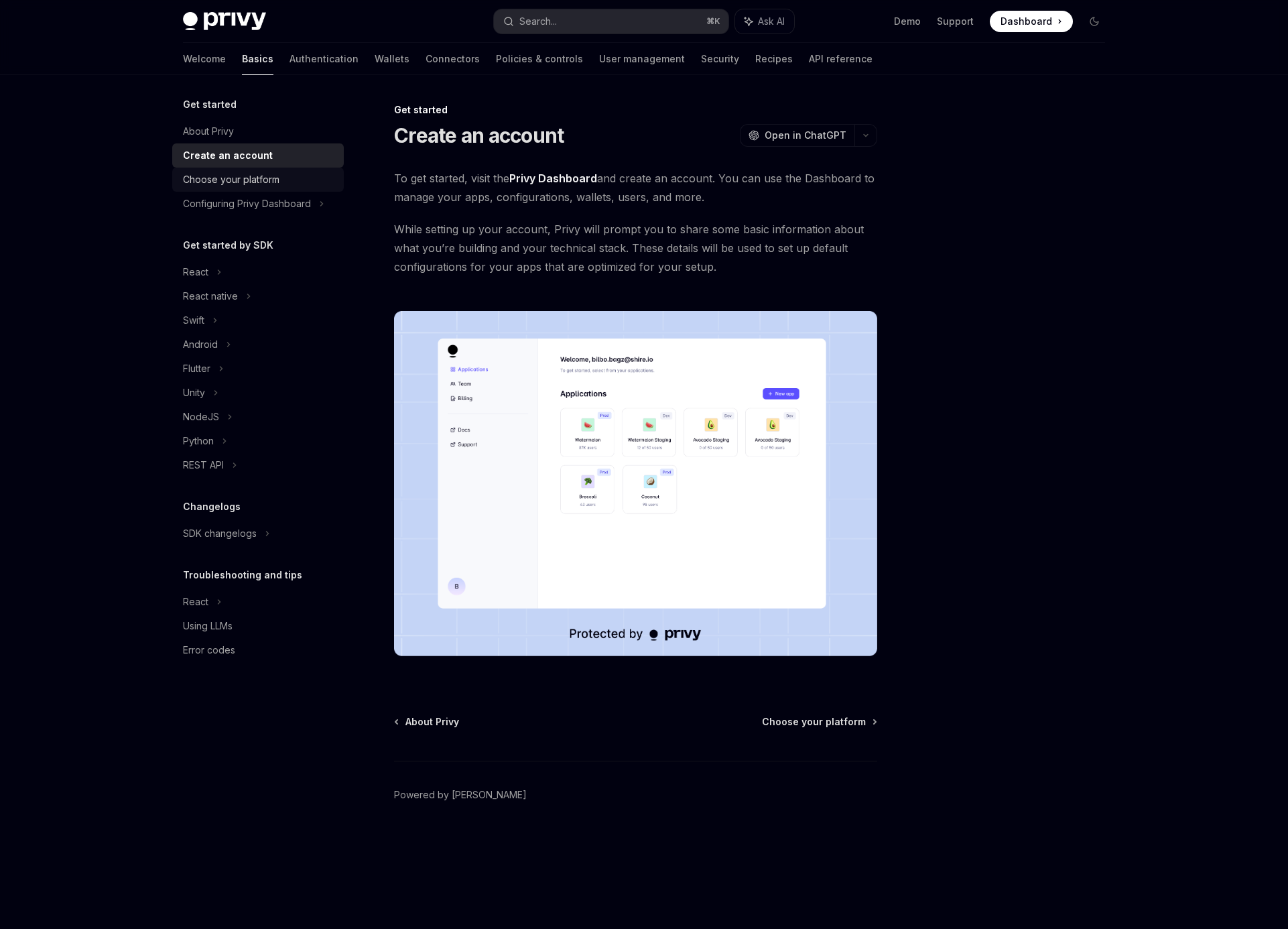
click at [215, 189] on link "Choose your platform" at bounding box center [258, 180] width 172 height 24
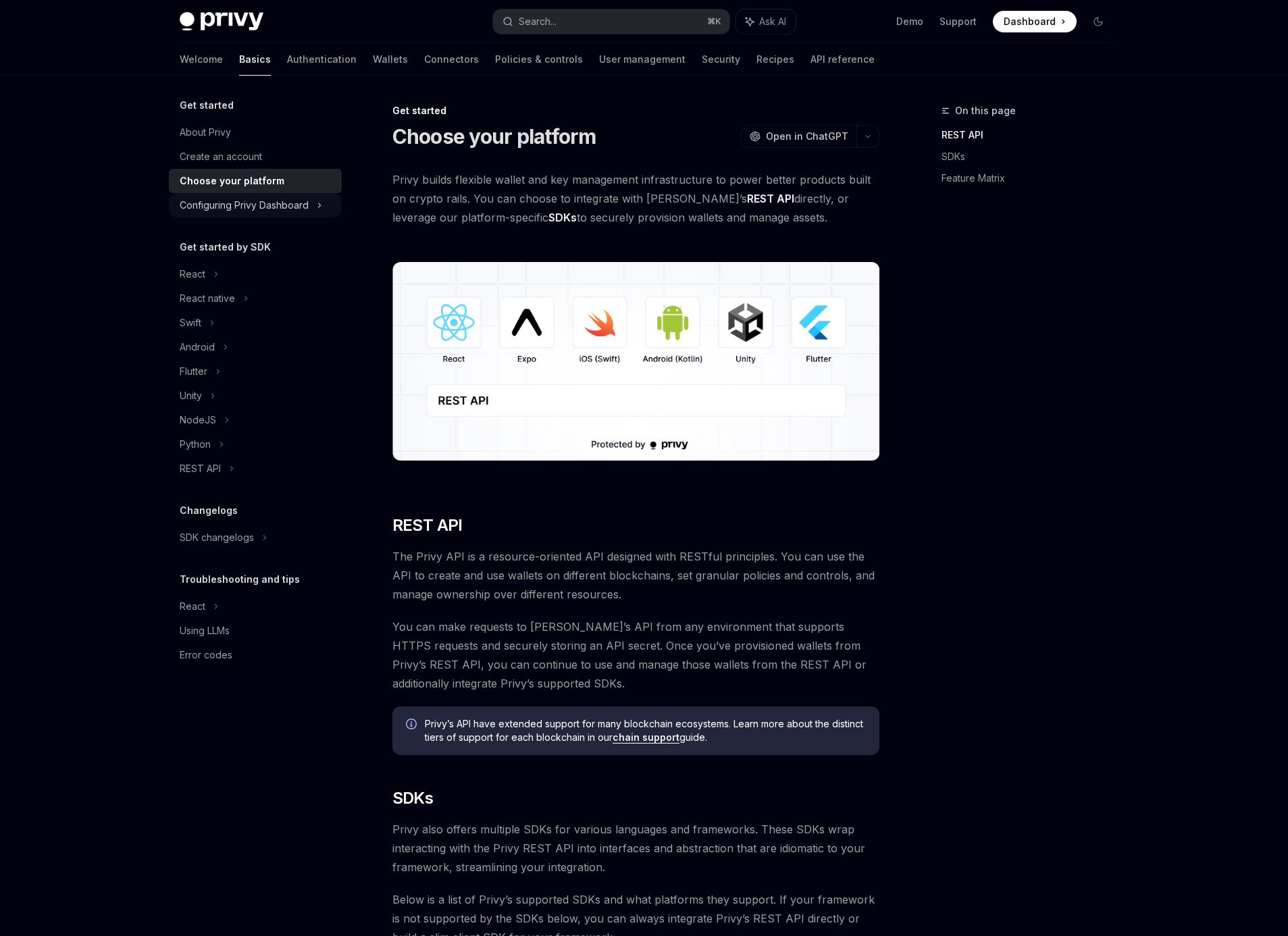
click at [209, 210] on div "Configuring Privy Dashboard" at bounding box center [243, 205] width 129 height 16
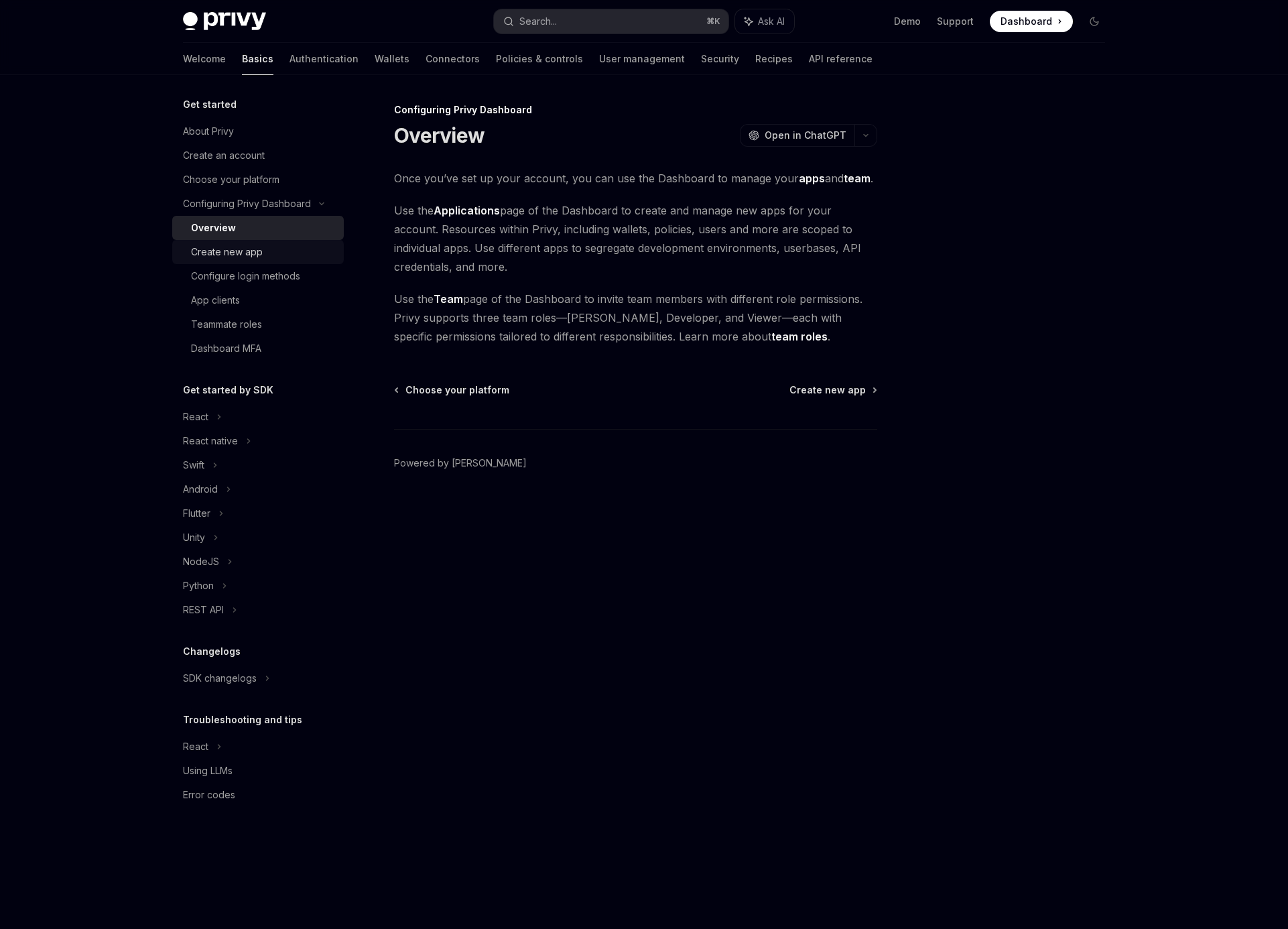
click at [228, 256] on div "Create new app" at bounding box center [227, 252] width 72 height 16
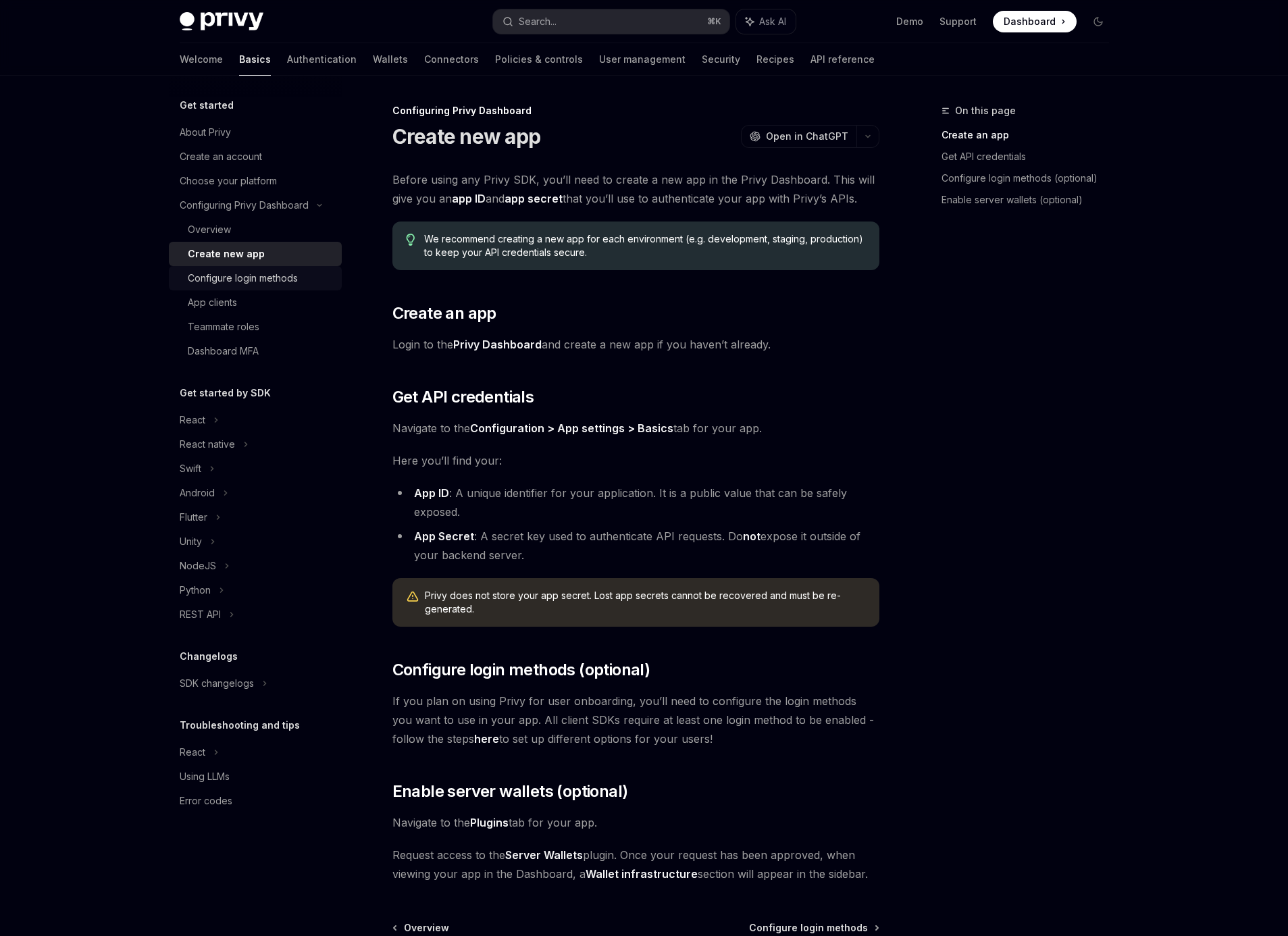
click at [223, 277] on div "Configure login methods" at bounding box center [242, 278] width 110 height 16
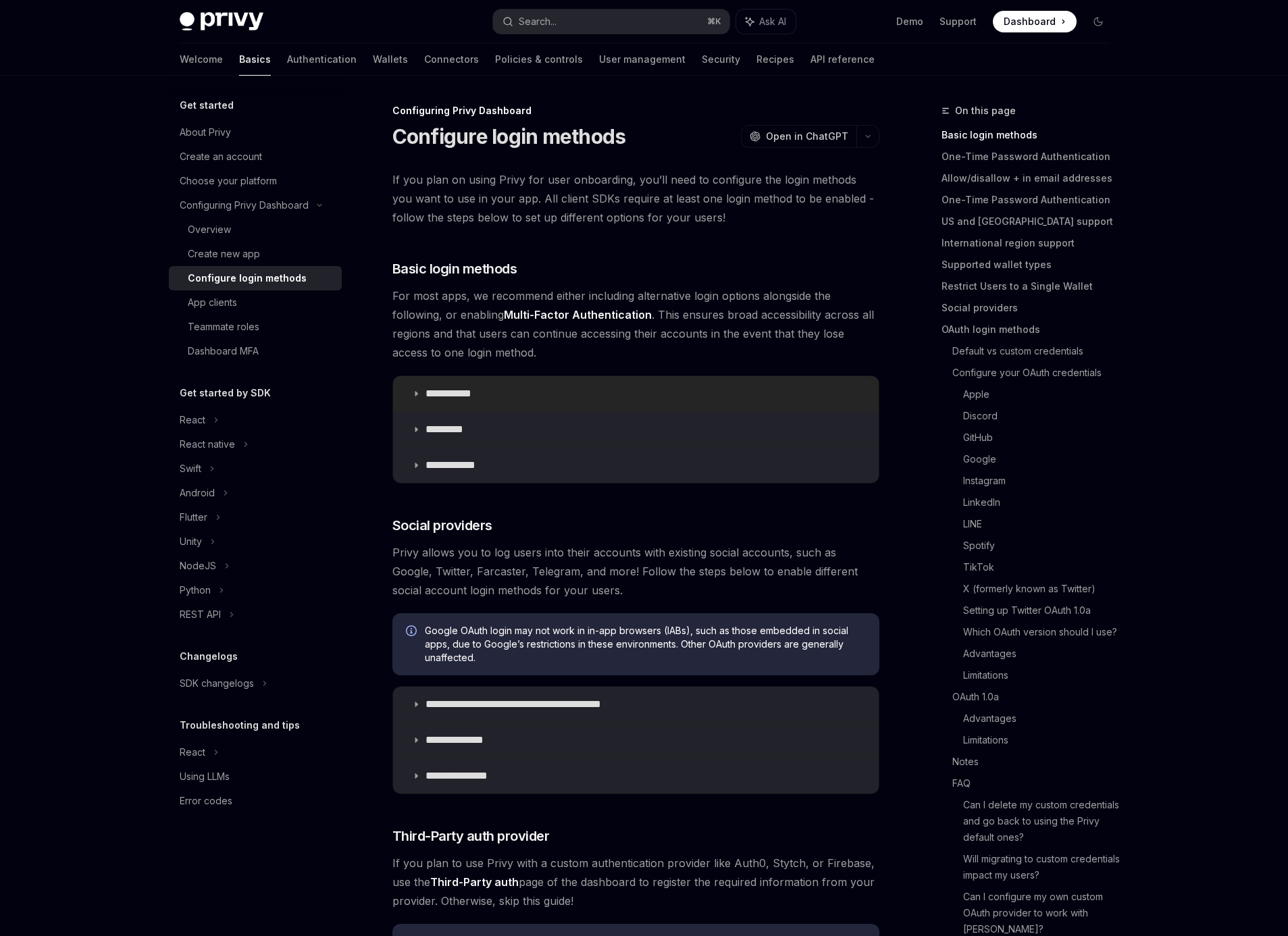
click at [423, 396] on summary "**********" at bounding box center [635, 394] width 486 height 35
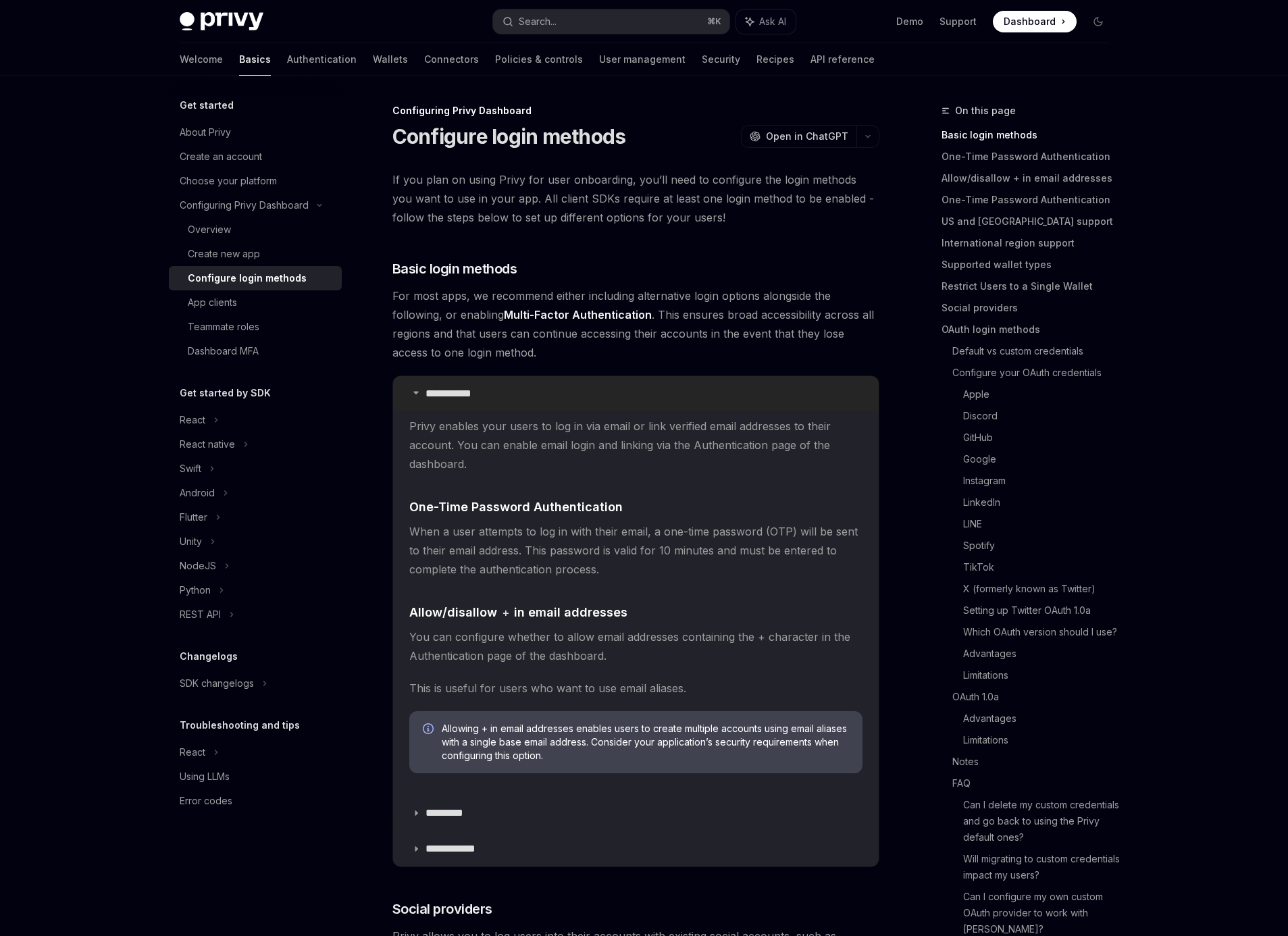
click at [423, 395] on summary "**********" at bounding box center [635, 394] width 486 height 35
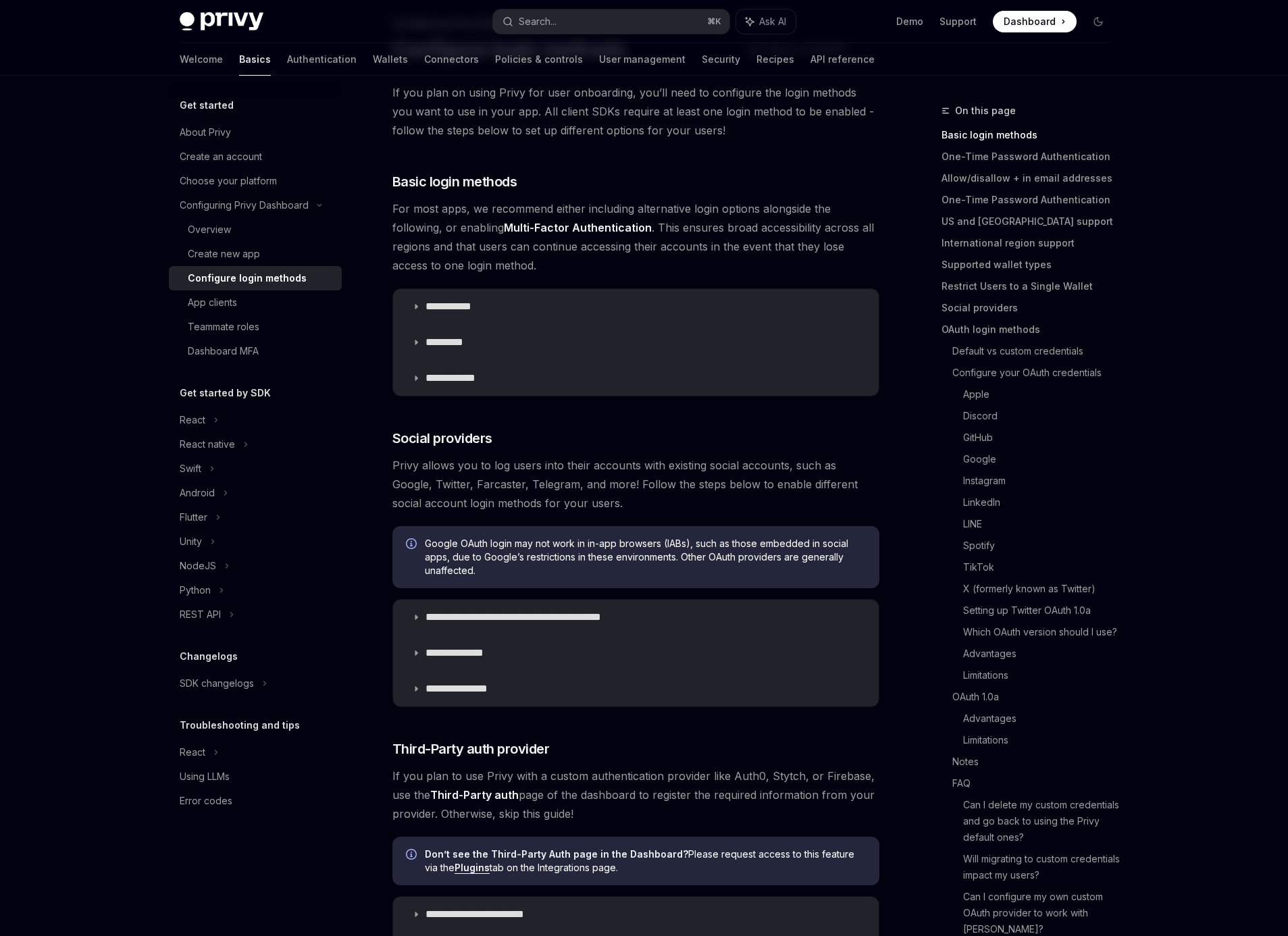
scroll to position [295, 0]
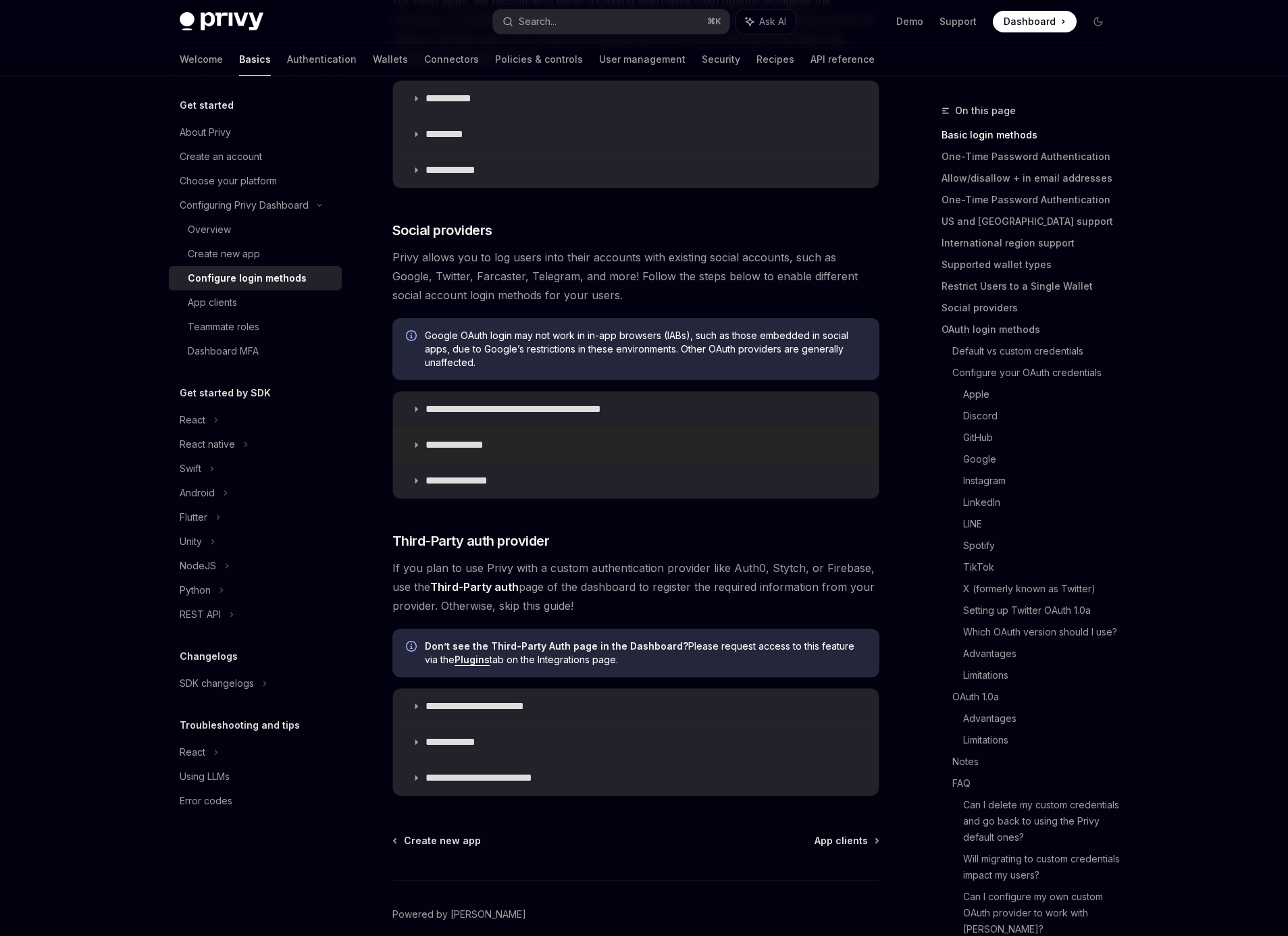
click at [423, 446] on summary "**********" at bounding box center [635, 446] width 486 height 35
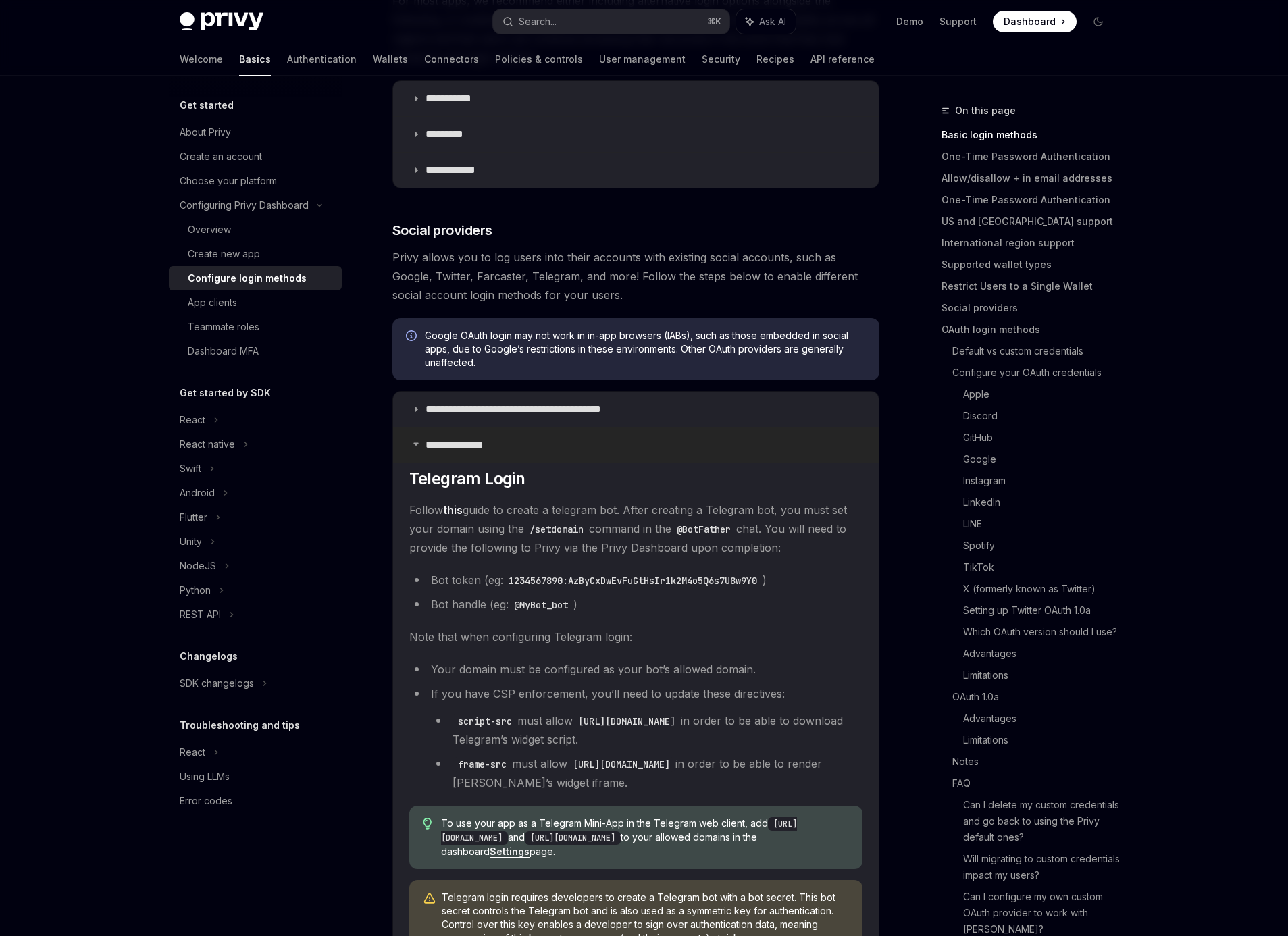
click at [423, 446] on summary "**********" at bounding box center [635, 446] width 486 height 35
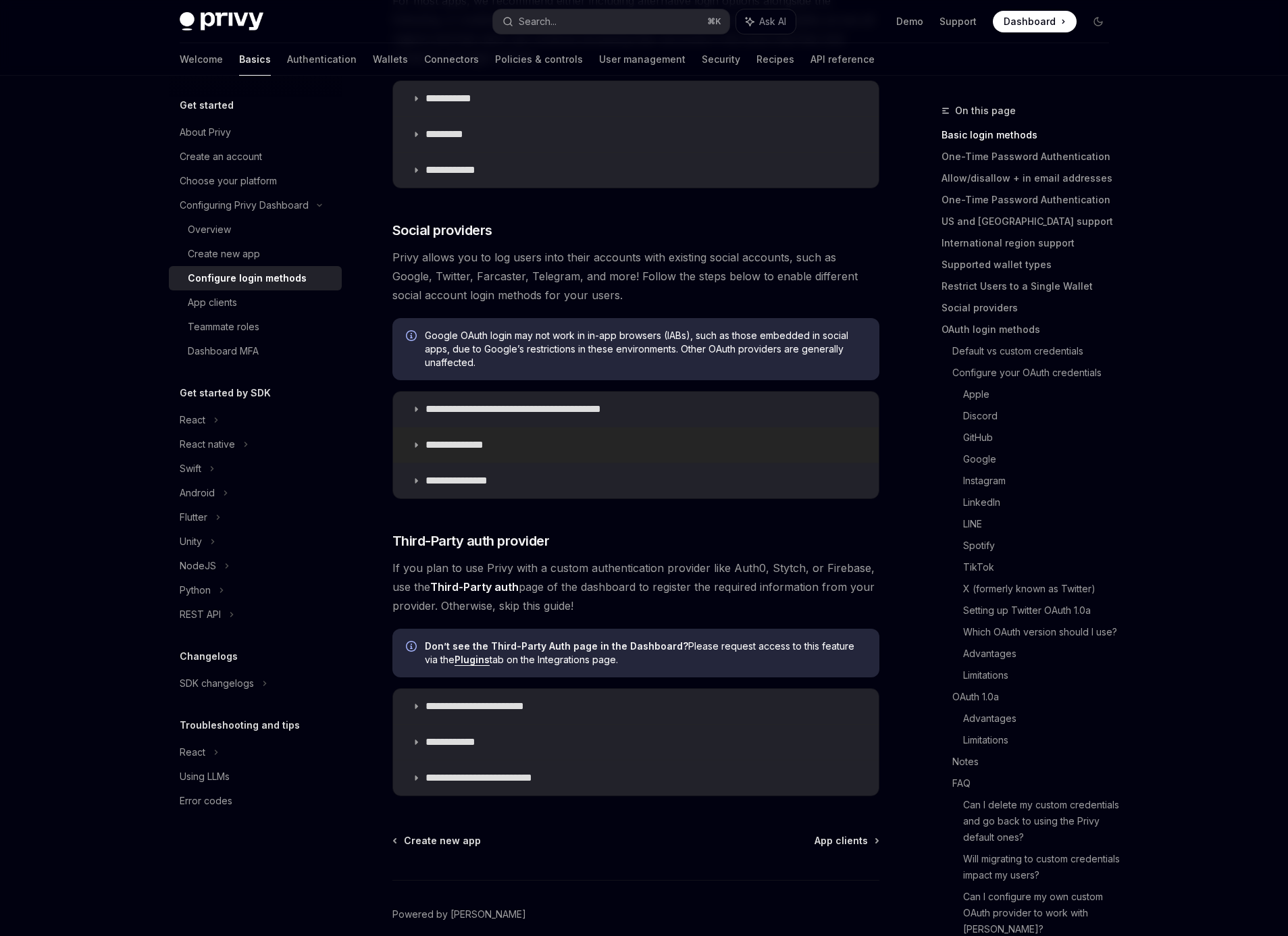
click at [423, 446] on summary "**********" at bounding box center [635, 446] width 486 height 35
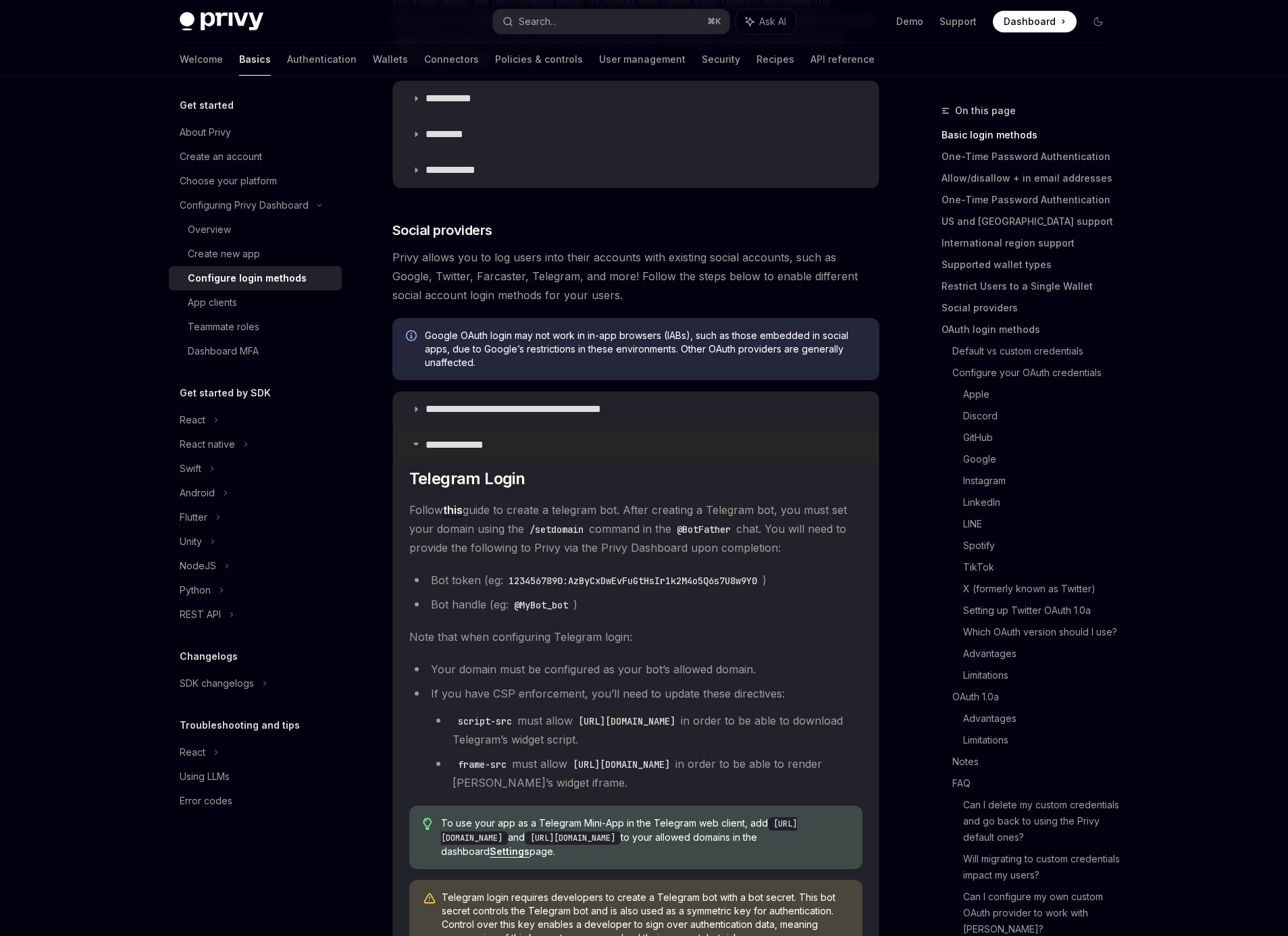
click at [424, 442] on summary "**********" at bounding box center [635, 446] width 486 height 35
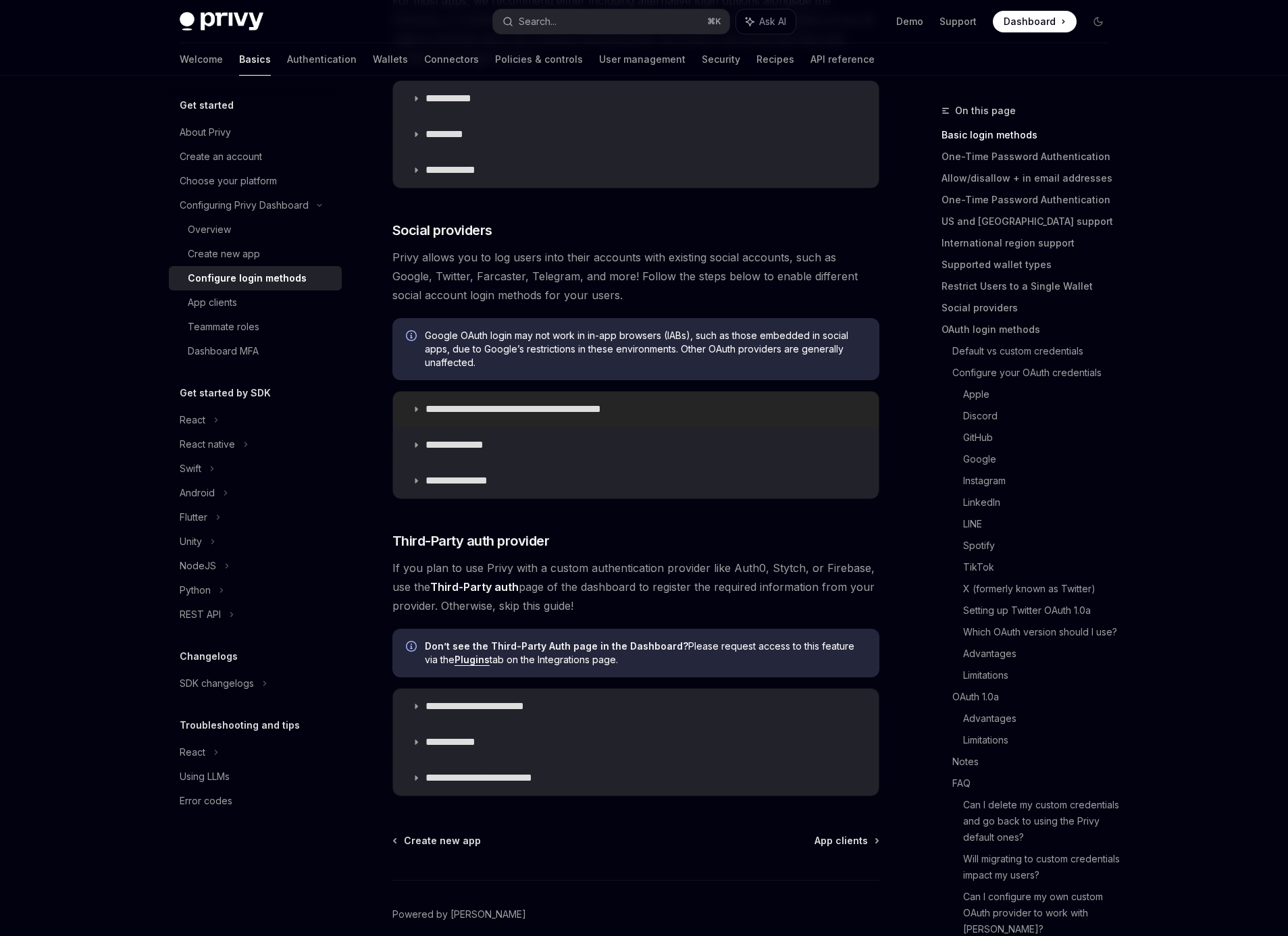
click at [423, 411] on summary "**********" at bounding box center [635, 410] width 486 height 35
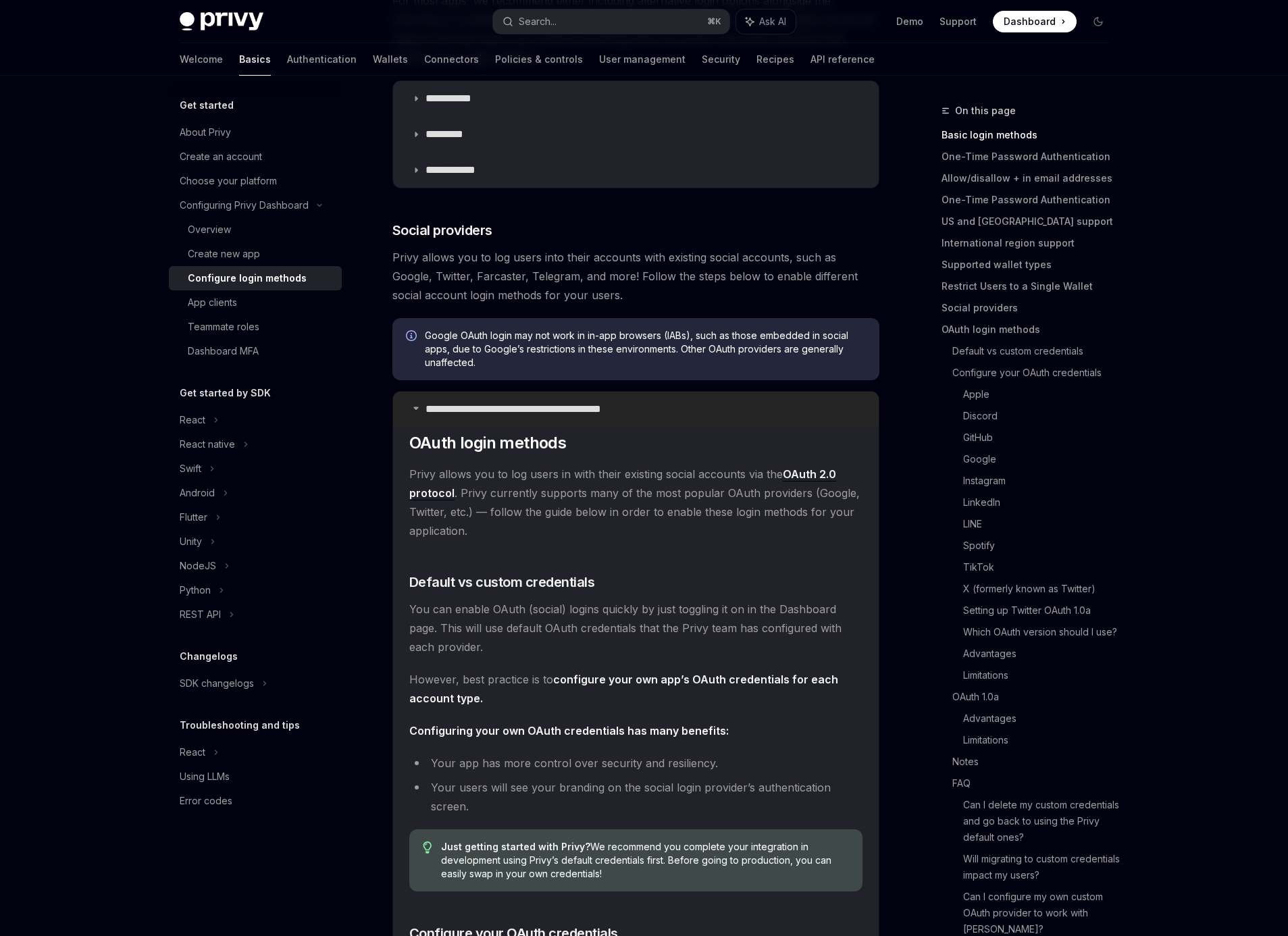
click at [423, 411] on summary "**********" at bounding box center [635, 410] width 486 height 35
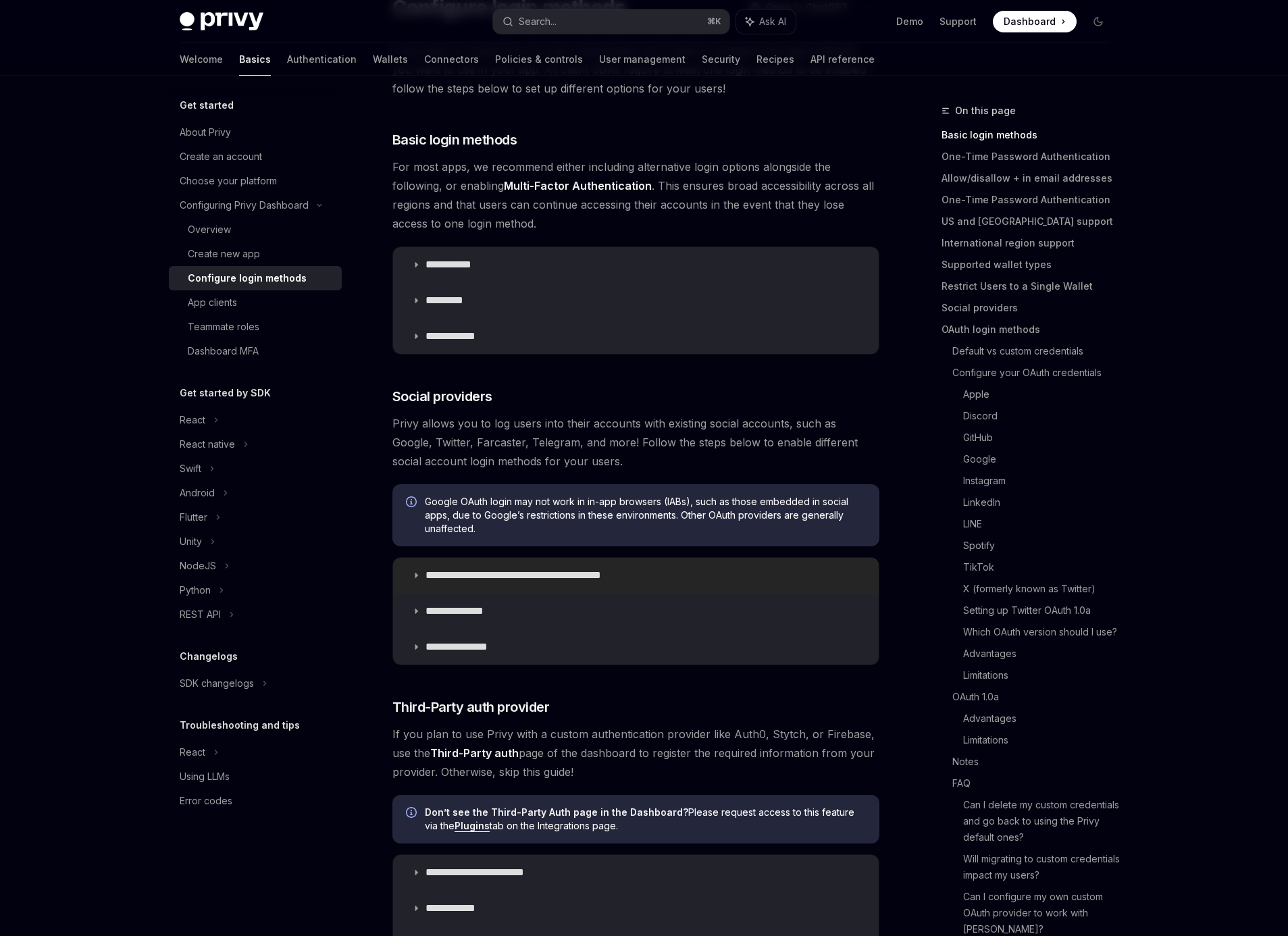
scroll to position [60, 0]
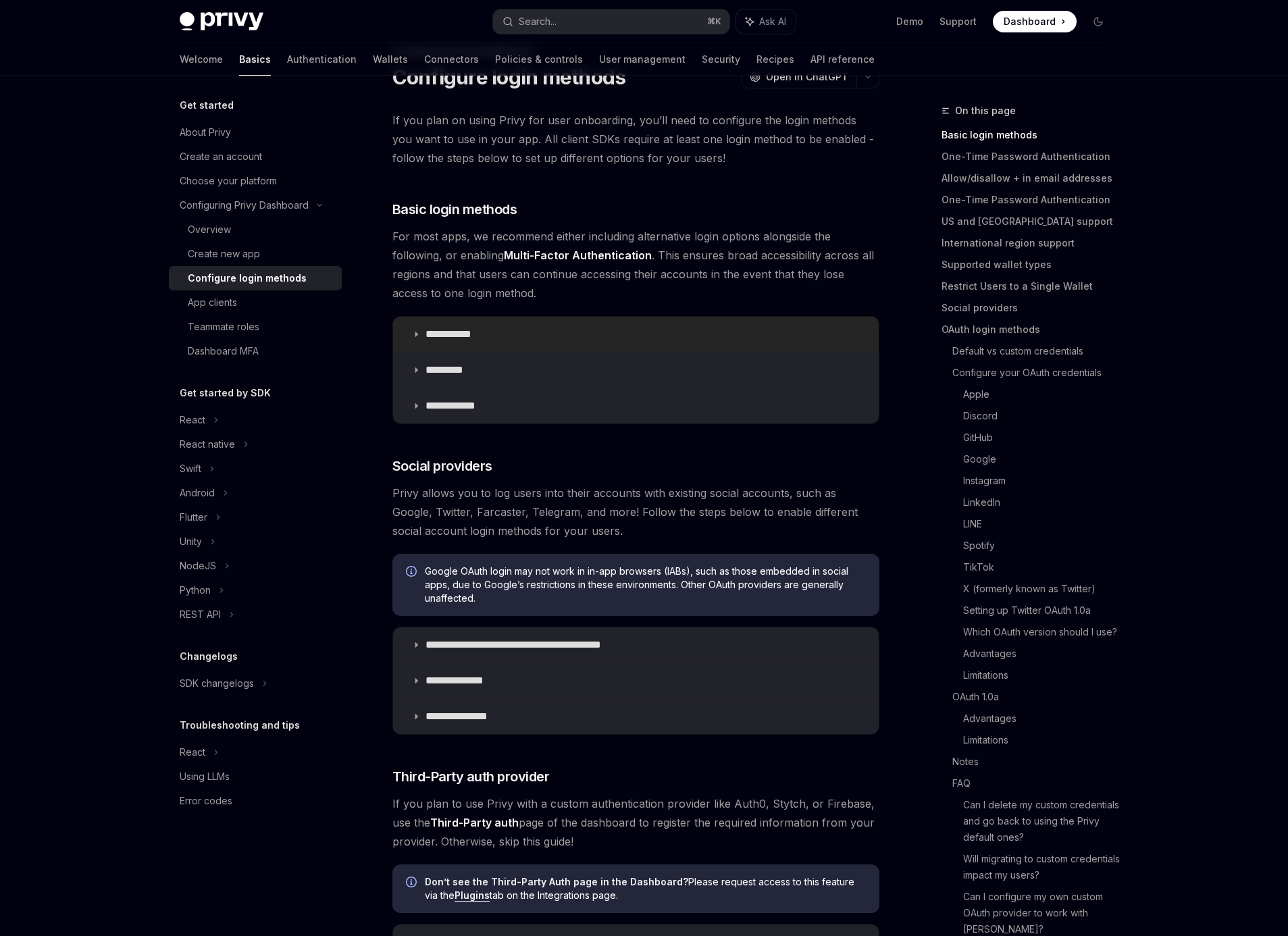
click at [420, 335] on summary "**********" at bounding box center [635, 335] width 486 height 35
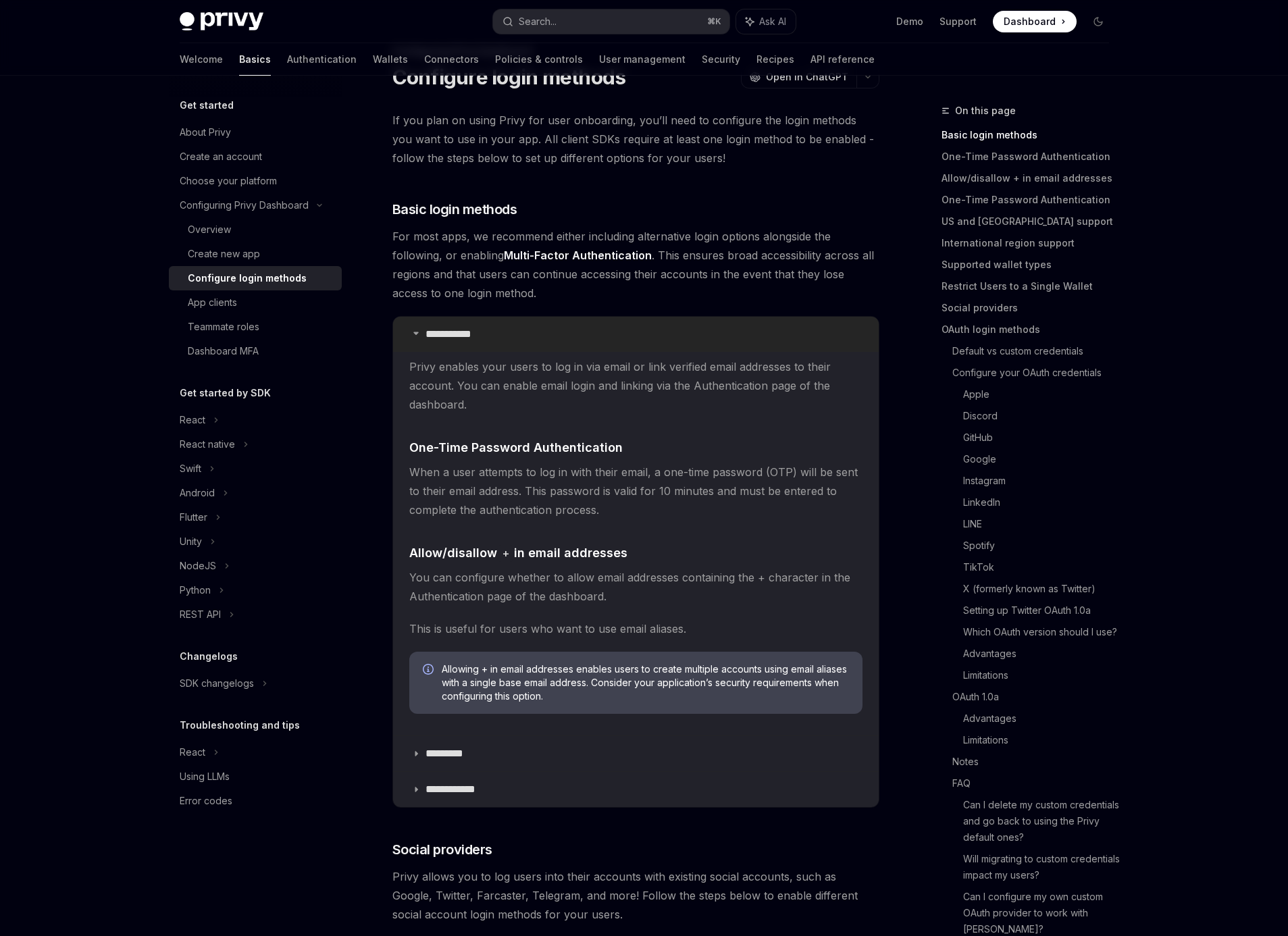
click at [420, 335] on summary "**********" at bounding box center [635, 335] width 486 height 35
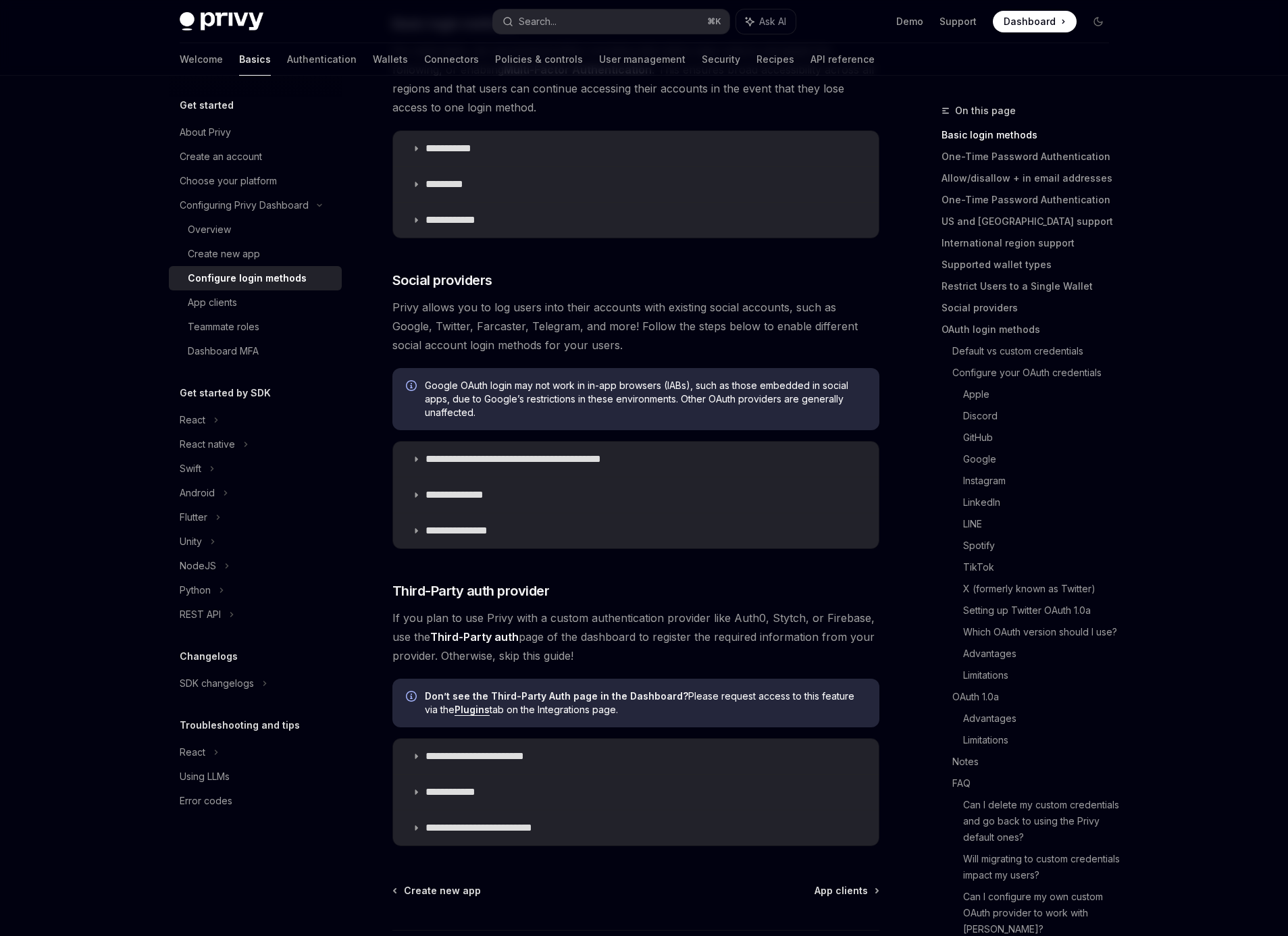
scroll to position [37, 0]
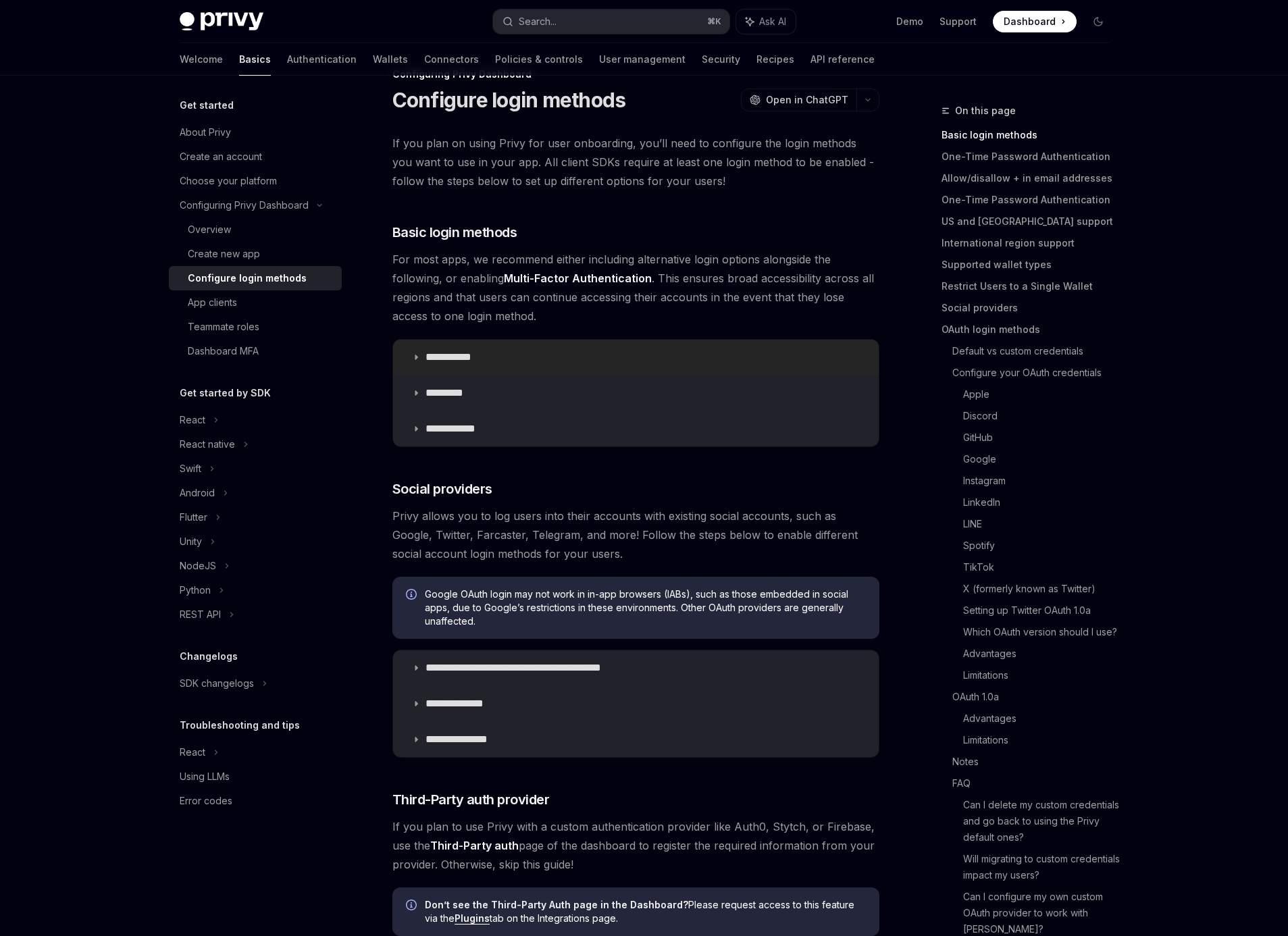
click at [447, 359] on p "**********" at bounding box center [453, 357] width 56 height 13
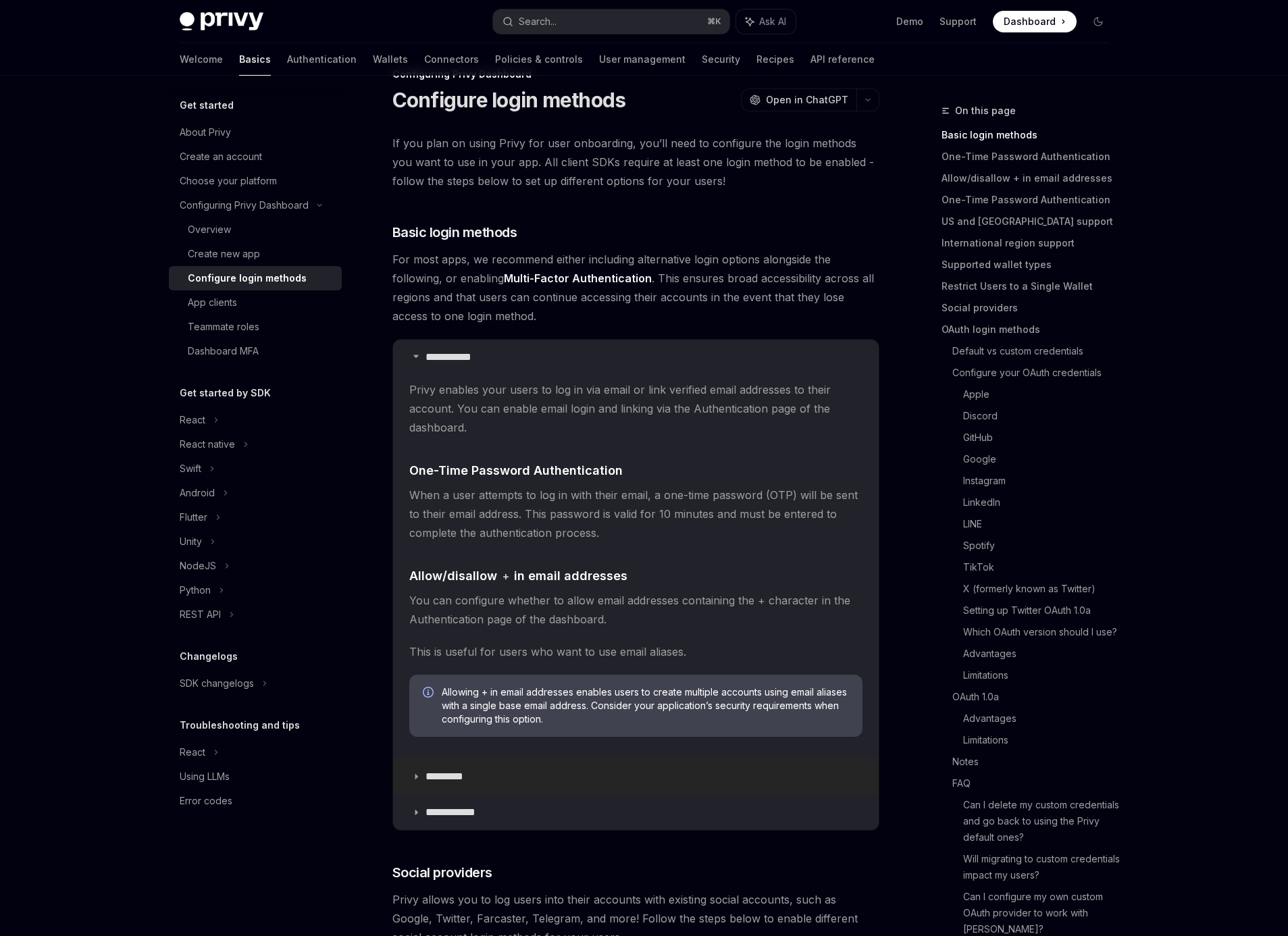
click at [449, 778] on p "*********" at bounding box center [451, 776] width 52 height 13
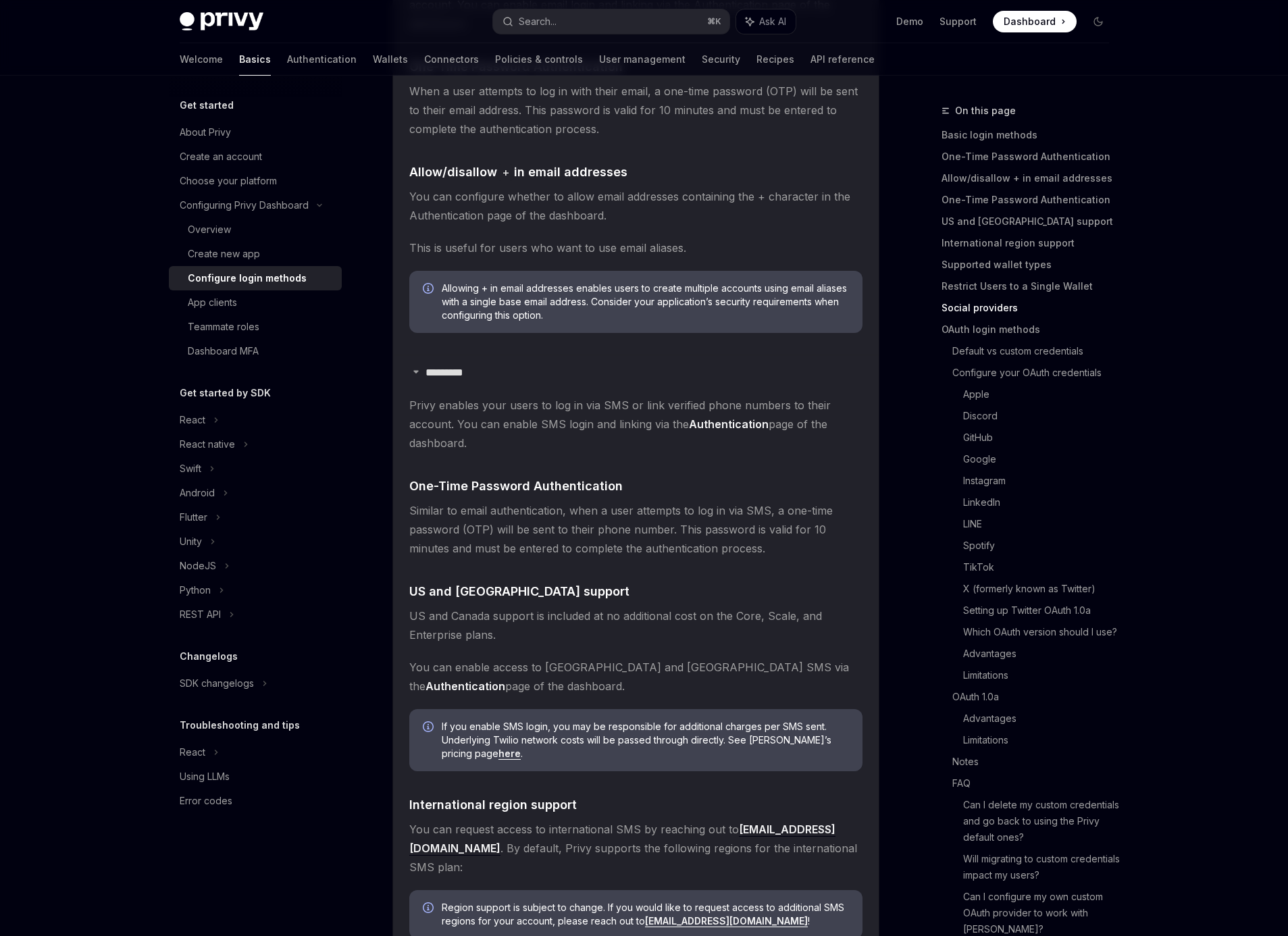
scroll to position [841, 0]
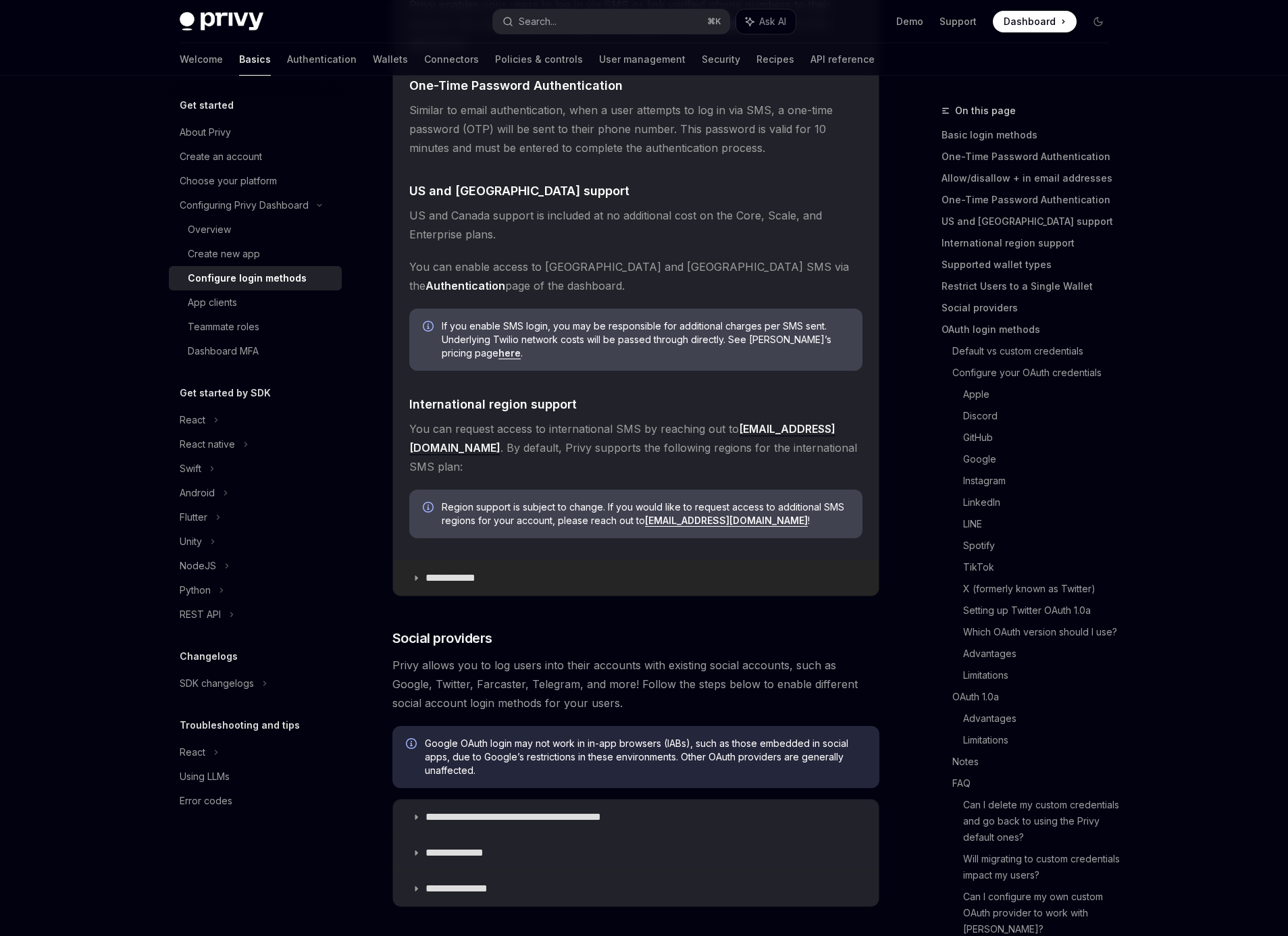
click at [453, 571] on p "**********" at bounding box center [455, 577] width 60 height 13
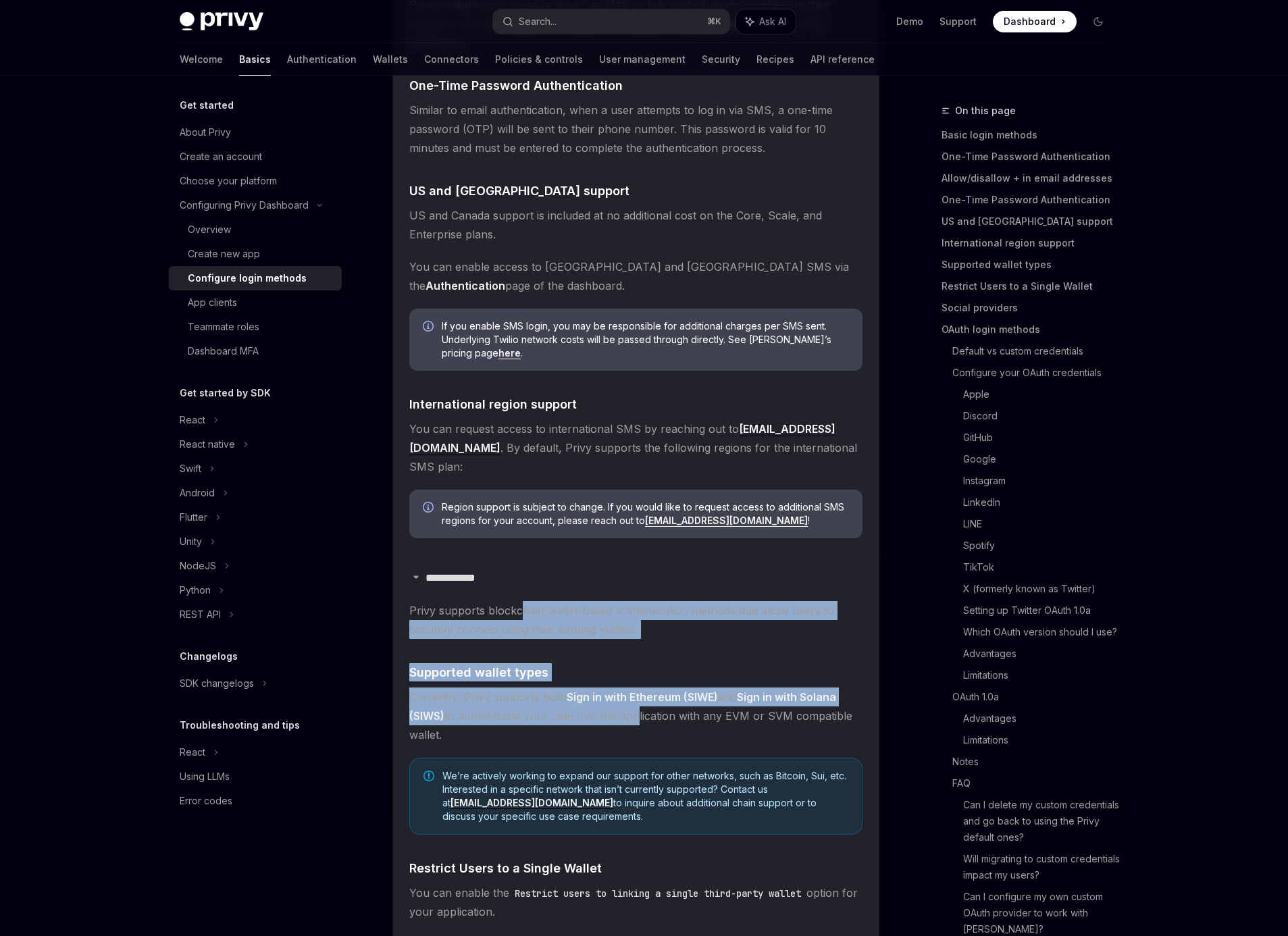
drag, startPoint x: 520, startPoint y: 587, endPoint x: 633, endPoint y: 699, distance: 159.1
click at [633, 699] on children "Privy supports blockchain wallet-based authentication methods that allow users …" at bounding box center [636, 787] width 453 height 372
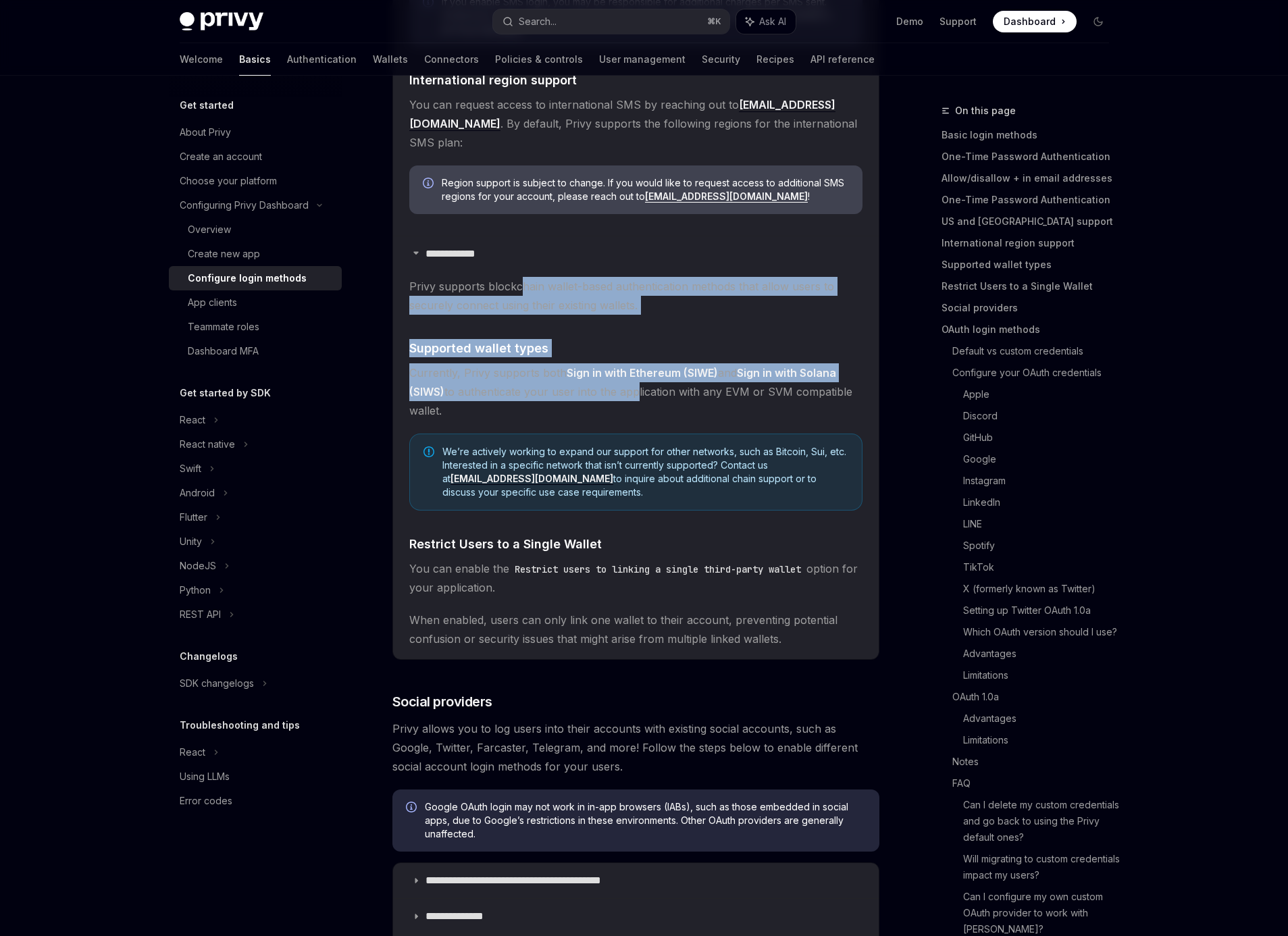
scroll to position [1157, 0]
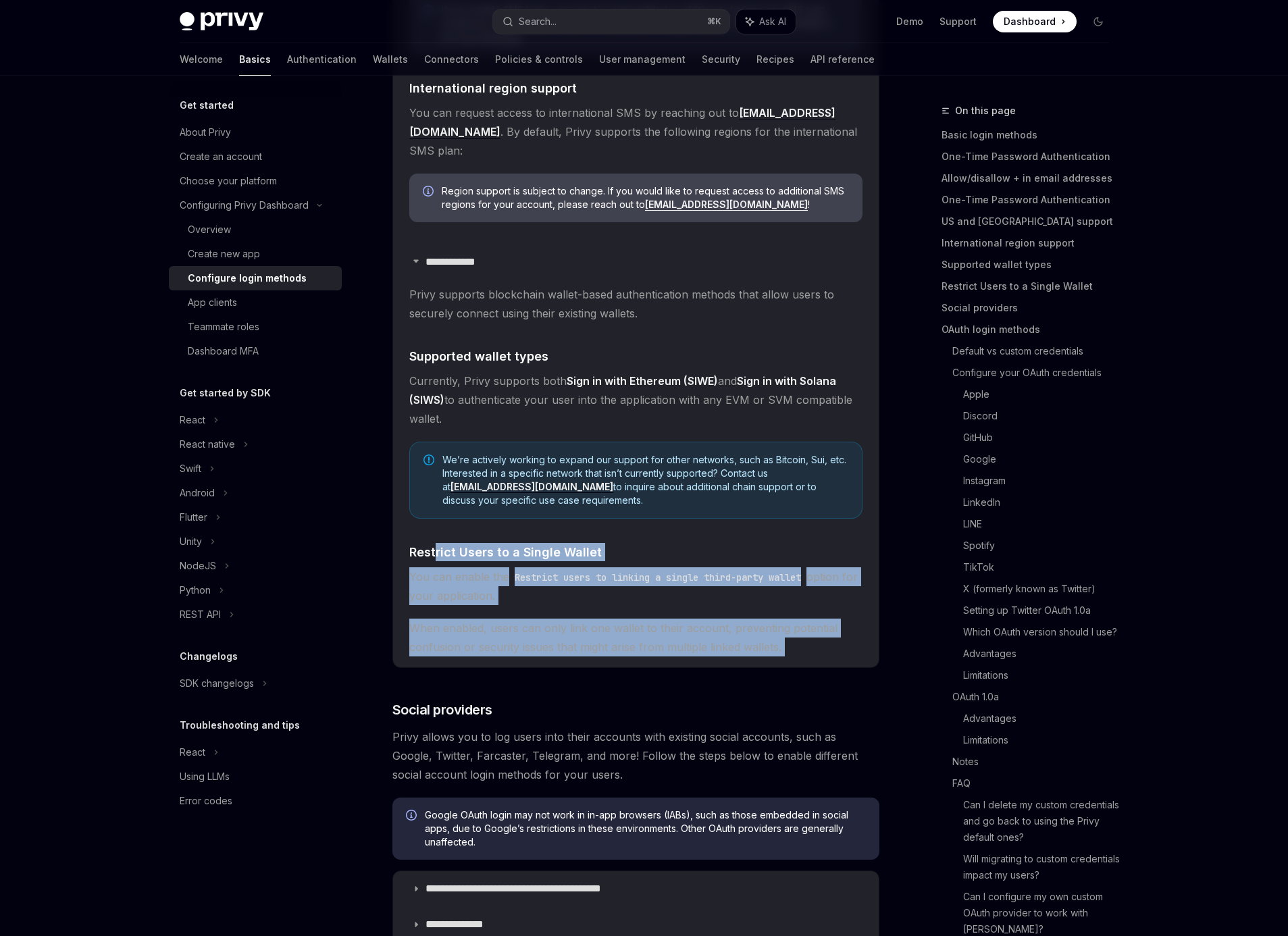
drag, startPoint x: 498, startPoint y: 534, endPoint x: 582, endPoint y: 649, distance: 142.4
click at [582, 649] on div "**********" at bounding box center [636, 144] width 487 height 2263
click at [592, 634] on span "When enabled, users can only link one wallet to their account, preventing poten…" at bounding box center [636, 637] width 453 height 38
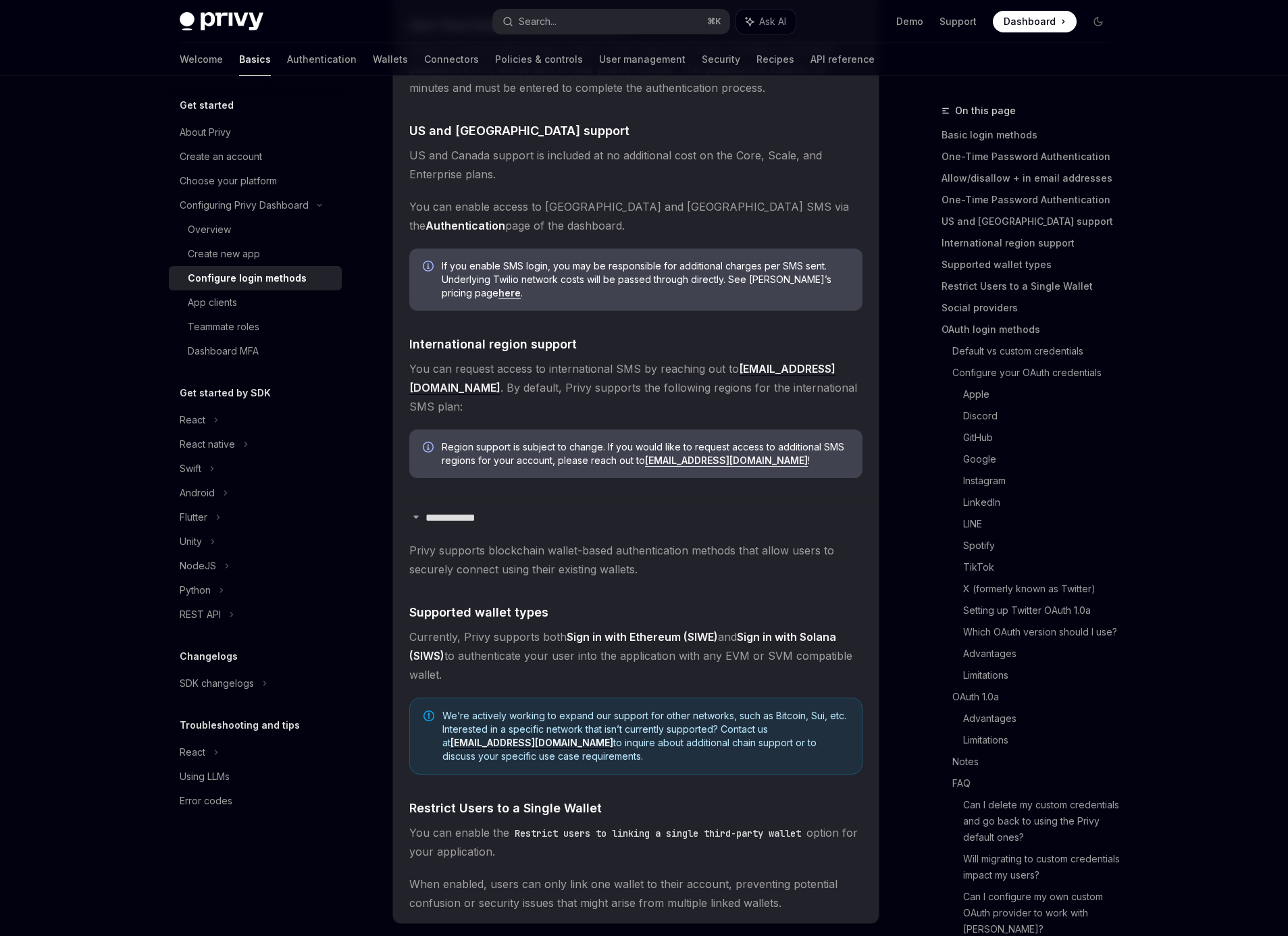
scroll to position [762, 0]
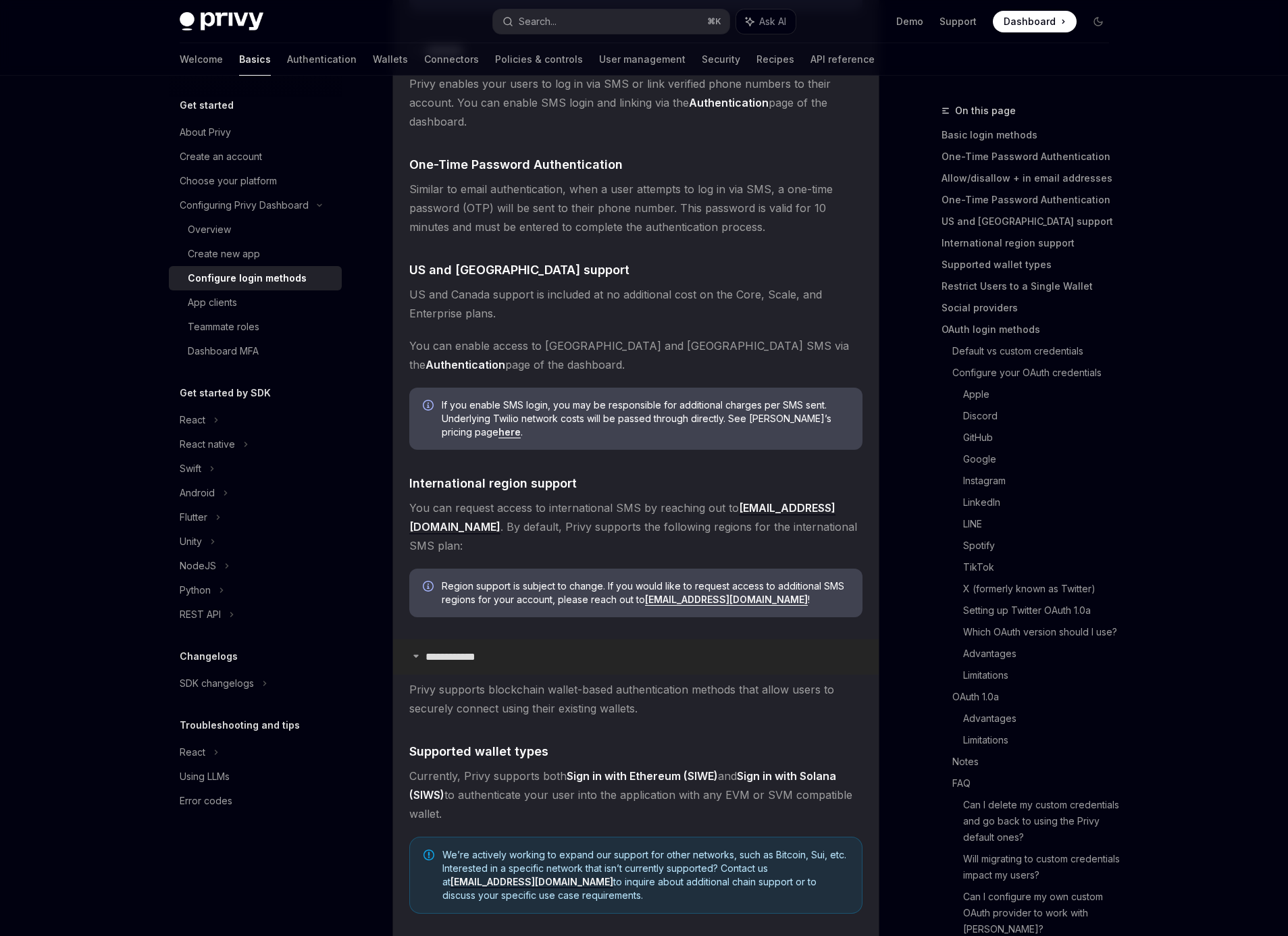
click at [442, 650] on p "**********" at bounding box center [455, 657] width 60 height 13
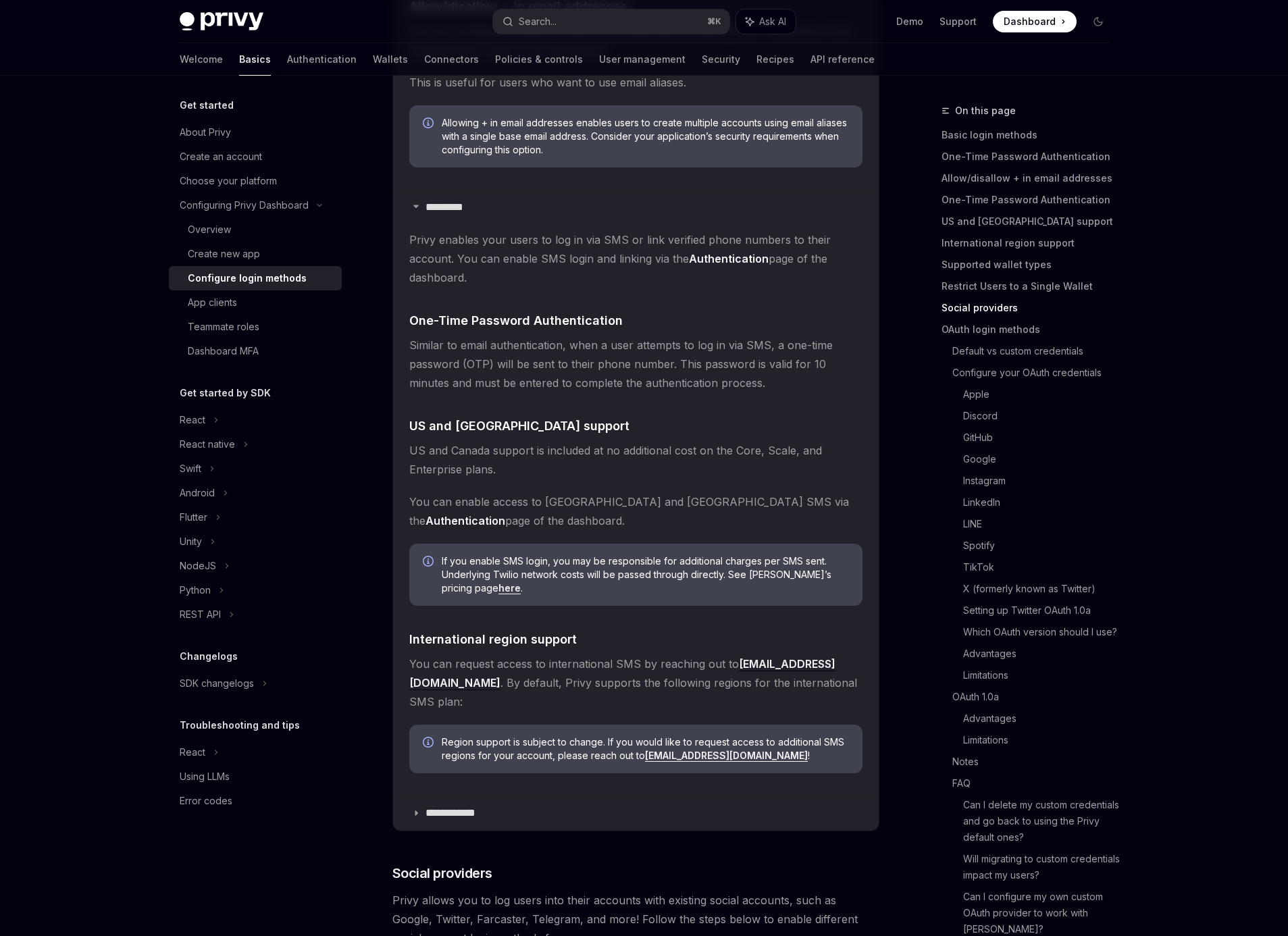
scroll to position [373, 0]
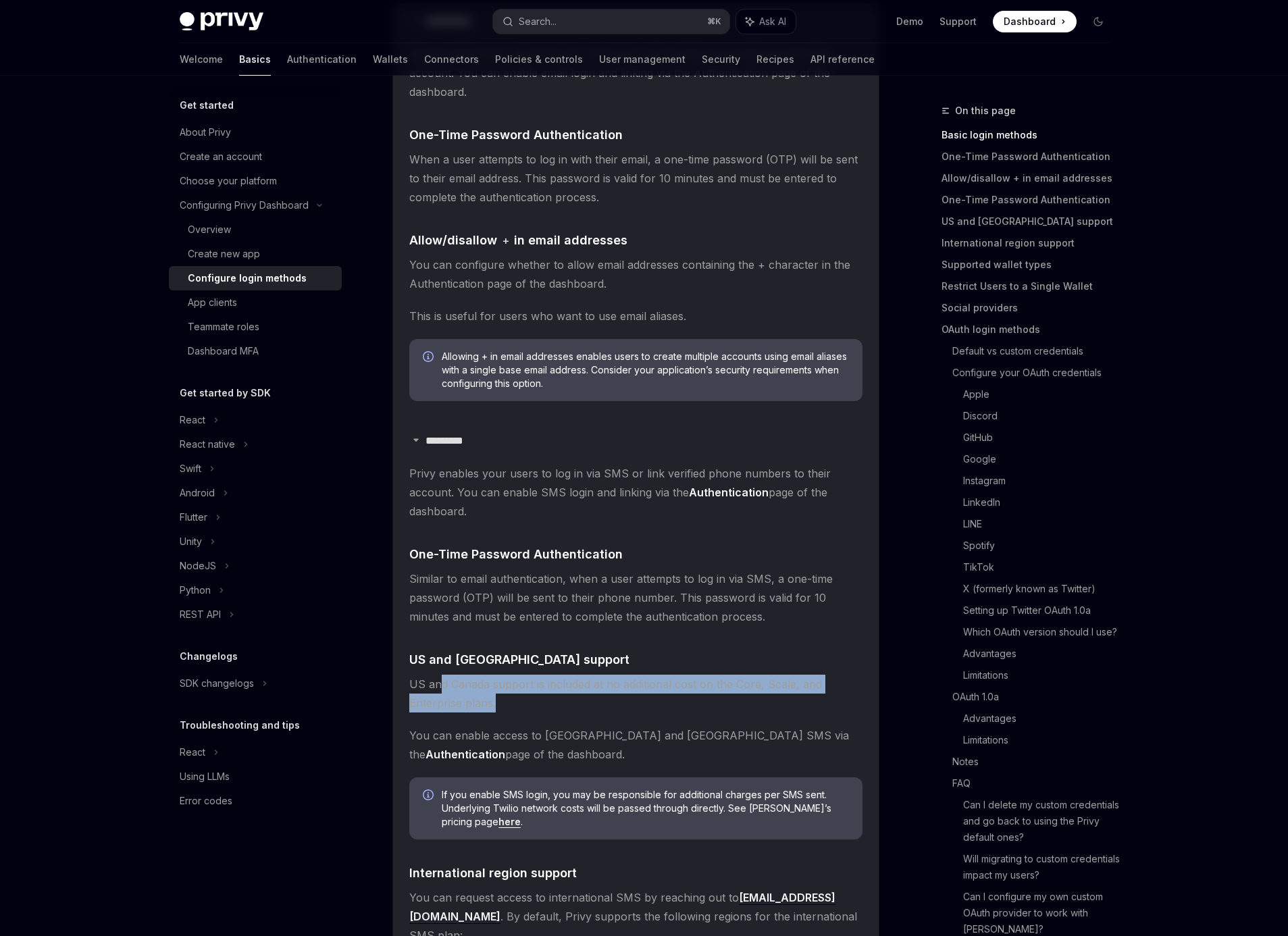
drag, startPoint x: 464, startPoint y: 685, endPoint x: 516, endPoint y: 708, distance: 56.9
click at [516, 708] on span "US and Canada support is included at no additional cost on the Core, Scale, and…" at bounding box center [636, 693] width 453 height 38
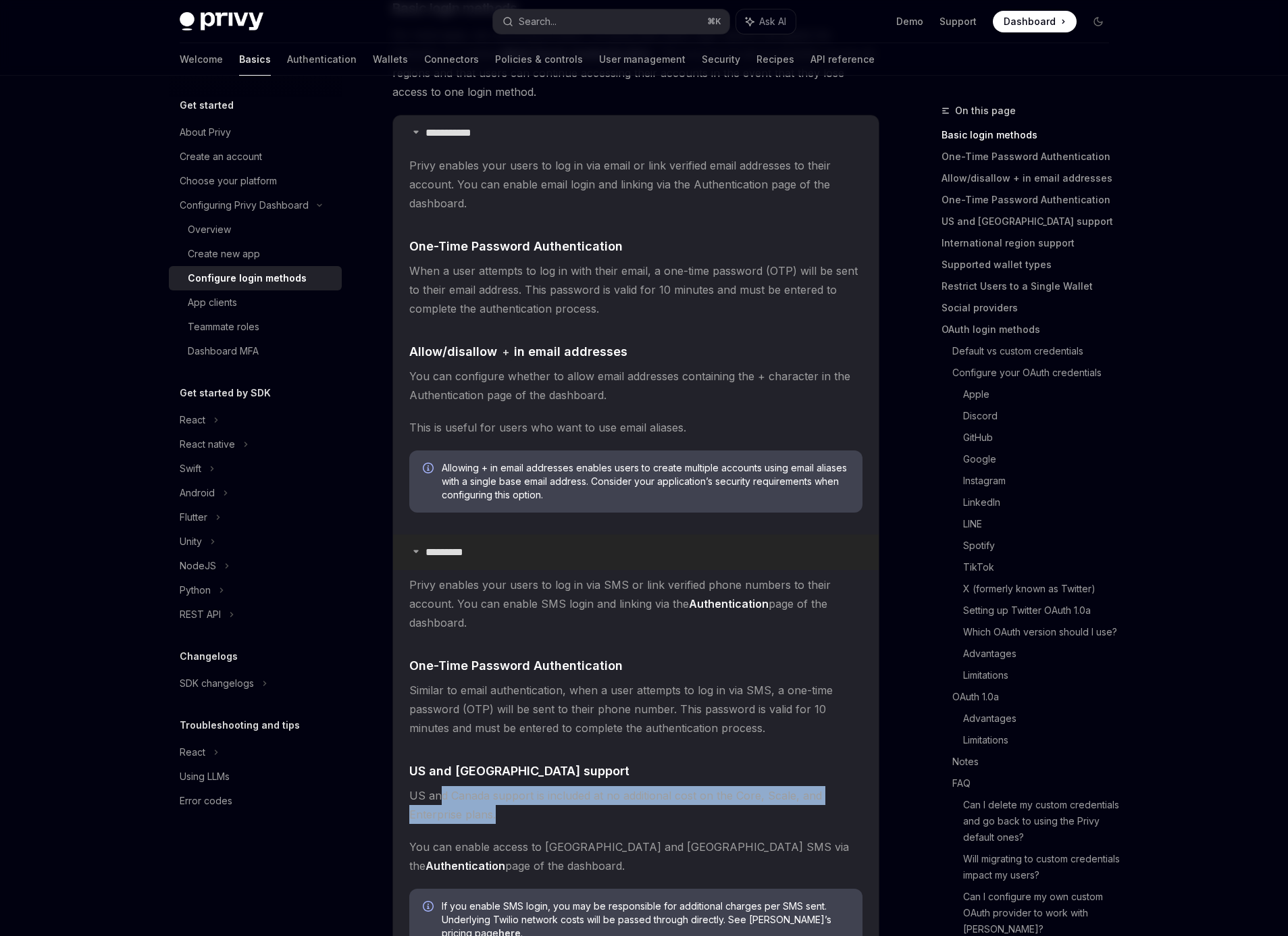
scroll to position [252, 0]
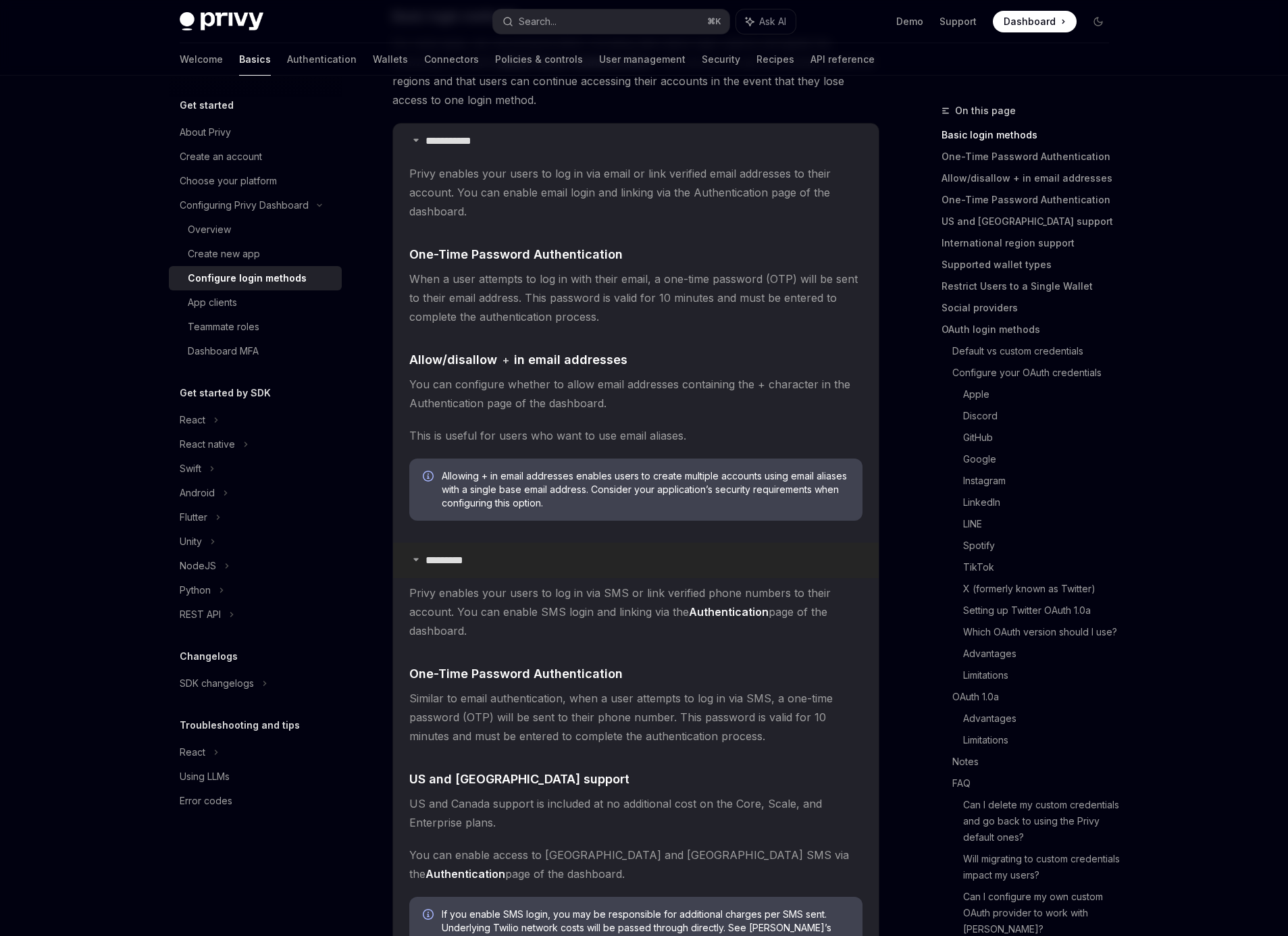
click at [421, 557] on summary "*********" at bounding box center [635, 561] width 486 height 35
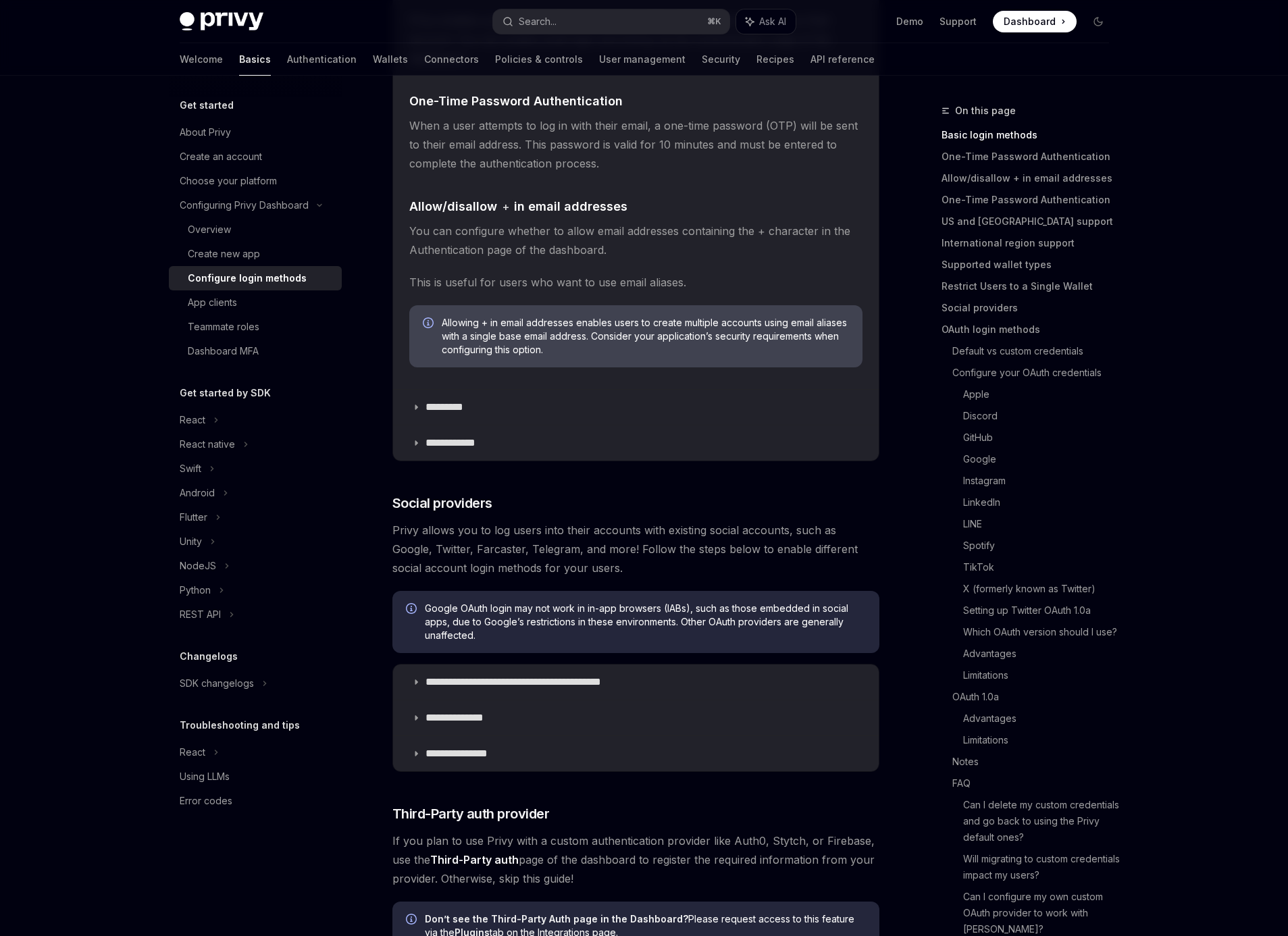
scroll to position [545, 0]
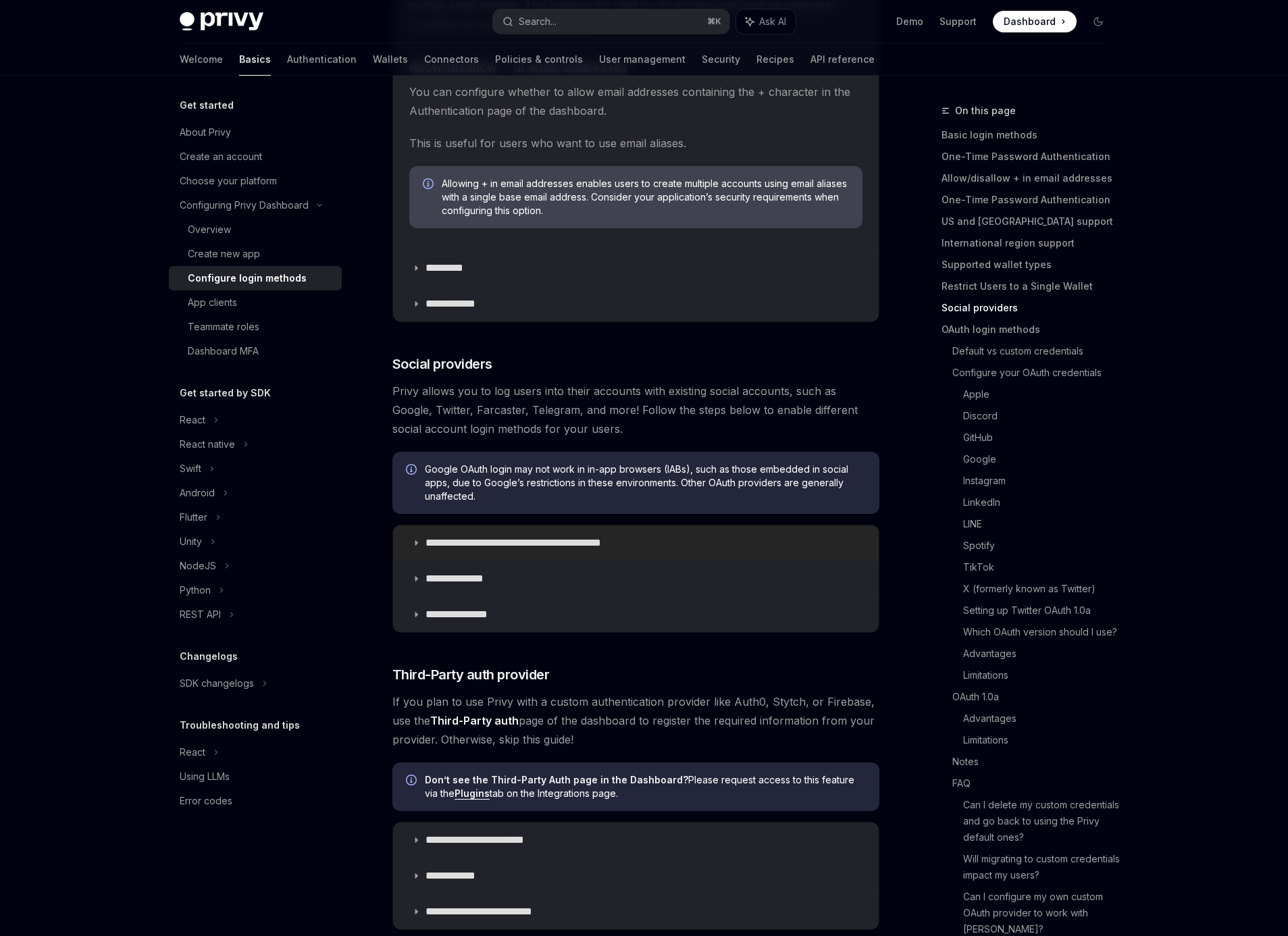
click at [464, 548] on p "**********" at bounding box center [537, 542] width 223 height 13
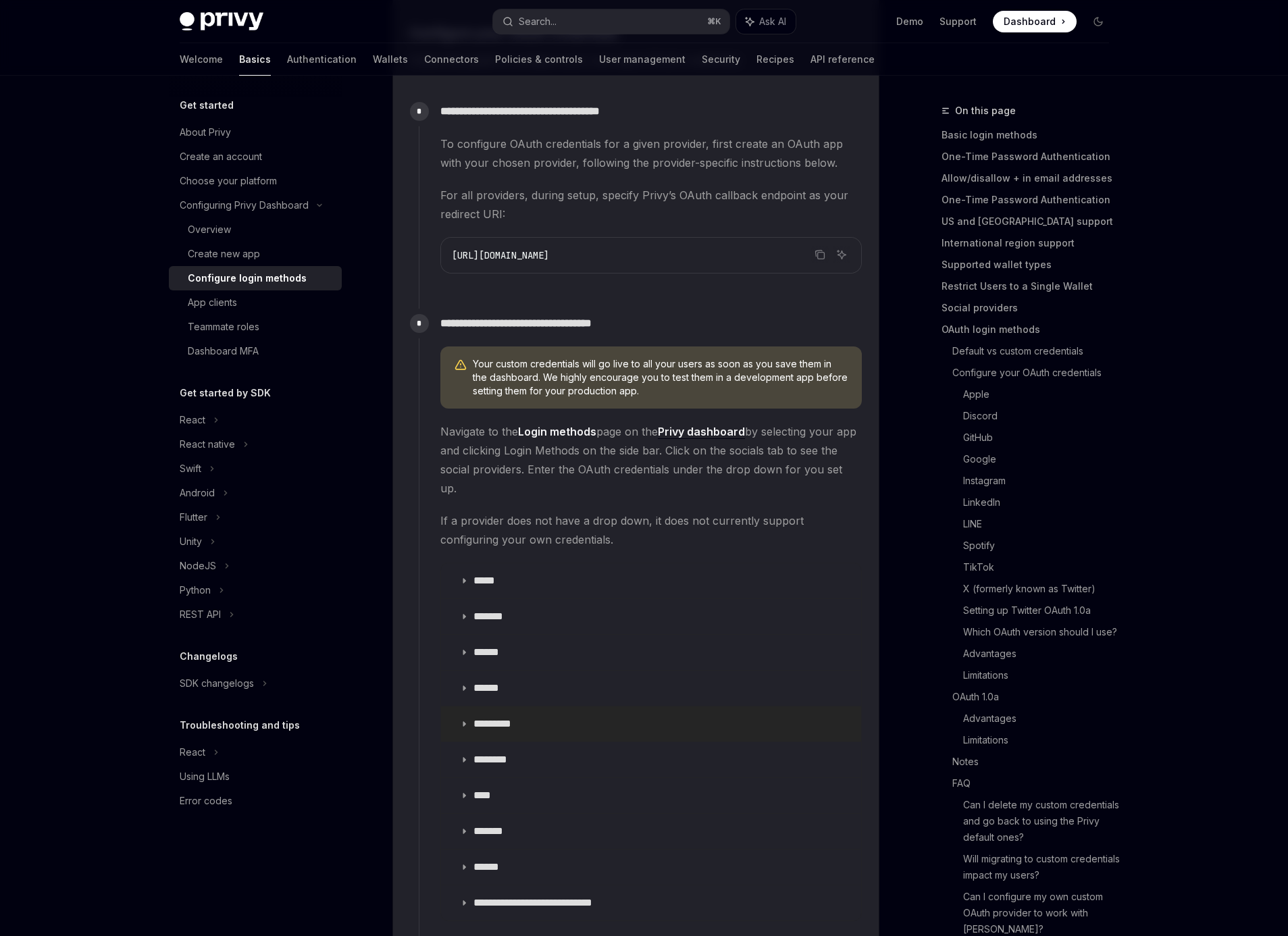
scroll to position [1642, 0]
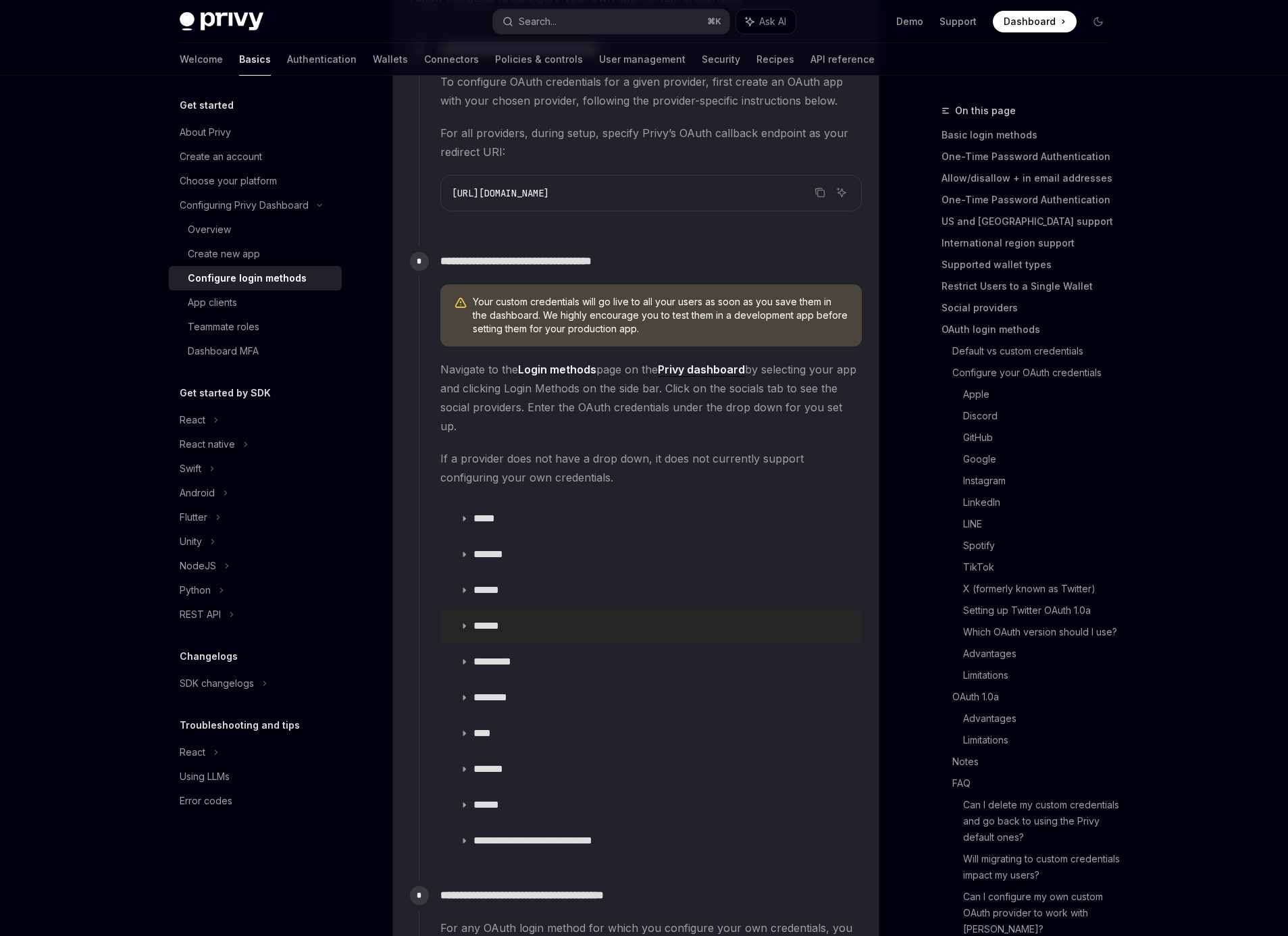
click at [463, 622] on icon at bounding box center [463, 626] width 8 height 8
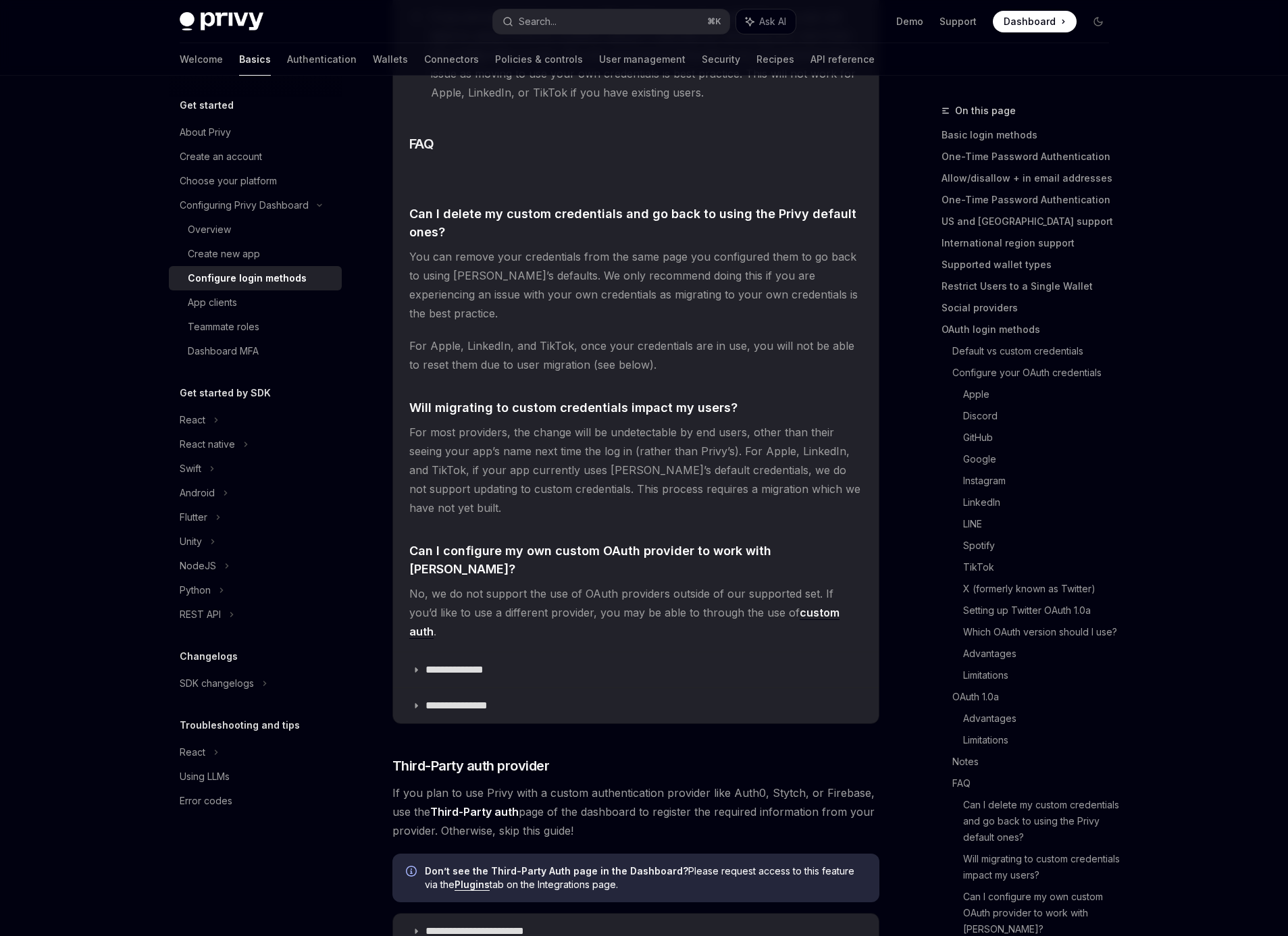
scroll to position [3225, 0]
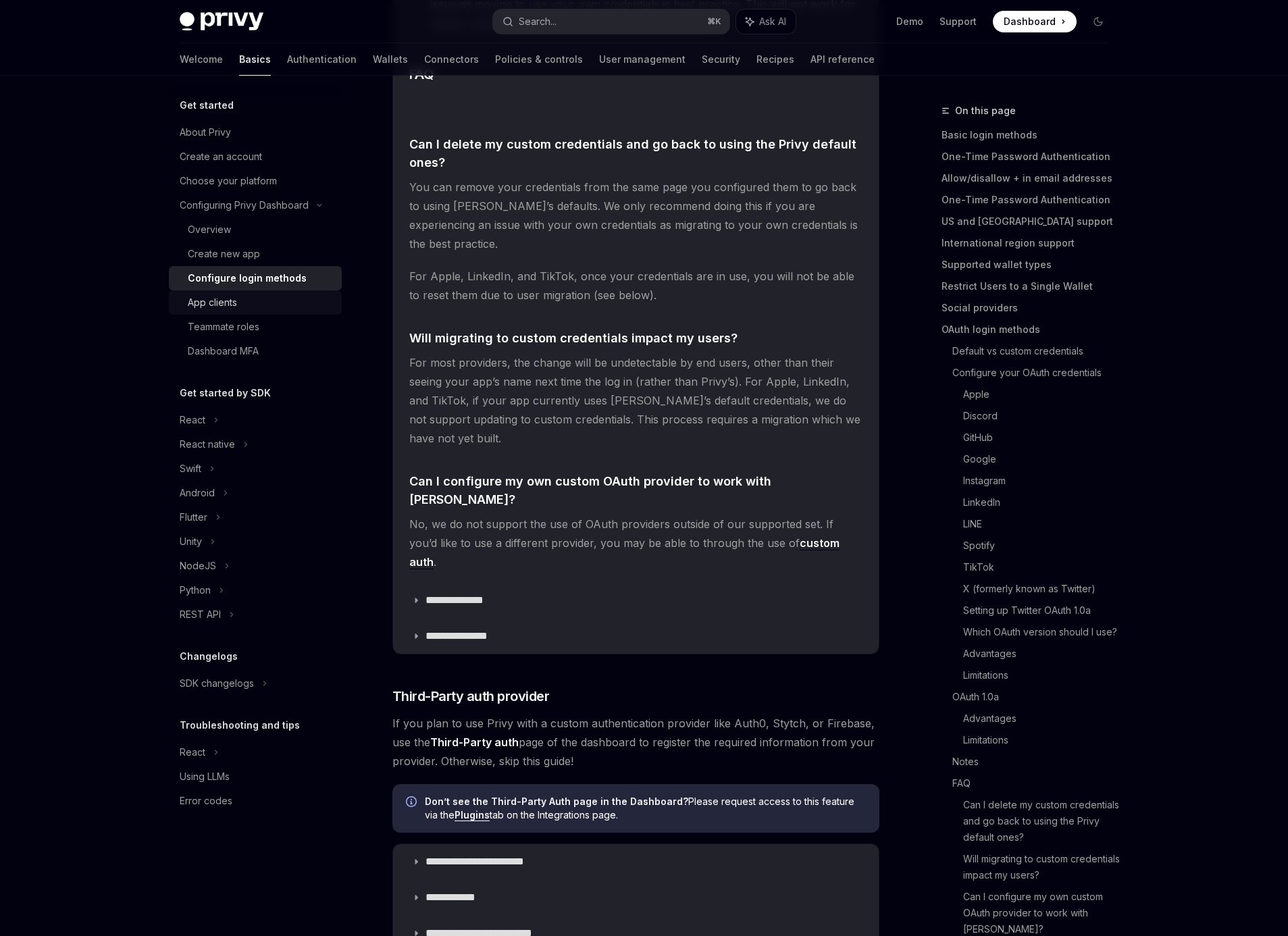
click at [235, 306] on div "App clients" at bounding box center [213, 302] width 49 height 16
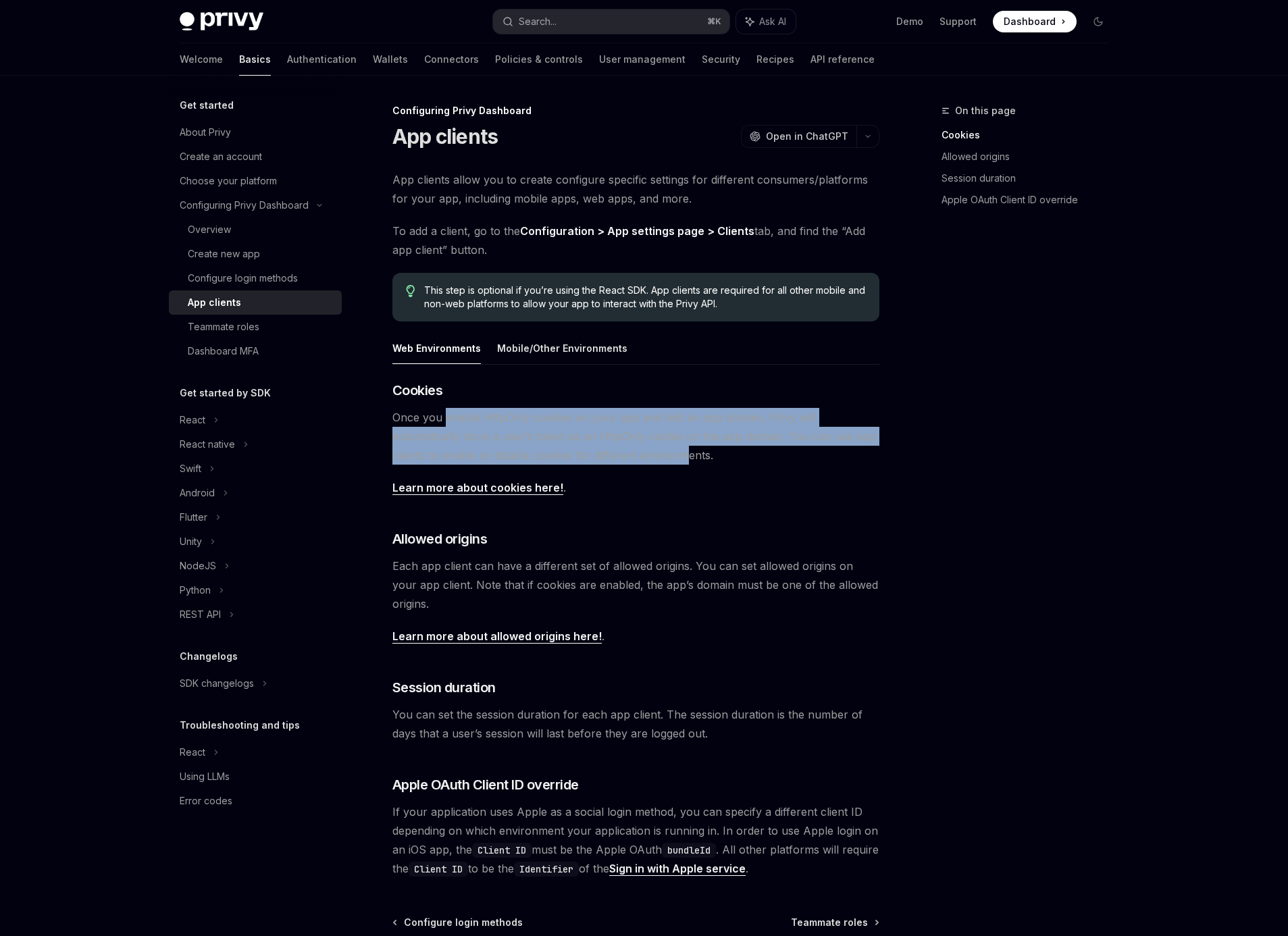
drag, startPoint x: 447, startPoint y: 411, endPoint x: 638, endPoint y: 450, distance: 194.9
click at [638, 450] on span "Once you enable HttpOnly cookies on your app and add an app domain, Privy will …" at bounding box center [636, 436] width 487 height 57
click at [684, 427] on span "Once you enable HttpOnly cookies on your app and add an app domain, Privy will …" at bounding box center [636, 436] width 487 height 57
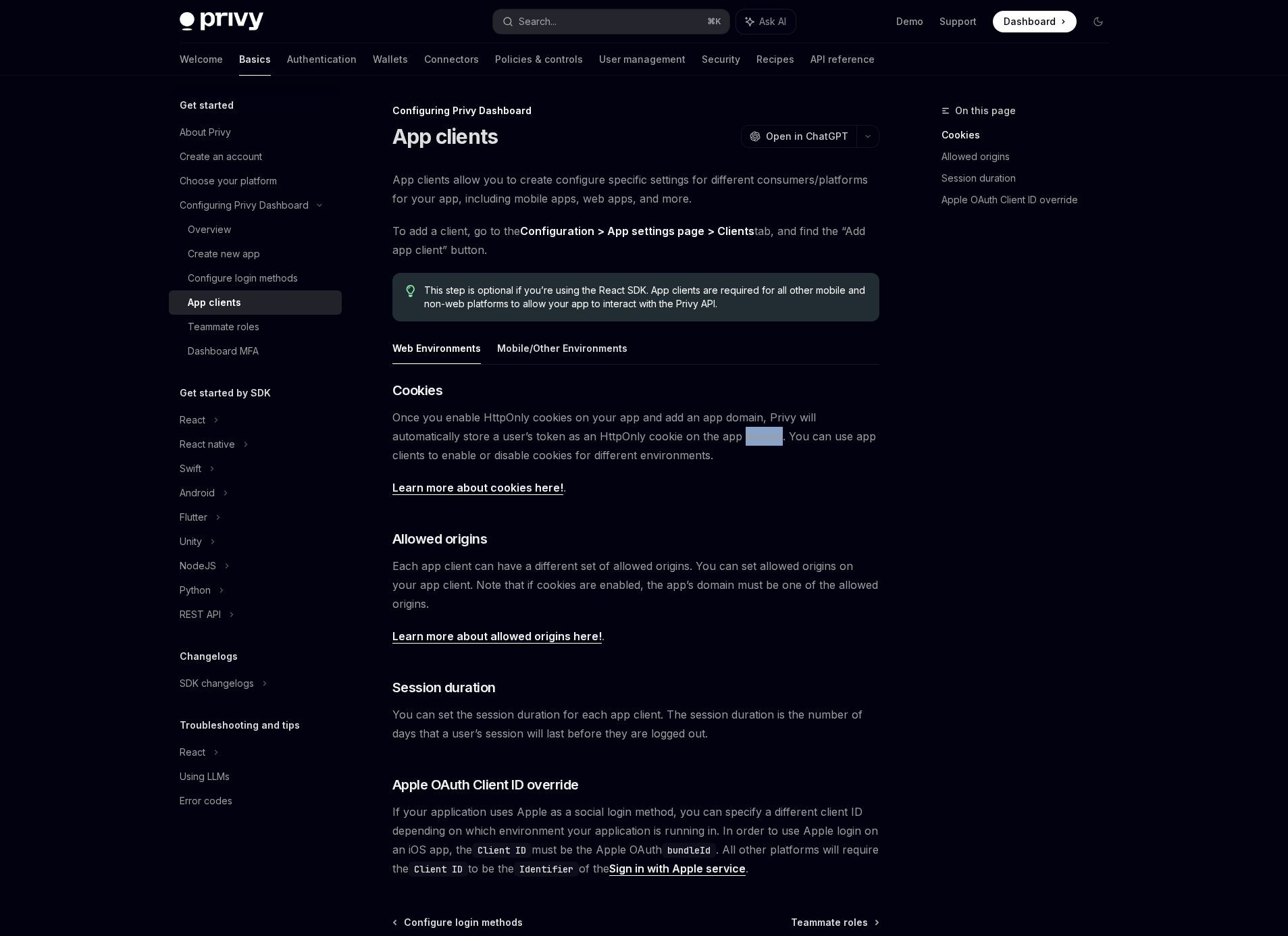
click at [684, 427] on span "Once you enable HttpOnly cookies on your app and add an app domain, Privy will …" at bounding box center [636, 436] width 487 height 57
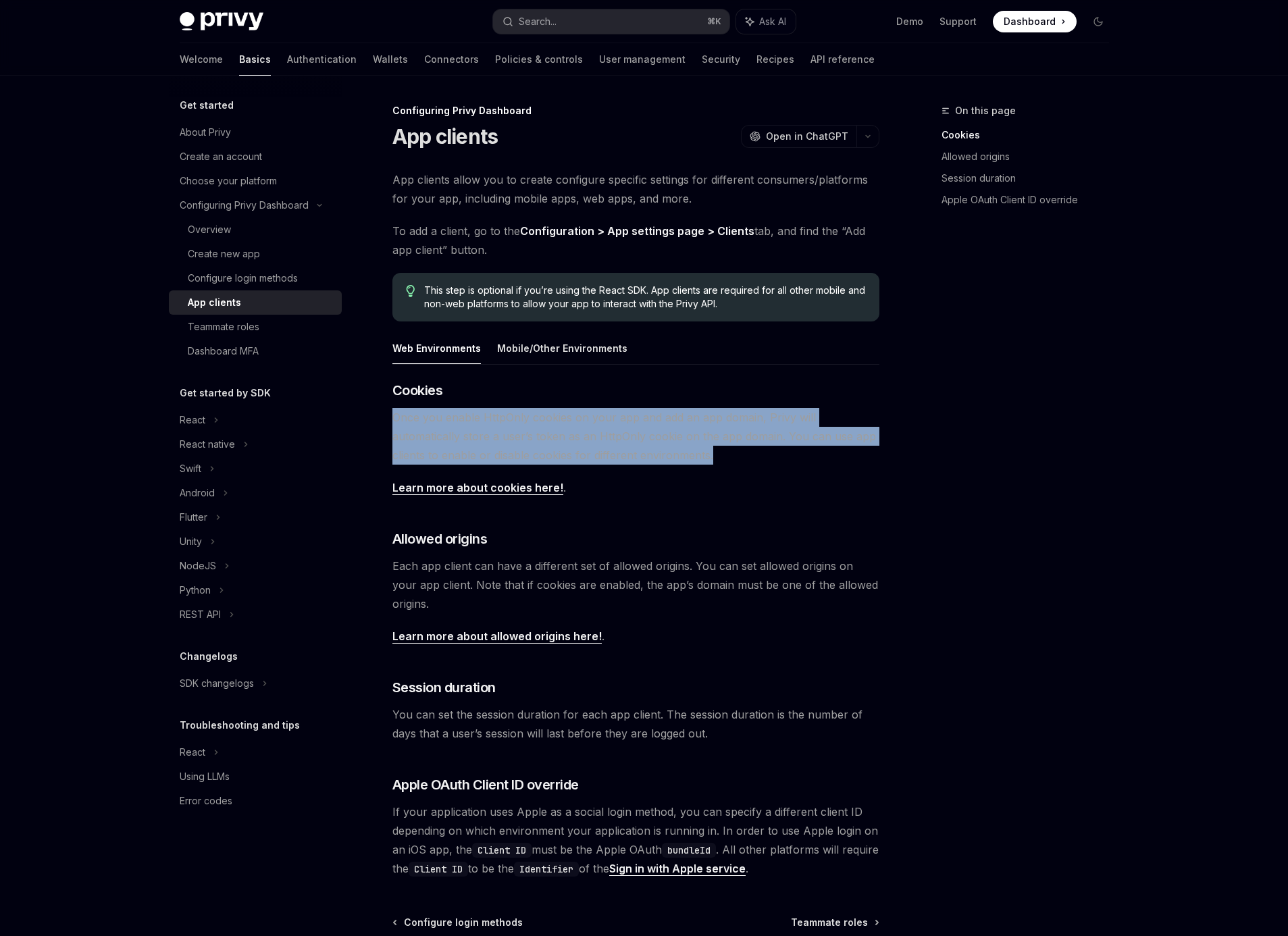
click at [684, 427] on span "Once you enable HttpOnly cookies on your app and add an app domain, Privy will …" at bounding box center [636, 436] width 487 height 57
click at [574, 460] on span "Once you enable HttpOnly cookies on your app and add an app domain, Privy will …" at bounding box center [636, 436] width 487 height 57
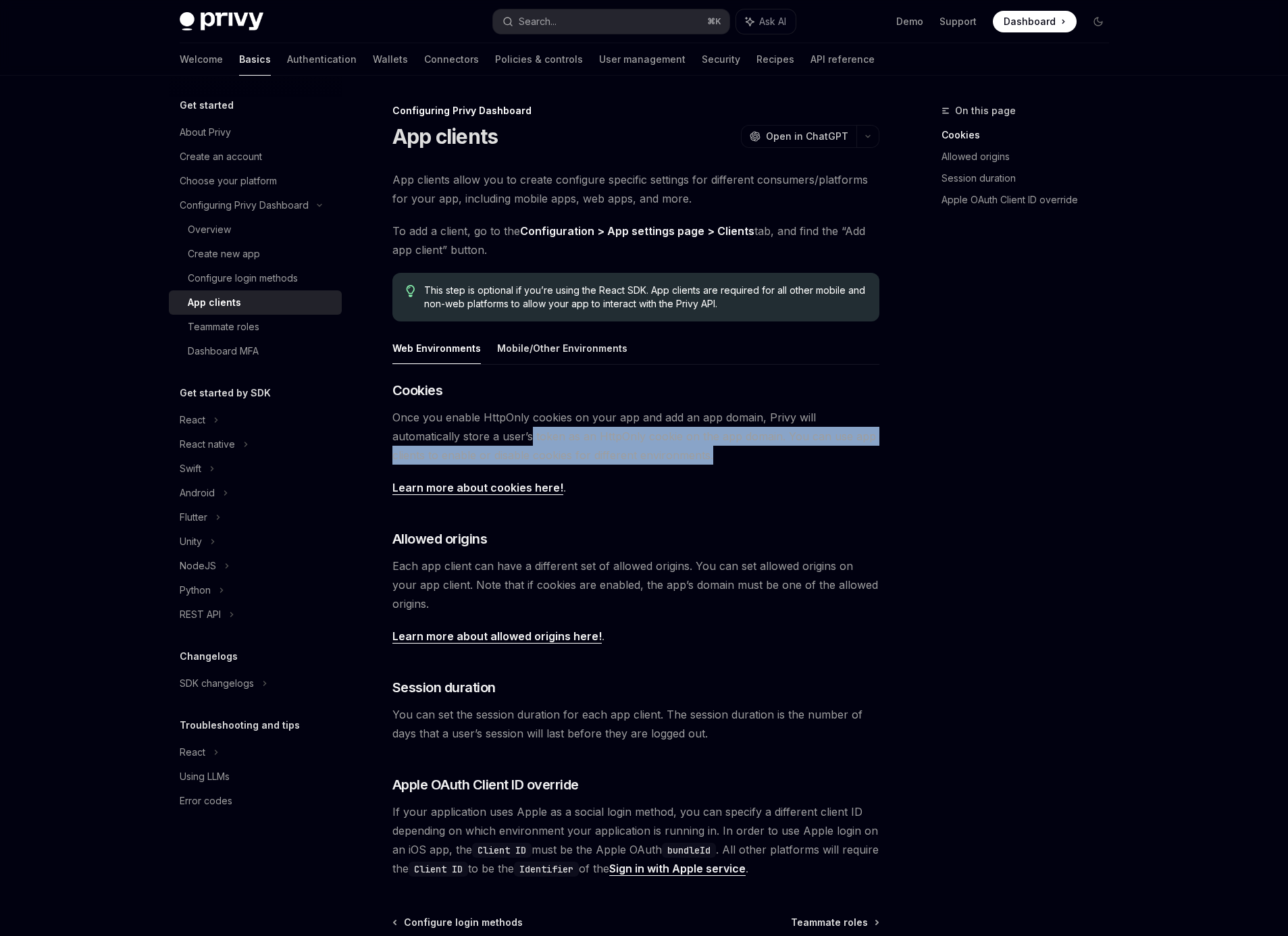
drag, startPoint x: 459, startPoint y: 441, endPoint x: 667, endPoint y: 463, distance: 209.2
click at [667, 463] on span "Once you enable HttpOnly cookies on your app and add an app domain, Privy will …" at bounding box center [636, 436] width 487 height 57
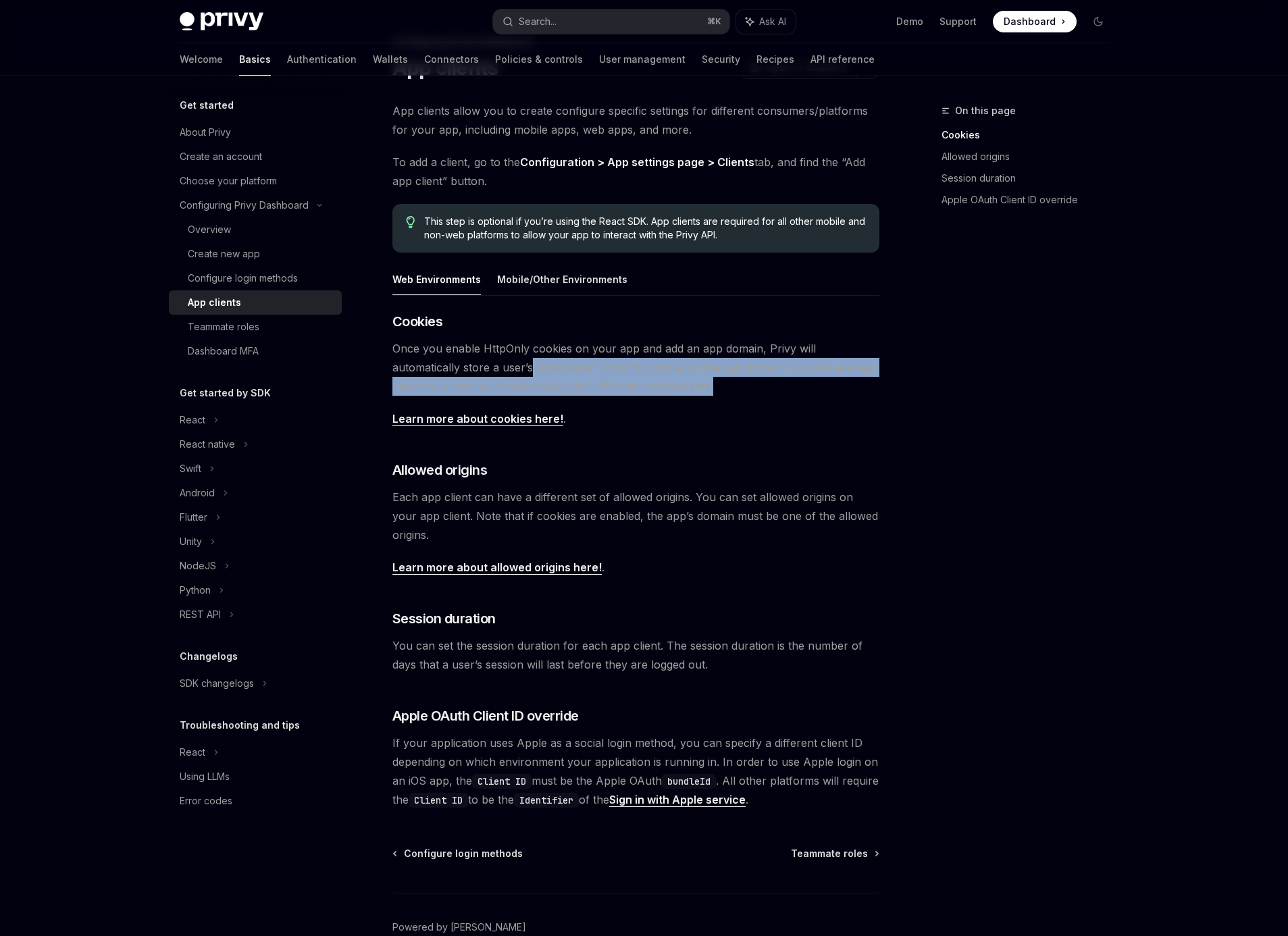
scroll to position [142, 0]
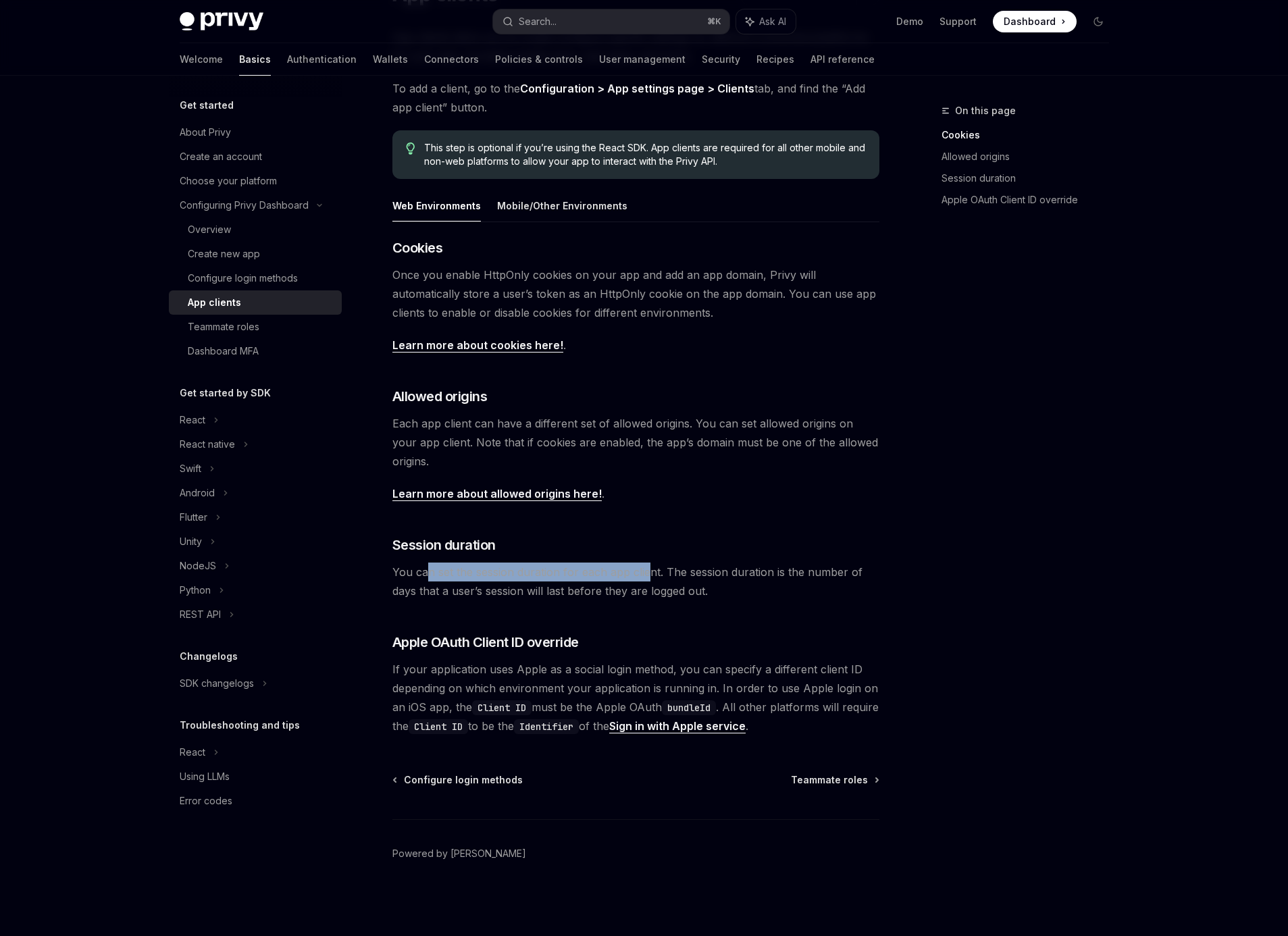
drag, startPoint x: 481, startPoint y: 566, endPoint x: 649, endPoint y: 574, distance: 168.2
click at [649, 574] on span "You can set the session duration for each app client. The session duration is t…" at bounding box center [636, 581] width 487 height 38
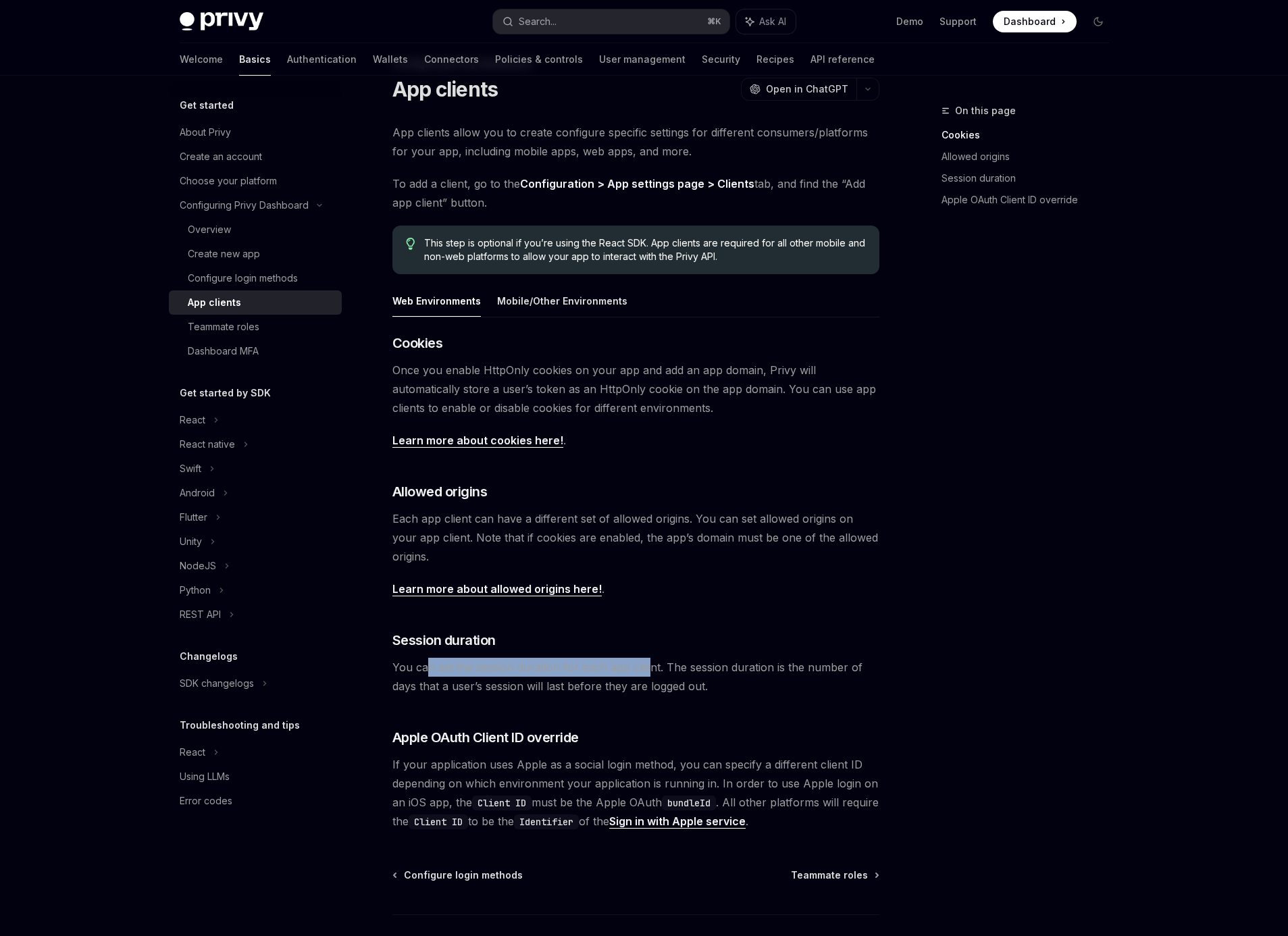
scroll to position [2, 0]
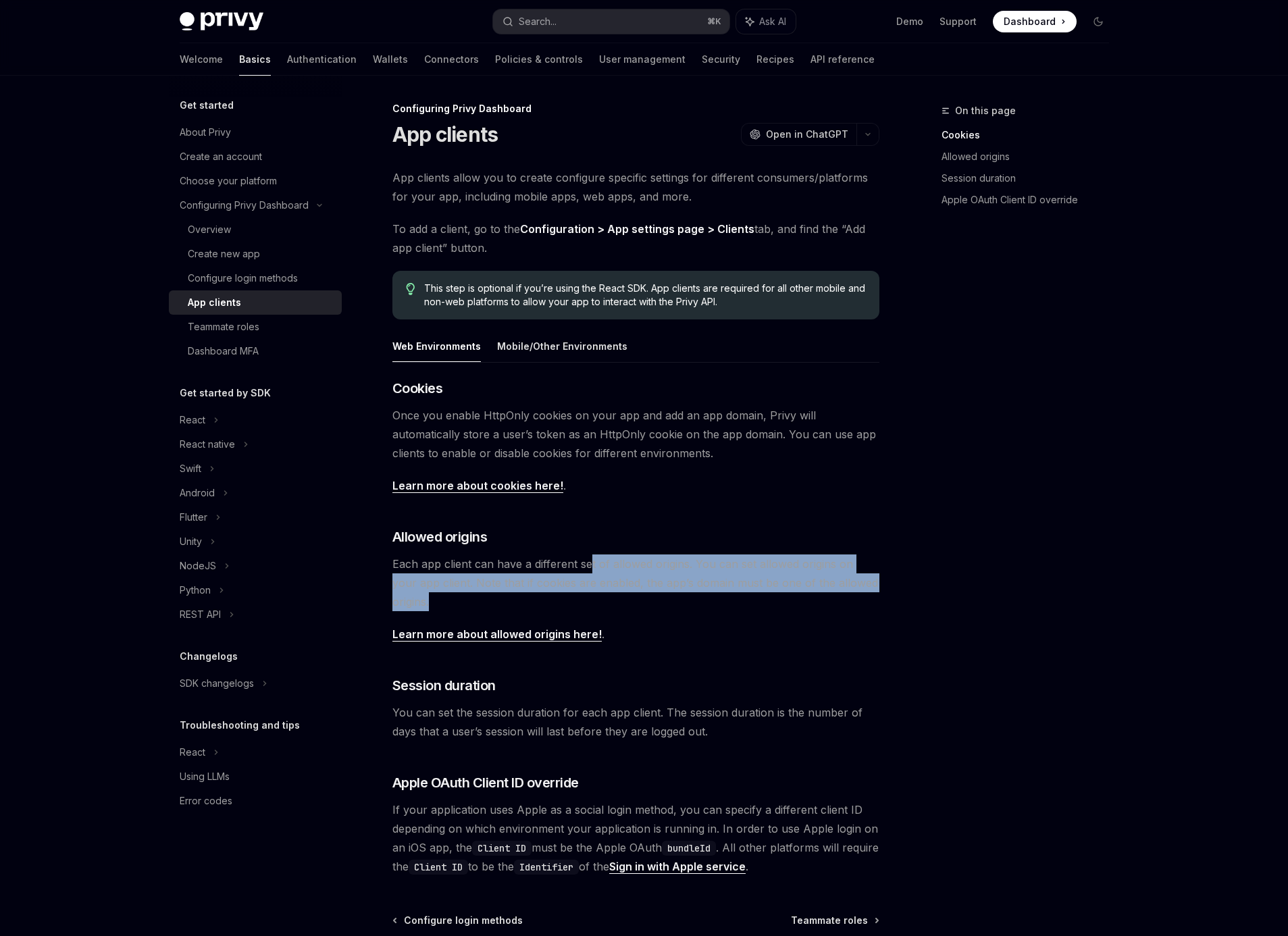
drag, startPoint x: 621, startPoint y: 571, endPoint x: 714, endPoint y: 609, distance: 100.5
click at [714, 609] on span "Each app client can have a different set of allowed origins. You can set allowe…" at bounding box center [636, 583] width 487 height 57
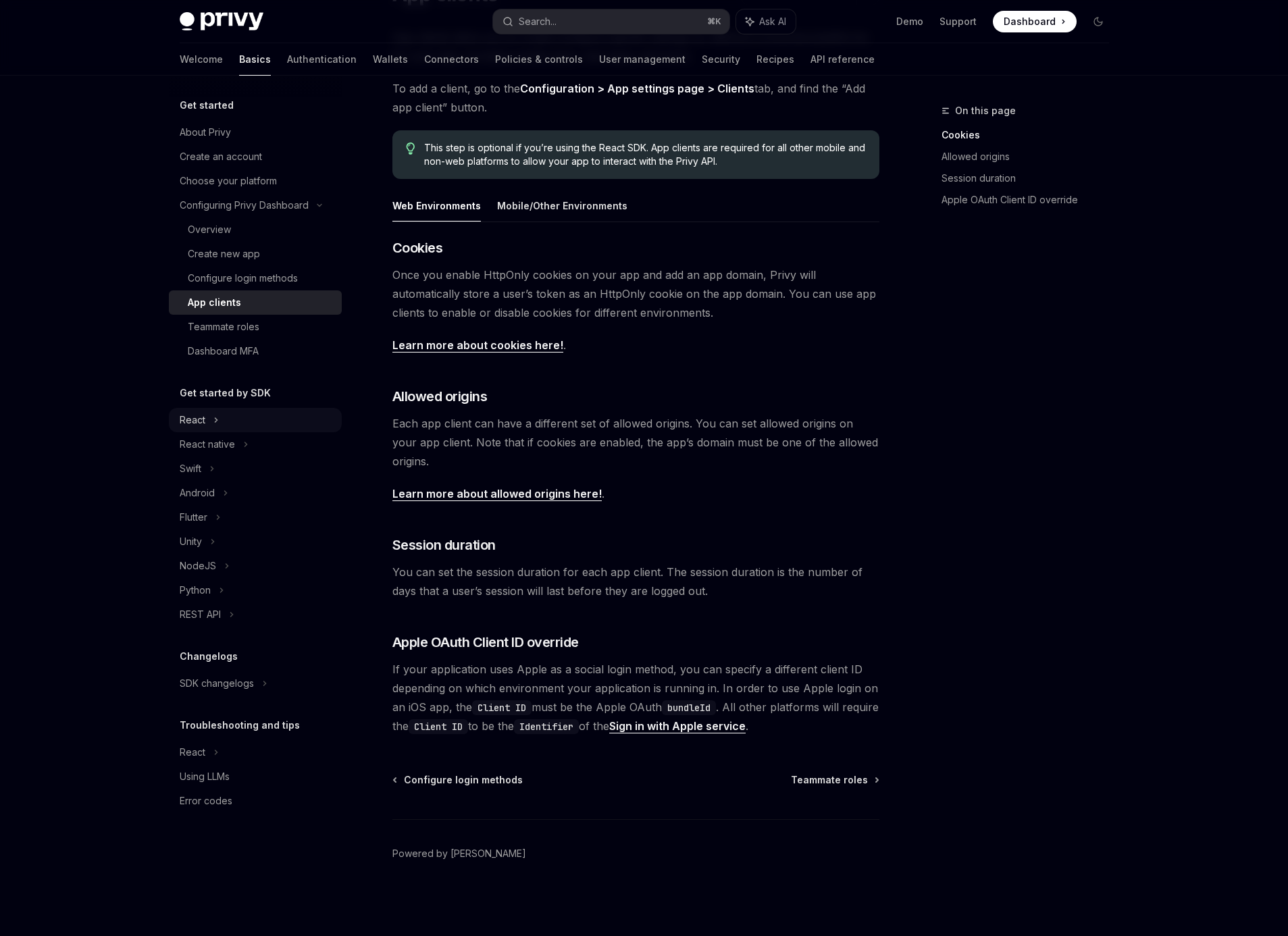
click at [200, 421] on div "React" at bounding box center [192, 420] width 25 height 16
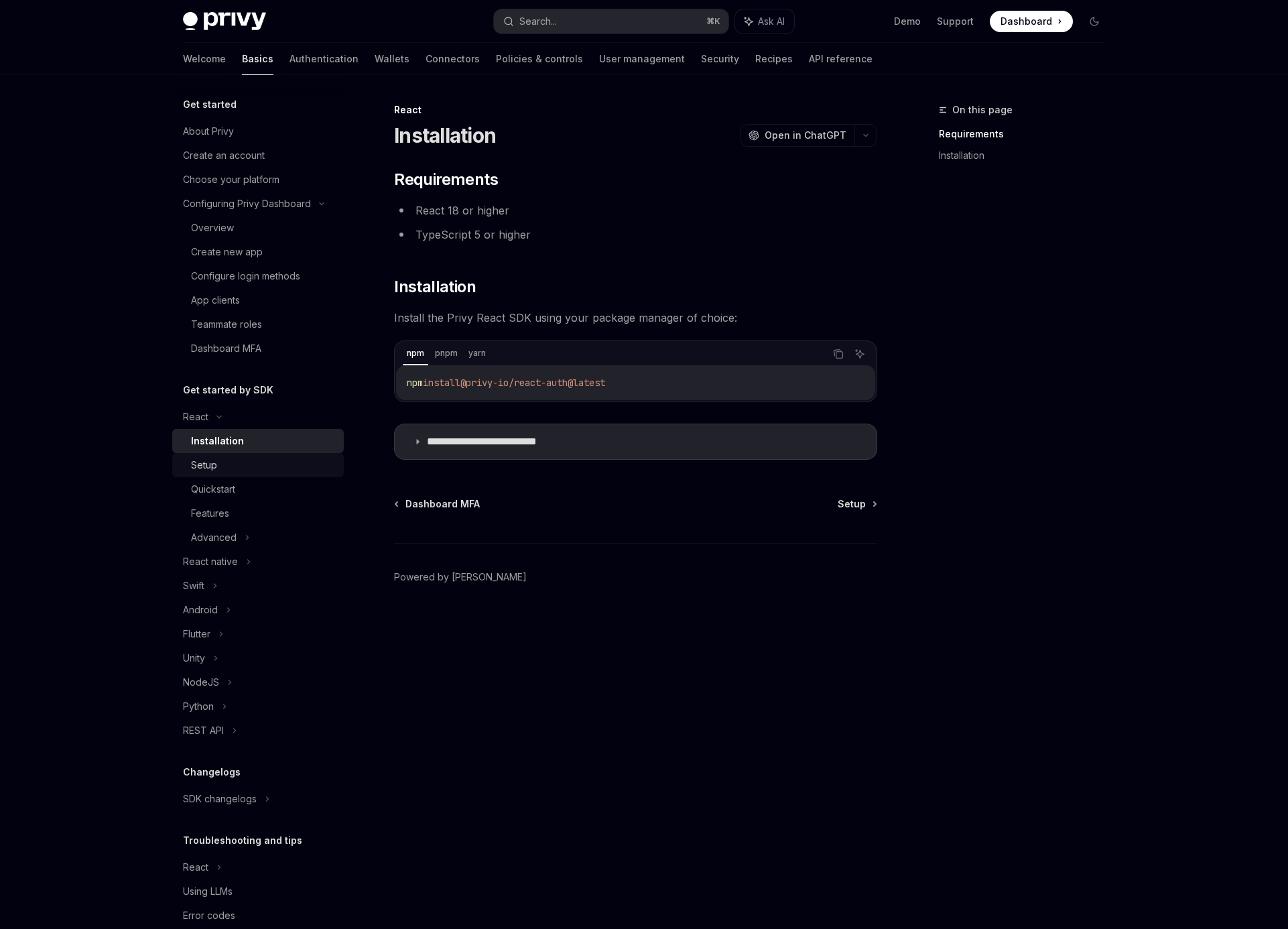
click at [209, 465] on div "Setup" at bounding box center [204, 465] width 26 height 16
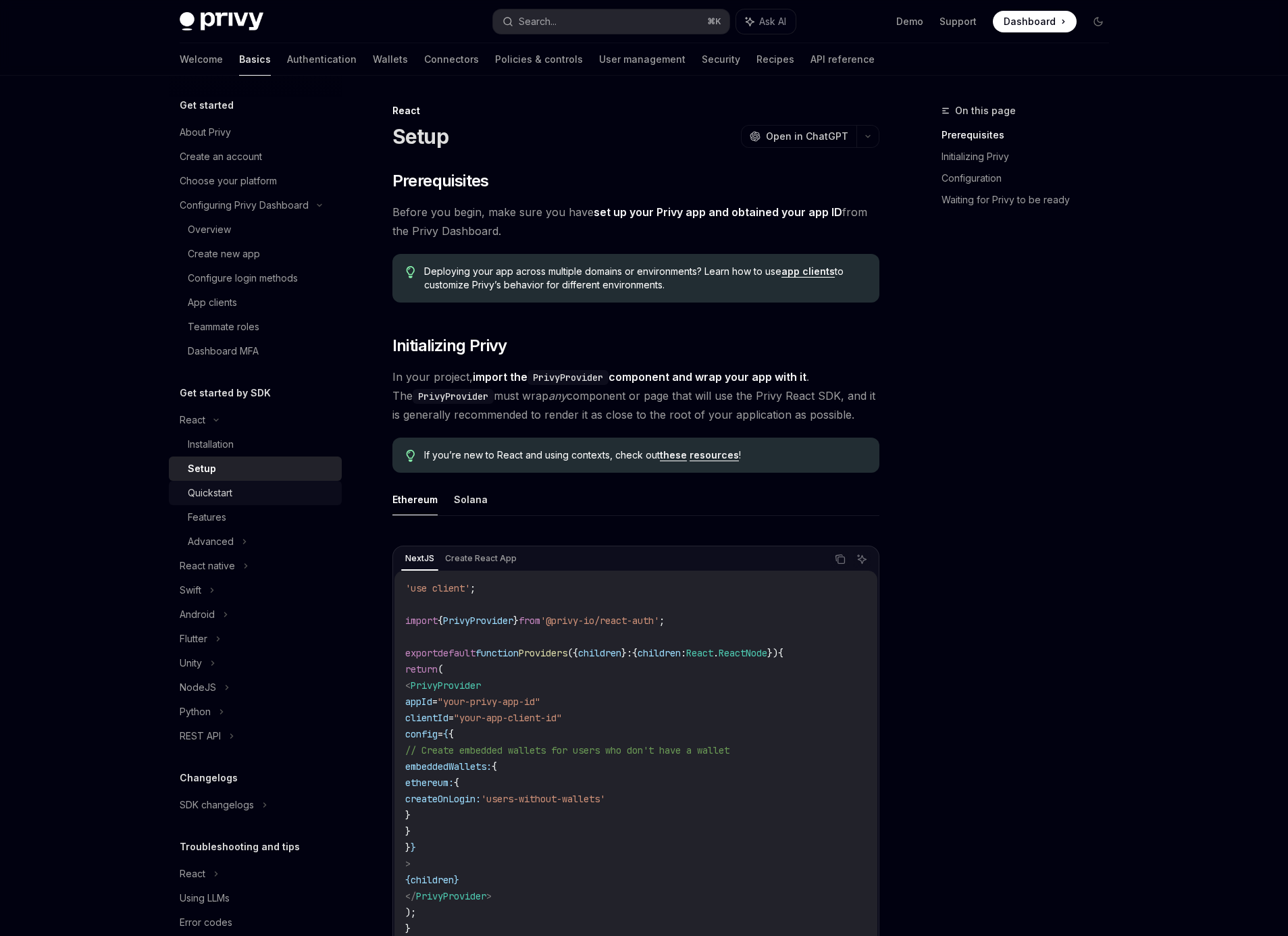
click at [211, 493] on div "Quickstart" at bounding box center [210, 493] width 45 height 16
type textarea "*"
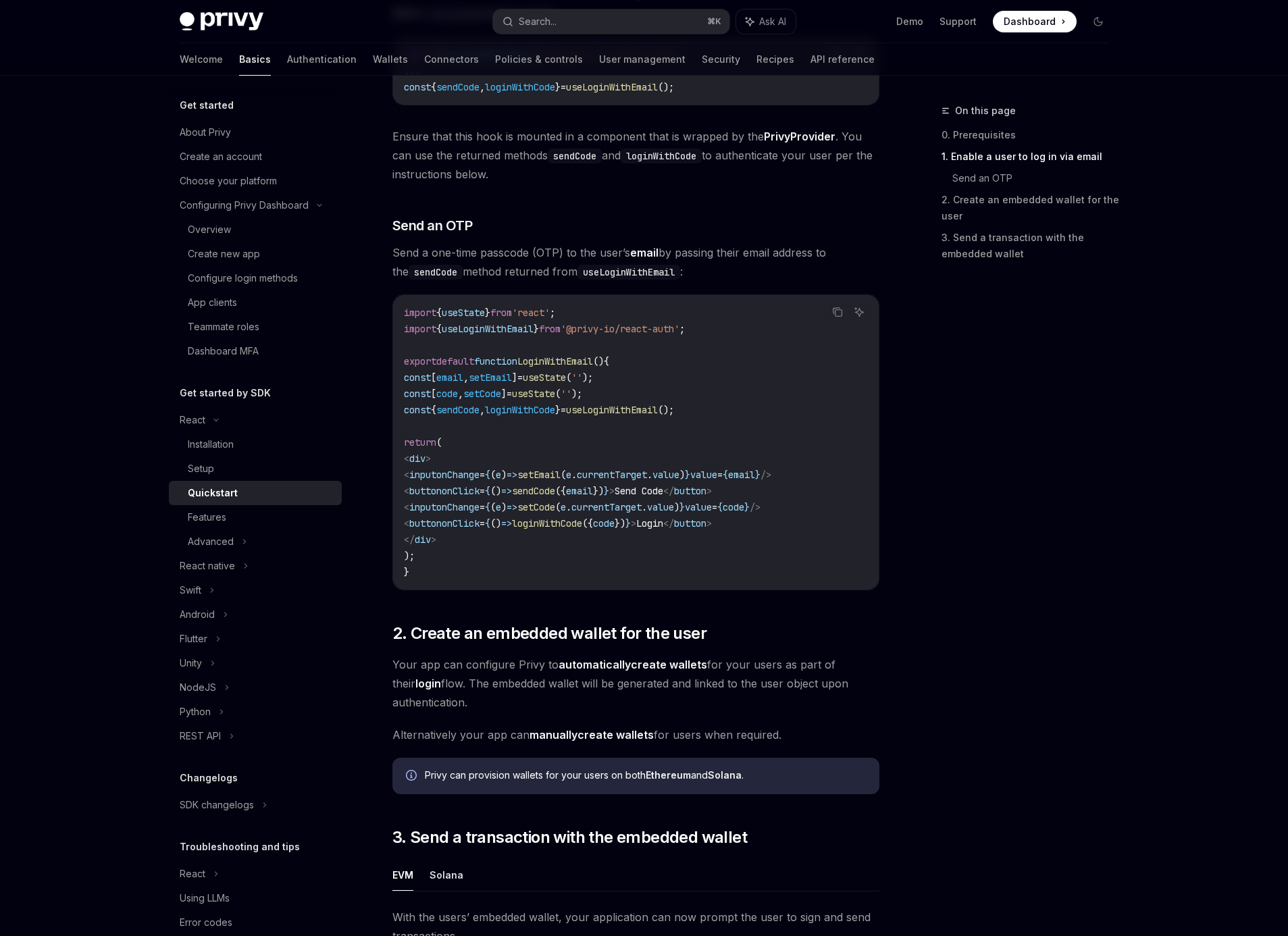
scroll to position [265, 0]
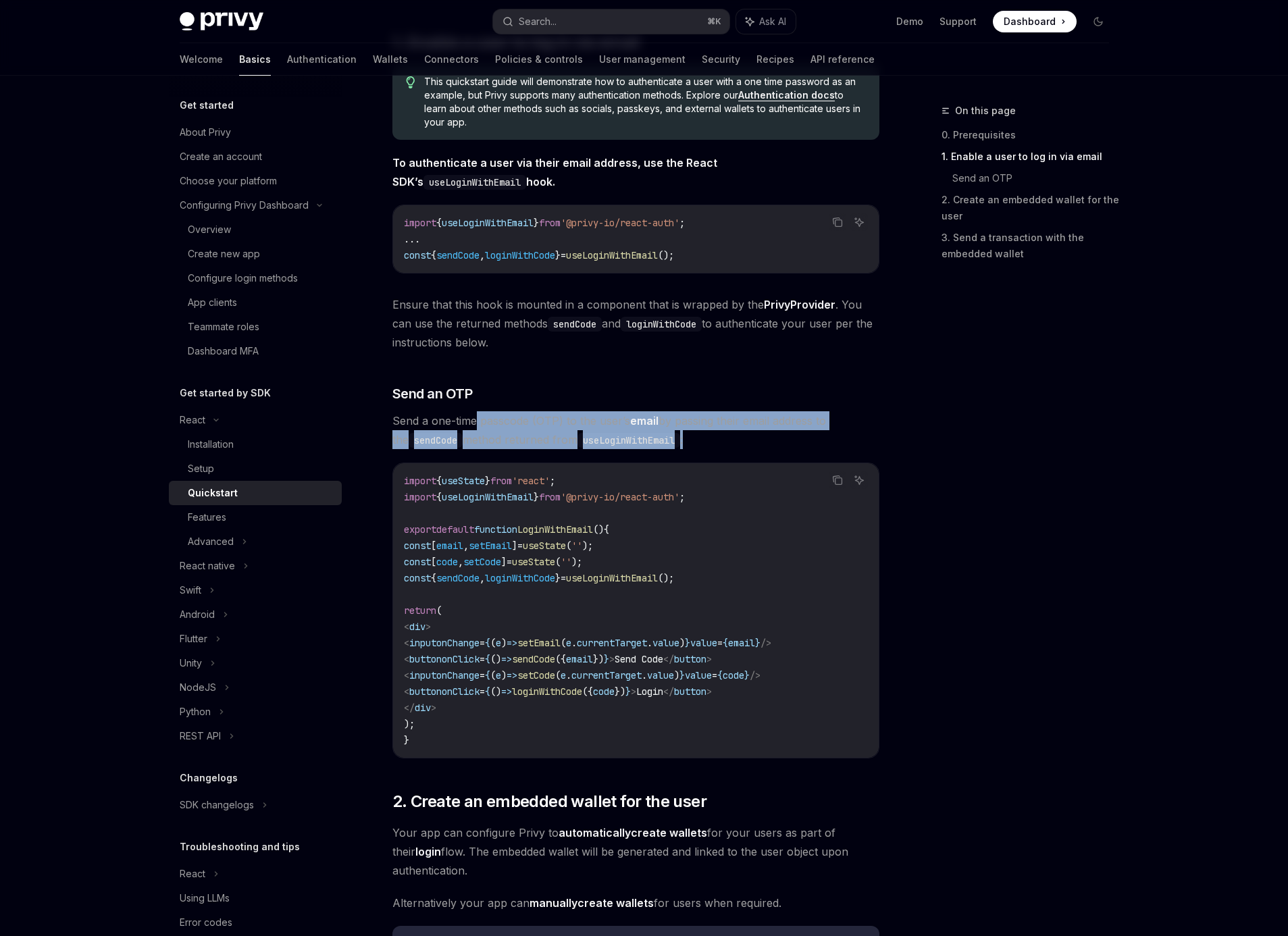
drag, startPoint x: 502, startPoint y: 419, endPoint x: 699, endPoint y: 437, distance: 197.8
click at [699, 437] on span "Send a one-time passcode (OTP) to the user’s email by passing their email addre…" at bounding box center [636, 430] width 487 height 38
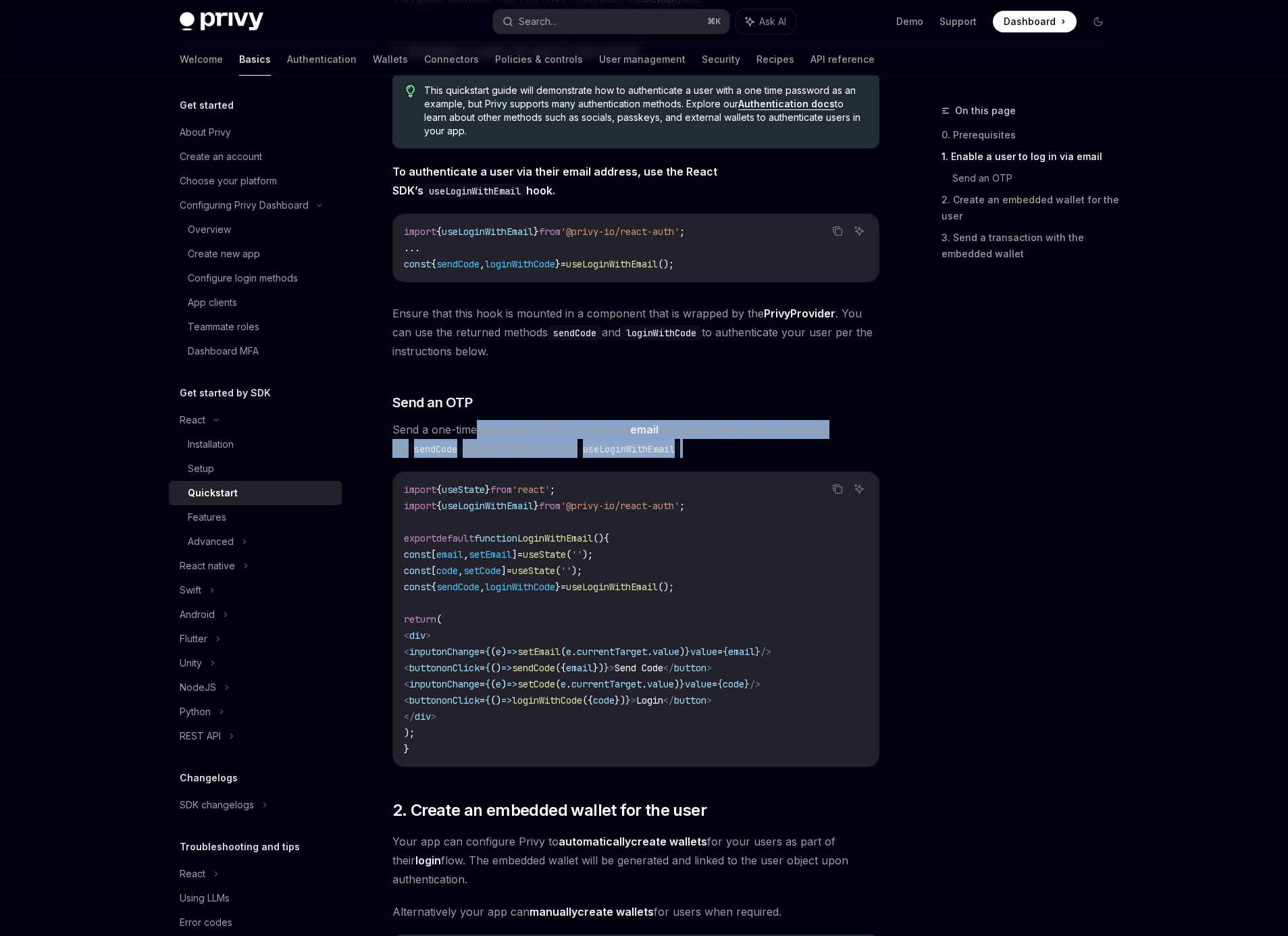
scroll to position [0, 0]
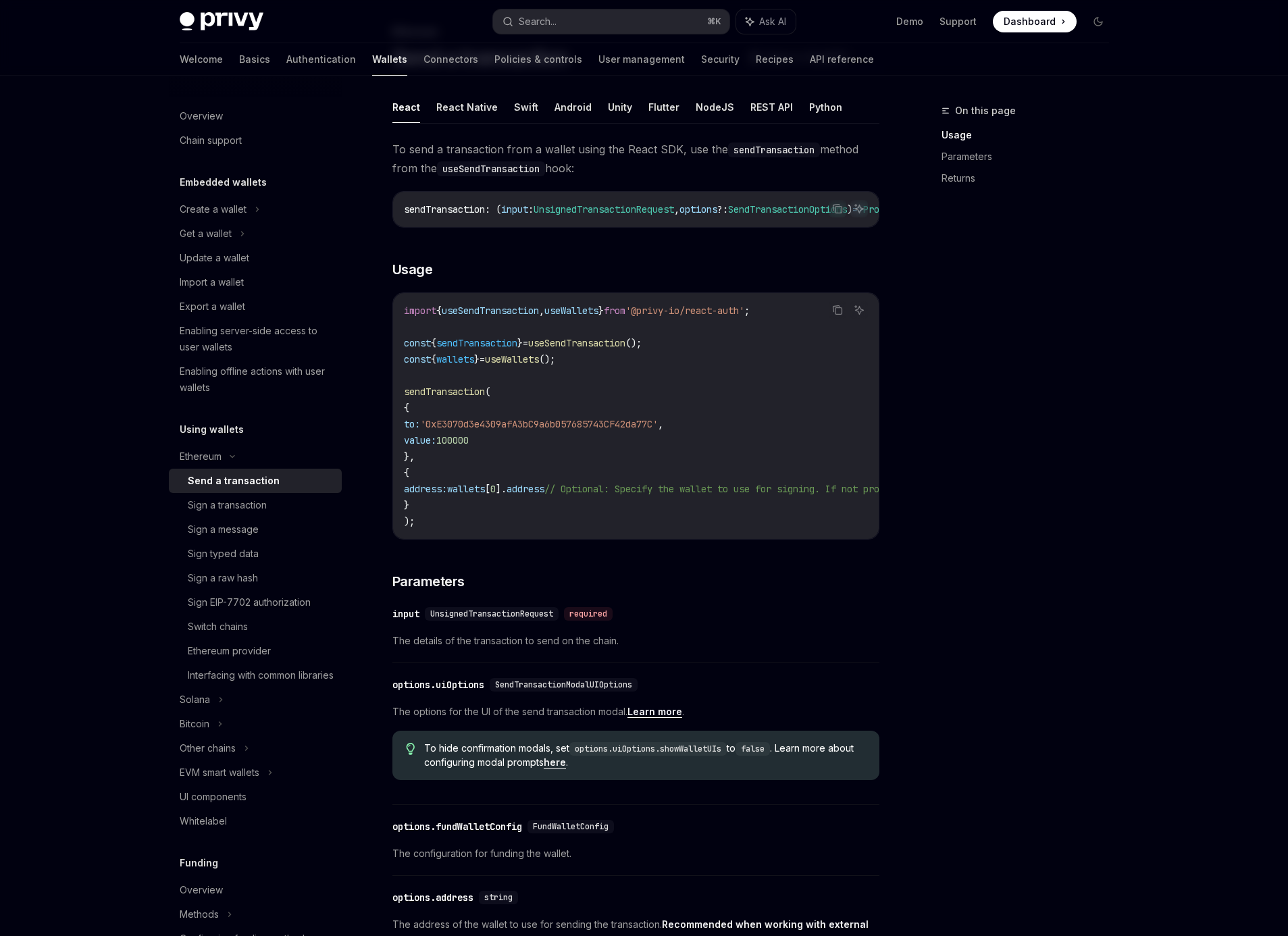
scroll to position [10, 0]
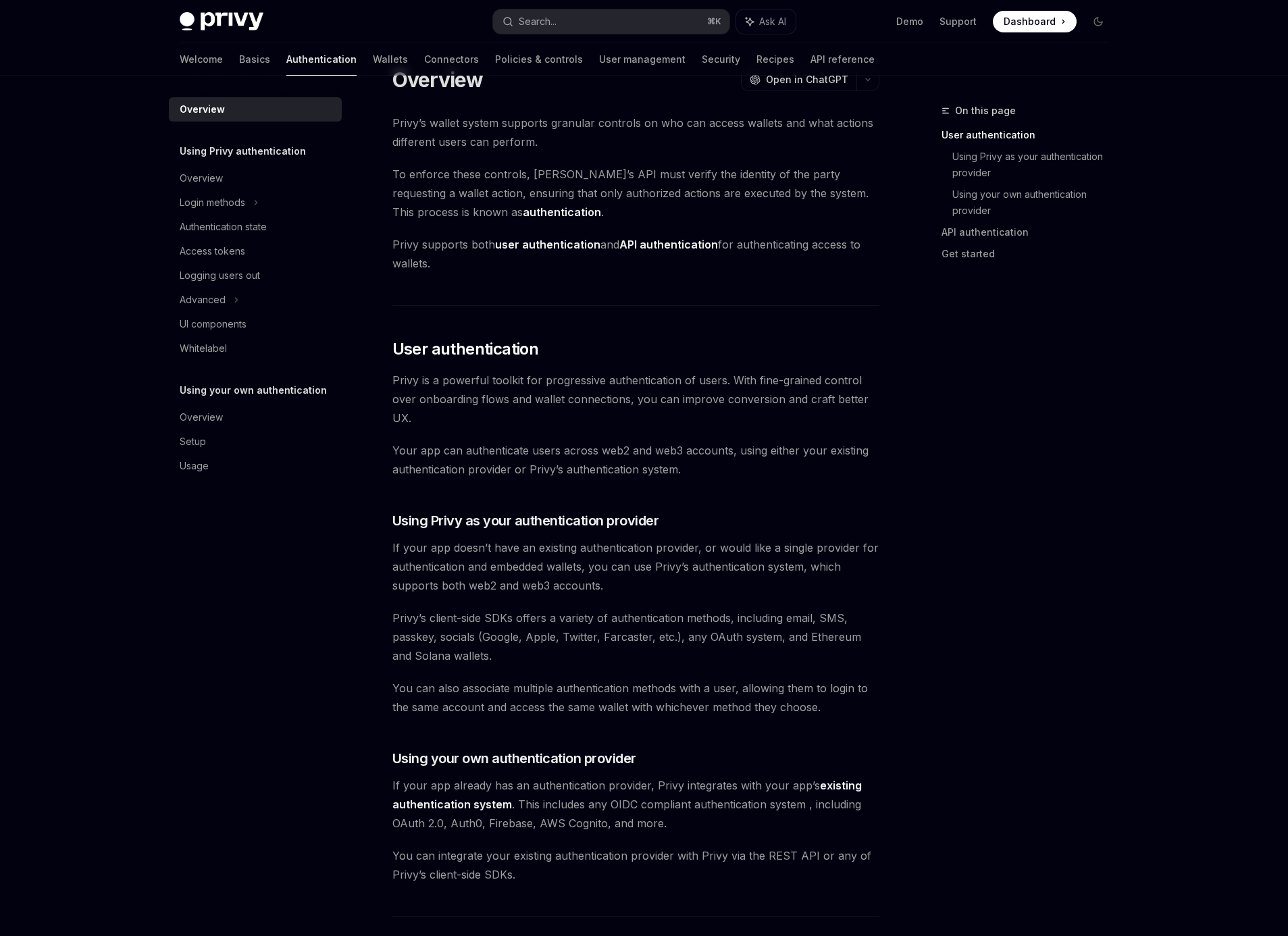
scroll to position [86, 0]
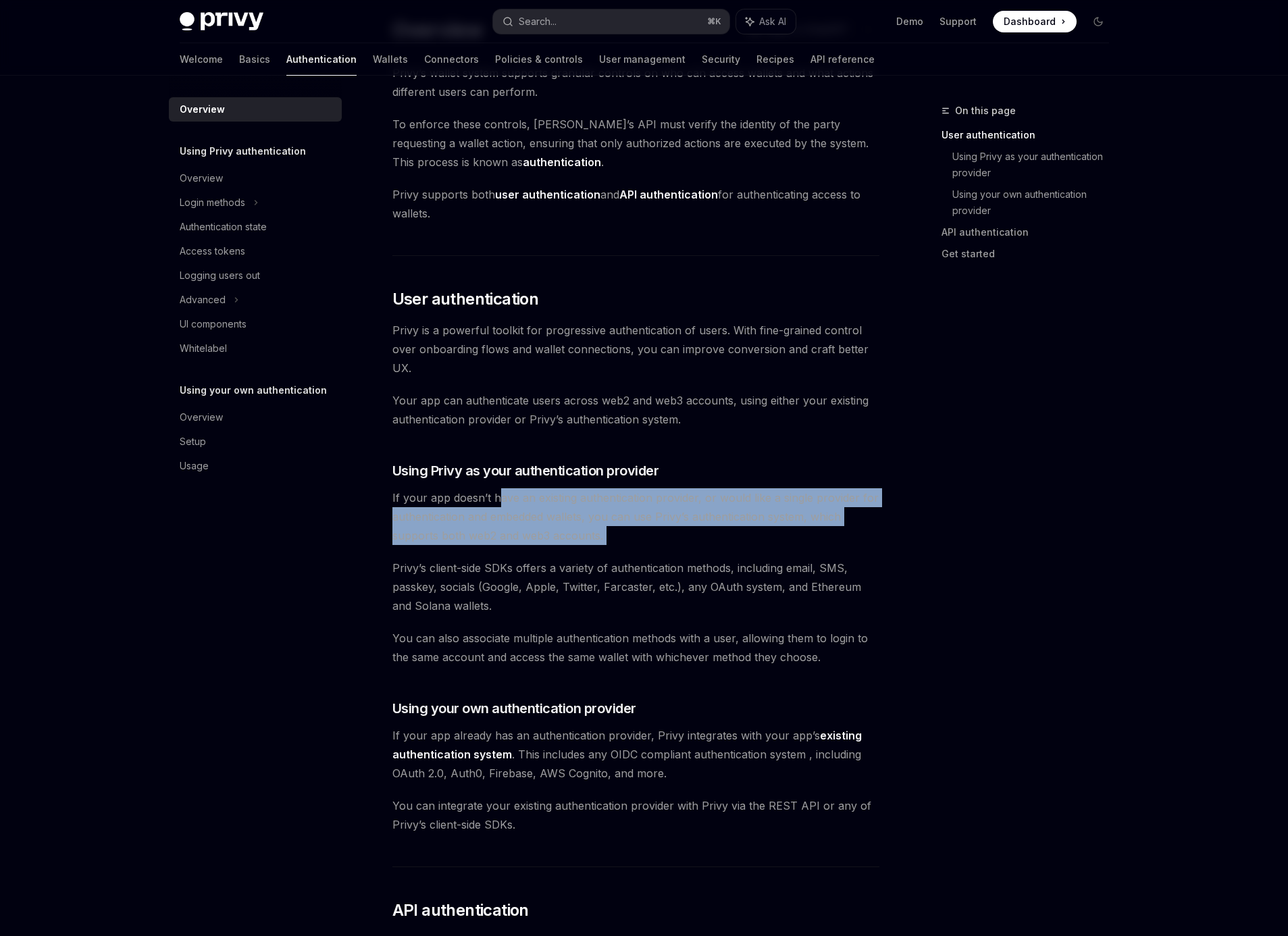
drag, startPoint x: 504, startPoint y: 498, endPoint x: 615, endPoint y: 546, distance: 120.9
click at [615, 546] on div "Privy’s wallet system supports granular controls on who can access wallets and …" at bounding box center [636, 736] width 487 height 1345
click at [644, 541] on span "If your app doesn’t have an existing authentication provider, or would like a s…" at bounding box center [636, 517] width 487 height 57
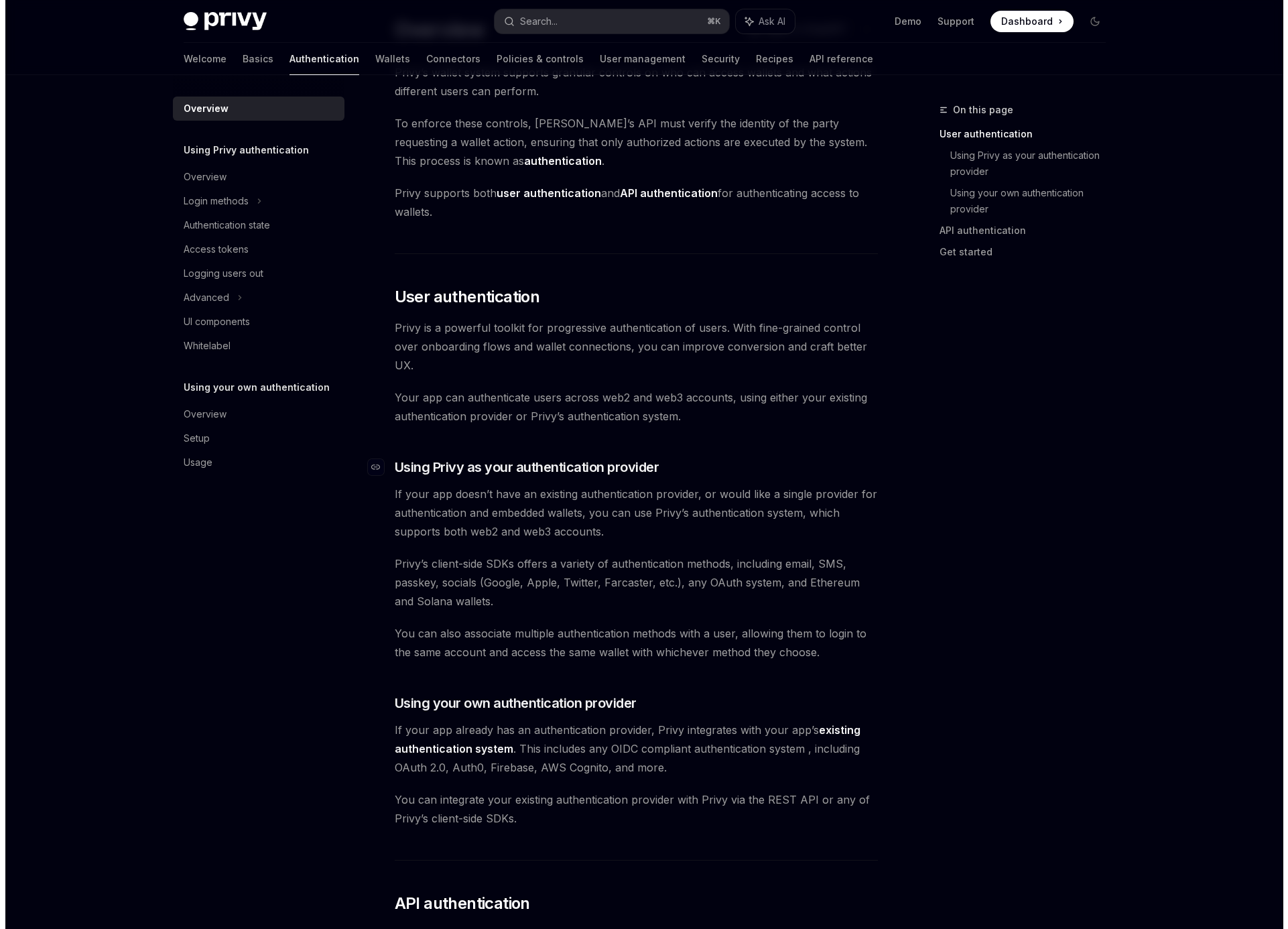
scroll to position [0, 0]
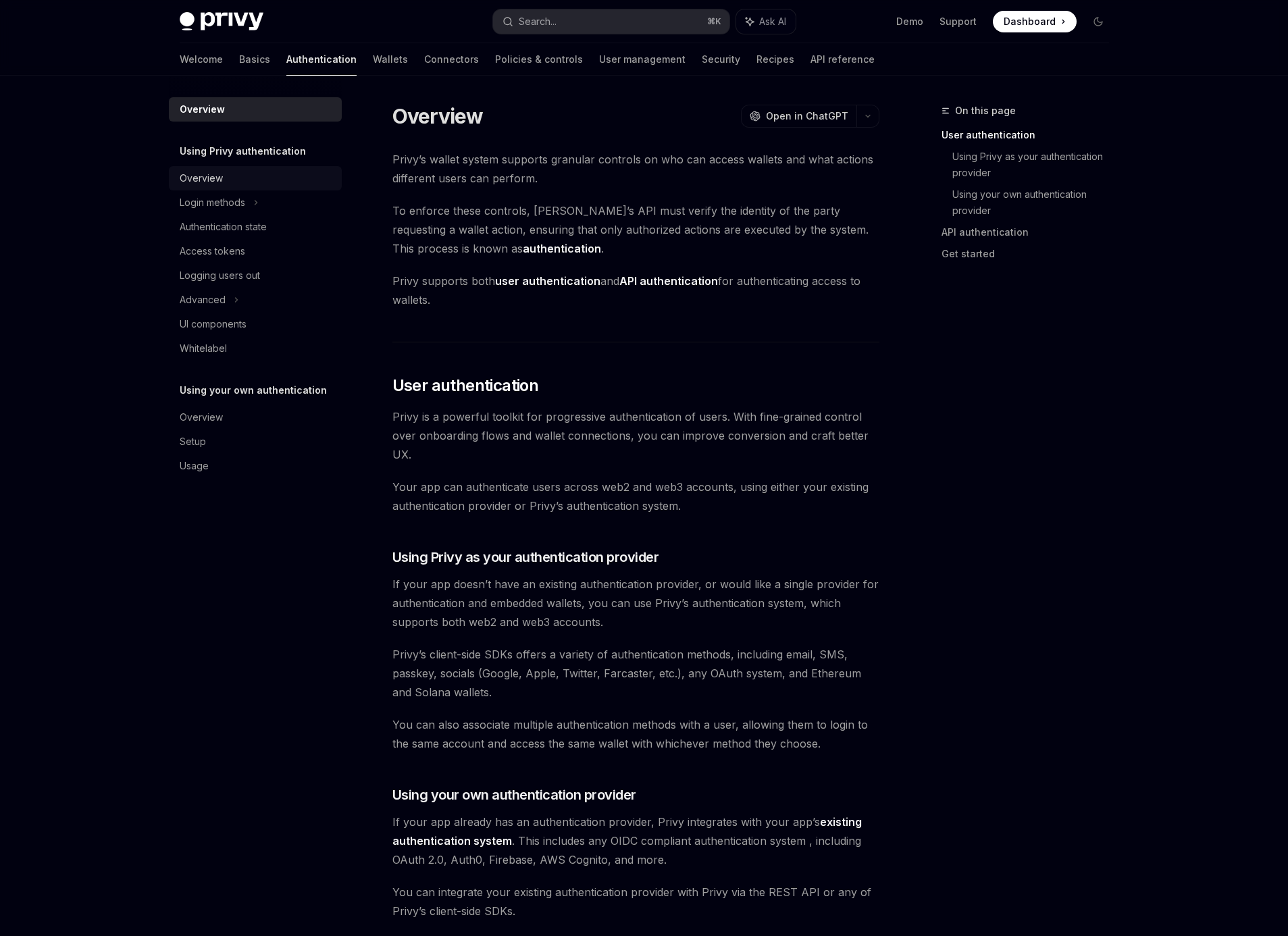
click at [223, 180] on div "Overview" at bounding box center [256, 178] width 154 height 16
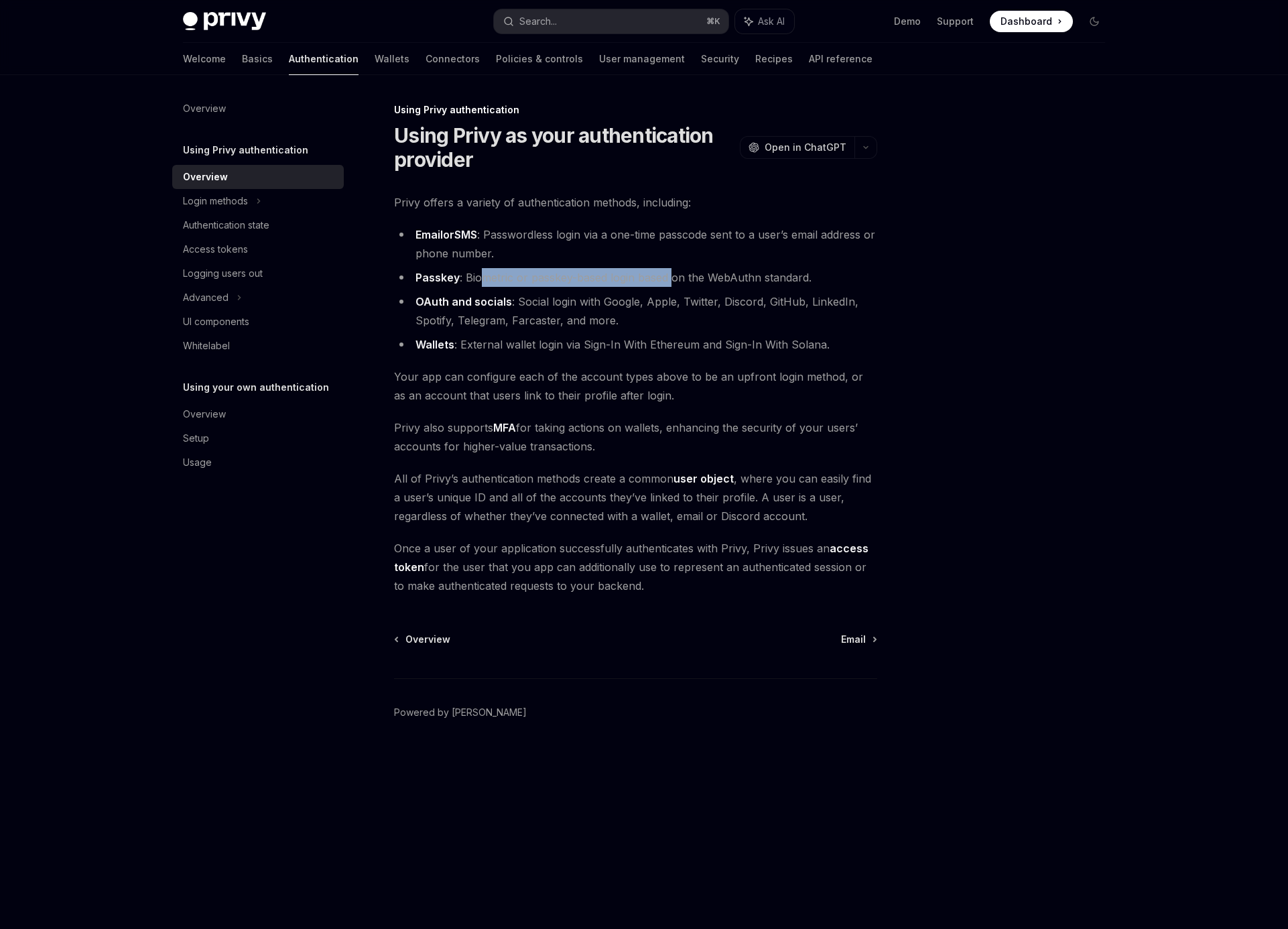
drag, startPoint x: 485, startPoint y: 275, endPoint x: 671, endPoint y: 283, distance: 186.2
click at [671, 283] on li "Passkey : Biometric or passkey-based login based on the WebAuthn standard." at bounding box center [636, 277] width 483 height 19
click at [685, 283] on li "Passkey : Biometric or passkey-based login based on the WebAuthn standard." at bounding box center [636, 277] width 483 height 19
click at [230, 200] on div "Login methods" at bounding box center [215, 201] width 65 height 16
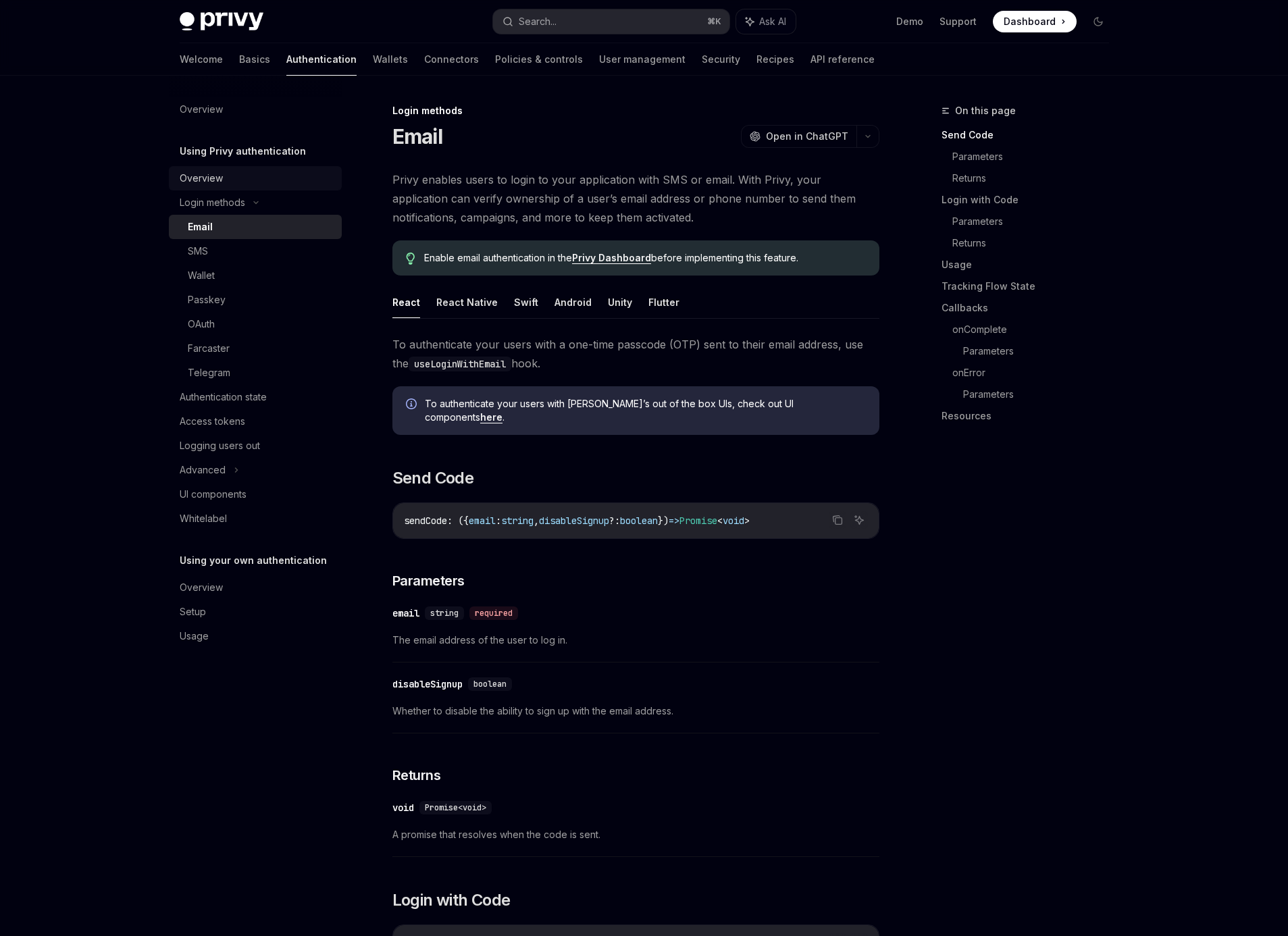
click at [223, 185] on div "Overview" at bounding box center [256, 178] width 154 height 16
type textarea "*"
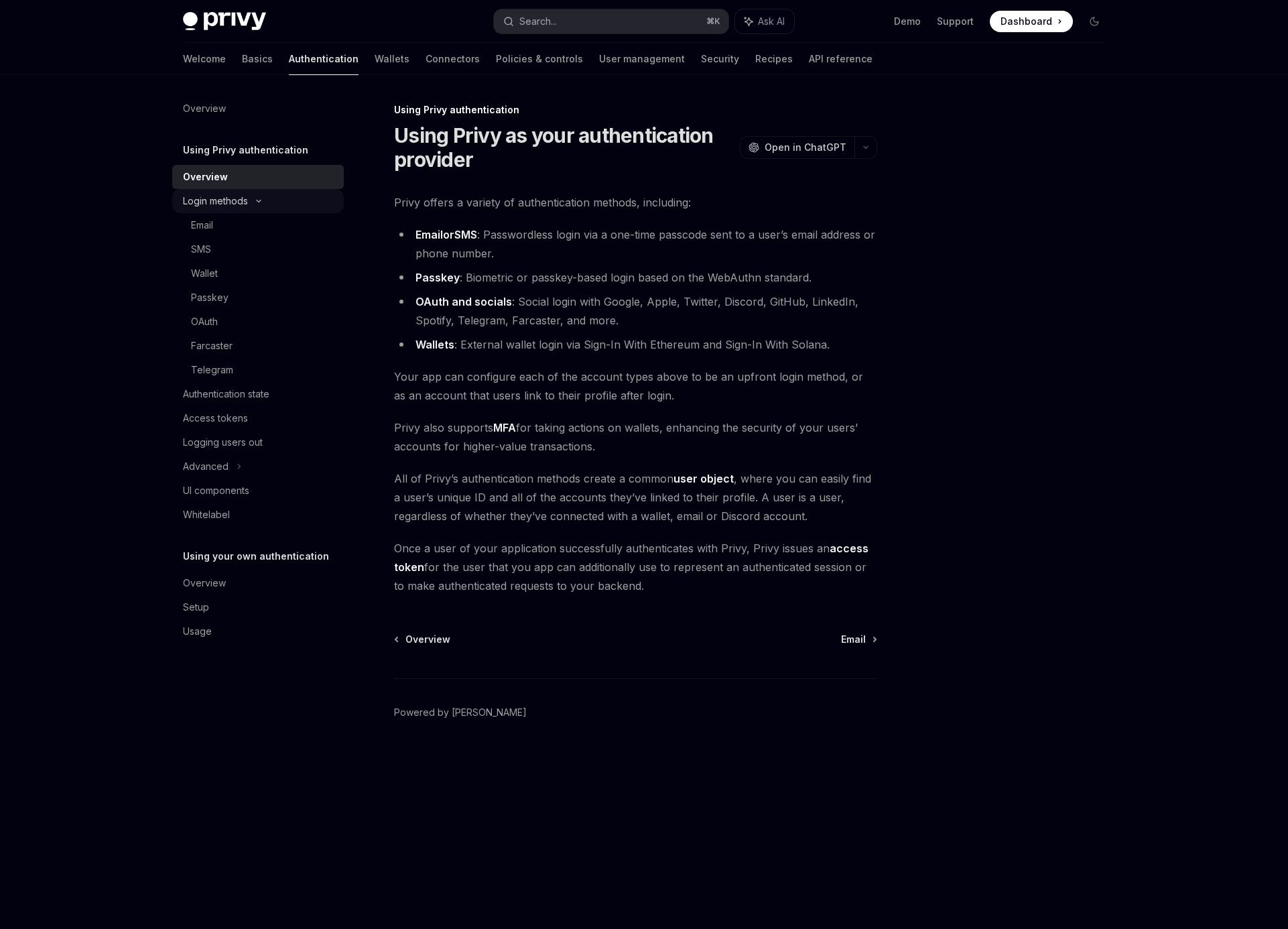
click at [259, 202] on icon at bounding box center [258, 202] width 16 height 5
